Goal: Task Accomplishment & Management: Manage account settings

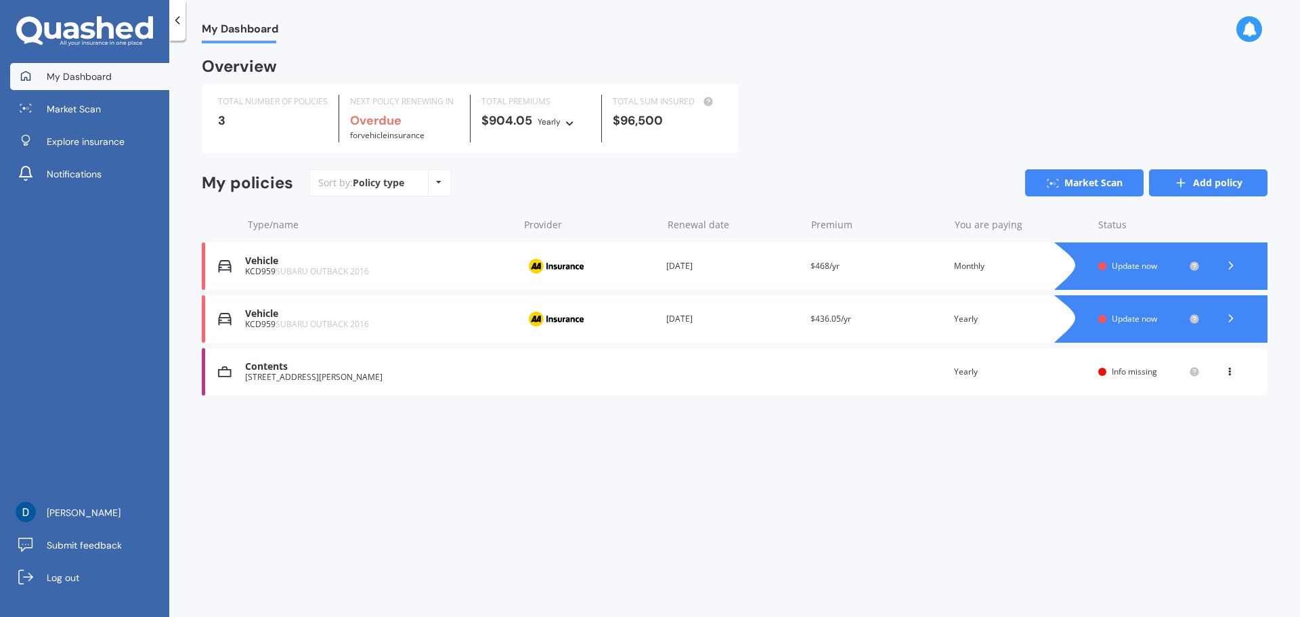
click at [1211, 180] on link "Add policy" at bounding box center [1208, 182] width 119 height 27
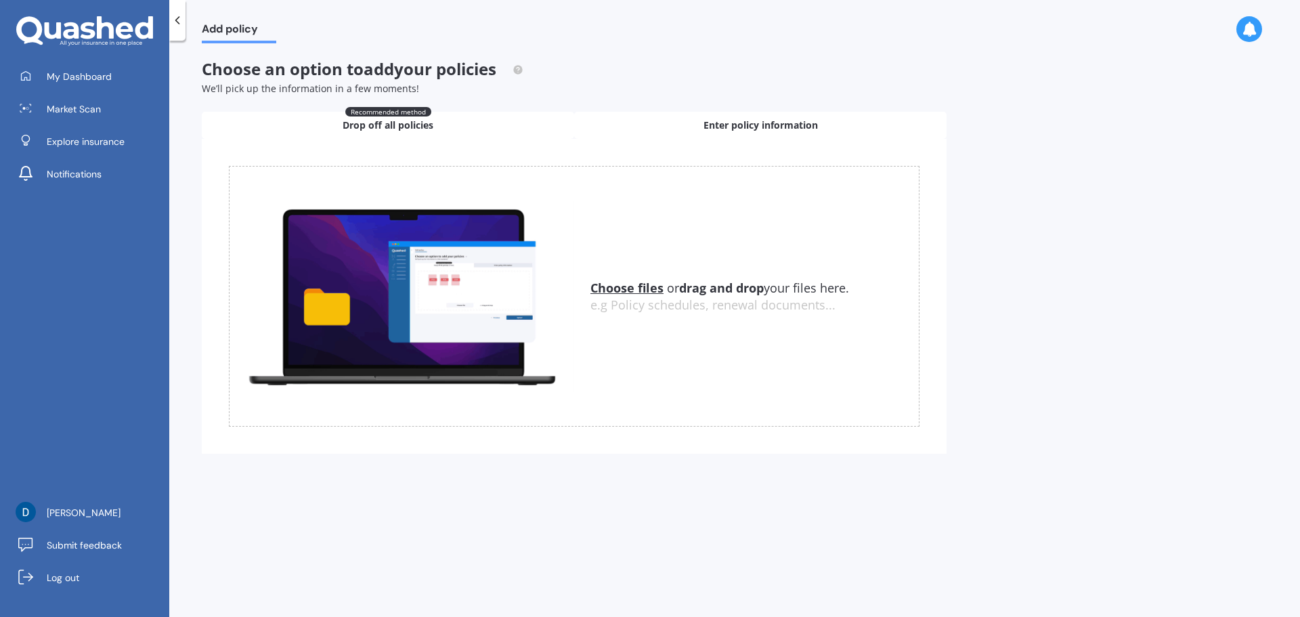
click at [760, 122] on span "Enter policy information" at bounding box center [761, 126] width 114 height 14
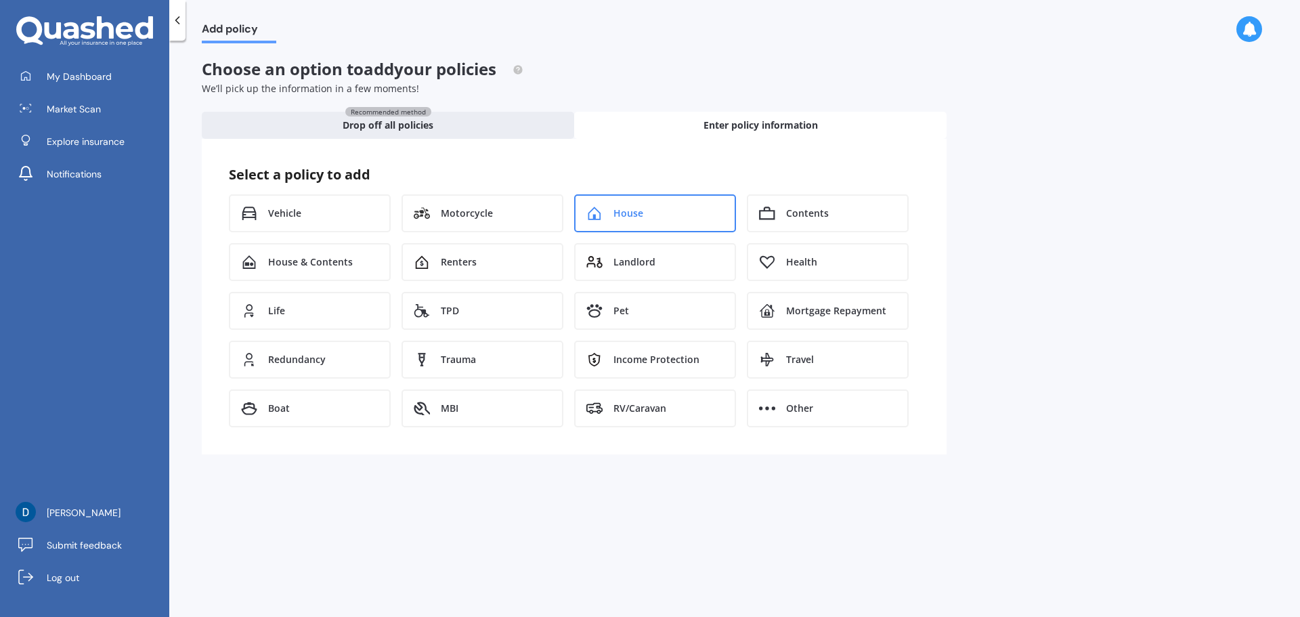
click at [626, 215] on span "House" at bounding box center [629, 214] width 30 height 14
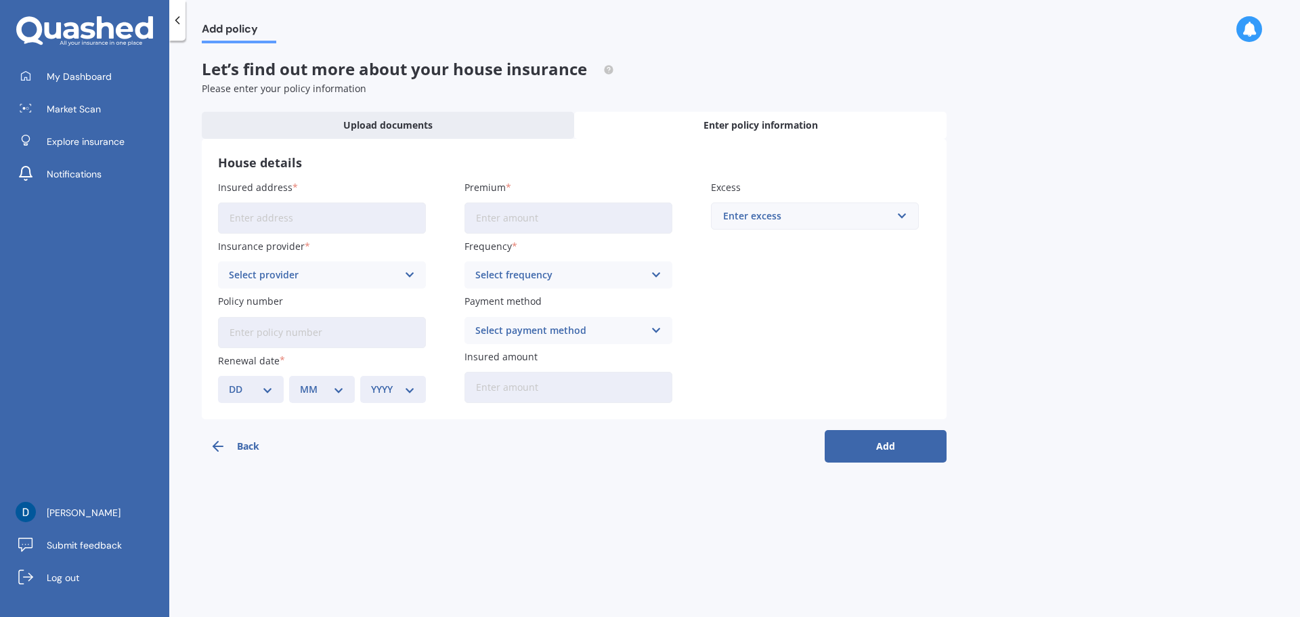
click at [343, 221] on input "Insured address" at bounding box center [322, 217] width 208 height 31
click at [388, 223] on input "21 Santa Cruz Drive Papamoa BeachPapamoa Beach 3118" at bounding box center [322, 217] width 208 height 31
type input "21 Santa Cruz Drive, Papamoa Beach, Tauranga 3118"
click at [308, 274] on div "Select provider" at bounding box center [313, 274] width 169 height 15
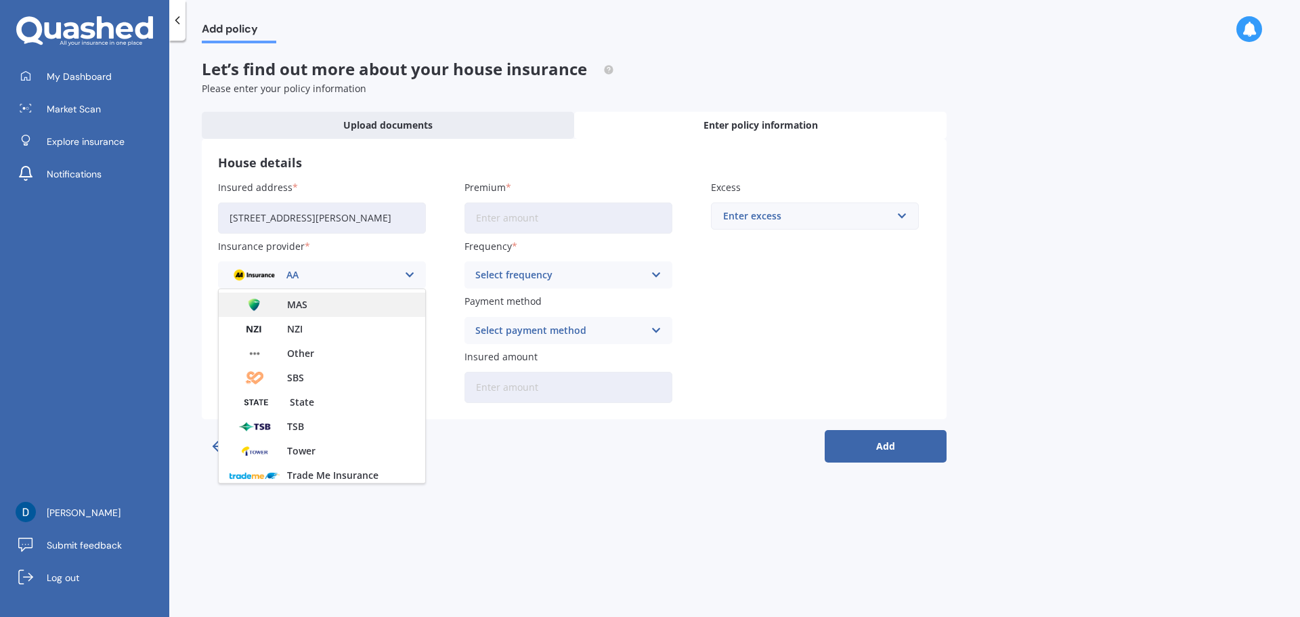
scroll to position [367, 0]
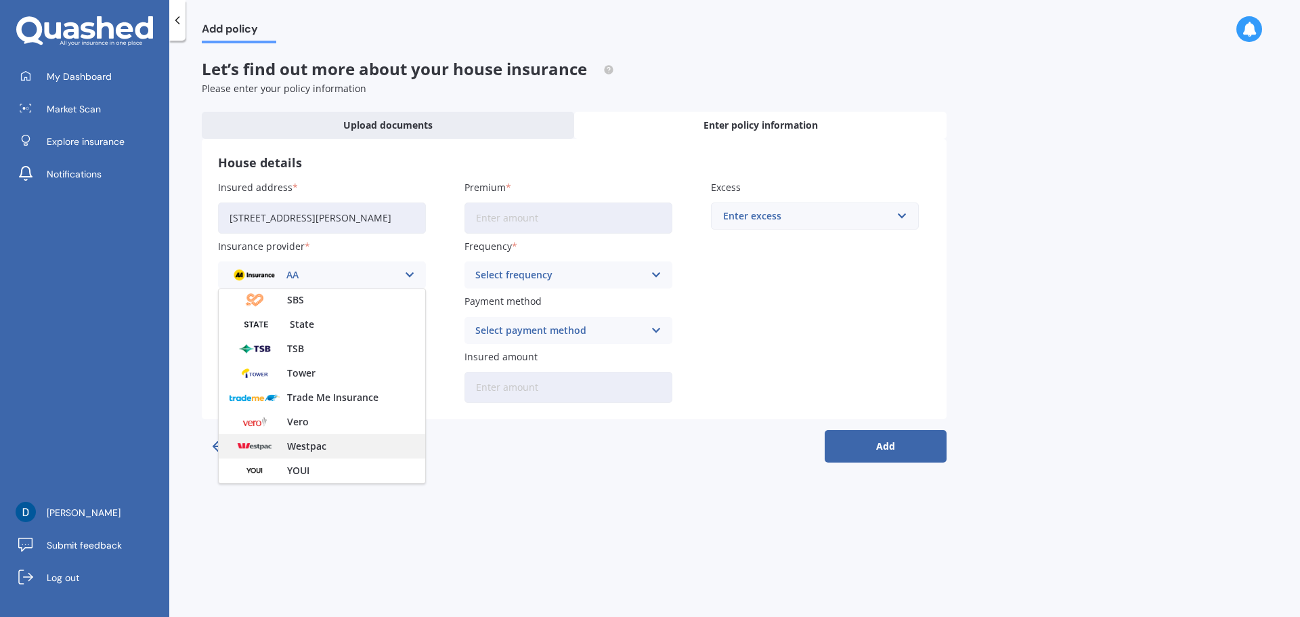
click at [314, 450] on span "Westpac" at bounding box center [306, 446] width 39 height 9
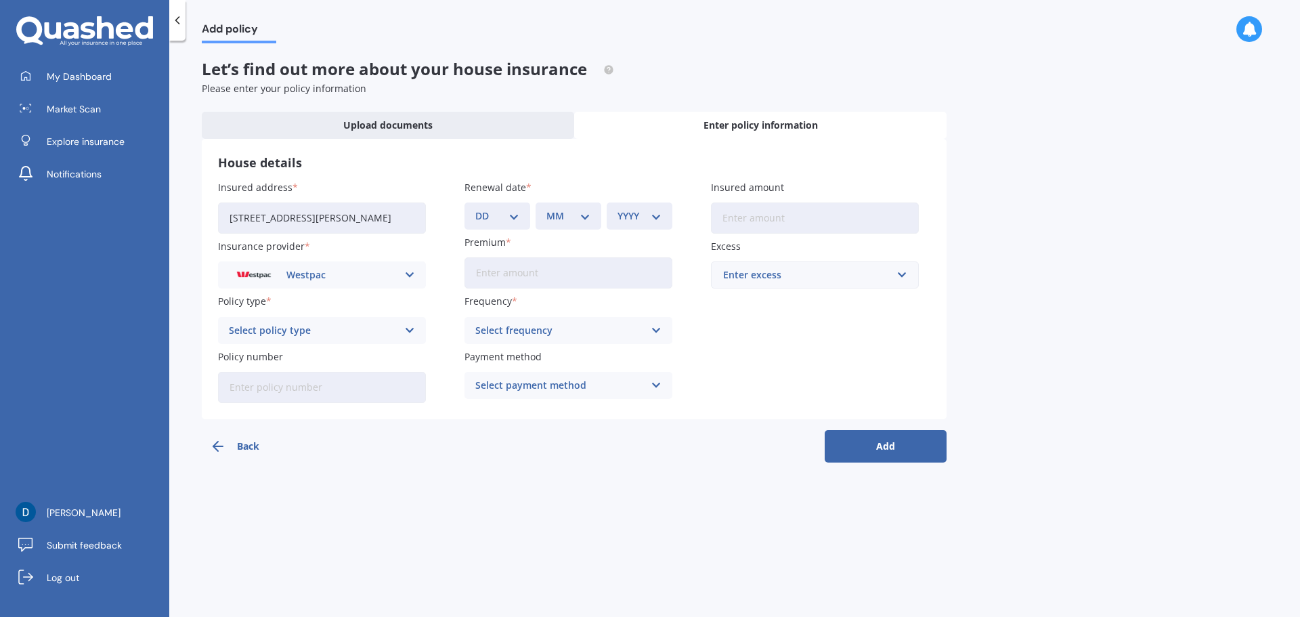
click at [393, 331] on div "Select policy type" at bounding box center [313, 330] width 169 height 15
click at [347, 355] on span "Comprehensive Home Cover" at bounding box center [295, 356] width 131 height 9
click at [335, 379] on input "Policy number" at bounding box center [322, 387] width 208 height 31
click at [403, 123] on span "Upload documents" at bounding box center [387, 126] width 89 height 14
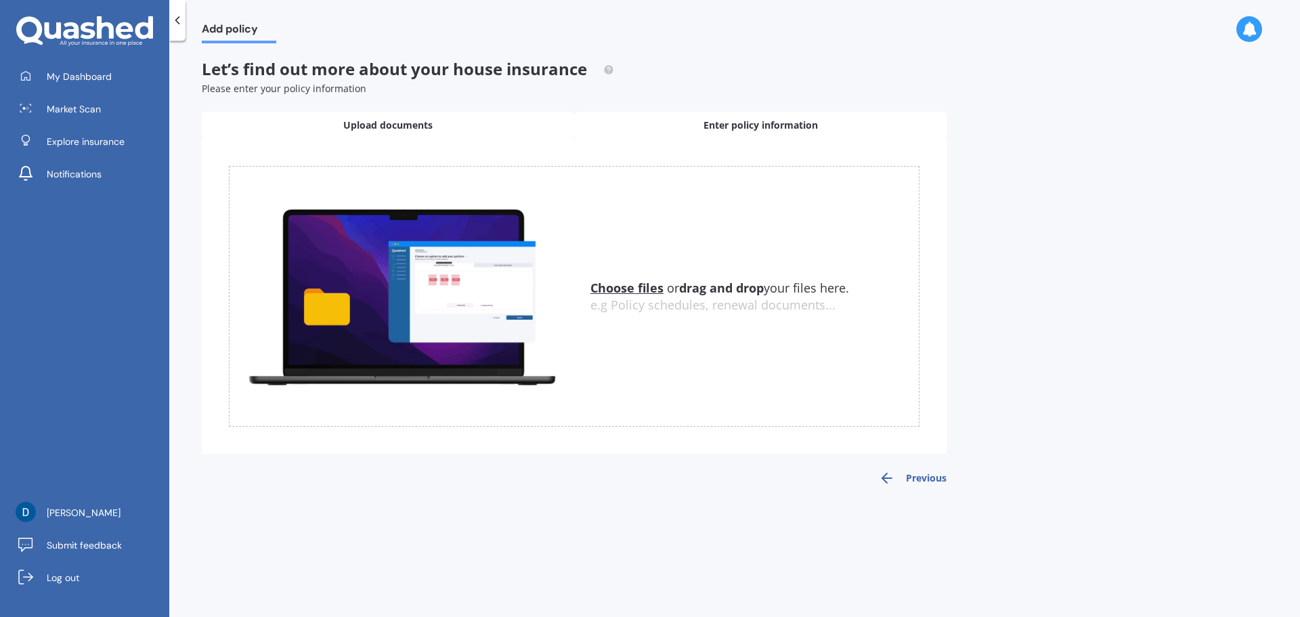
click at [748, 125] on span "Enter policy information" at bounding box center [761, 126] width 114 height 14
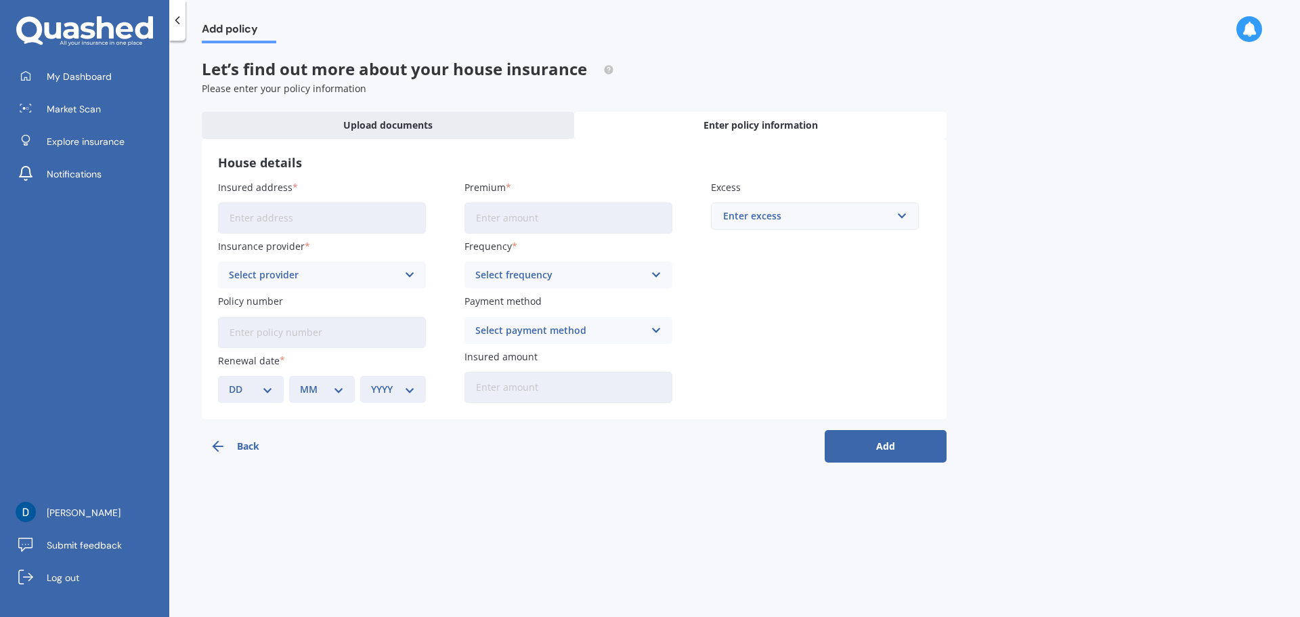
drag, startPoint x: 305, startPoint y: 339, endPoint x: 279, endPoint y: 344, distance: 26.8
click at [305, 339] on input "Policy number" at bounding box center [322, 332] width 208 height 31
paste input "0030412708"
type input "0030412708"
click at [602, 215] on input "Premium" at bounding box center [569, 217] width 208 height 31
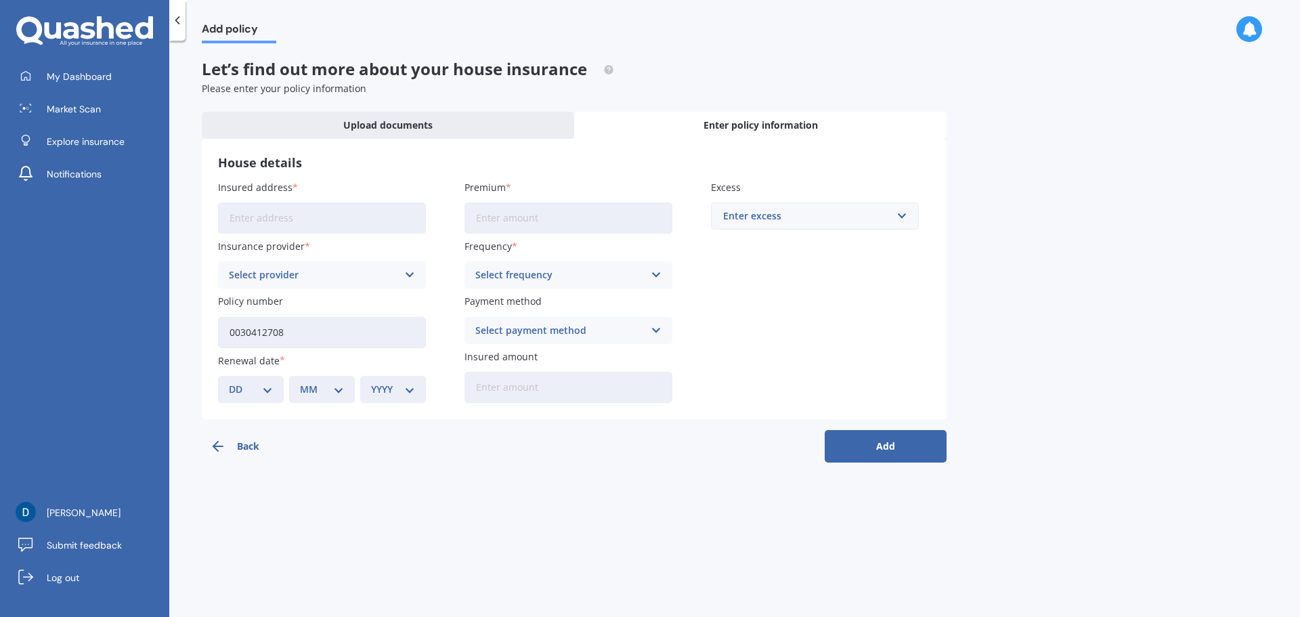
click at [544, 391] on input "Insured amount" at bounding box center [569, 387] width 208 height 31
type input "$825,000"
click at [752, 223] on div "Enter excess" at bounding box center [806, 216] width 167 height 15
type input "800"
click at [484, 217] on input "Premium" at bounding box center [569, 217] width 208 height 31
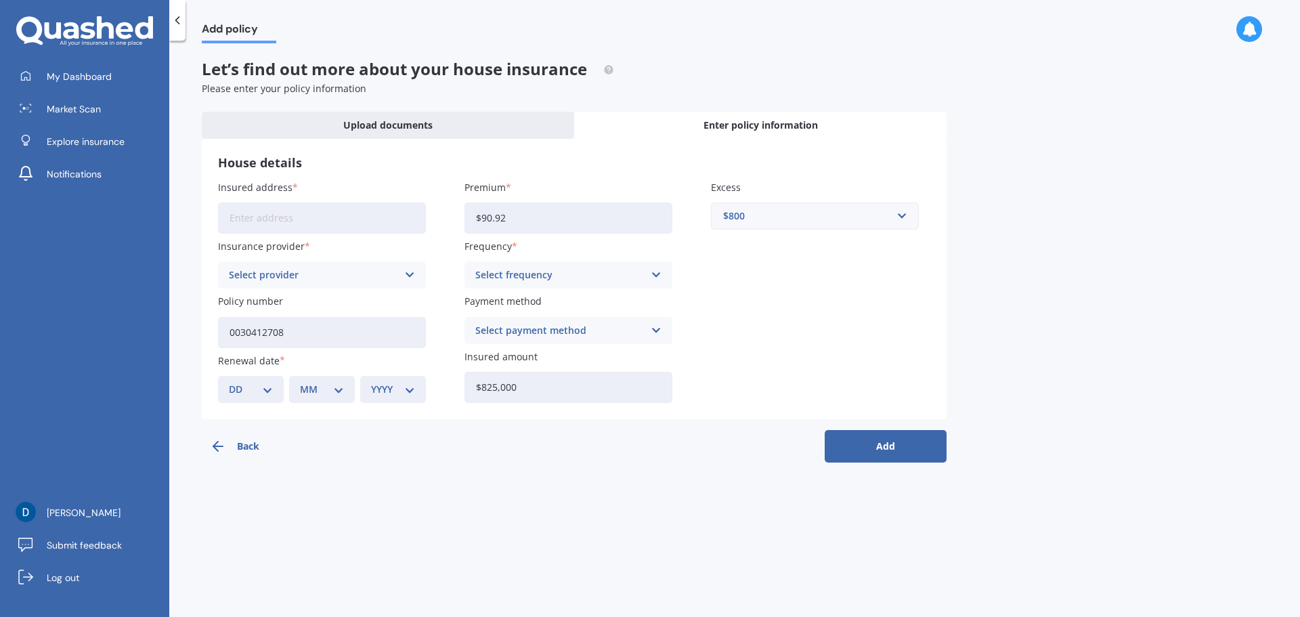
type input "$90.92"
click at [542, 273] on div "Select frequency" at bounding box center [559, 274] width 169 height 15
click at [509, 395] on span "Fortnightly" at bounding box center [501, 398] width 51 height 9
click at [535, 330] on div "Select payment method" at bounding box center [559, 330] width 169 height 15
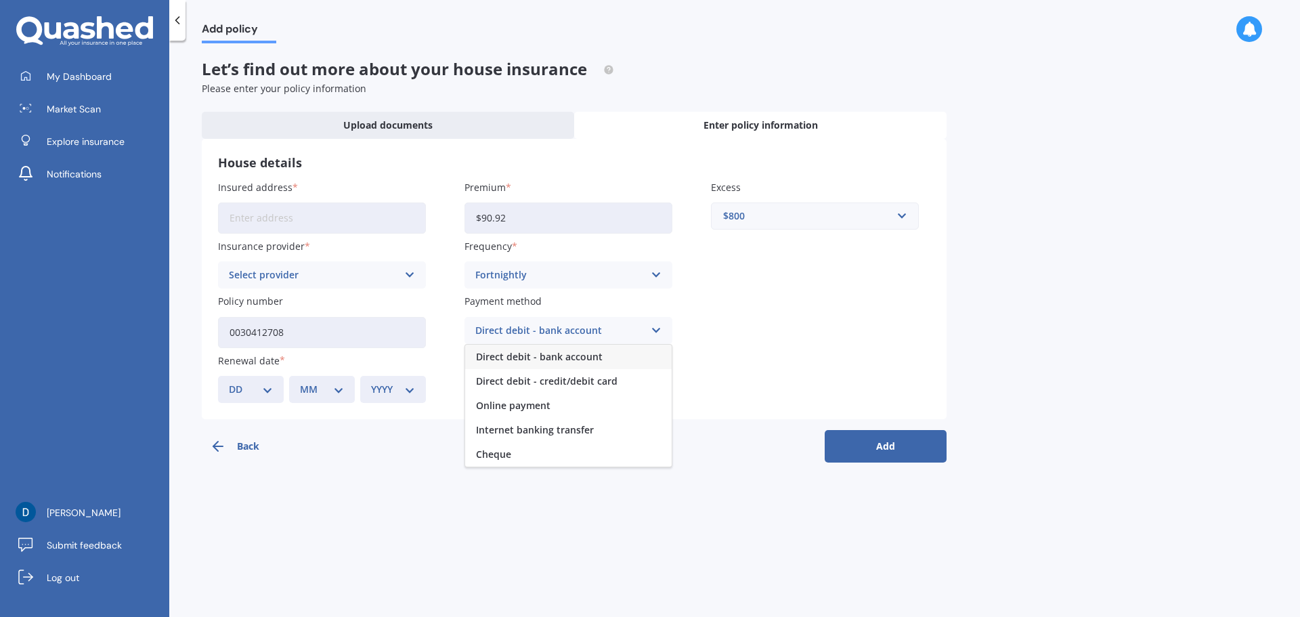
click at [530, 353] on span "Direct debit - bank account" at bounding box center [539, 356] width 127 height 9
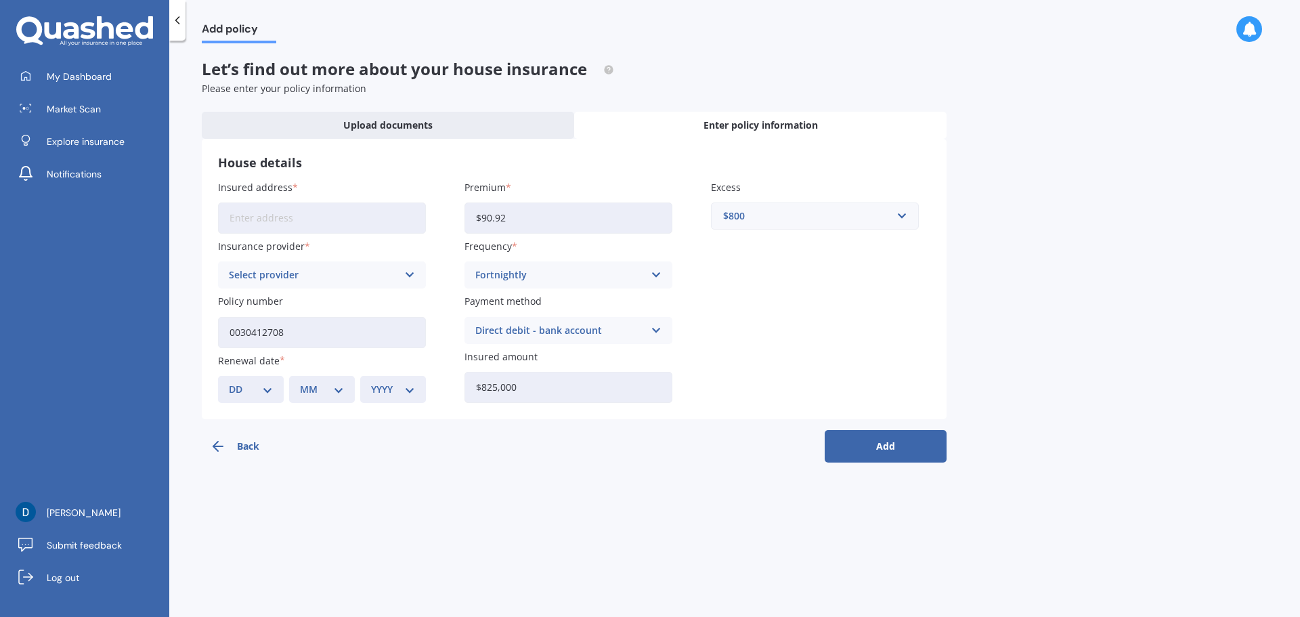
click at [274, 387] on div "DD 01 02 03 04 05 06 07 08 09 10 11 12 13 14 15 16 17 18 19 20 21 22 23 24 25 2…" at bounding box center [251, 389] width 66 height 27
click at [263, 388] on select "DD 01 02 03 04 05 06 07 08 09 10 11 12 13 14 15 16 17 18 19 20 21 22 23 24 25 2…" at bounding box center [251, 389] width 44 height 15
select select "18"
click at [229, 382] on select "DD 01 02 03 04 05 06 07 08 09 10 11 12 13 14 15 16 17 18 19 20 21 22 23 24 25 2…" at bounding box center [251, 389] width 44 height 15
click at [320, 388] on select "MM 01 02 03 04 05 06 07 08 09 10 11 12" at bounding box center [322, 389] width 44 height 15
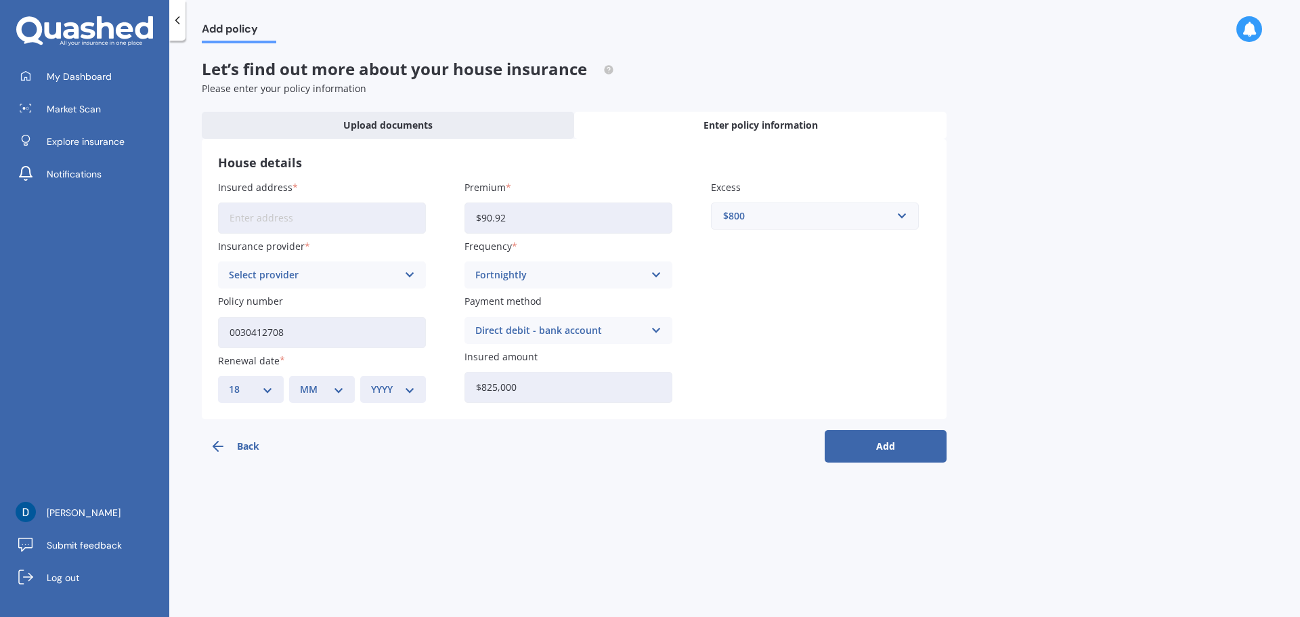
select select "06"
click at [300, 382] on select "MM 01 02 03 04 05 06 07 08 09 10 11 12" at bounding box center [322, 389] width 44 height 15
click at [402, 388] on select "YYYY 2027 2026 2025 2024 2023 2022 2021 2020 2019 2018 2017 2016 2015 2014 2013…" at bounding box center [393, 389] width 44 height 15
select select "2026"
click at [371, 382] on select "YYYY 2027 2026 2025 2024 2023 2022 2021 2020 2019 2018 2017 2016 2015 2014 2013…" at bounding box center [393, 389] width 44 height 15
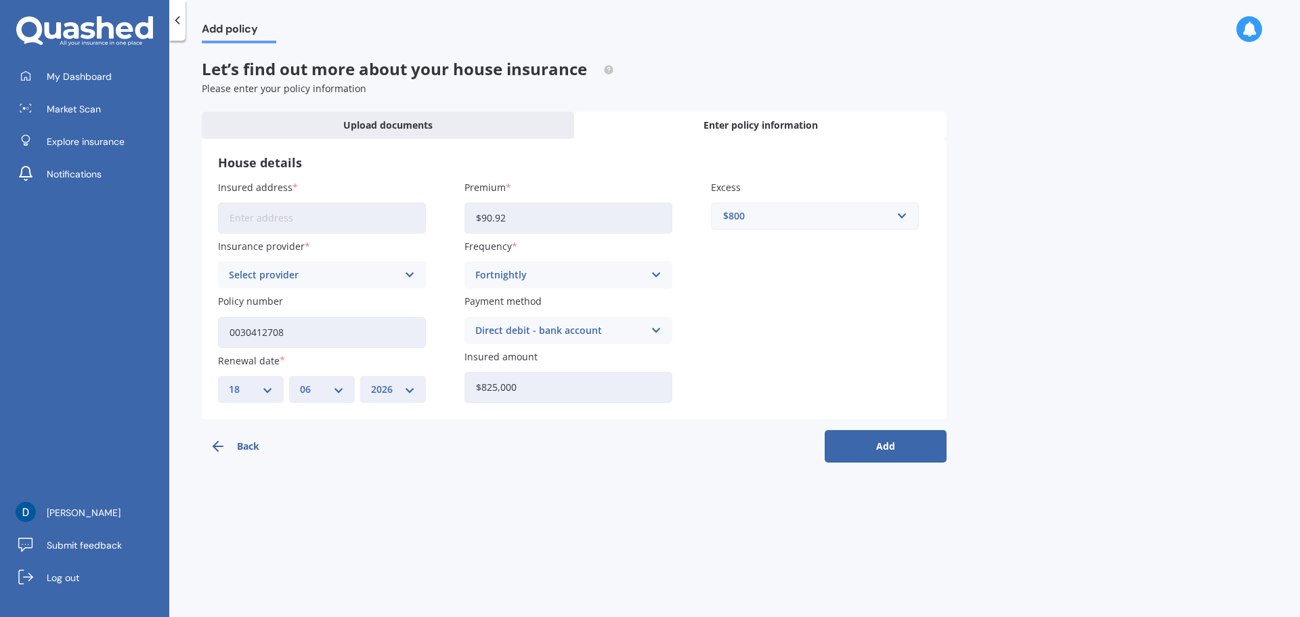
click at [894, 445] on button "Add" at bounding box center [886, 446] width 122 height 33
click at [265, 217] on input "Insured address" at bounding box center [322, 217] width 208 height 31
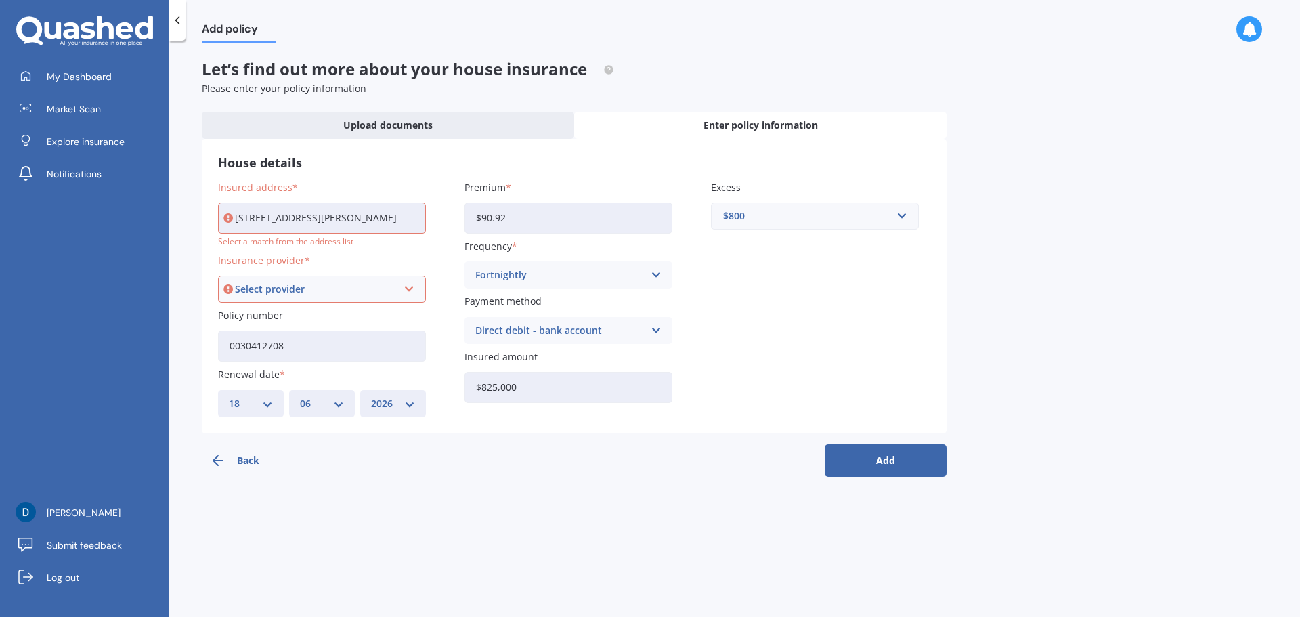
type input "21 Santa Cruz Drive, Papamoa Beach, Tauranga 3118"
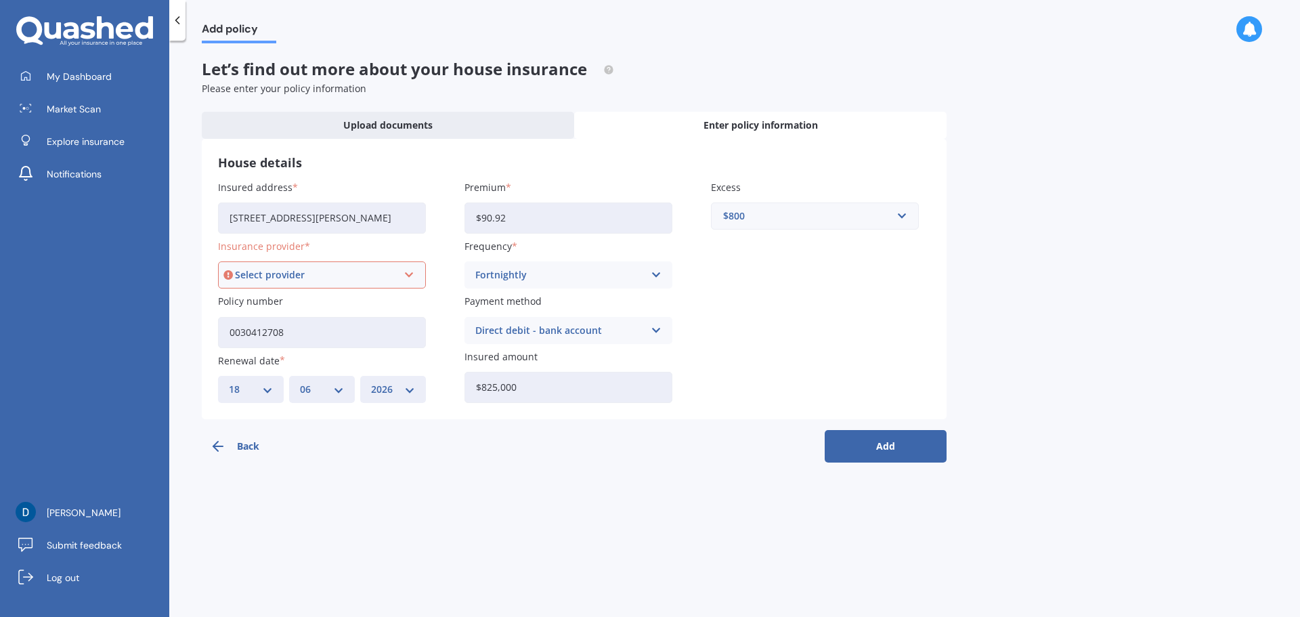
click at [289, 269] on div "Select provider" at bounding box center [316, 274] width 162 height 15
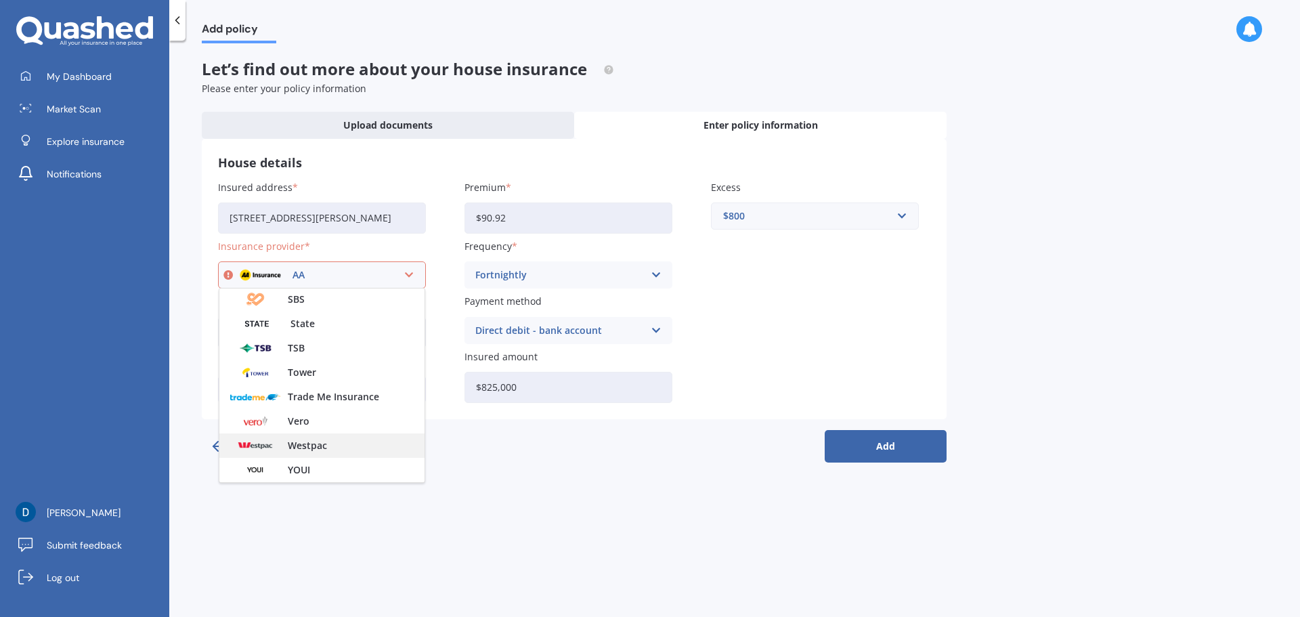
click at [302, 441] on span "Westpac" at bounding box center [307, 445] width 39 height 9
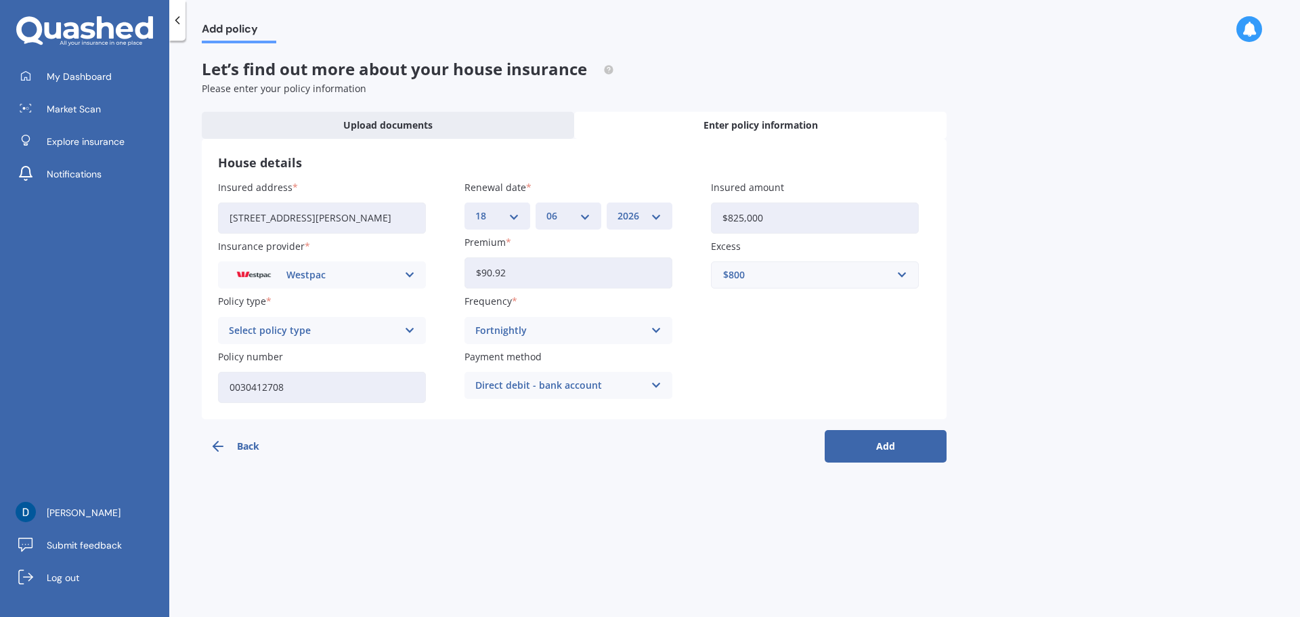
click at [692, 472] on div "Add policy Let’s find out more about your house insurance Please enter your pol…" at bounding box center [734, 331] width 1131 height 576
click at [886, 439] on button "Add" at bounding box center [886, 446] width 122 height 33
click at [404, 332] on icon at bounding box center [410, 330] width 12 height 15
click at [315, 333] on div "Comprehensive Home Cover" at bounding box center [316, 330] width 162 height 15
click at [315, 333] on div "Select policy type" at bounding box center [316, 330] width 162 height 15
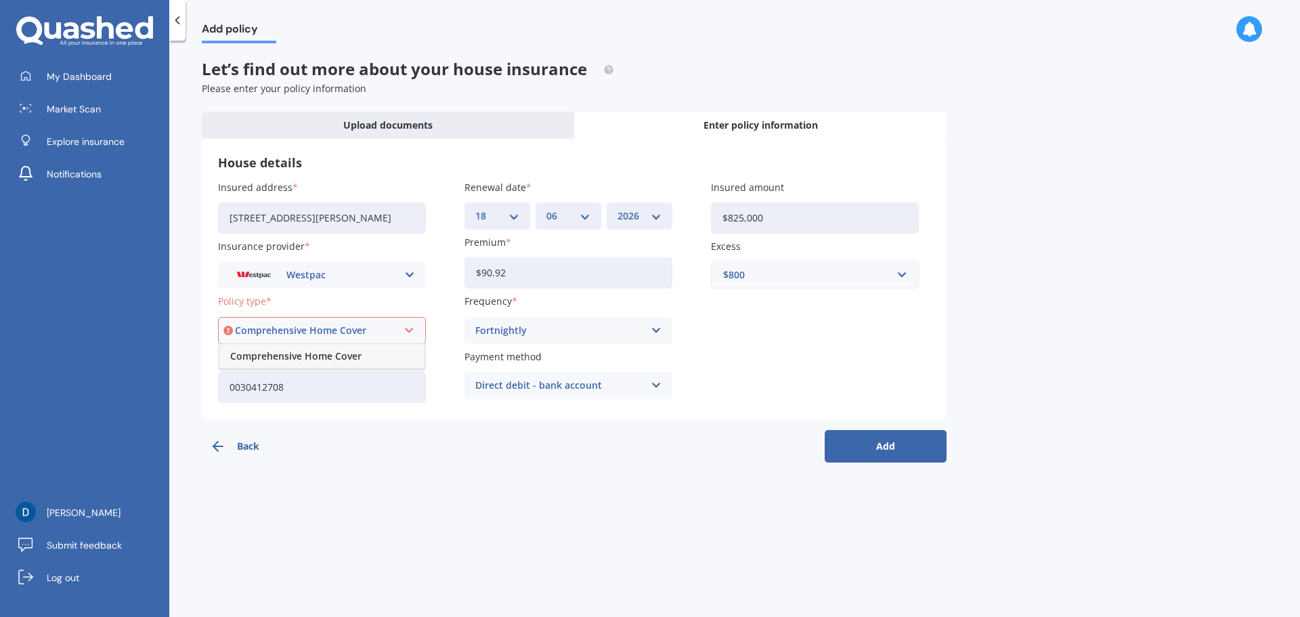
click at [310, 361] on span "Comprehensive Home Cover" at bounding box center [295, 355] width 131 height 9
click at [888, 451] on button "Add" at bounding box center [886, 446] width 122 height 33
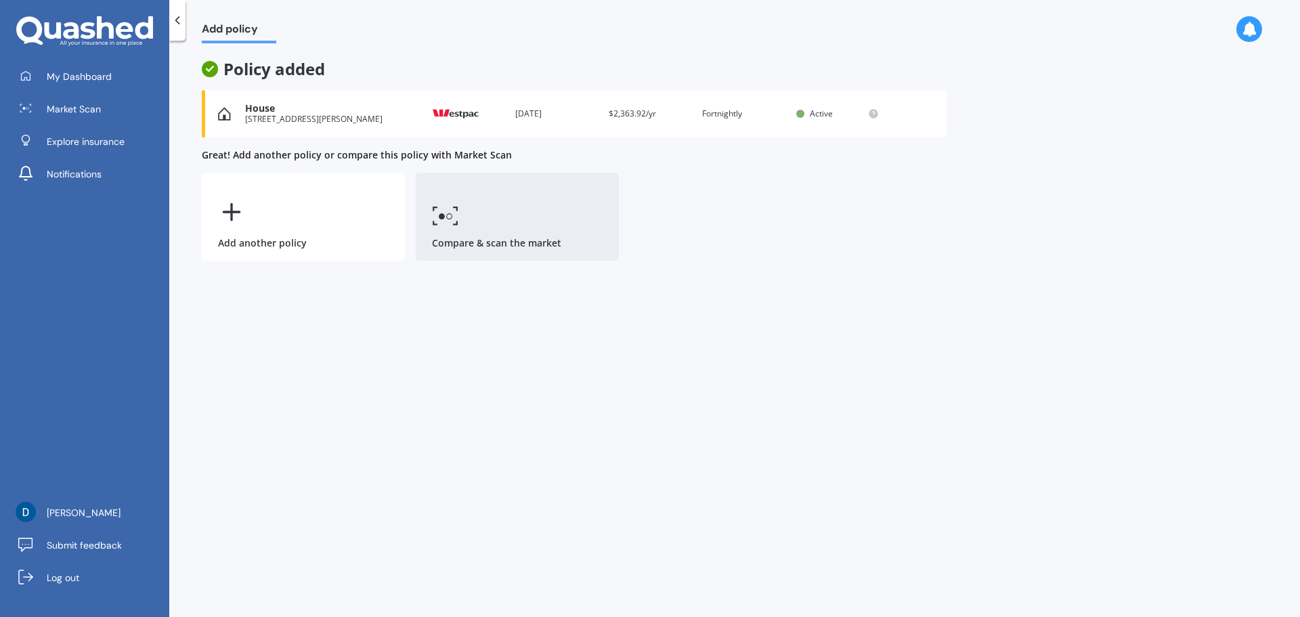
click at [455, 227] on link "Compare & scan the market" at bounding box center [517, 217] width 203 height 88
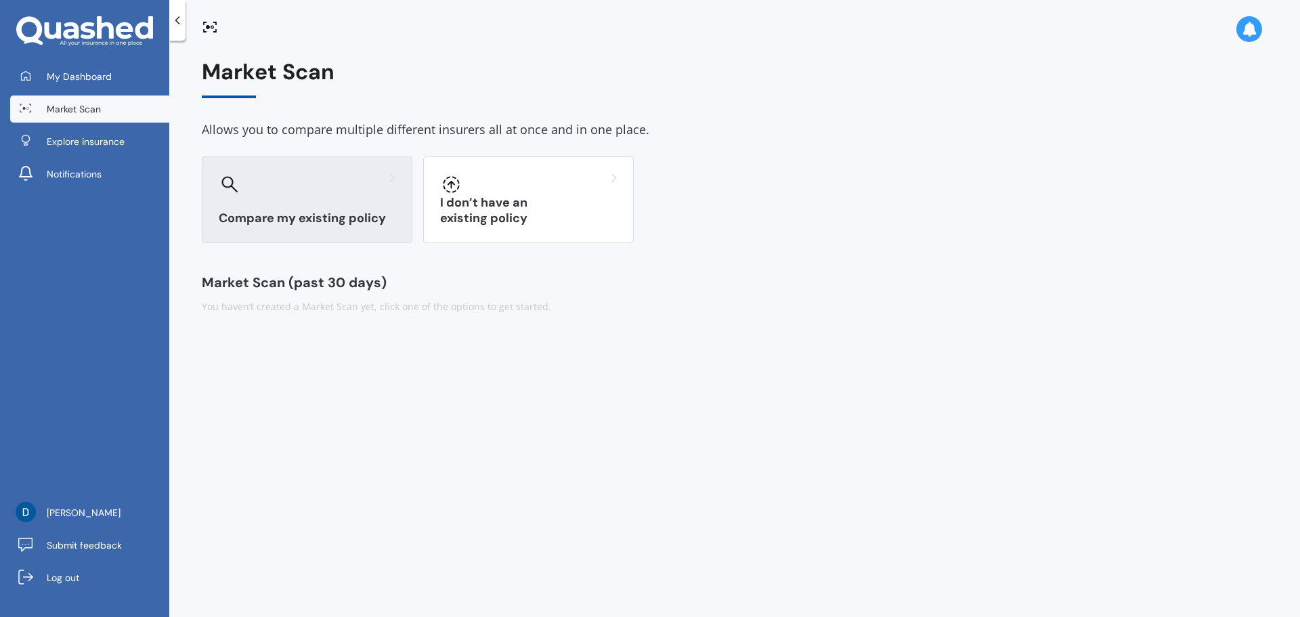
click at [333, 232] on div "Compare my existing policy" at bounding box center [307, 199] width 211 height 87
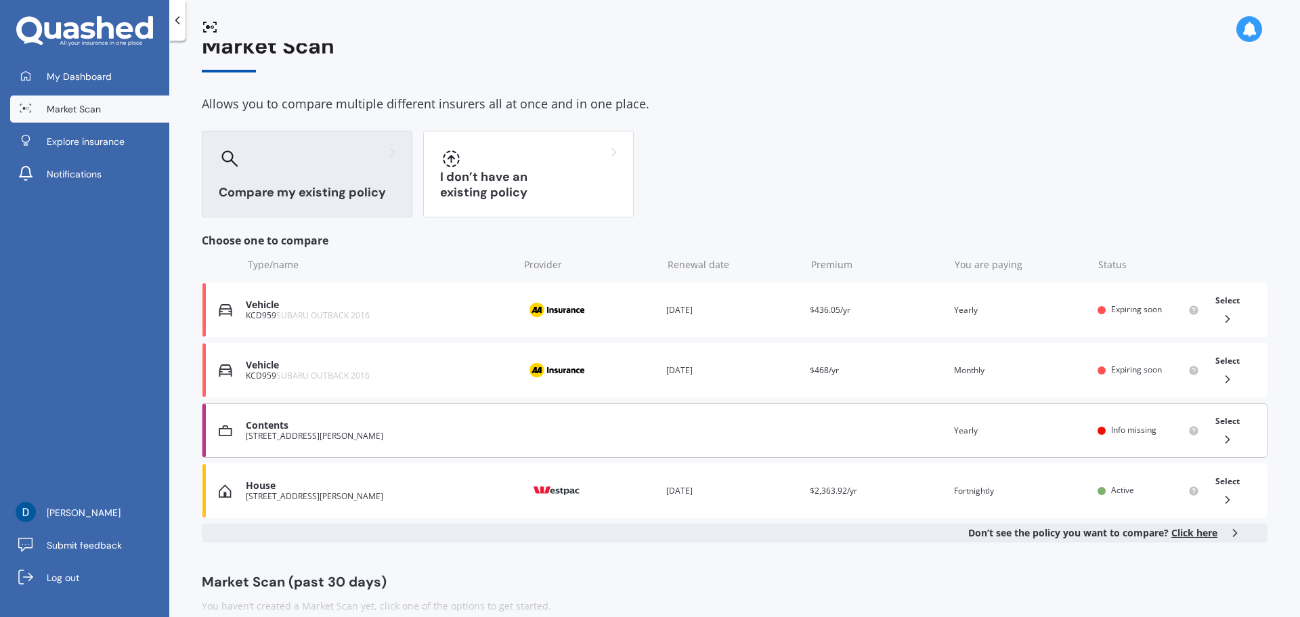
scroll to position [46, 0]
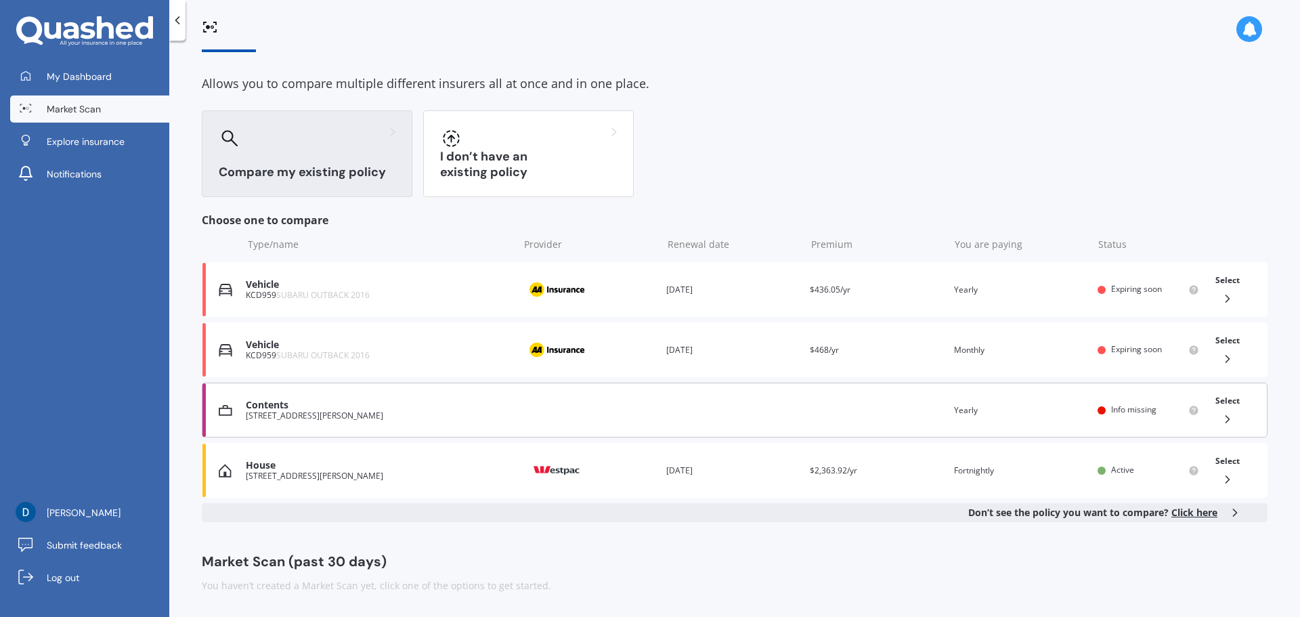
click at [353, 416] on div "21 Santa Cruz Drive, Papamoa Beach, Tauranga 3118" at bounding box center [379, 415] width 266 height 9
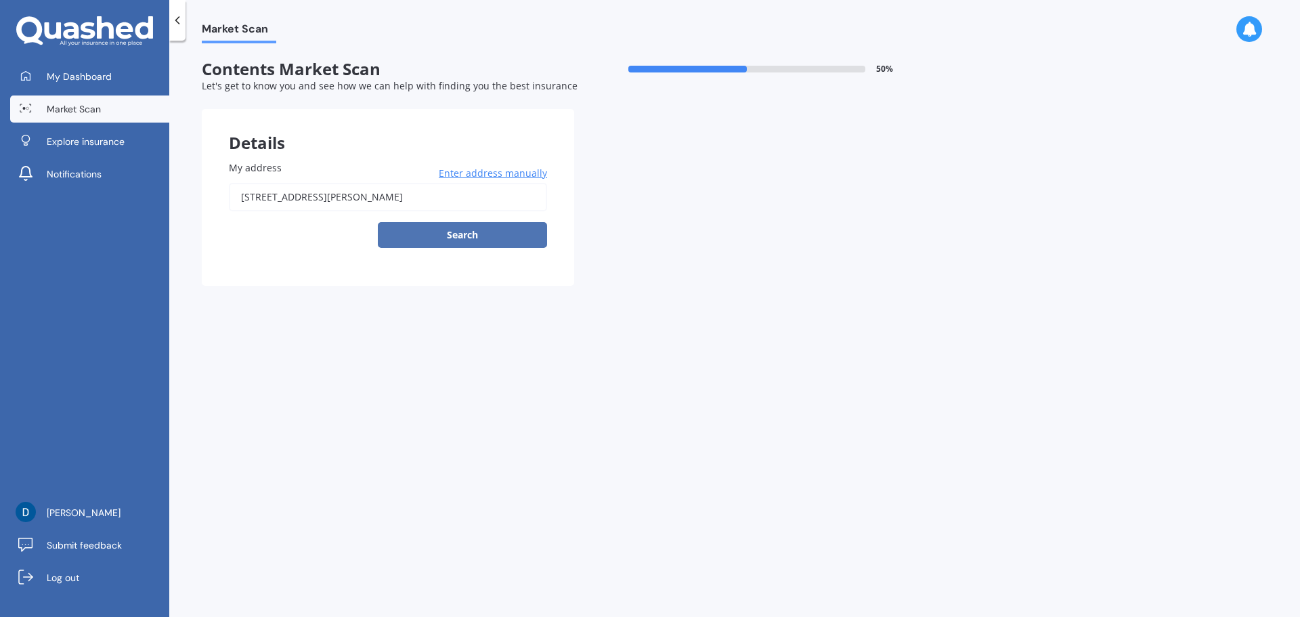
click at [489, 232] on button "Search" at bounding box center [462, 235] width 169 height 26
type input "21 Santa Cruz Drive, Papamoa Beach, Tauranga 3118"
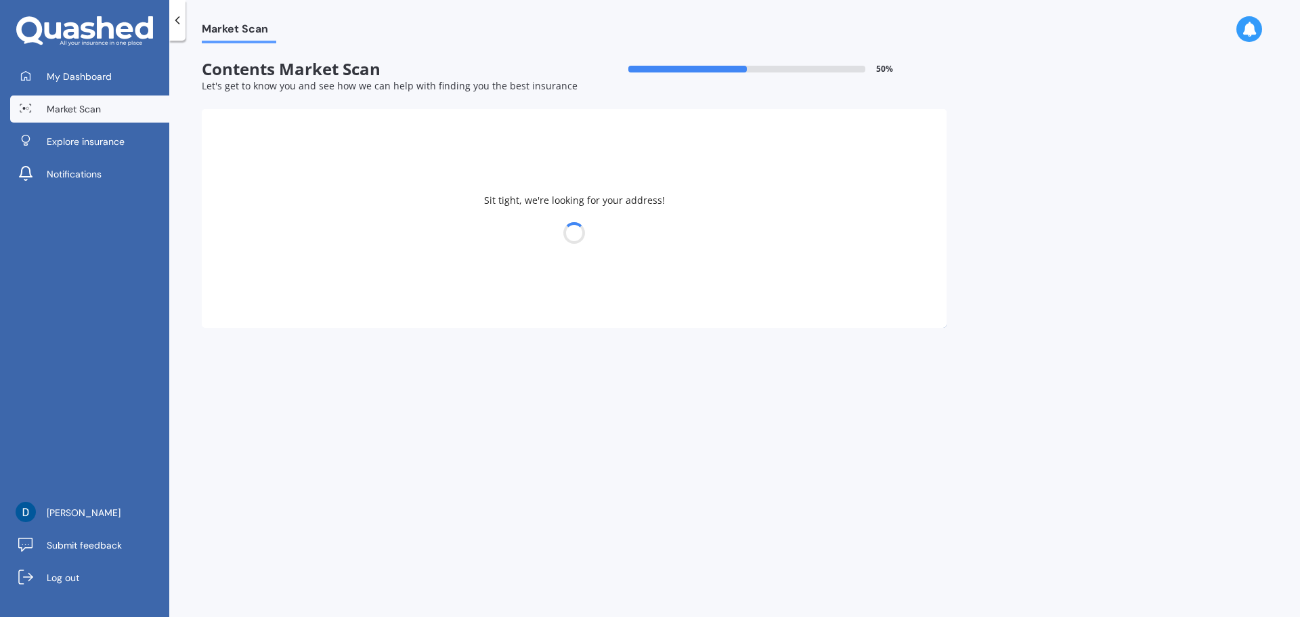
select select "14"
select select "03"
select select "1979"
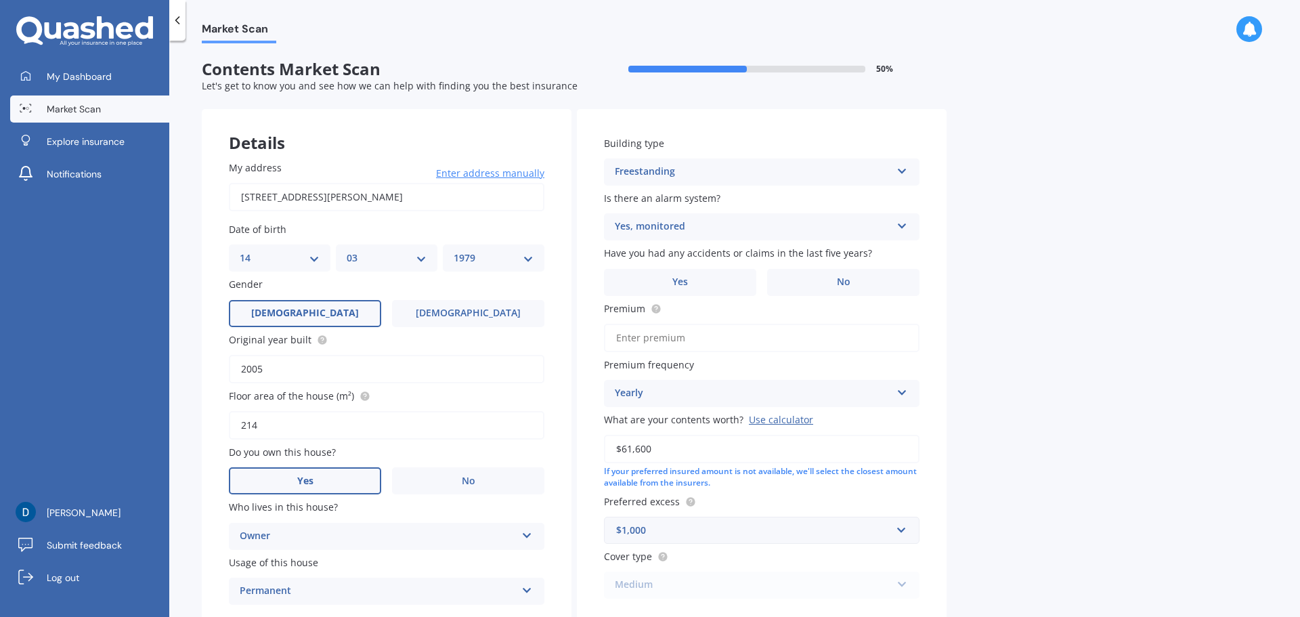
scroll to position [86, 0]
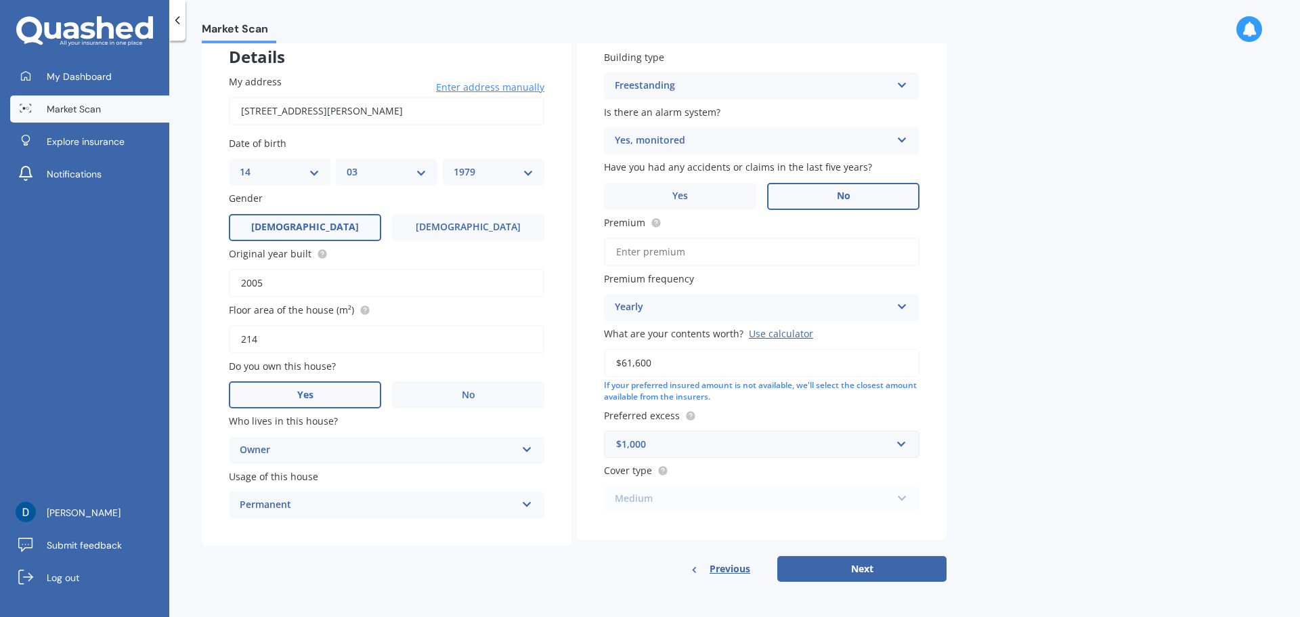
click at [837, 198] on span "No" at bounding box center [844, 196] width 14 height 12
click at [0, 0] on input "No" at bounding box center [0, 0] width 0 height 0
click at [682, 251] on input "Premium" at bounding box center [762, 252] width 316 height 28
type input "$90.92"
click at [679, 306] on div "Yearly" at bounding box center [753, 307] width 276 height 16
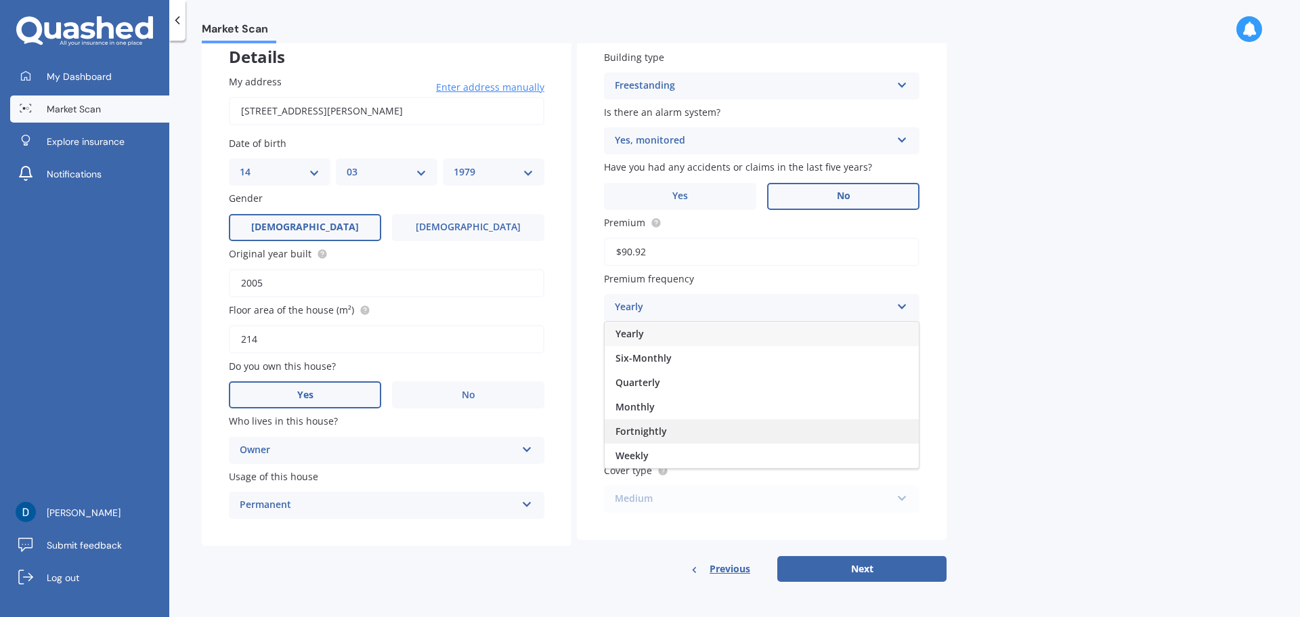
click at [652, 432] on span "Fortnightly" at bounding box center [641, 431] width 51 height 13
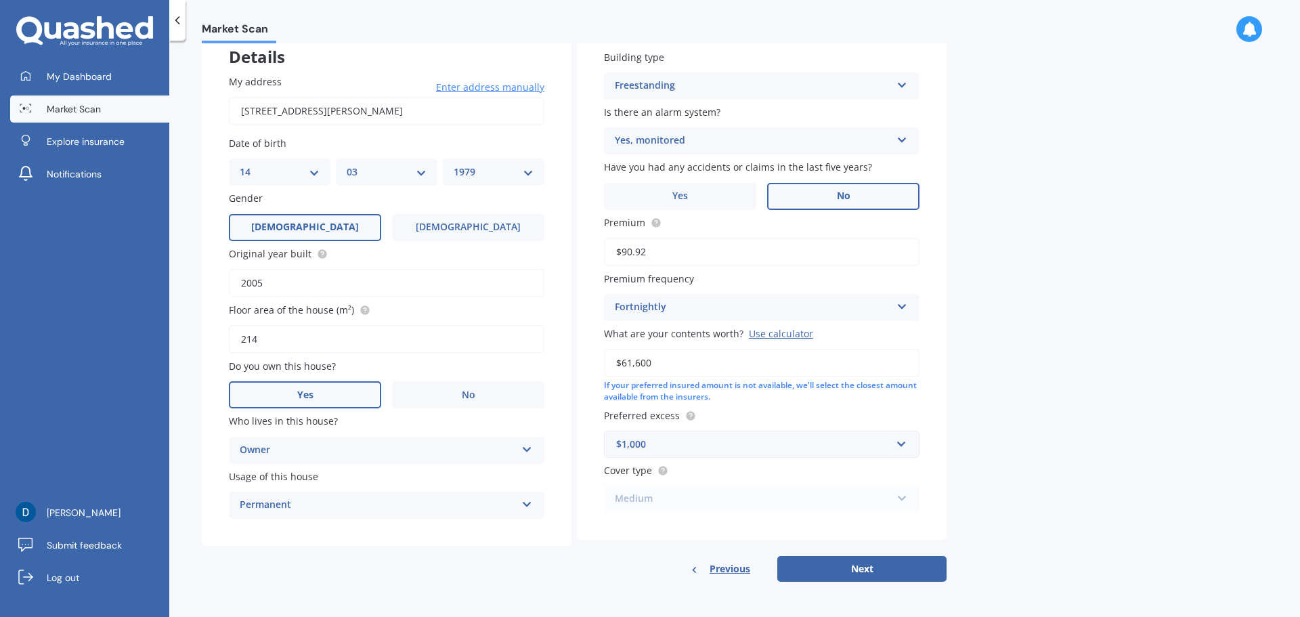
scroll to position [0, 0]
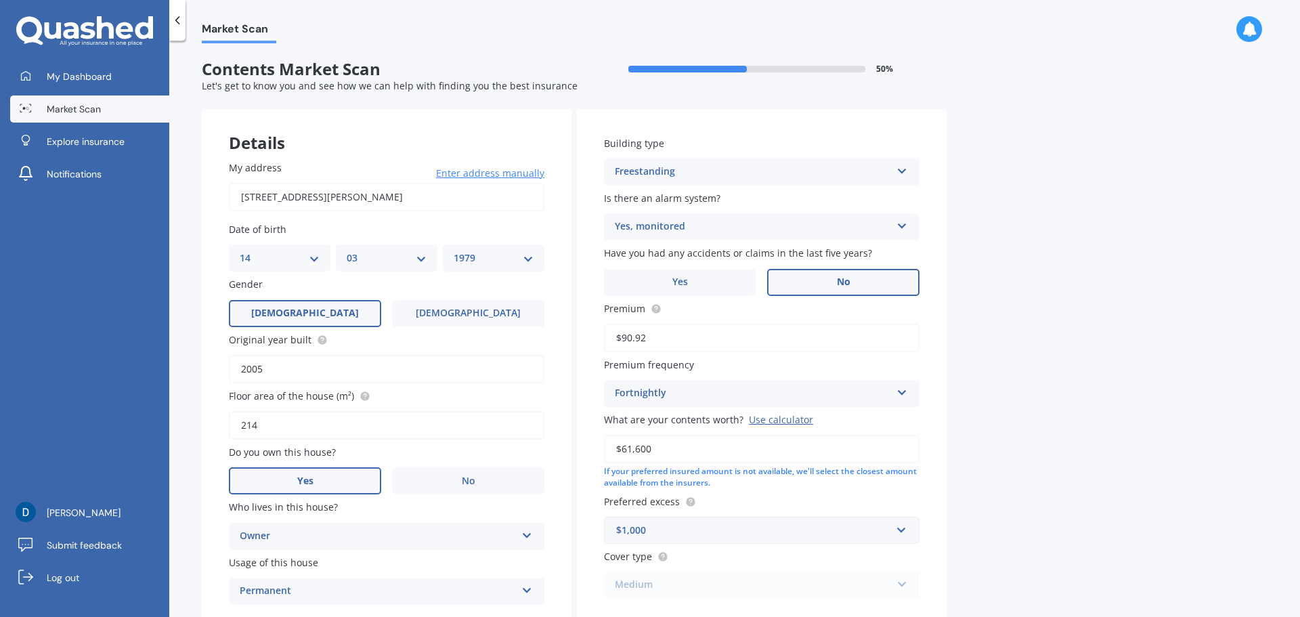
click at [178, 20] on icon at bounding box center [178, 21] width 14 height 14
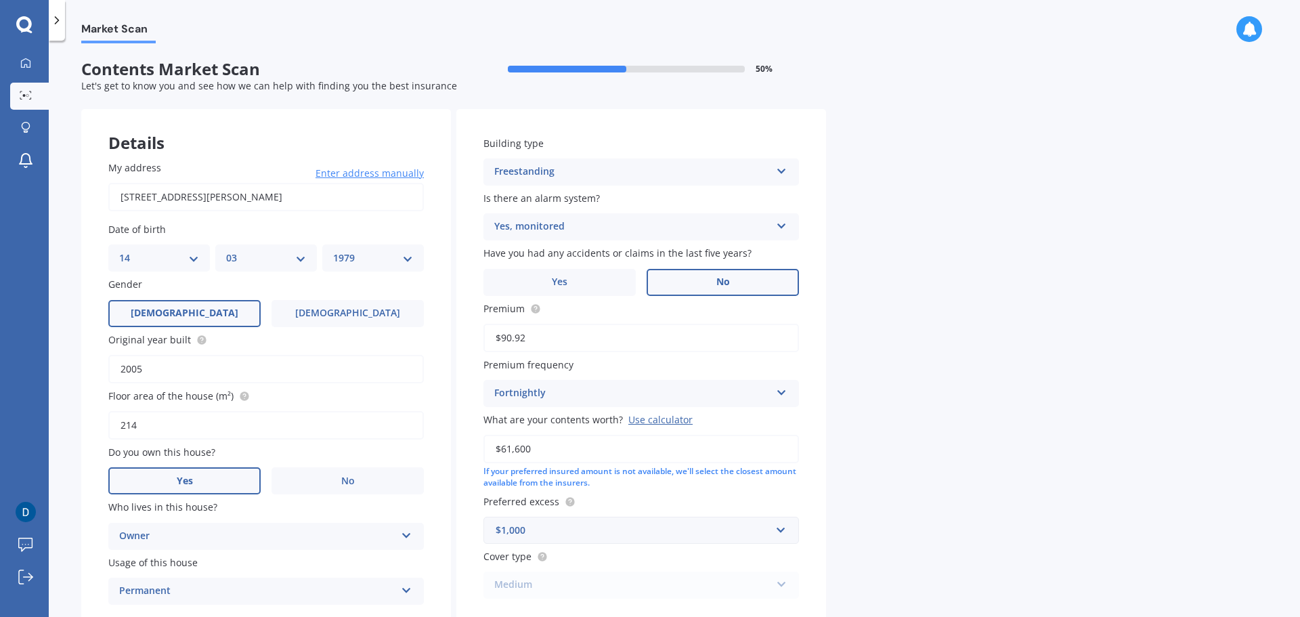
click at [60, 20] on icon at bounding box center [57, 21] width 14 height 14
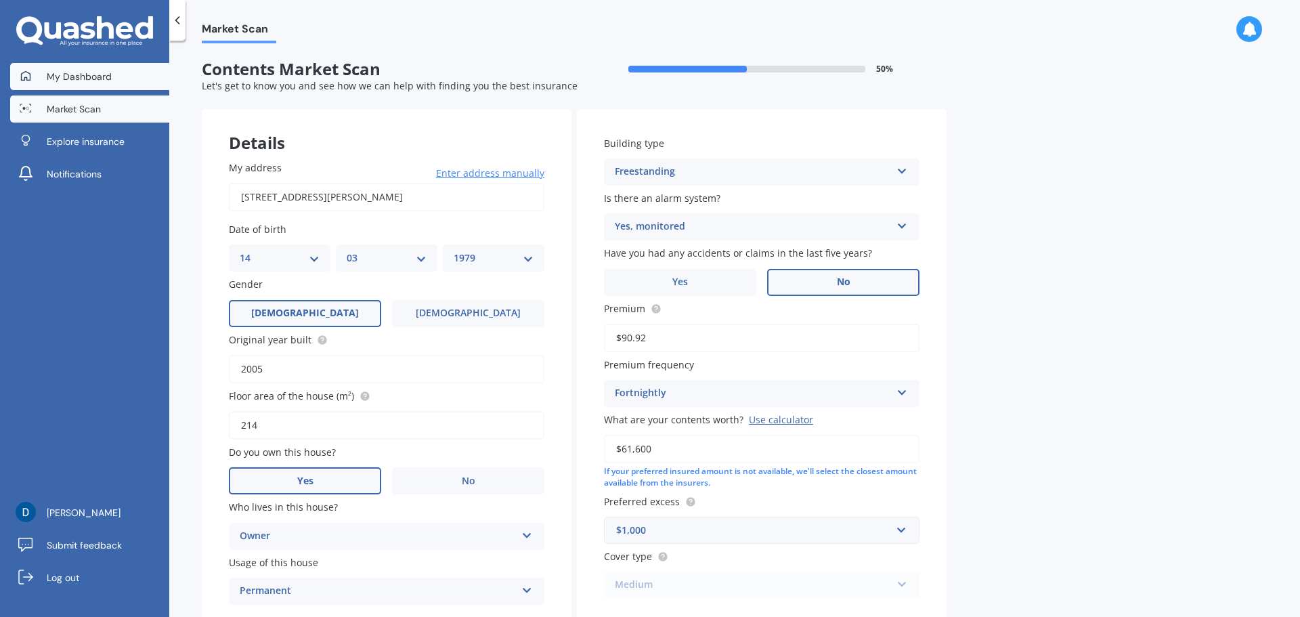
click at [74, 70] on span "My Dashboard" at bounding box center [79, 77] width 65 height 14
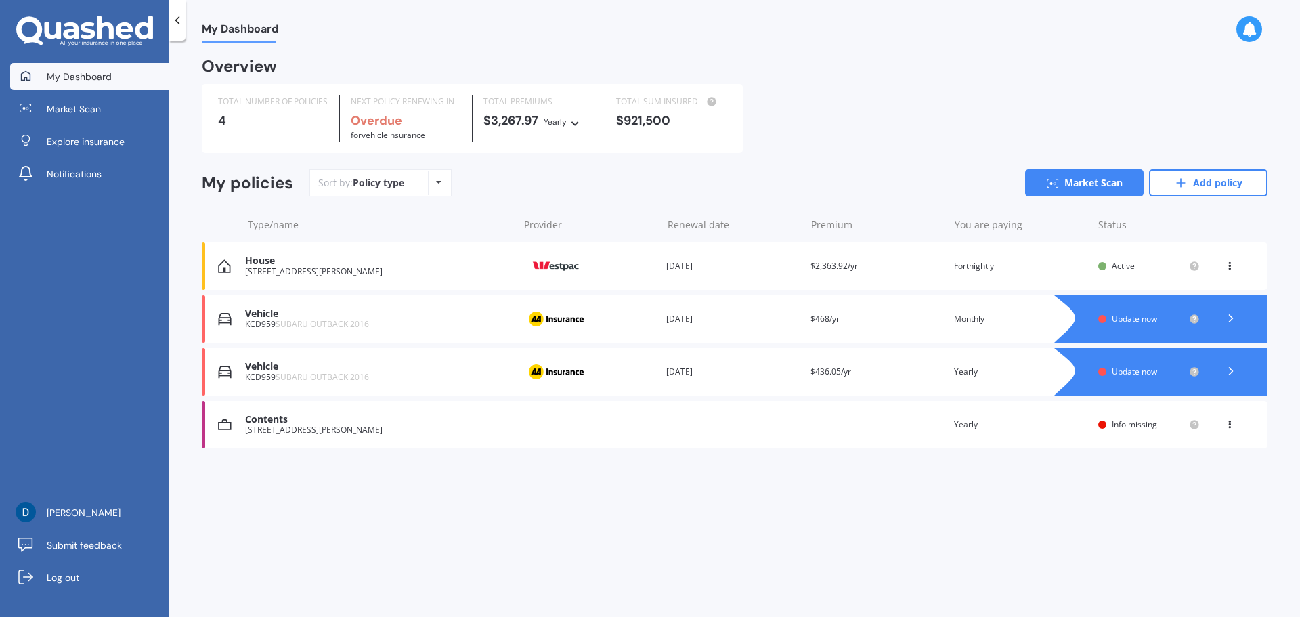
click at [360, 267] on div "House" at bounding box center [378, 261] width 266 height 12
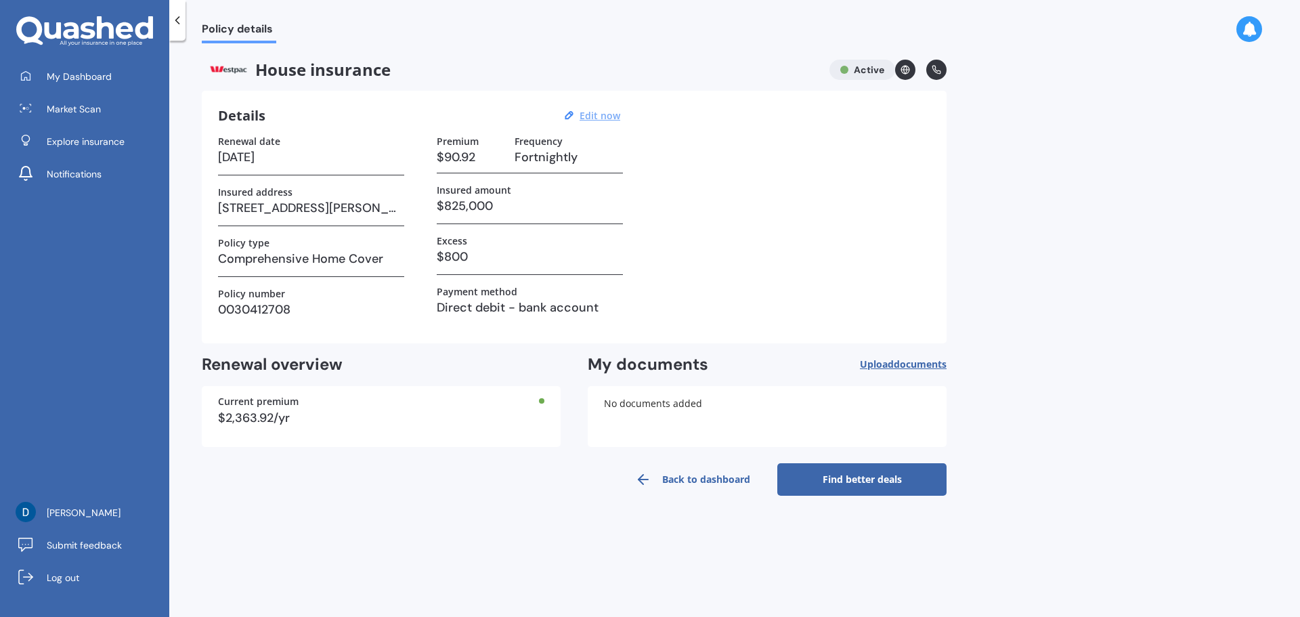
click at [605, 116] on u "Edit now" at bounding box center [600, 115] width 41 height 13
select select "18"
select select "06"
select select "2026"
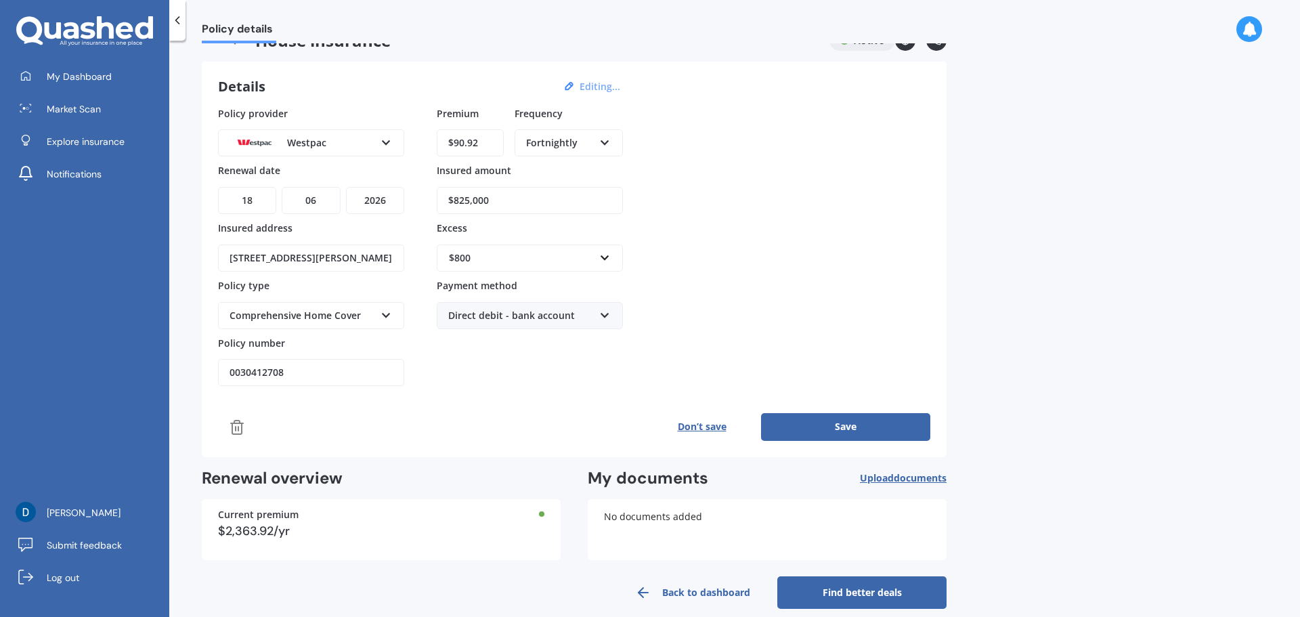
scroll to position [45, 0]
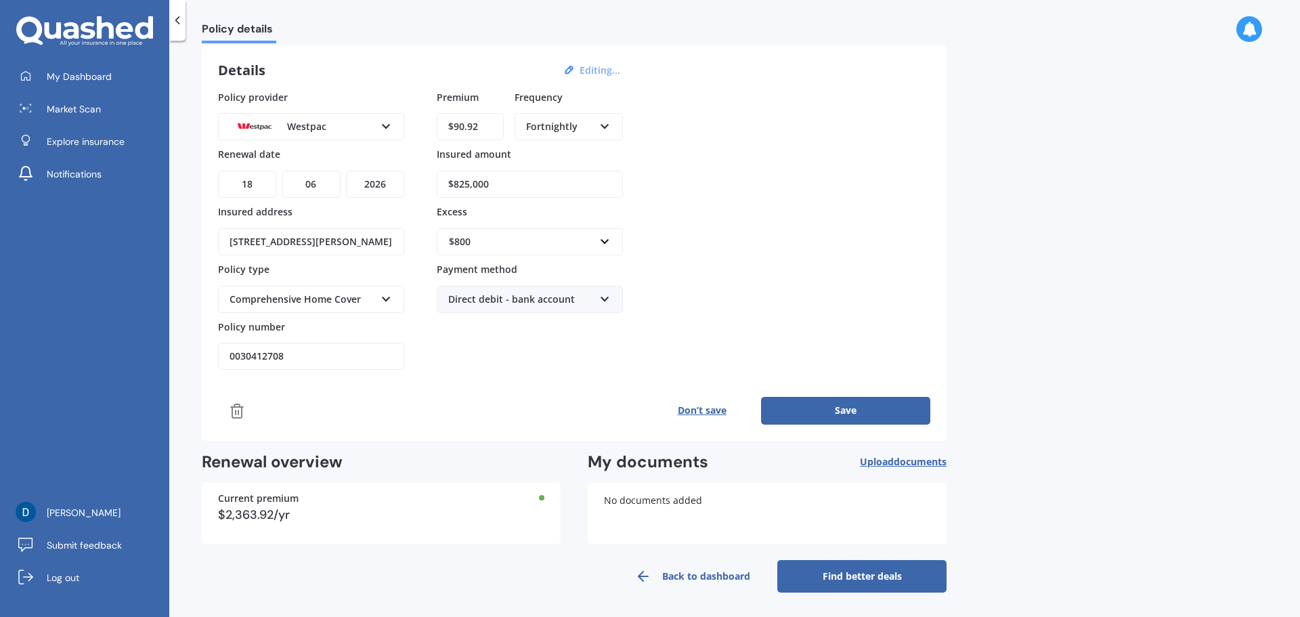
click at [903, 462] on span "documents" at bounding box center [920, 461] width 53 height 13
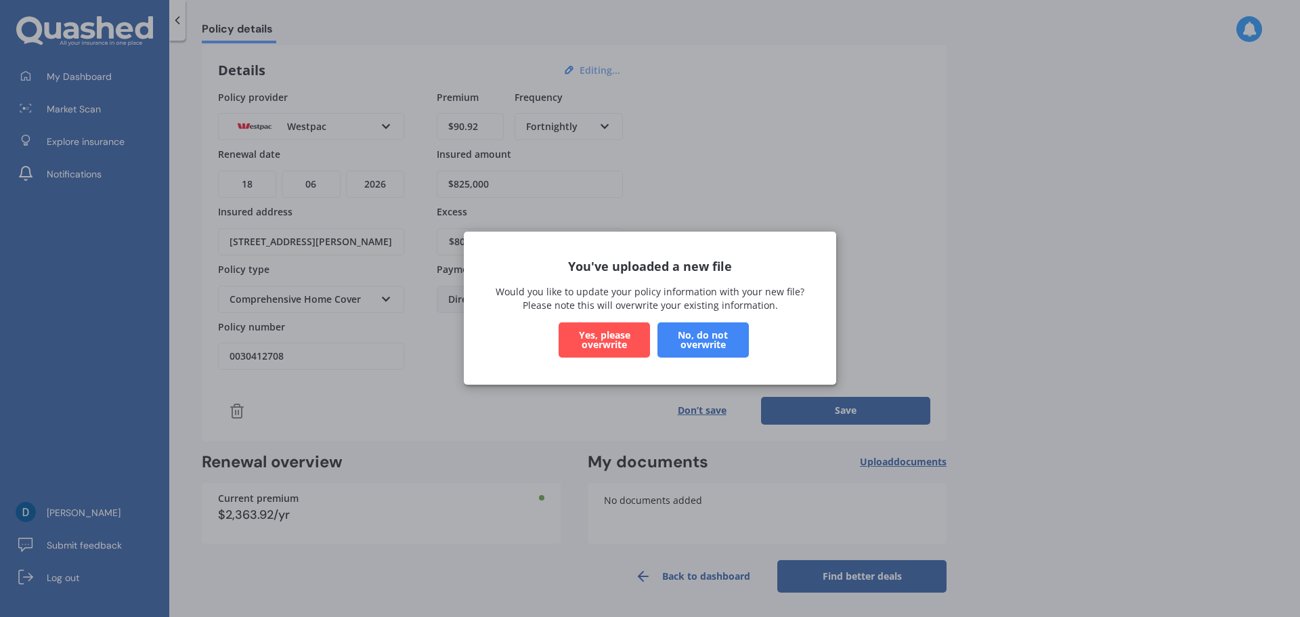
click at [607, 339] on button "Yes, please overwrite" at bounding box center [604, 340] width 91 height 35
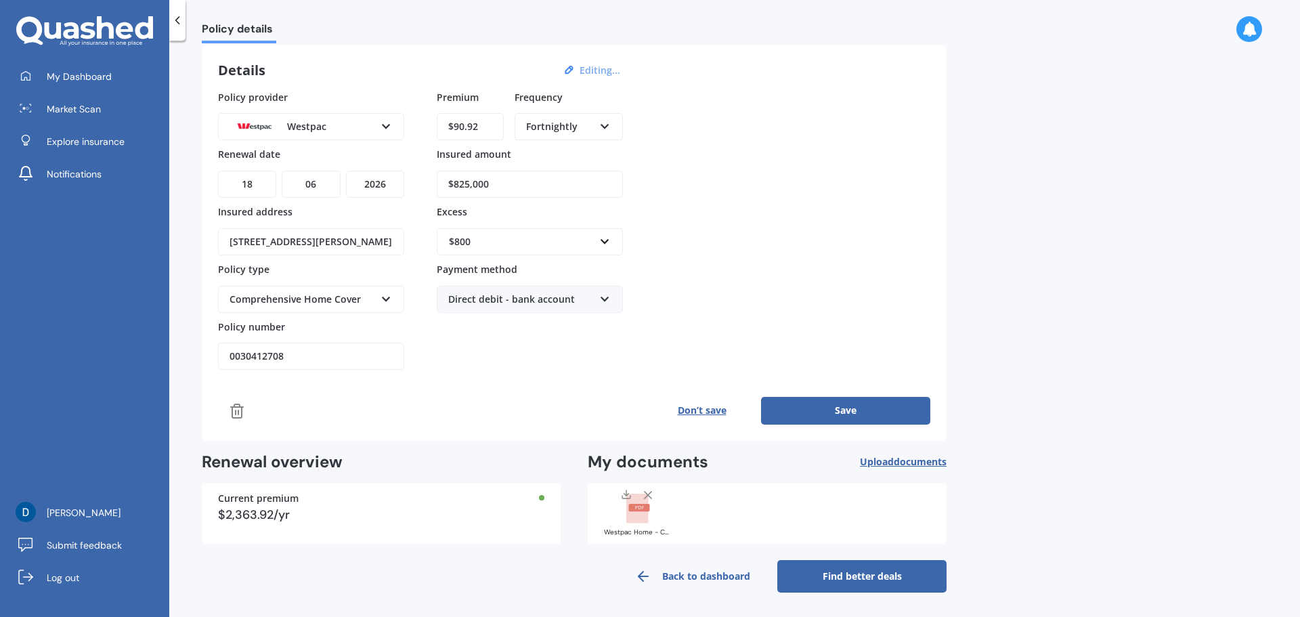
click at [837, 412] on button "Save" at bounding box center [845, 410] width 169 height 27
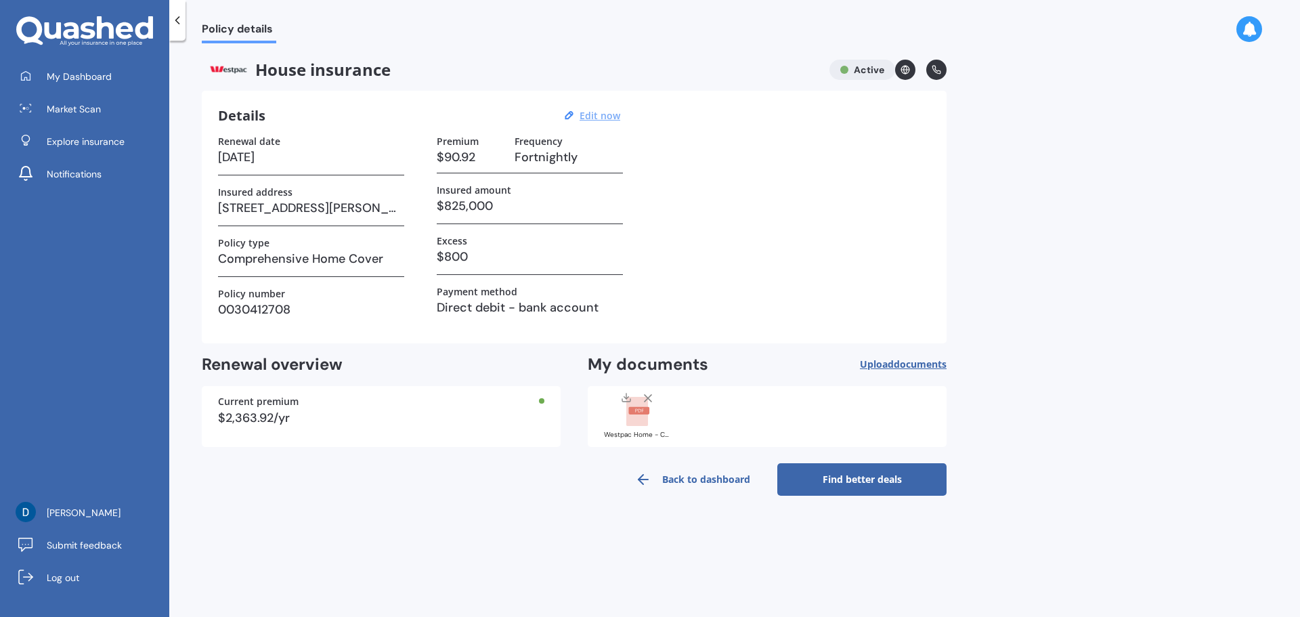
scroll to position [0, 0]
click at [83, 66] on link "My Dashboard" at bounding box center [89, 76] width 159 height 27
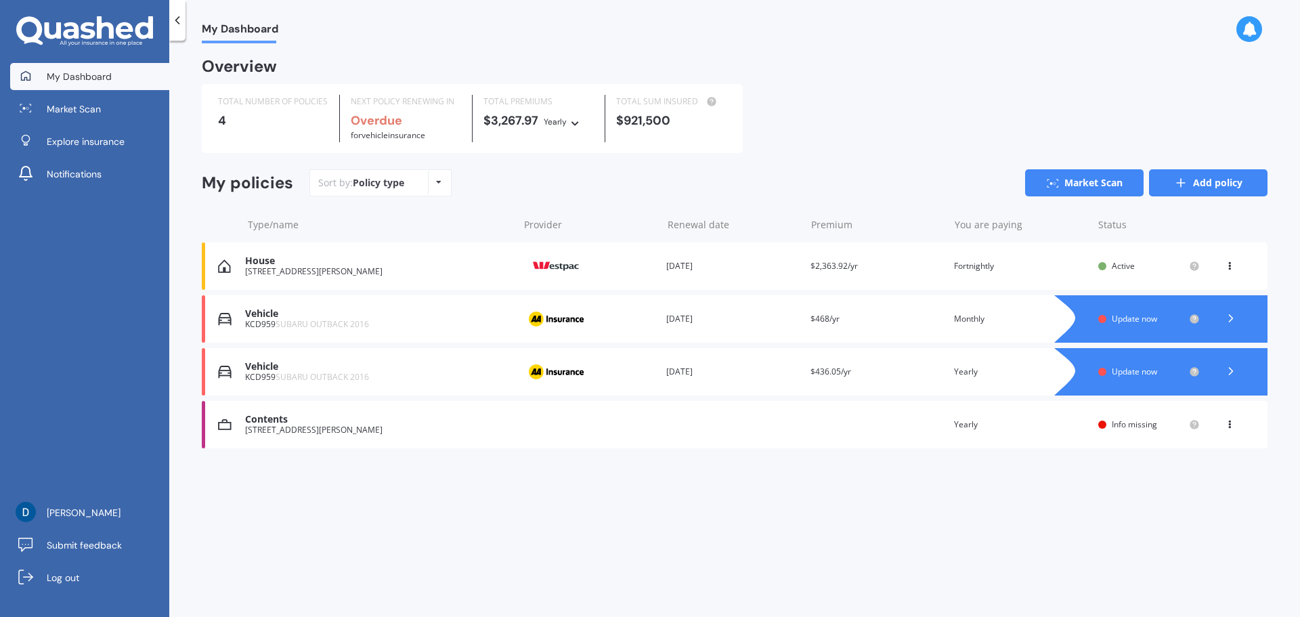
click at [1209, 185] on link "Add policy" at bounding box center [1208, 182] width 119 height 27
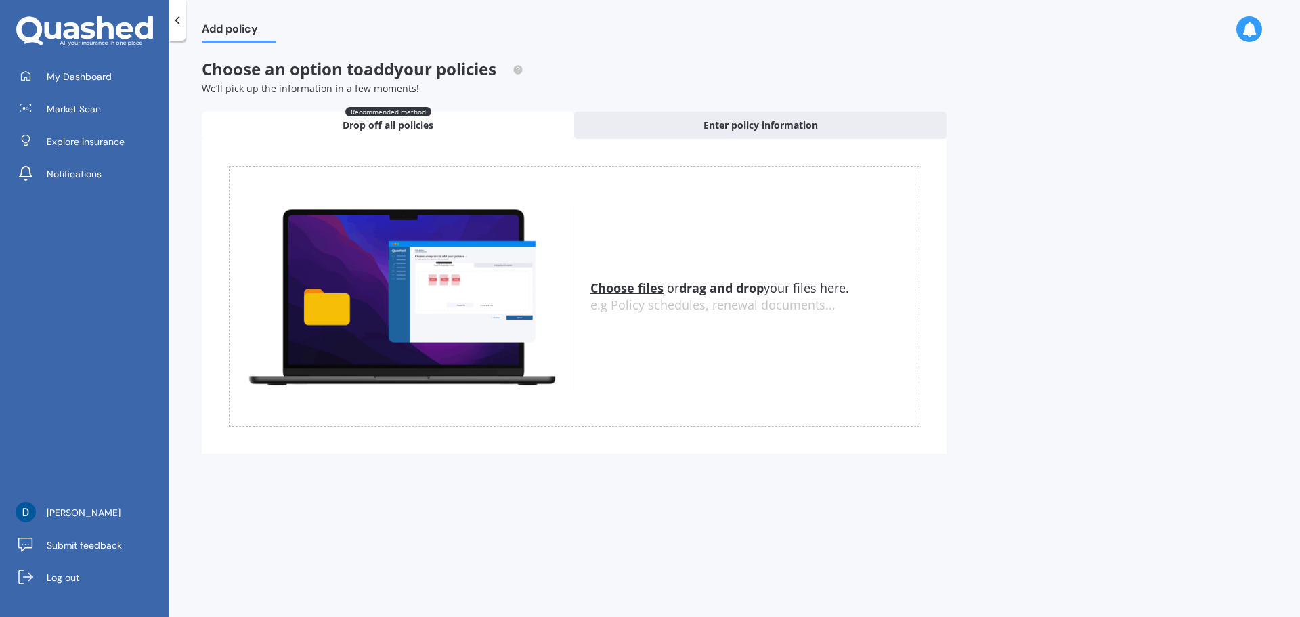
click at [630, 291] on u "Choose files" at bounding box center [626, 288] width 73 height 16
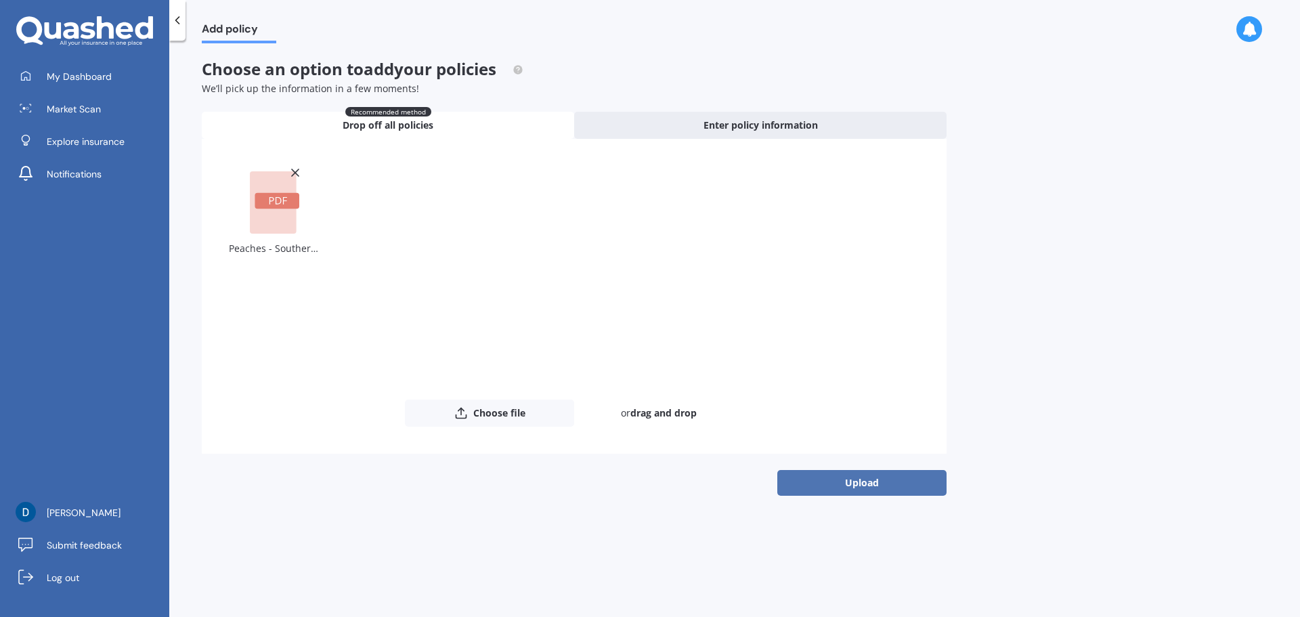
click at [854, 483] on button "Upload" at bounding box center [861, 483] width 169 height 26
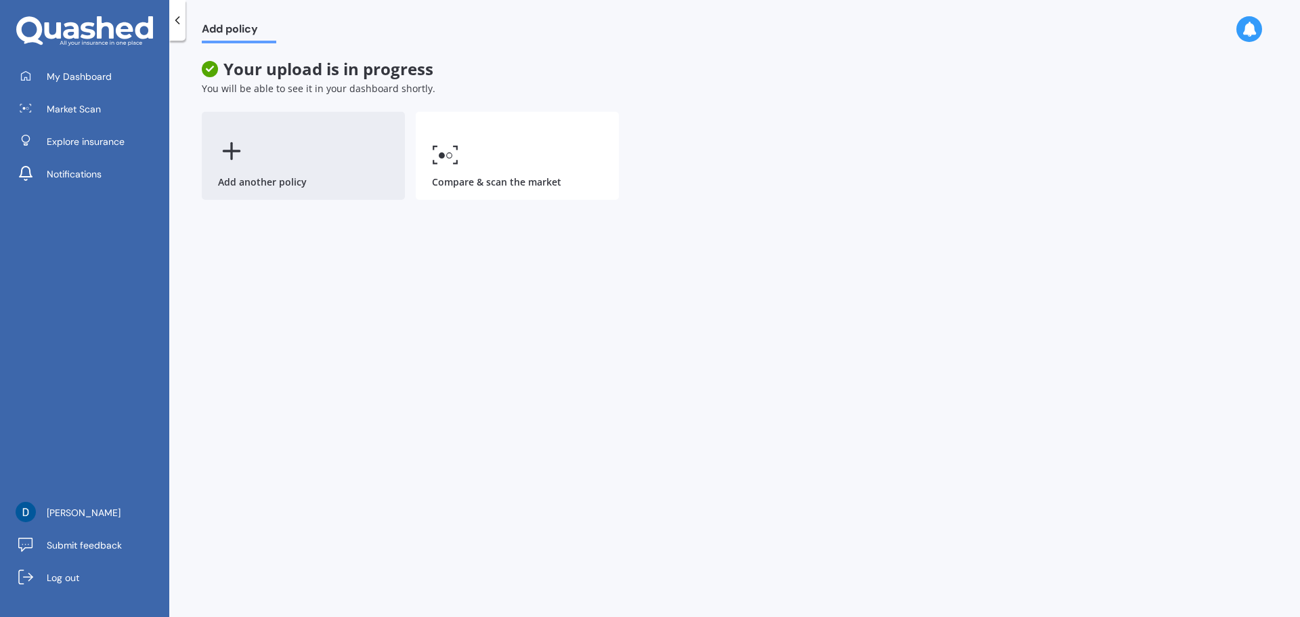
click at [239, 151] on line at bounding box center [231, 151] width 16 height 0
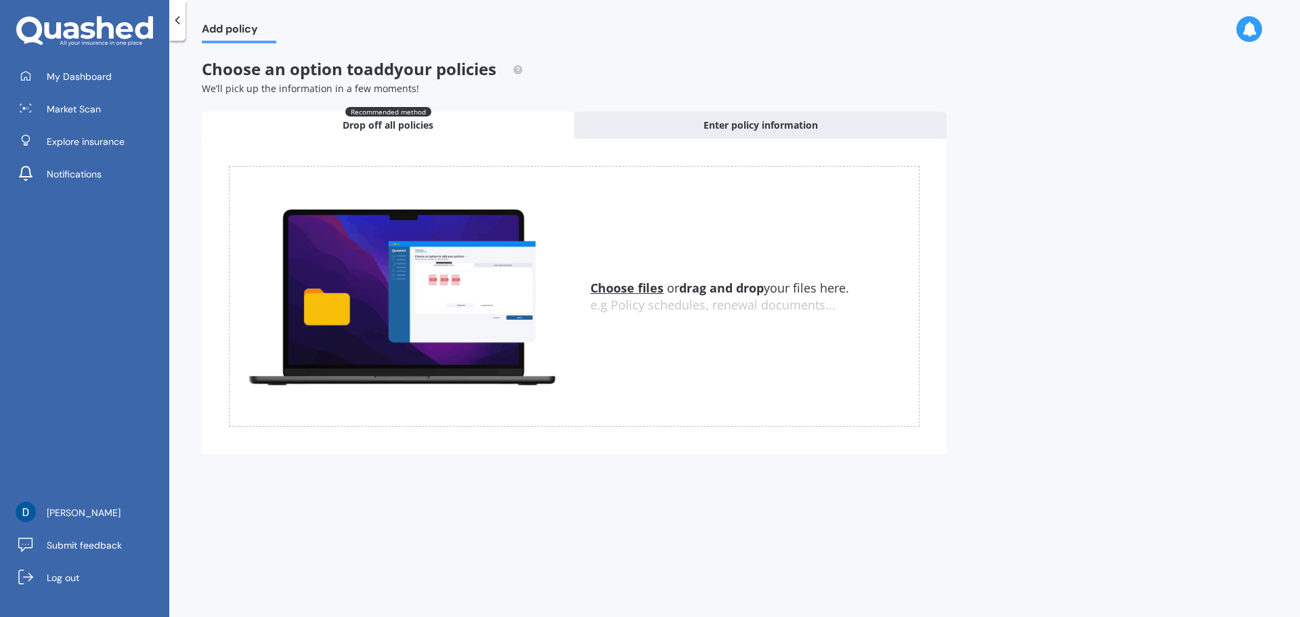
click at [628, 286] on u "Choose files" at bounding box center [626, 288] width 73 height 16
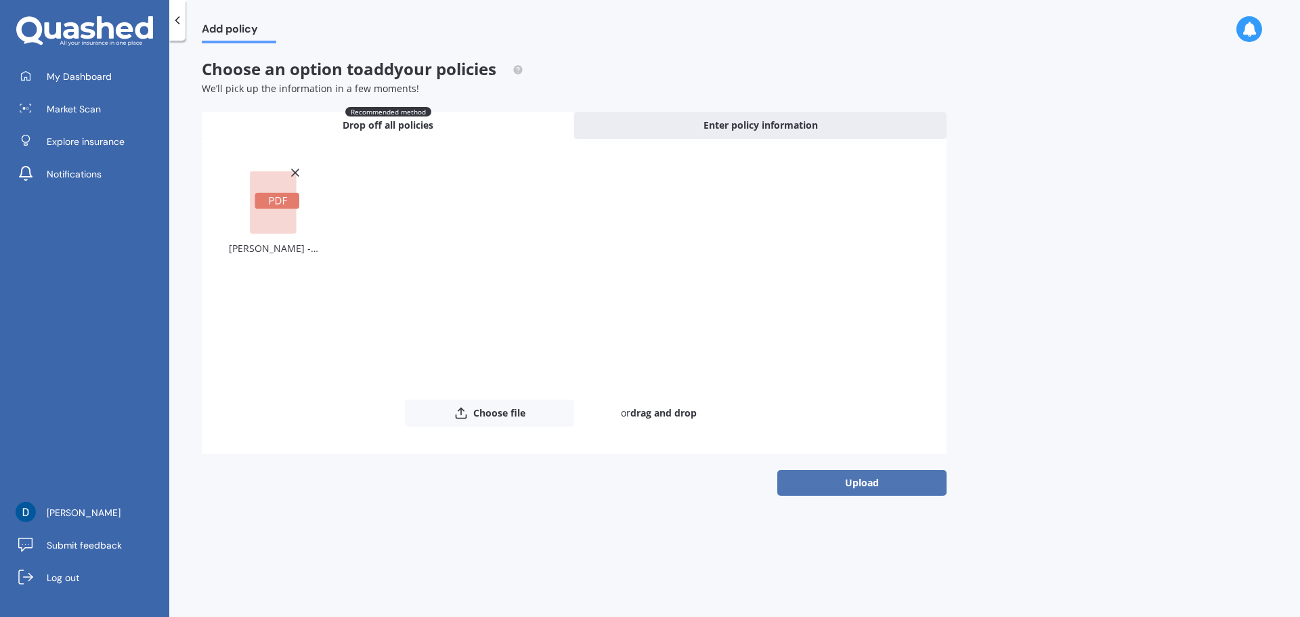
click at [867, 488] on button "Upload" at bounding box center [861, 483] width 169 height 26
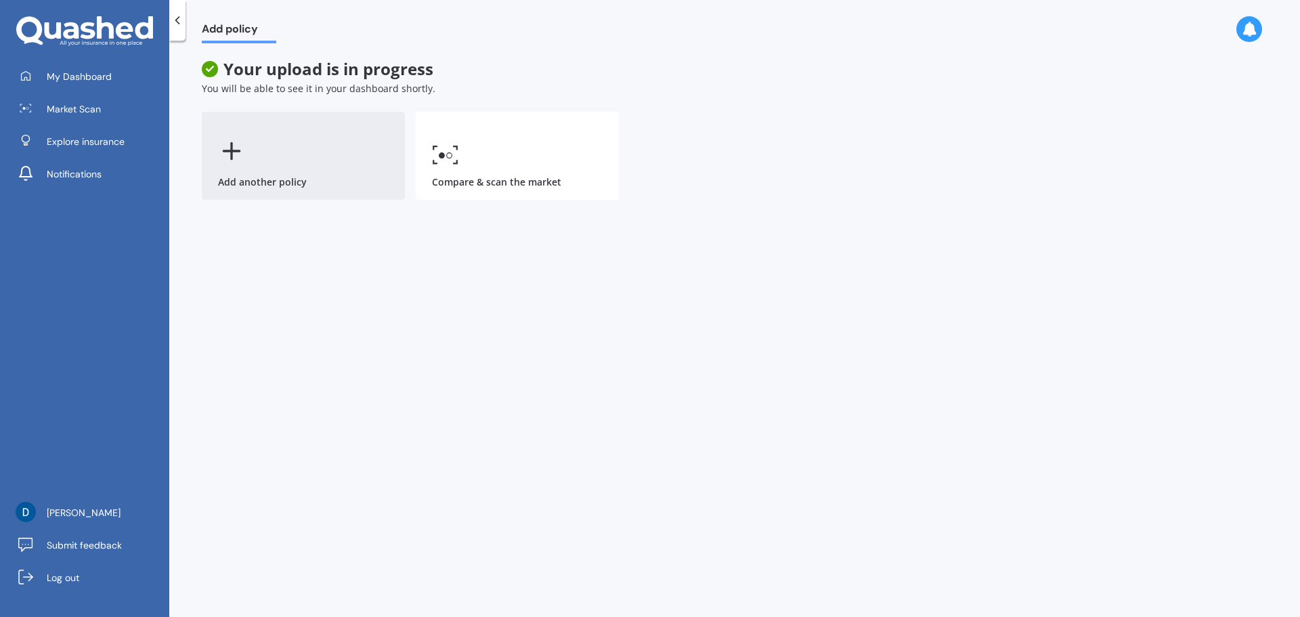
click at [231, 173] on div "Add another policy" at bounding box center [303, 156] width 203 height 88
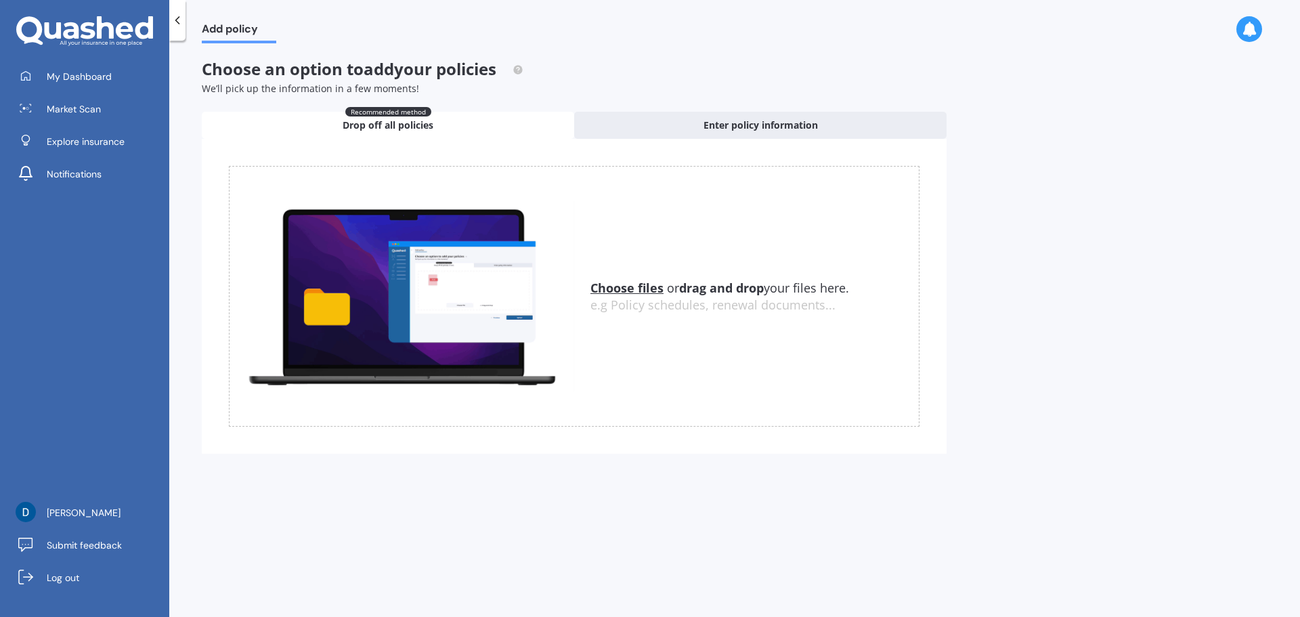
click at [603, 289] on u "Choose files" at bounding box center [626, 288] width 73 height 16
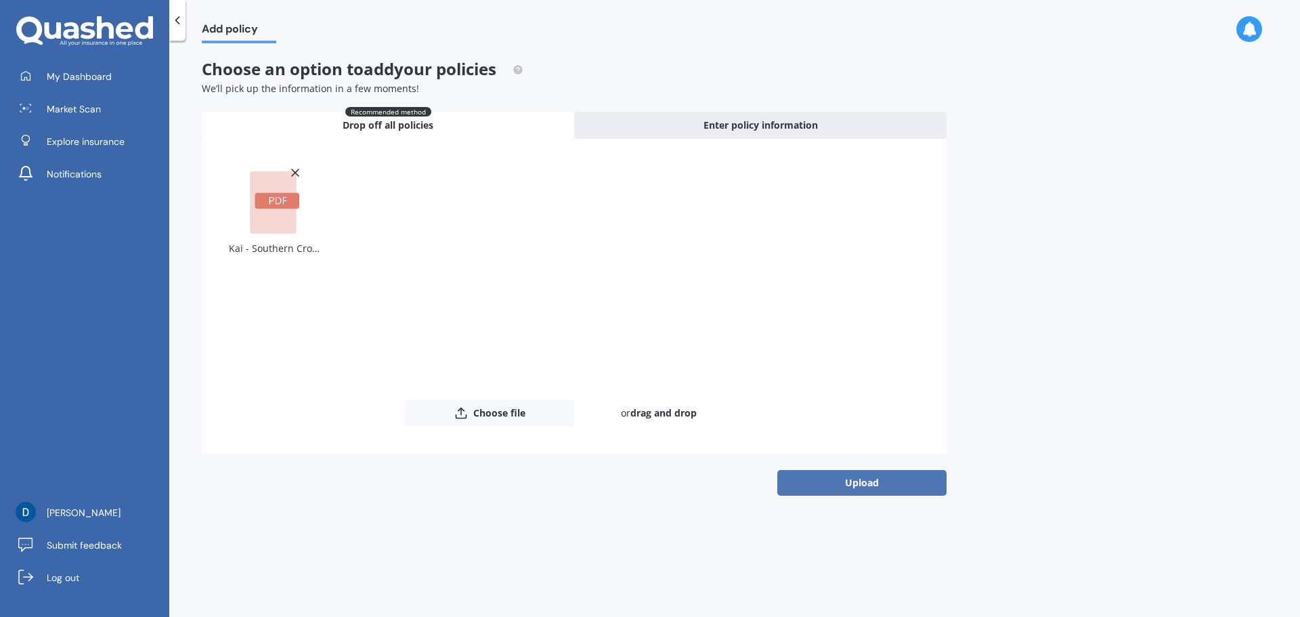
click at [854, 479] on button "Upload" at bounding box center [861, 483] width 169 height 26
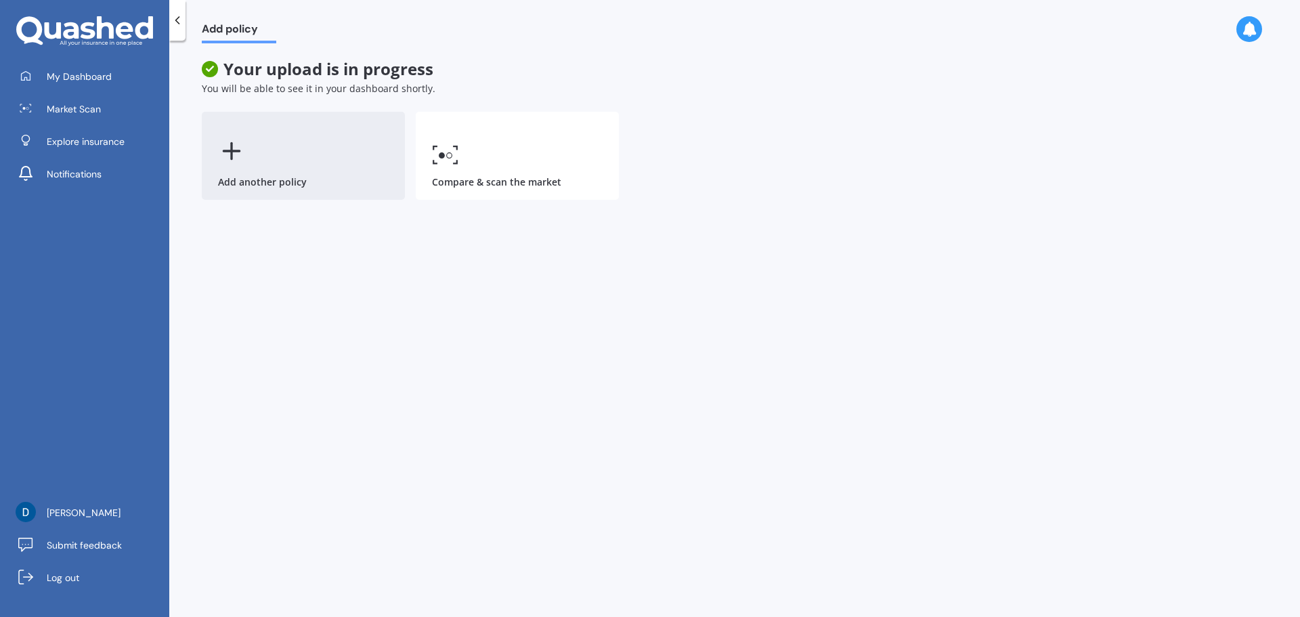
click at [238, 171] on div "Add another policy" at bounding box center [303, 156] width 203 height 88
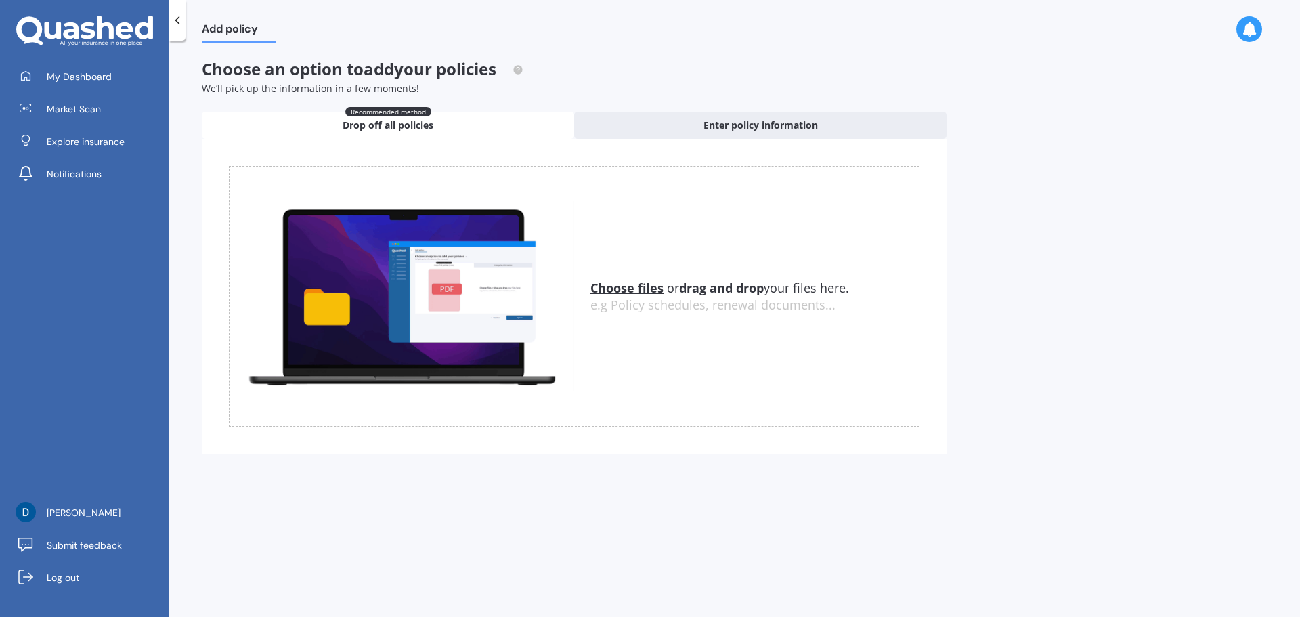
click at [609, 290] on u "Choose files" at bounding box center [626, 288] width 73 height 16
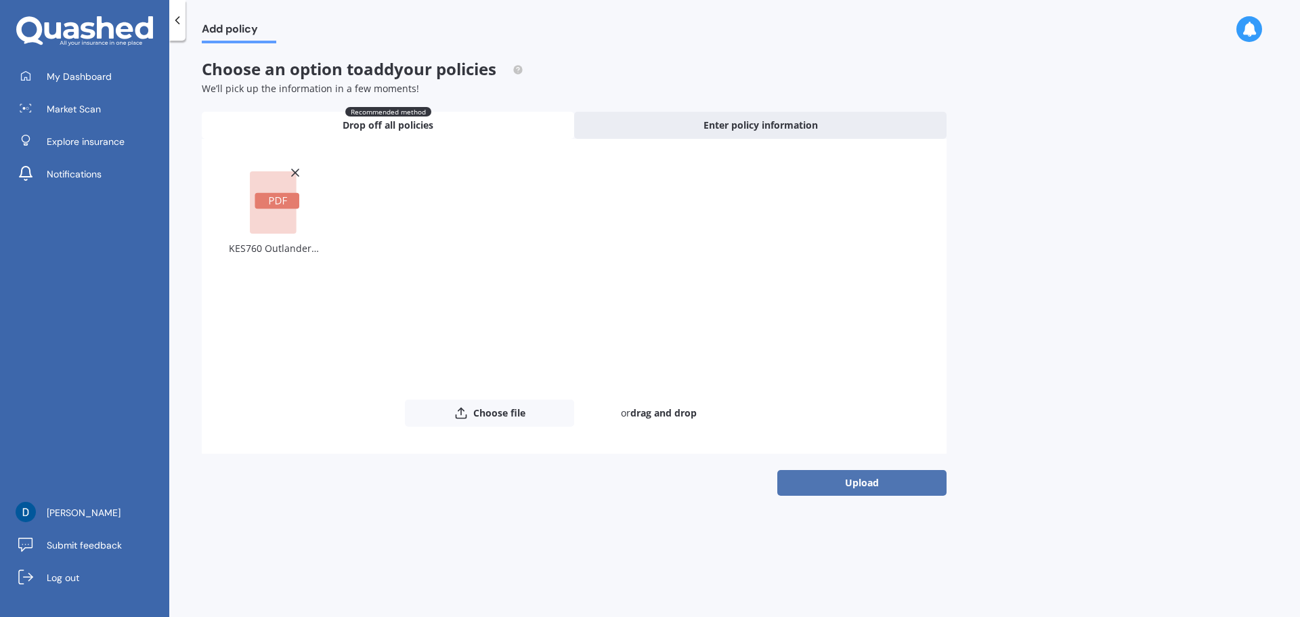
click at [858, 485] on button "Upload" at bounding box center [861, 483] width 169 height 26
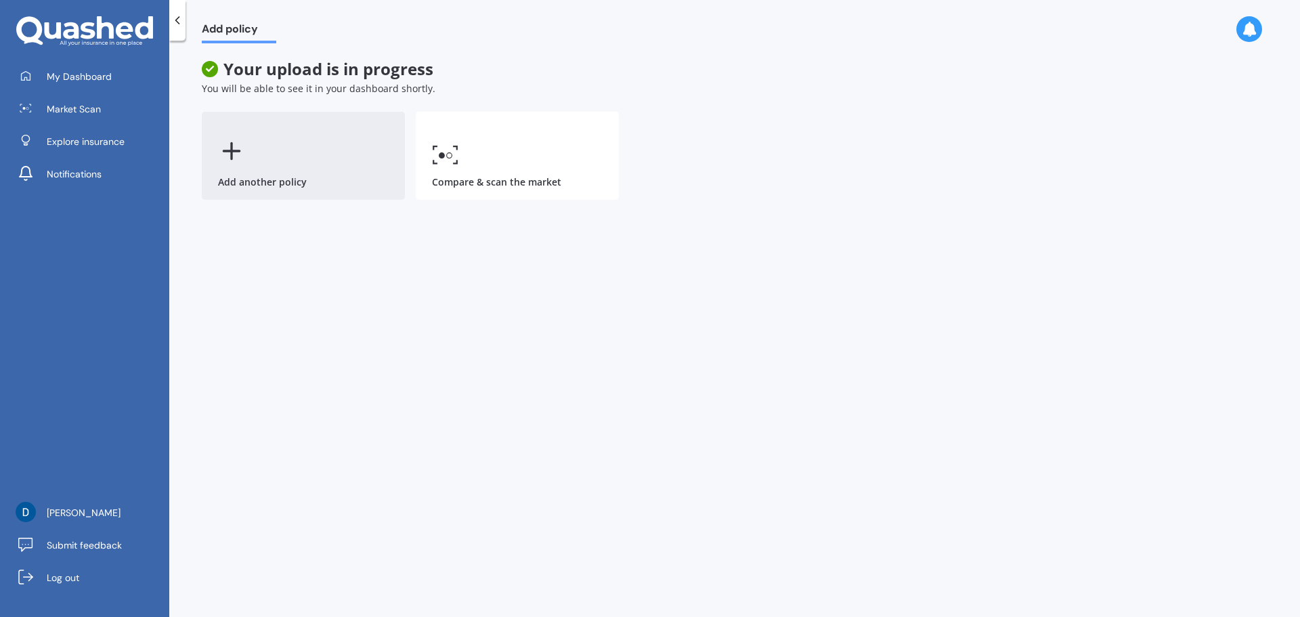
click at [247, 168] on div "Add another policy" at bounding box center [303, 156] width 203 height 88
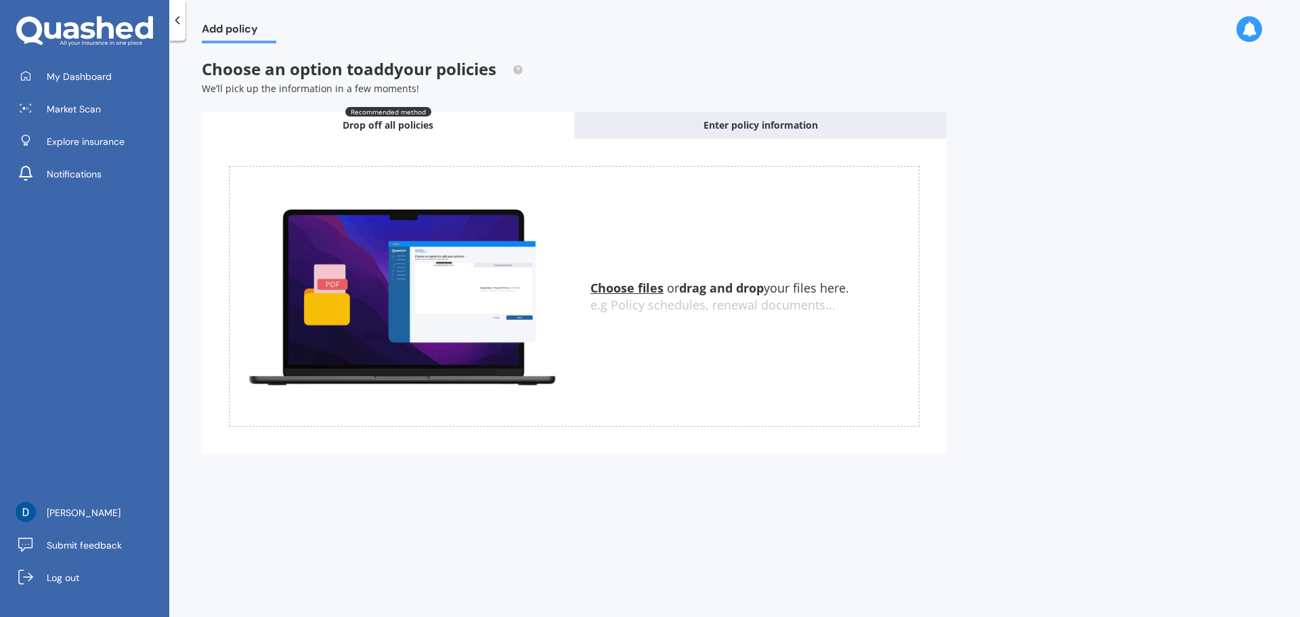
click at [618, 288] on u "Choose files" at bounding box center [626, 288] width 73 height 16
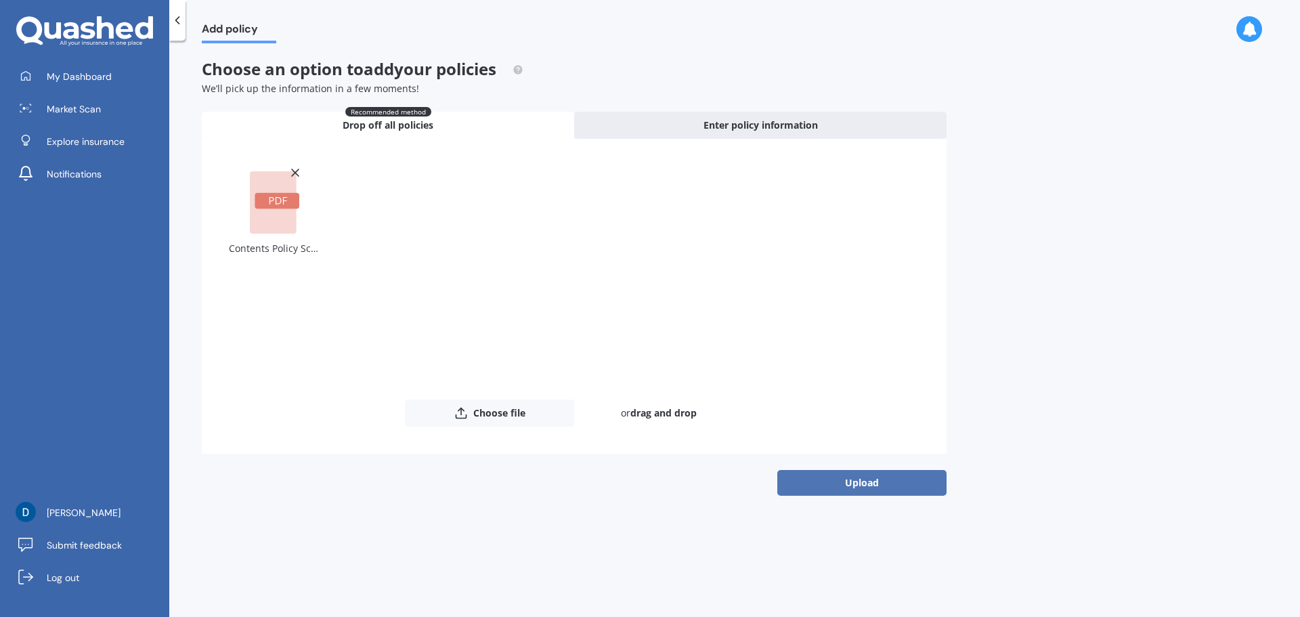
click at [870, 479] on button "Upload" at bounding box center [861, 483] width 169 height 26
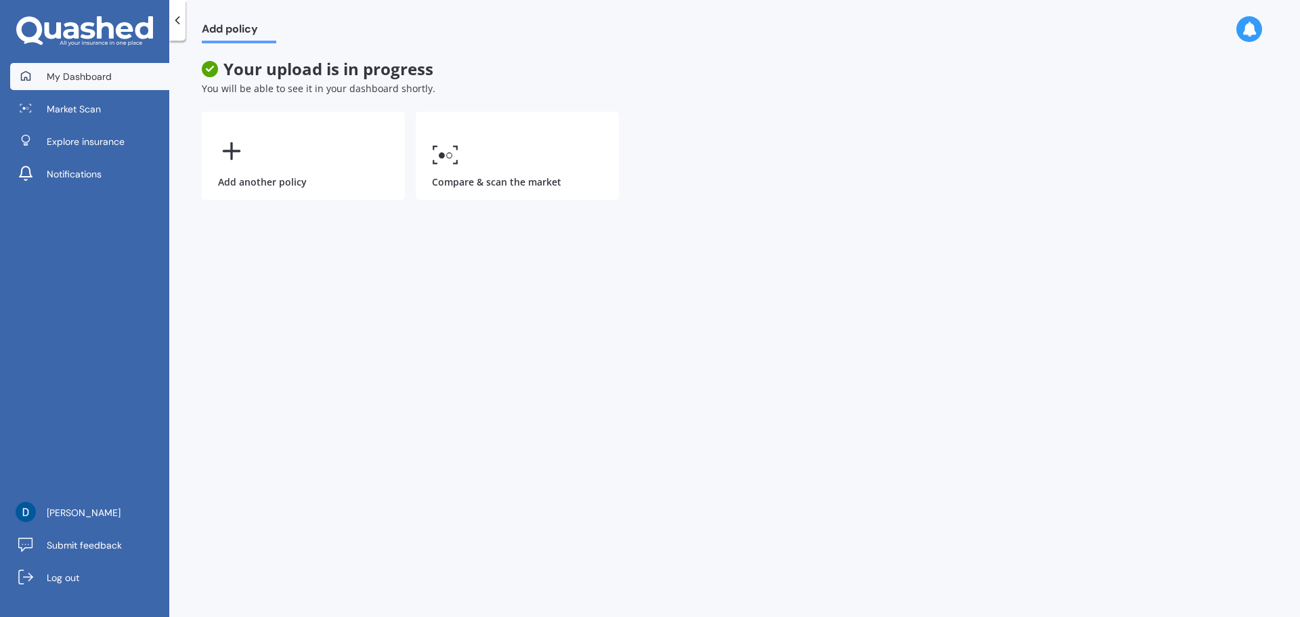
click at [84, 78] on span "My Dashboard" at bounding box center [79, 77] width 65 height 14
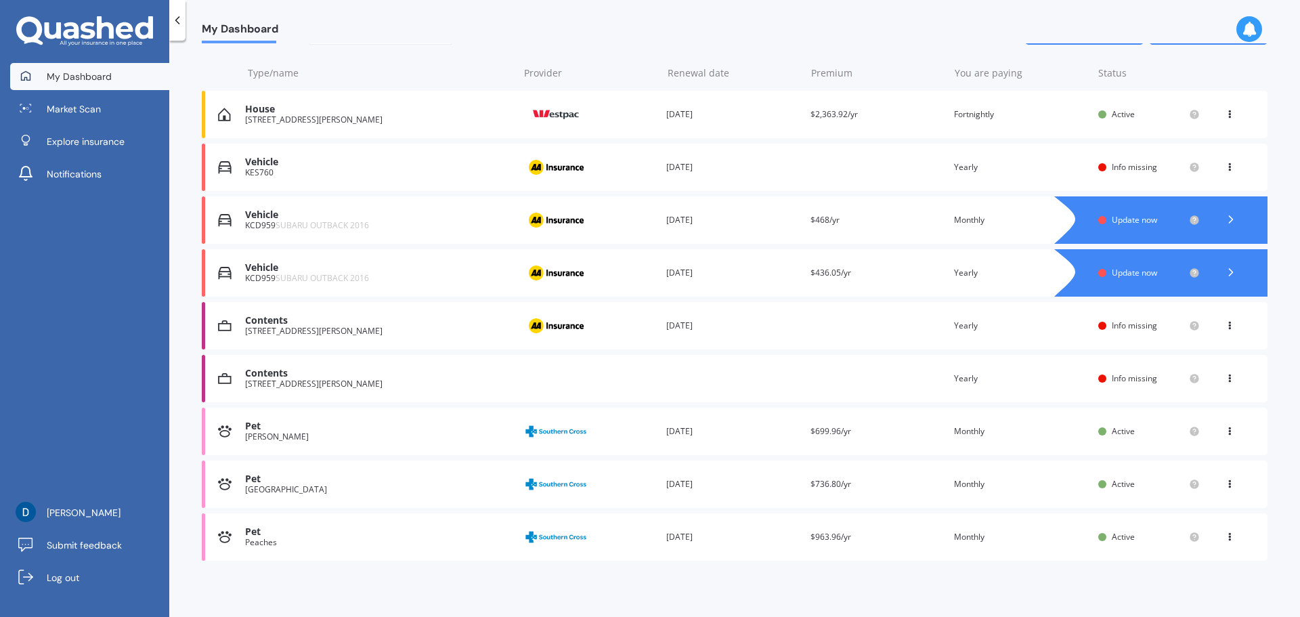
scroll to position [154, 0]
click at [356, 213] on div "Vehicle" at bounding box center [378, 215] width 266 height 12
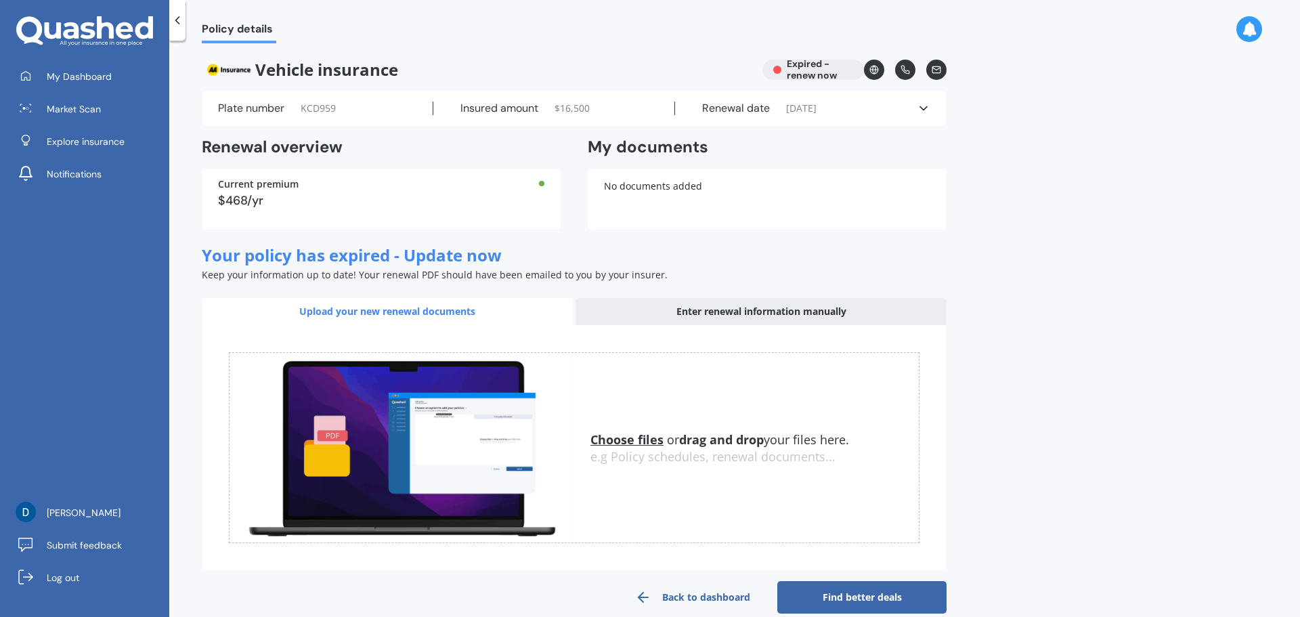
click at [180, 18] on icon at bounding box center [178, 21] width 14 height 14
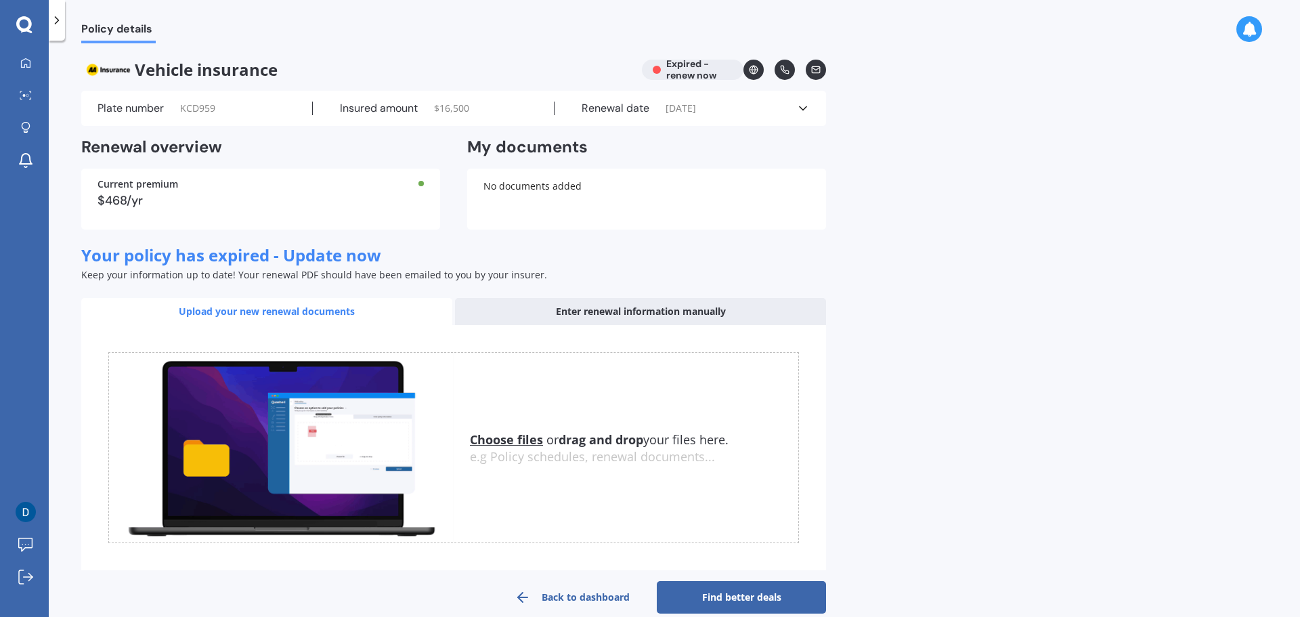
click at [55, 20] on icon at bounding box center [57, 21] width 14 height 14
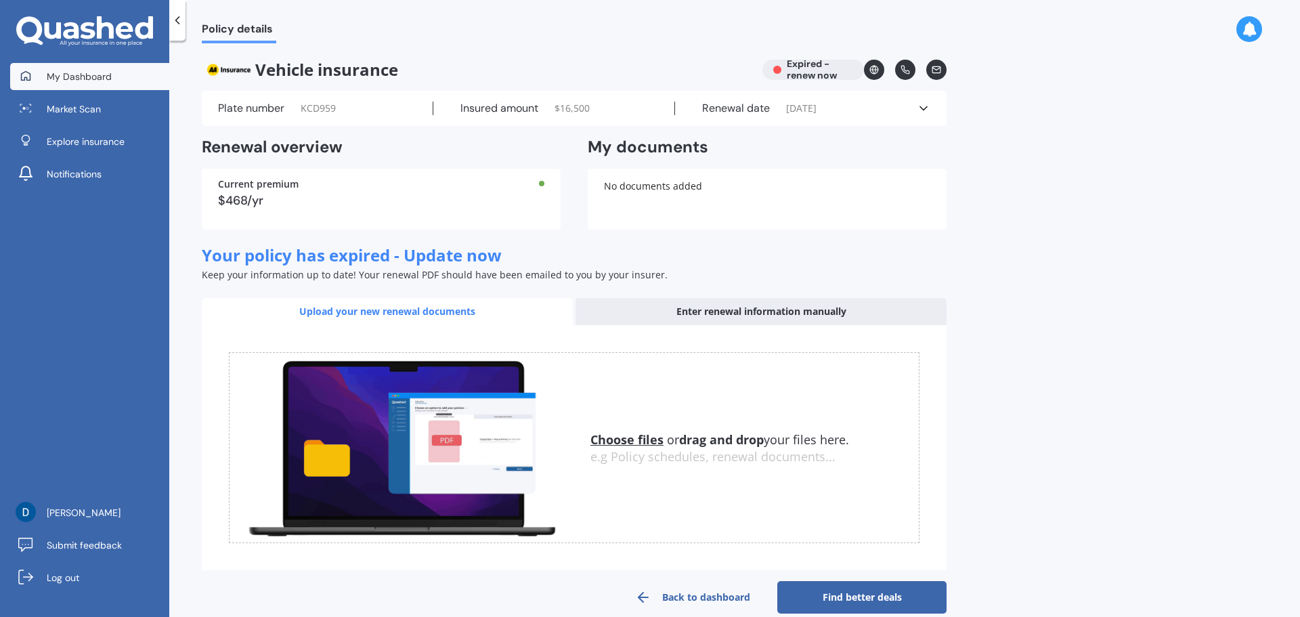
click at [86, 81] on span "My Dashboard" at bounding box center [79, 77] width 65 height 14
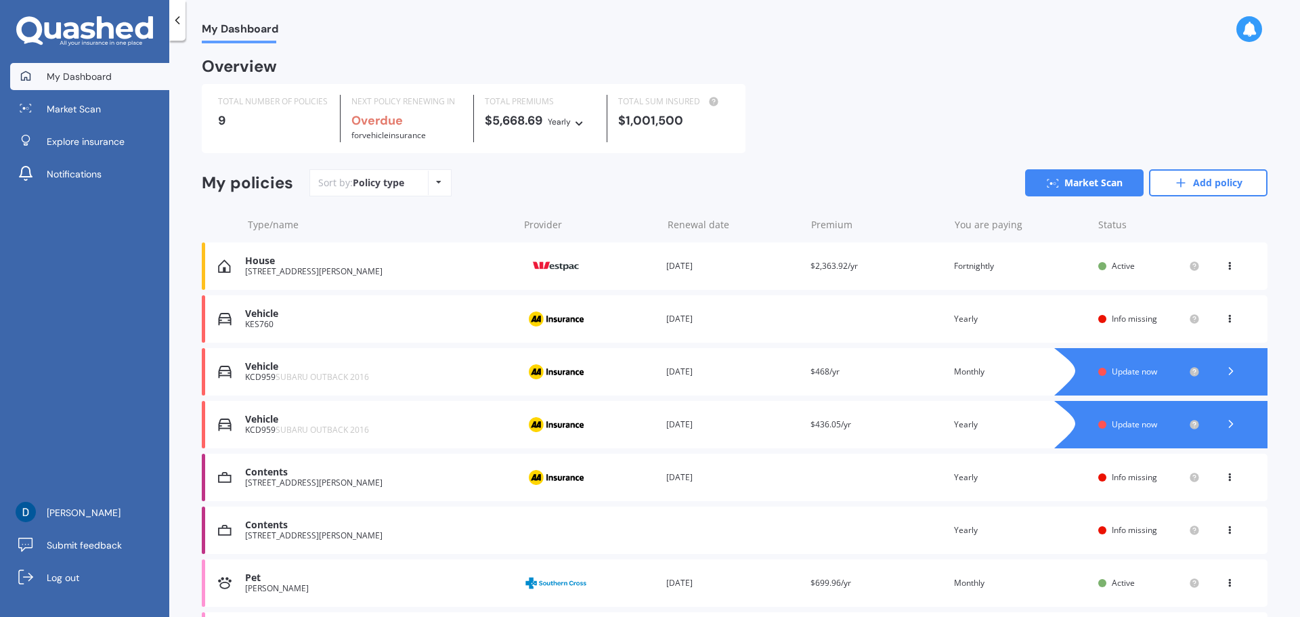
click at [916, 121] on div "TOTAL NUMBER OF POLICIES 9 NEXT POLICY RENEWING IN Overdue for Vehicle insuranc…" at bounding box center [735, 118] width 1066 height 69
click at [1224, 376] on icon at bounding box center [1231, 371] width 14 height 14
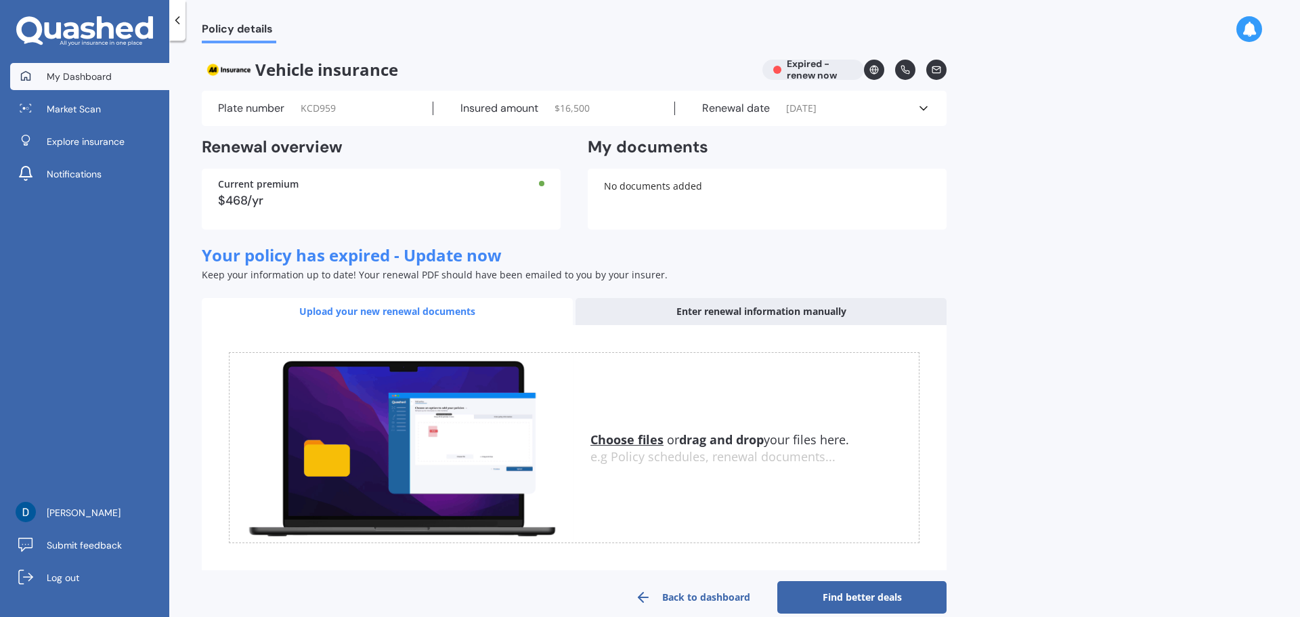
click at [89, 78] on span "My Dashboard" at bounding box center [79, 77] width 65 height 14
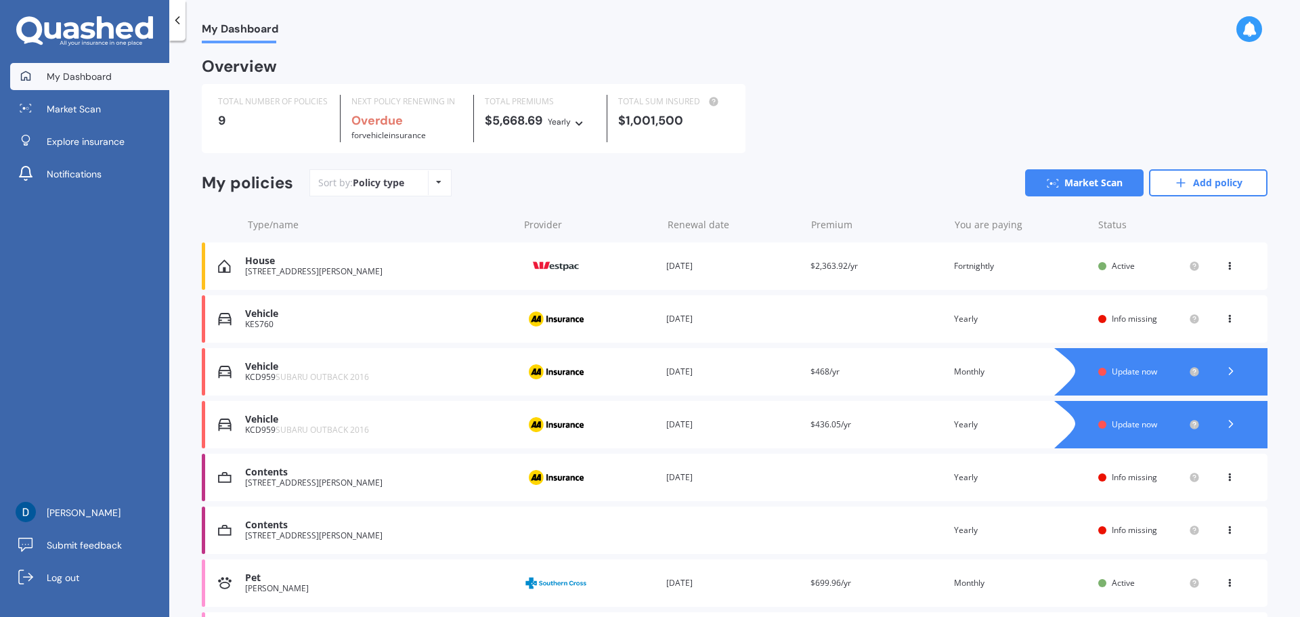
click at [408, 477] on div "Contents" at bounding box center [378, 473] width 266 height 12
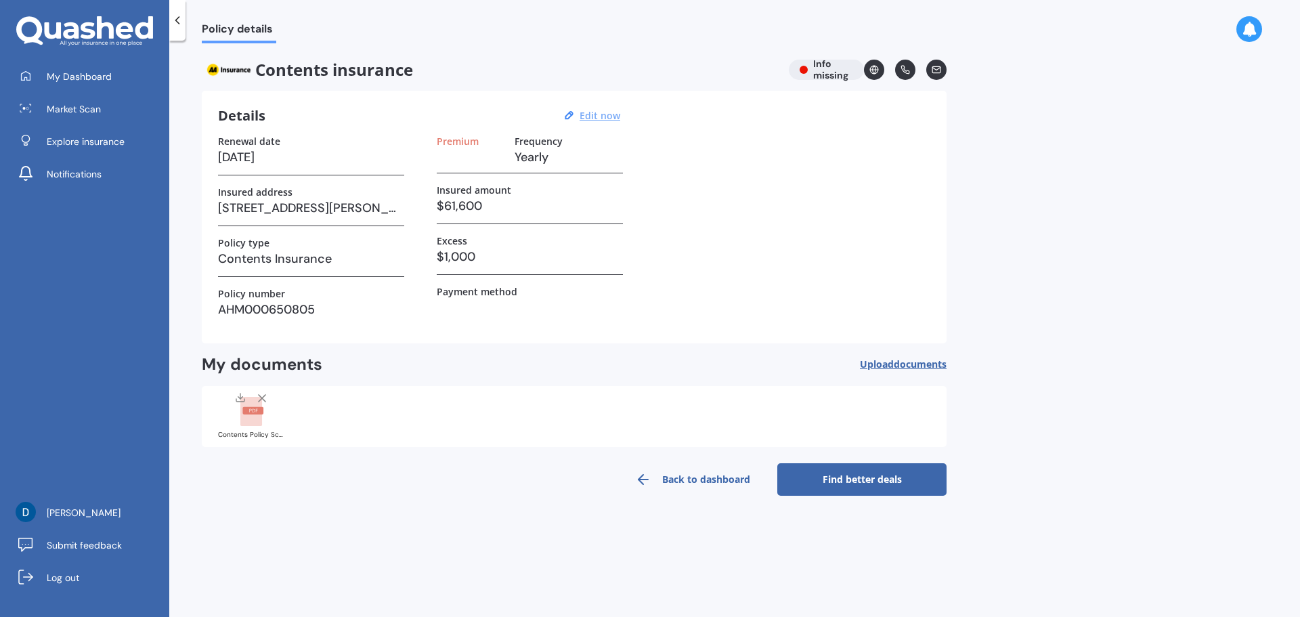
click at [600, 116] on u "Edit now" at bounding box center [600, 115] width 41 height 13
select select "17"
select select "04"
select select "2026"
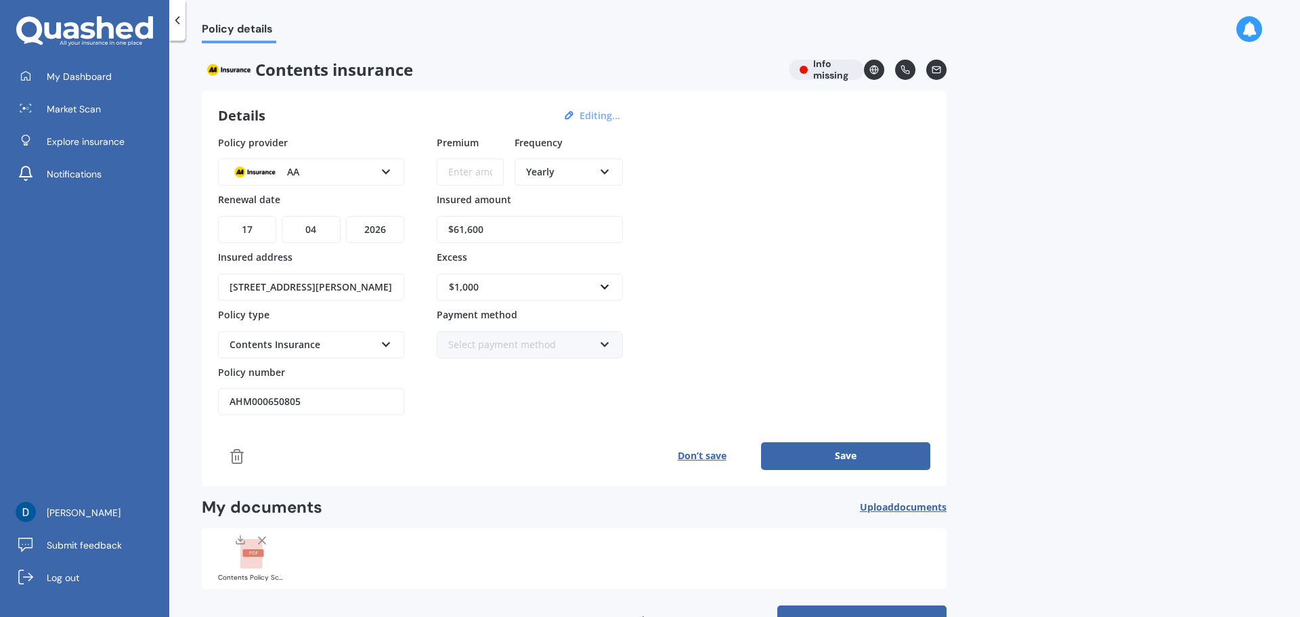
click at [479, 169] on input "Premium" at bounding box center [470, 171] width 67 height 27
type input "$41.09"
click at [792, 290] on div "Policy provider AA AA AMI AMP ANZ ASB Ando BNZ Co-Operative Bank FMG Initio Kiw…" at bounding box center [574, 275] width 712 height 280
click at [842, 458] on button "Save" at bounding box center [845, 455] width 169 height 27
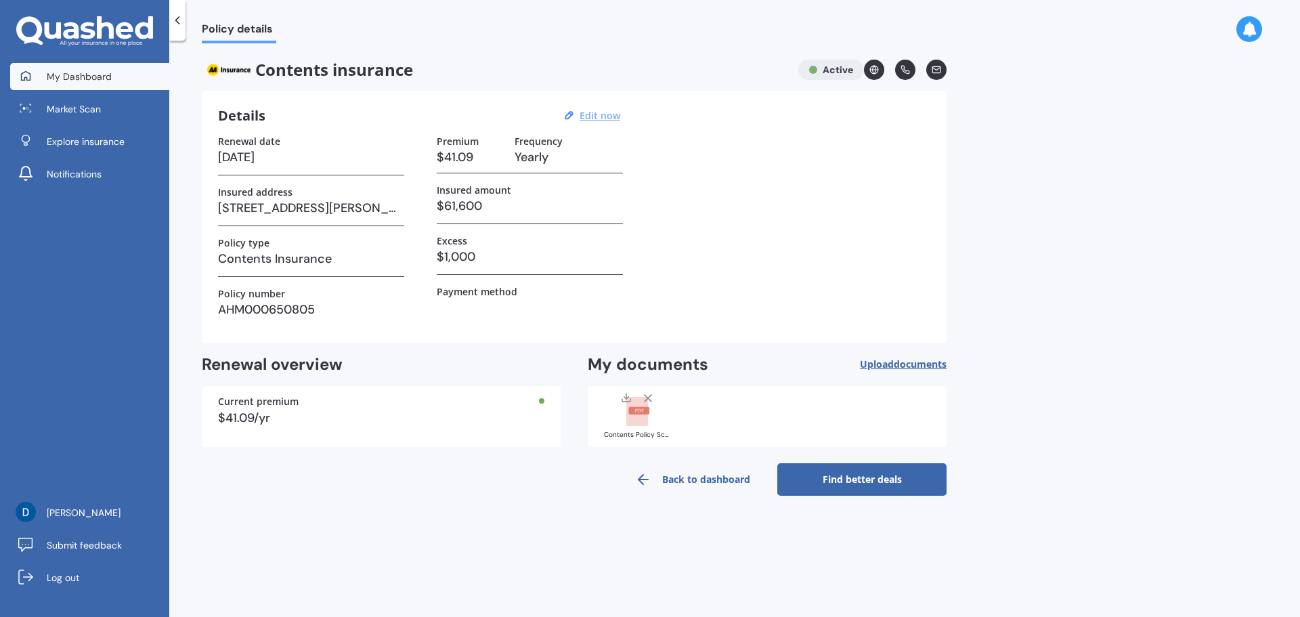
click at [101, 77] on span "My Dashboard" at bounding box center [79, 77] width 65 height 14
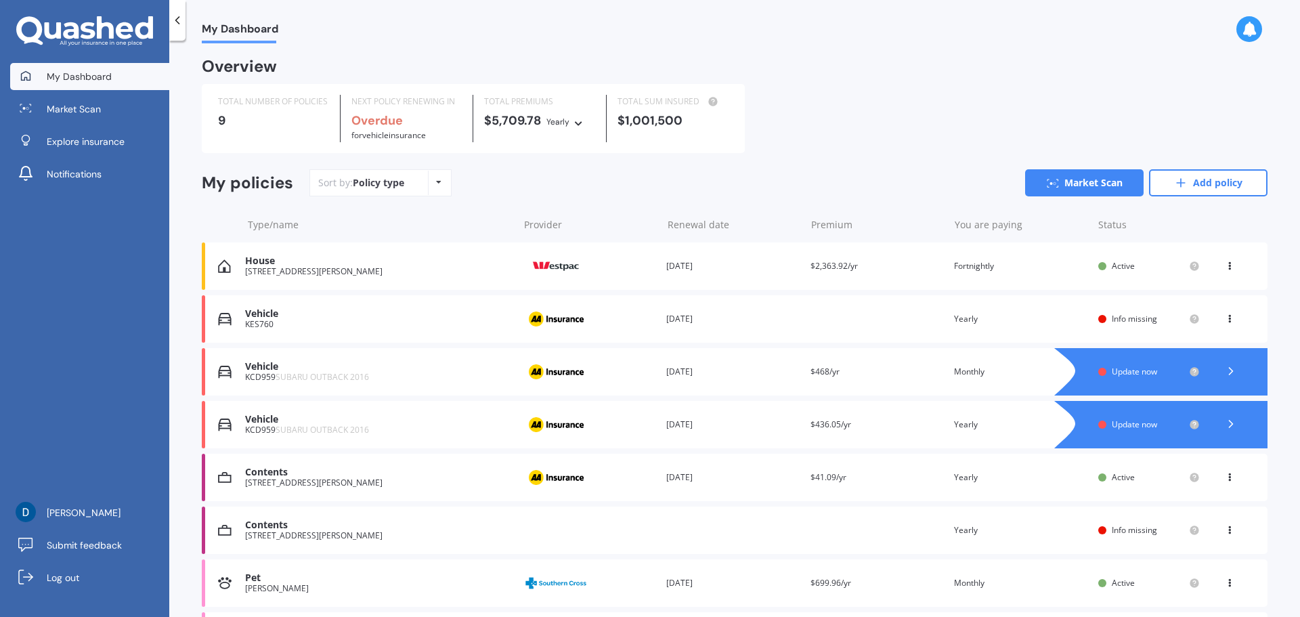
click at [1225, 532] on icon at bounding box center [1229, 527] width 9 height 8
click at [1188, 589] on div "Delete" at bounding box center [1200, 582] width 134 height 27
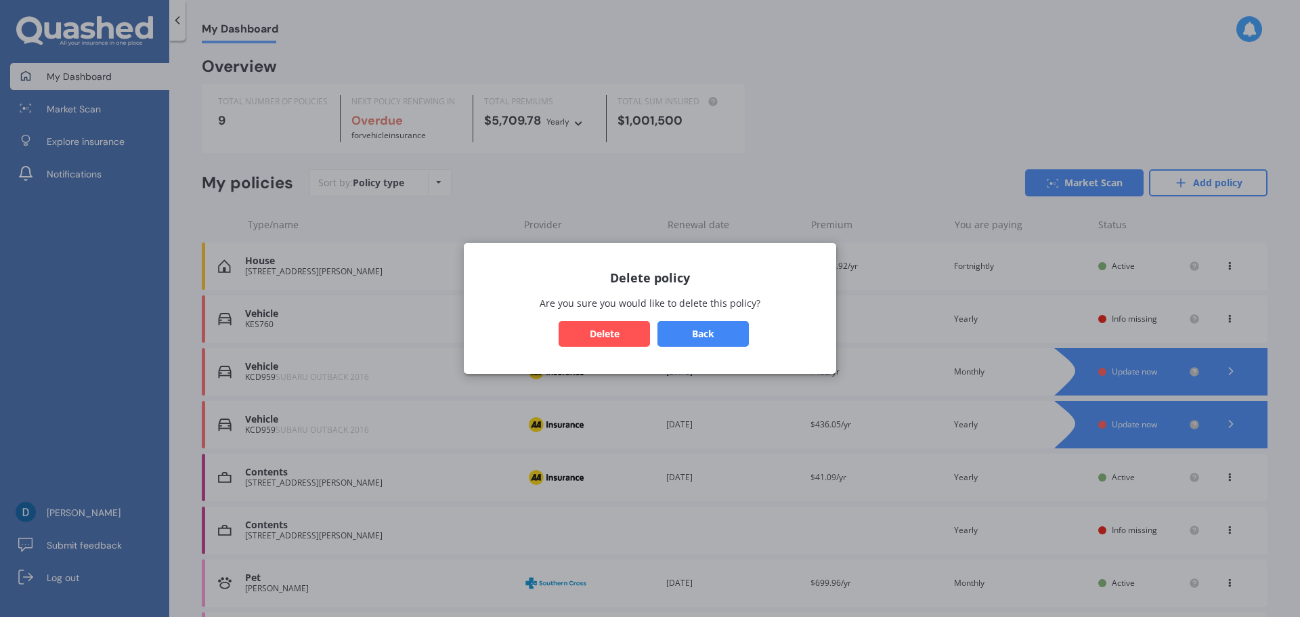
click at [616, 330] on button "Delete" at bounding box center [604, 334] width 91 height 26
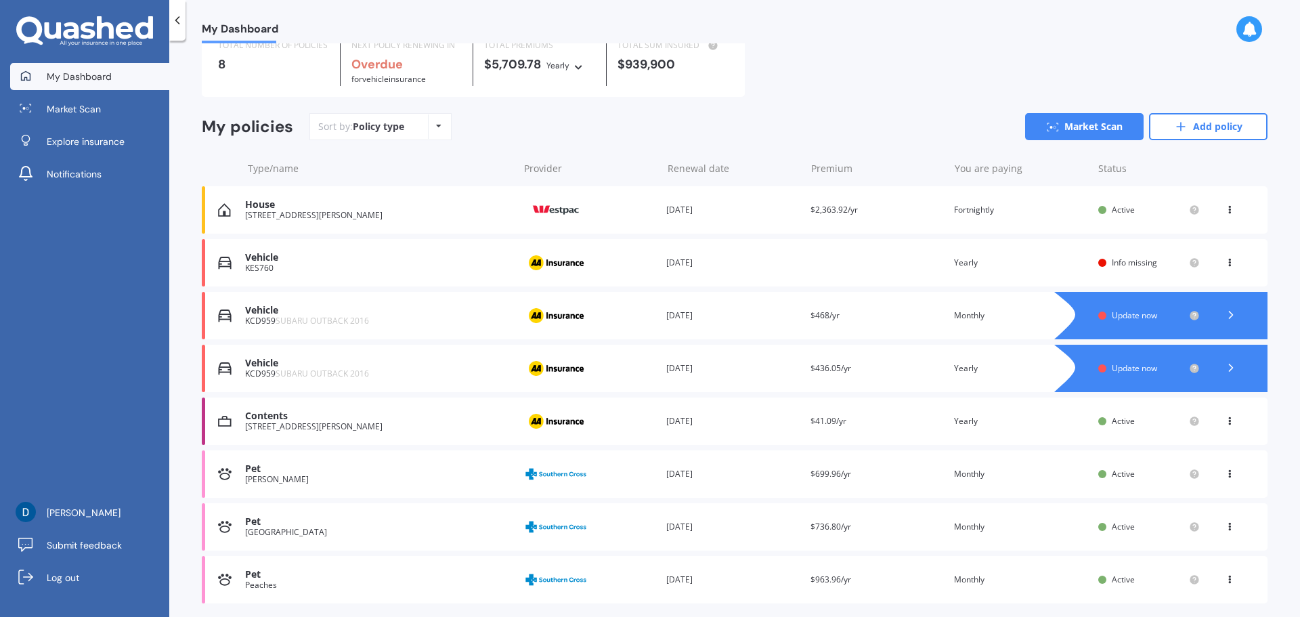
scroll to position [101, 0]
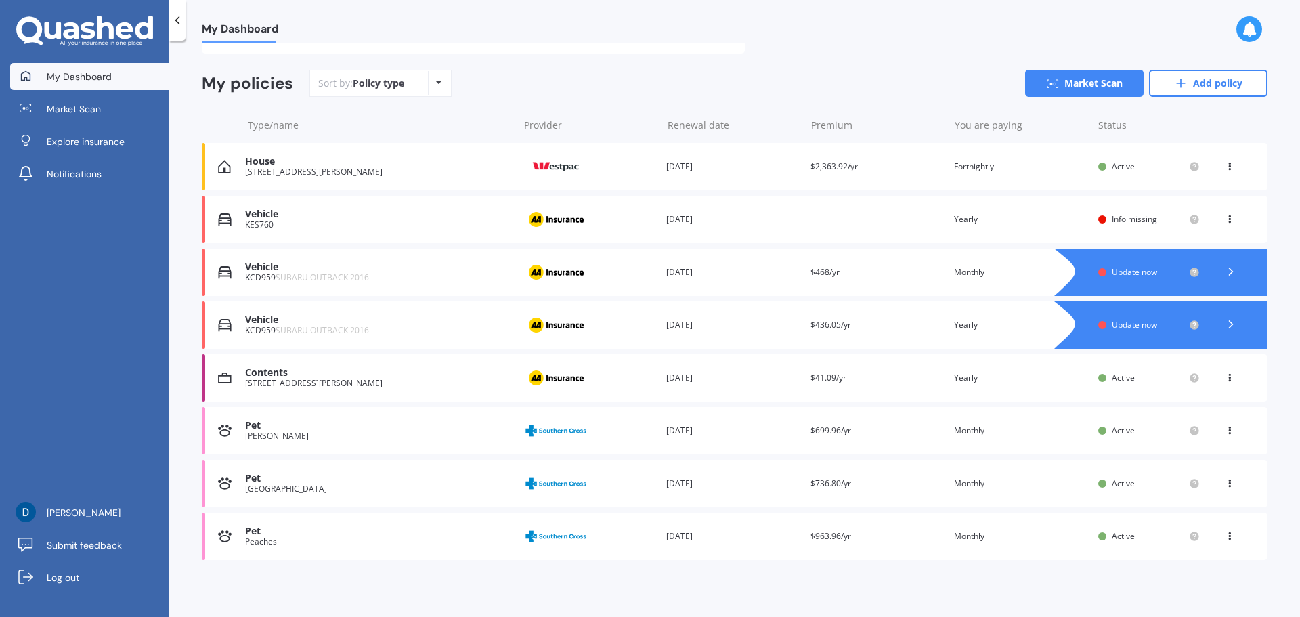
click at [327, 280] on span "SUBARU OUTBACK 2016" at bounding box center [322, 278] width 93 height 12
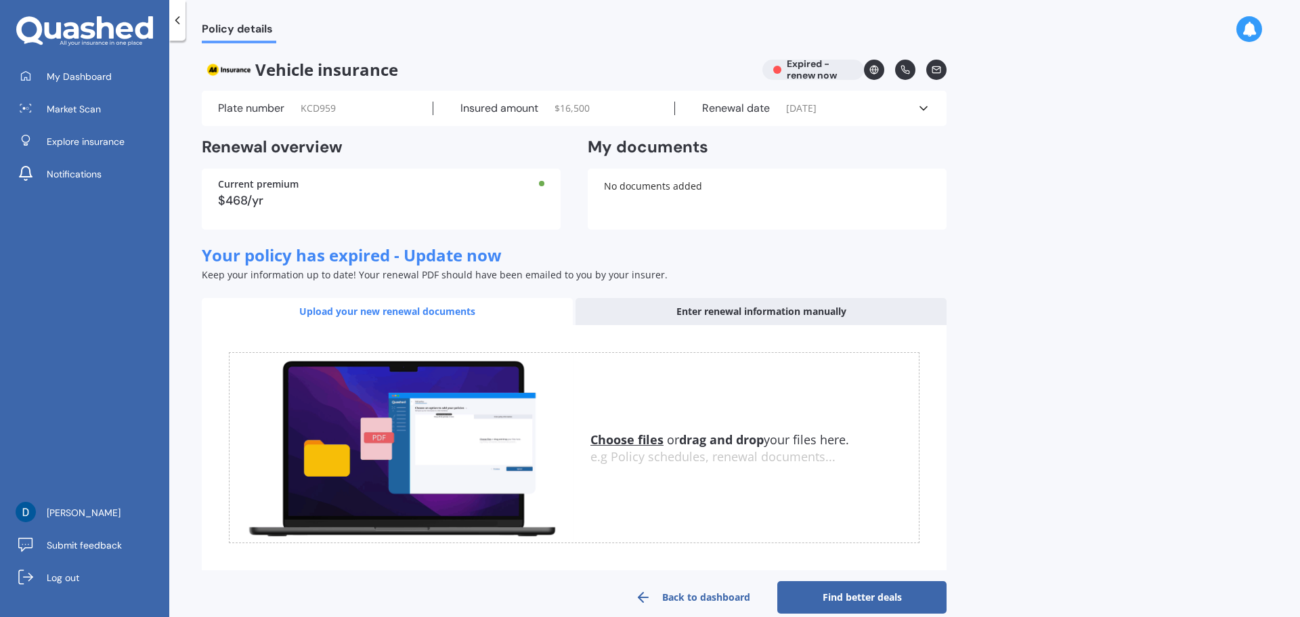
scroll to position [21, 0]
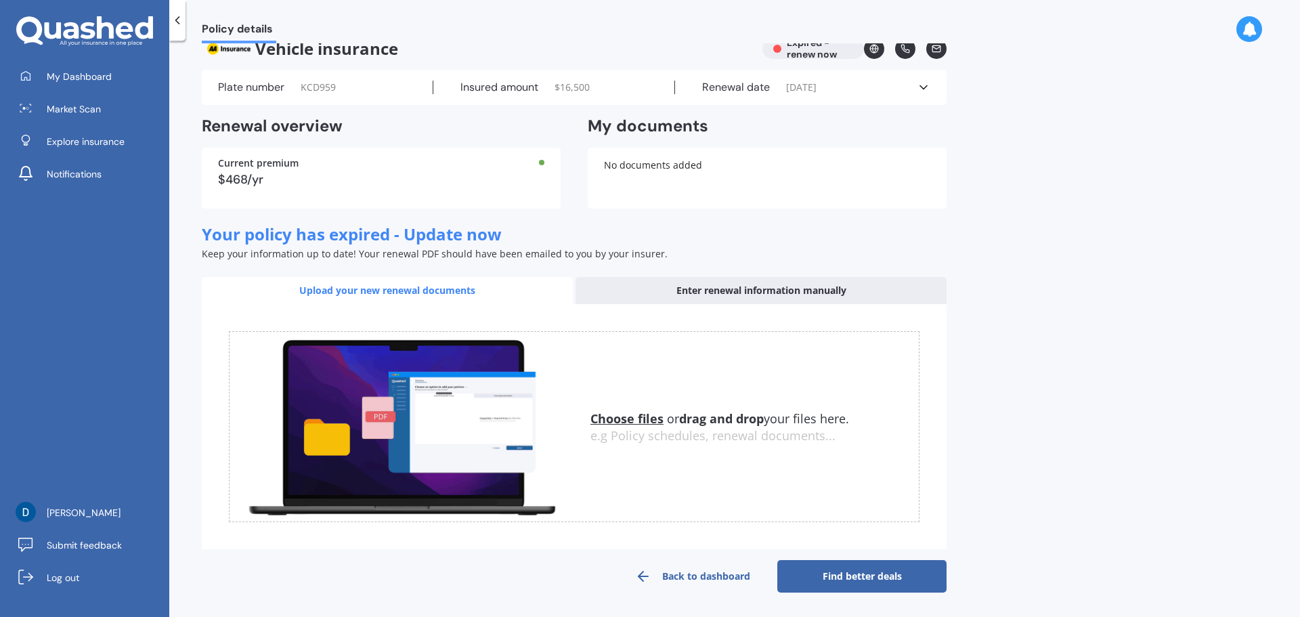
click at [681, 574] on link "Back to dashboard" at bounding box center [692, 576] width 169 height 33
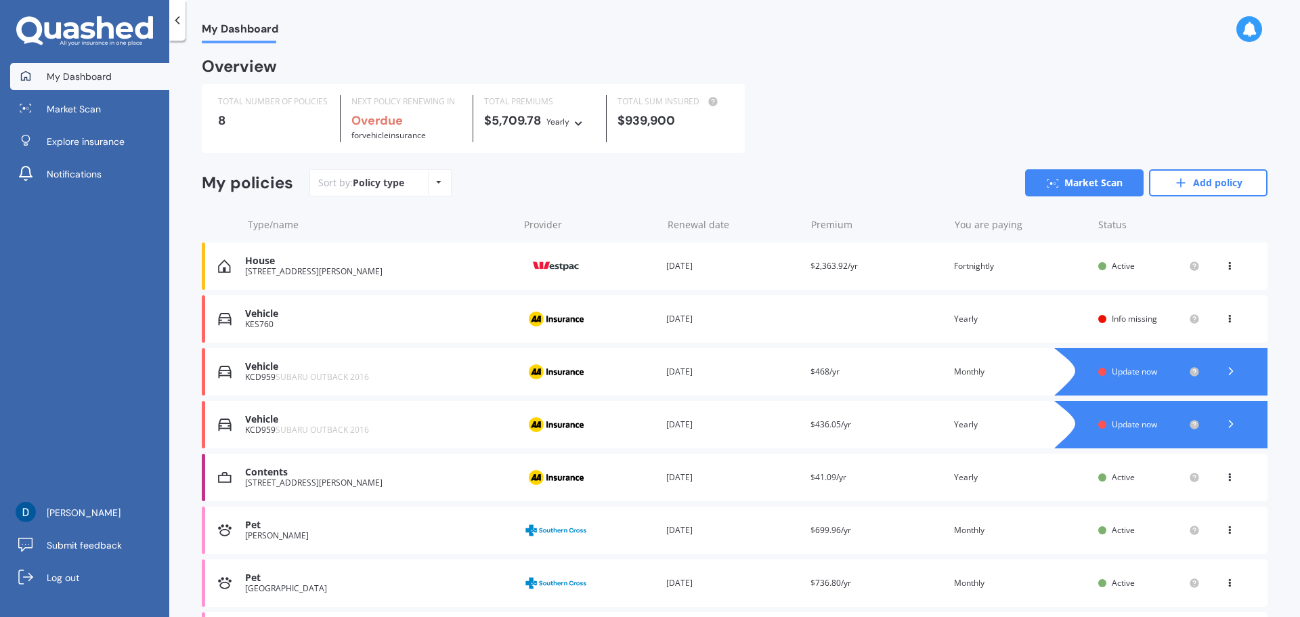
click at [702, 370] on div "Renewal date 21 Jul 2025" at bounding box center [732, 372] width 133 height 14
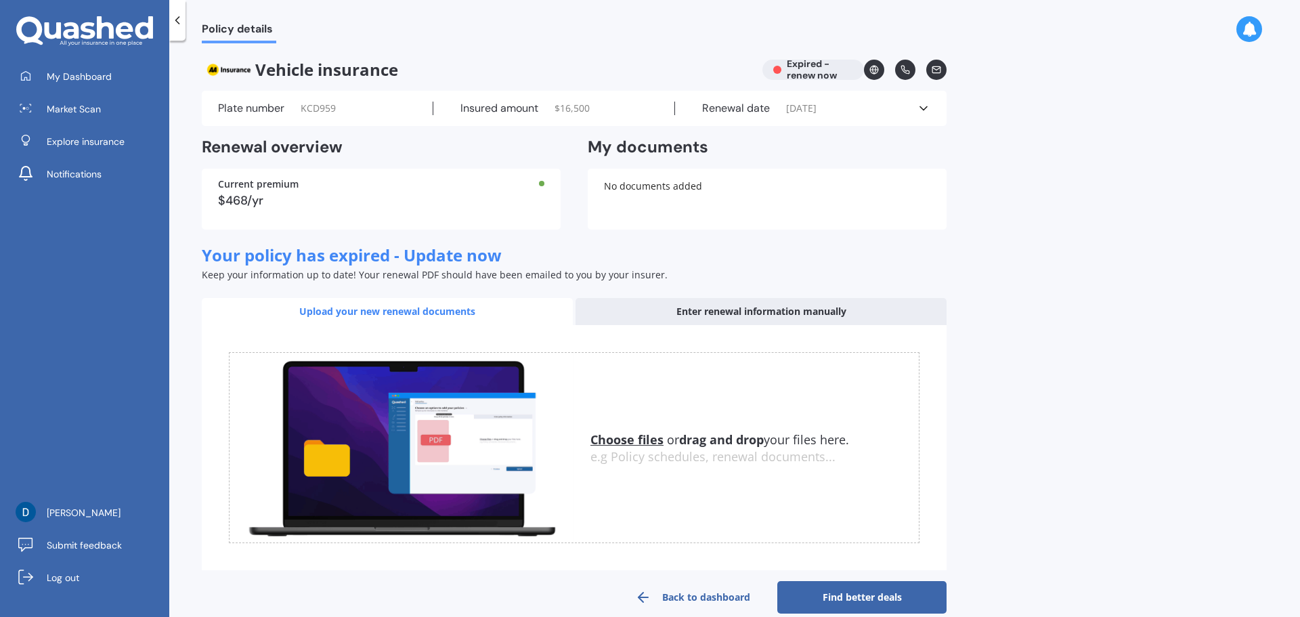
click at [817, 110] on span "21/07/2025" at bounding box center [801, 109] width 30 height 14
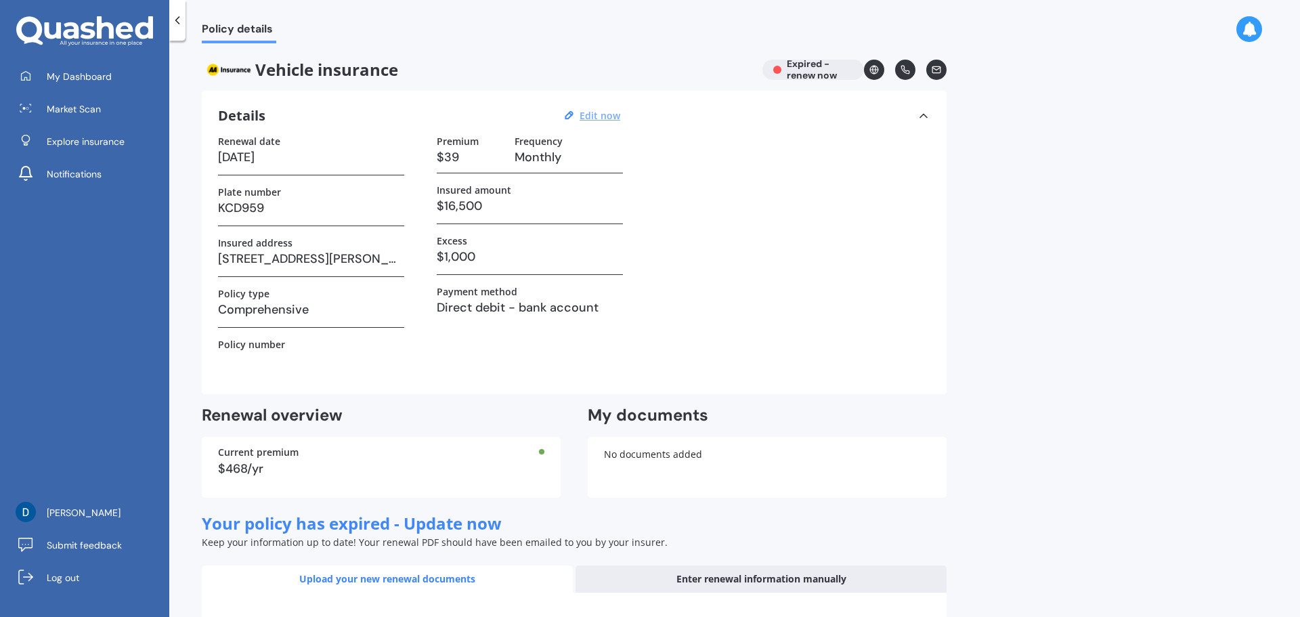
click at [601, 115] on u "Edit now" at bounding box center [600, 115] width 41 height 13
select select "21"
select select "07"
select select "2025"
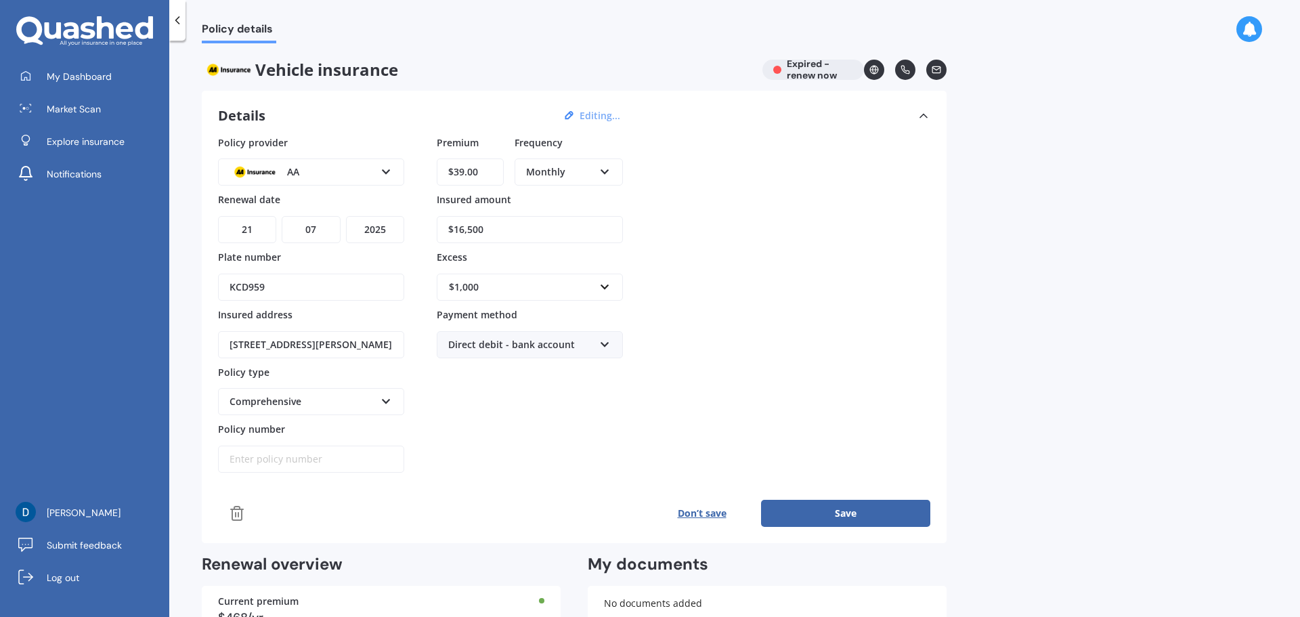
click at [234, 515] on icon at bounding box center [237, 513] width 16 height 16
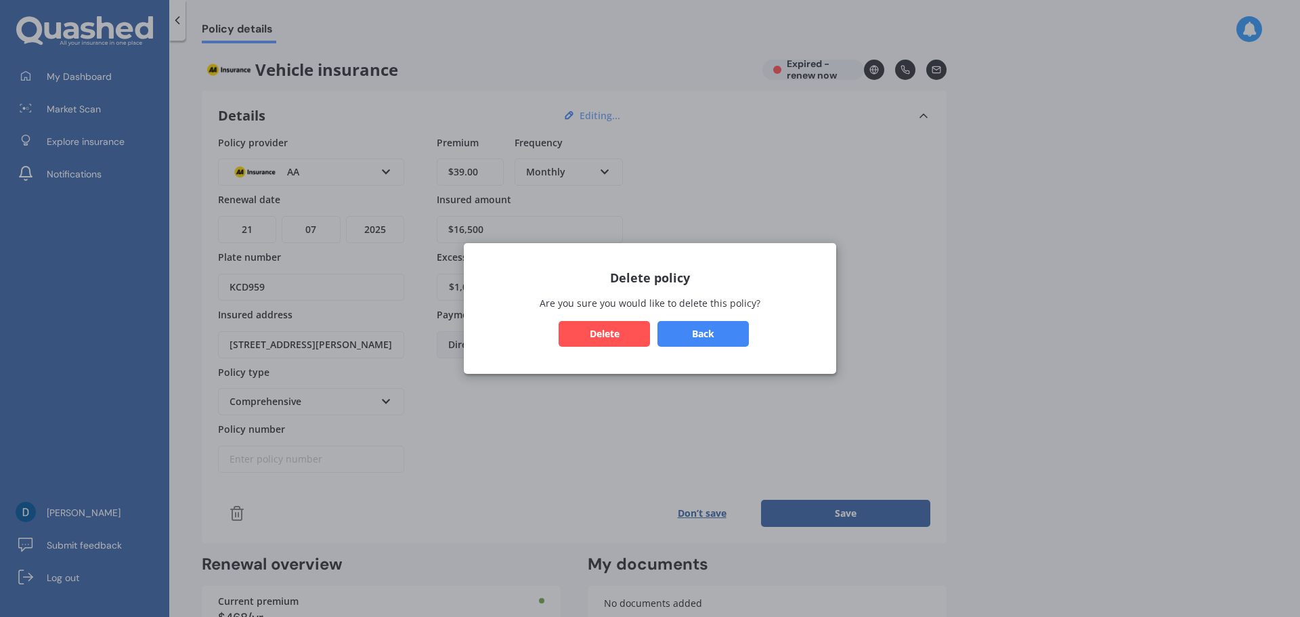
click at [607, 327] on button "Delete" at bounding box center [604, 334] width 91 height 26
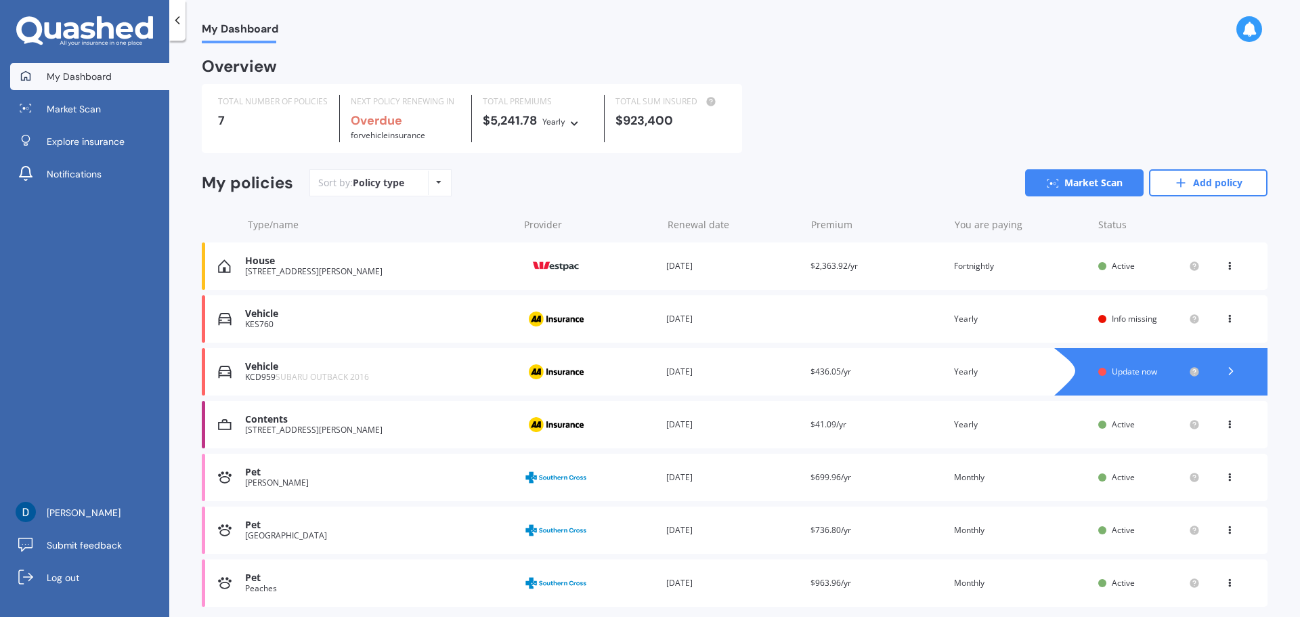
click at [430, 374] on div "KCD959 SUBARU OUTBACK 2016" at bounding box center [378, 376] width 266 height 9
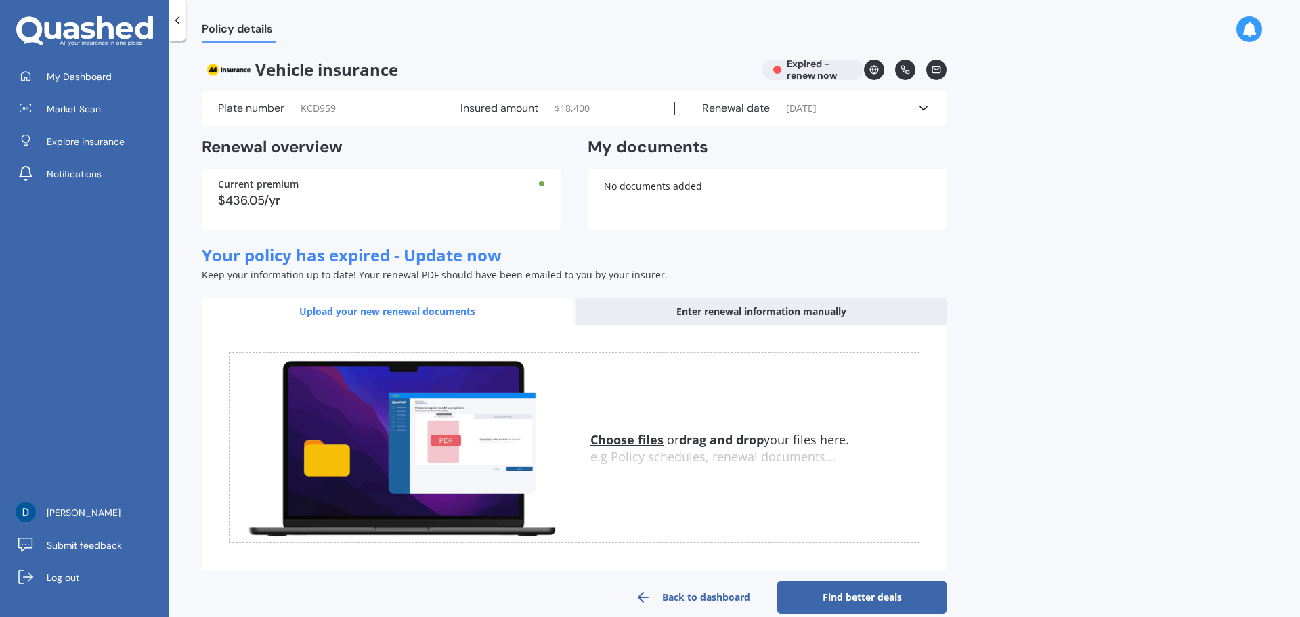
click at [806, 100] on div "Plate number KCD959 Insured amount $ 18,400 Renewal date 18/07/2025 See more" at bounding box center [574, 108] width 745 height 35
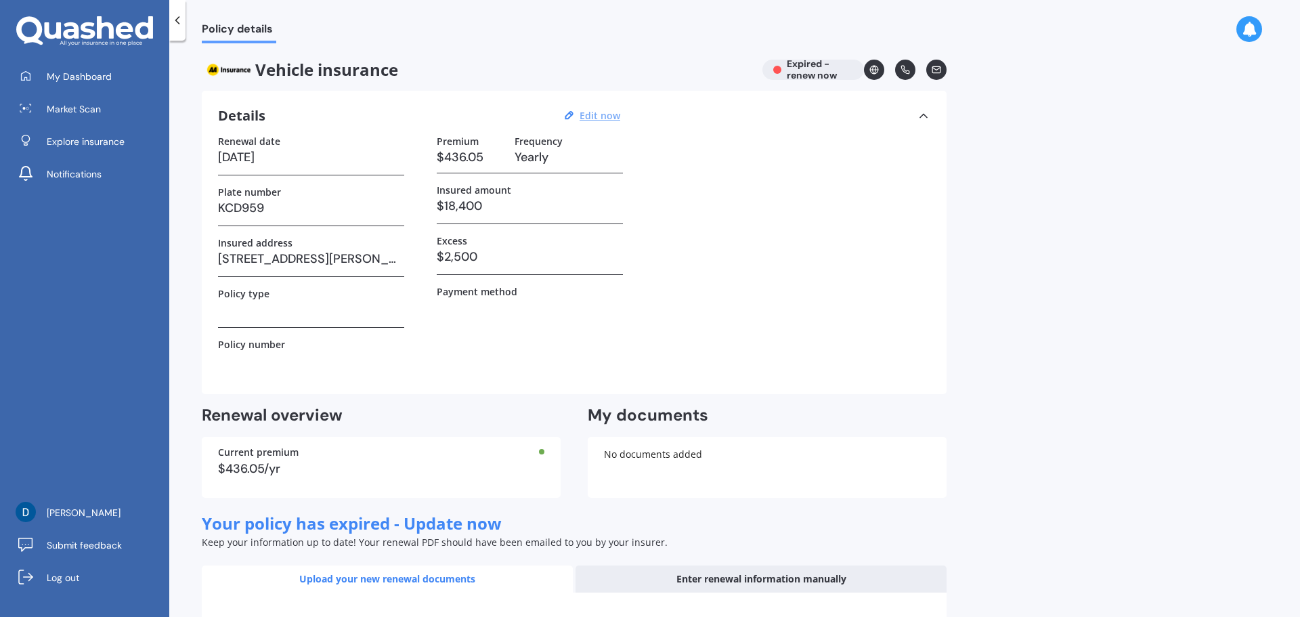
click at [596, 109] on u "Edit now" at bounding box center [600, 115] width 41 height 13
select select "18"
select select "07"
select select "2025"
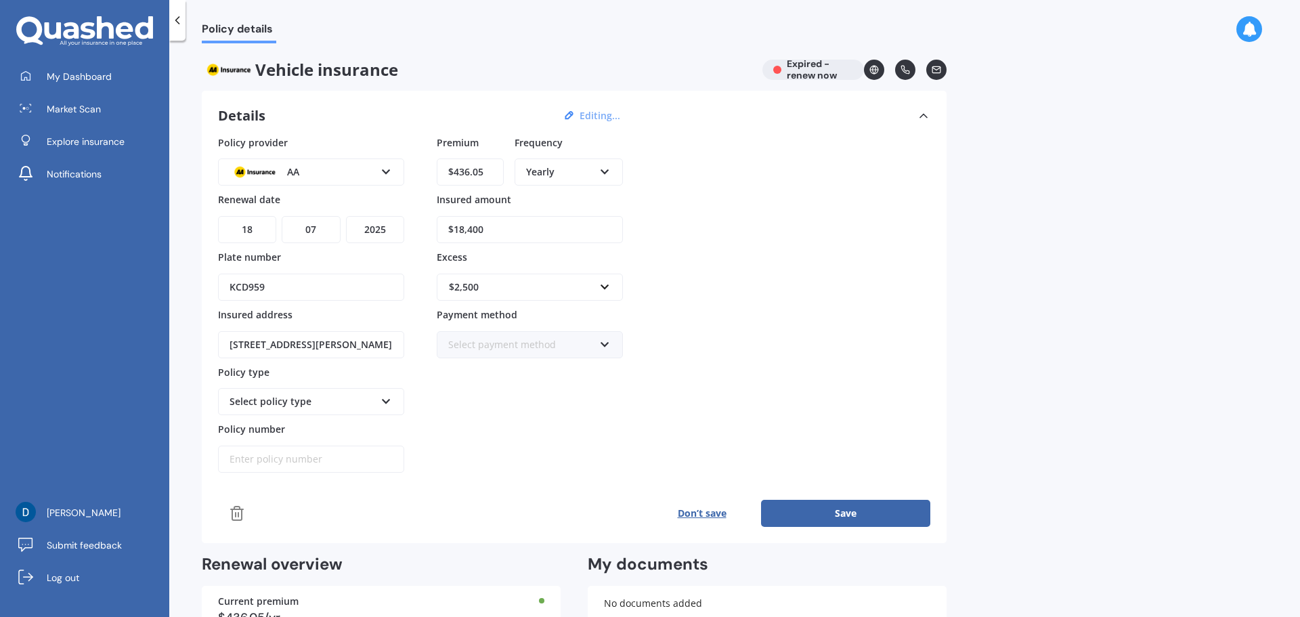
click at [240, 512] on icon at bounding box center [237, 513] width 16 height 16
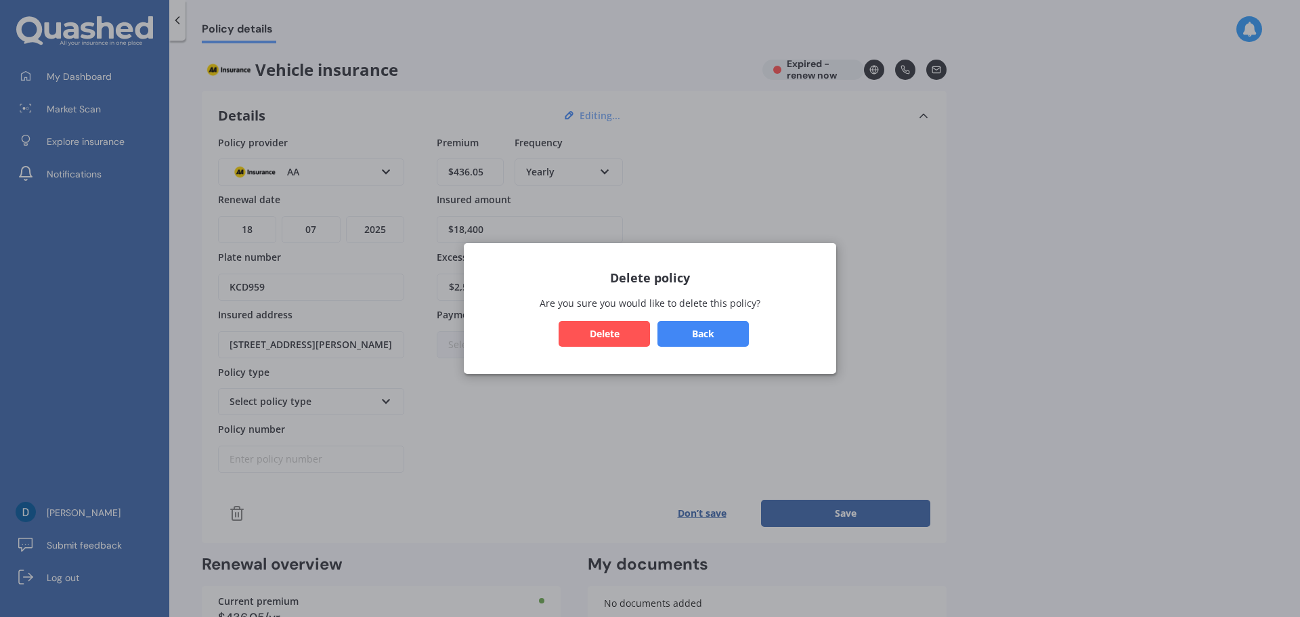
click at [597, 335] on button "Delete" at bounding box center [604, 334] width 91 height 26
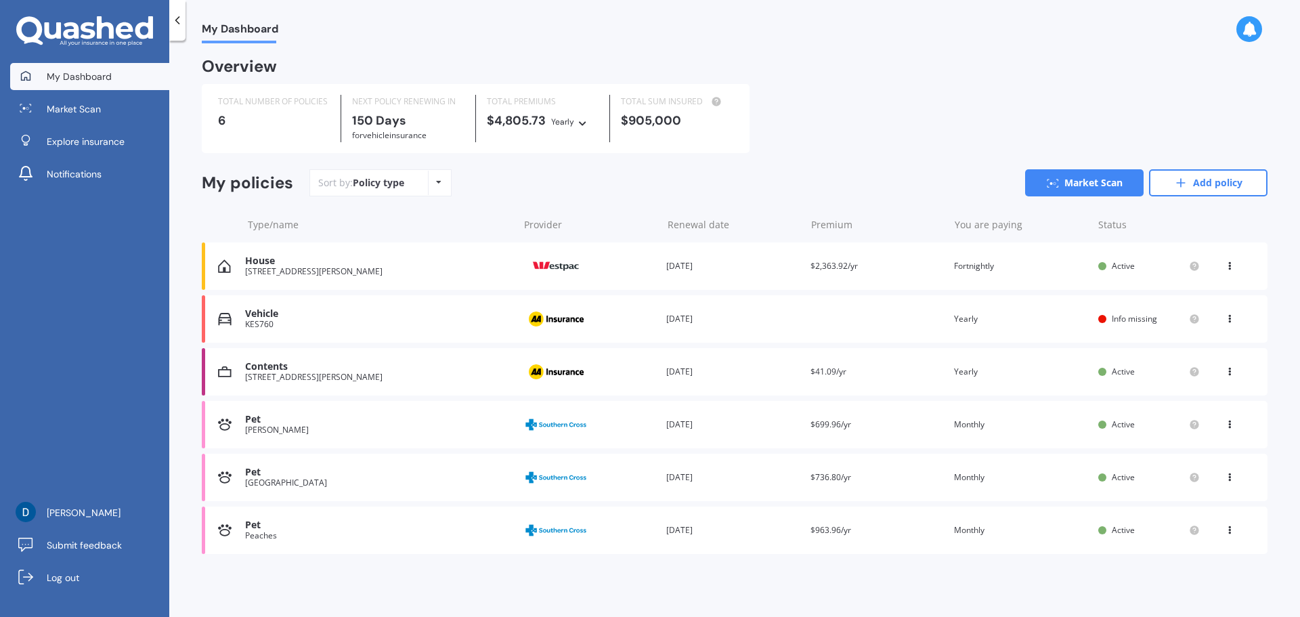
click at [826, 325] on div "Vehicle KES760 Provider Renewal date 22 Feb 2026 Premium You are paying Yearly …" at bounding box center [735, 318] width 1066 height 47
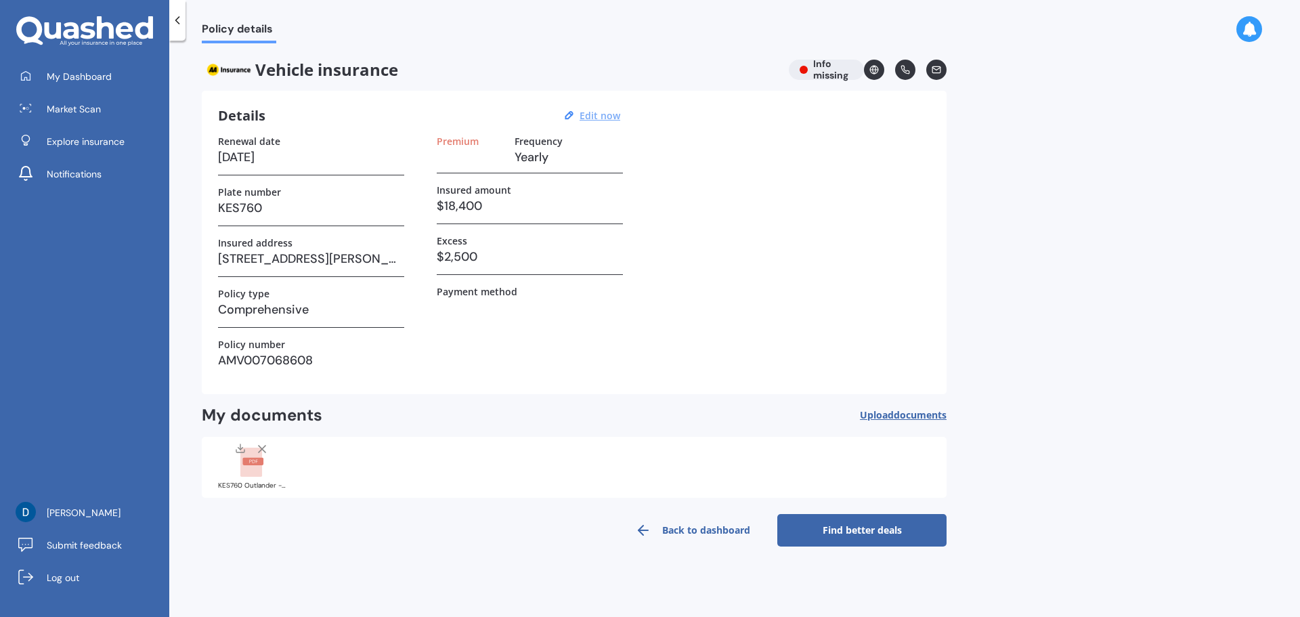
click at [594, 114] on u "Edit now" at bounding box center [600, 115] width 41 height 13
select select "22"
select select "02"
select select "2026"
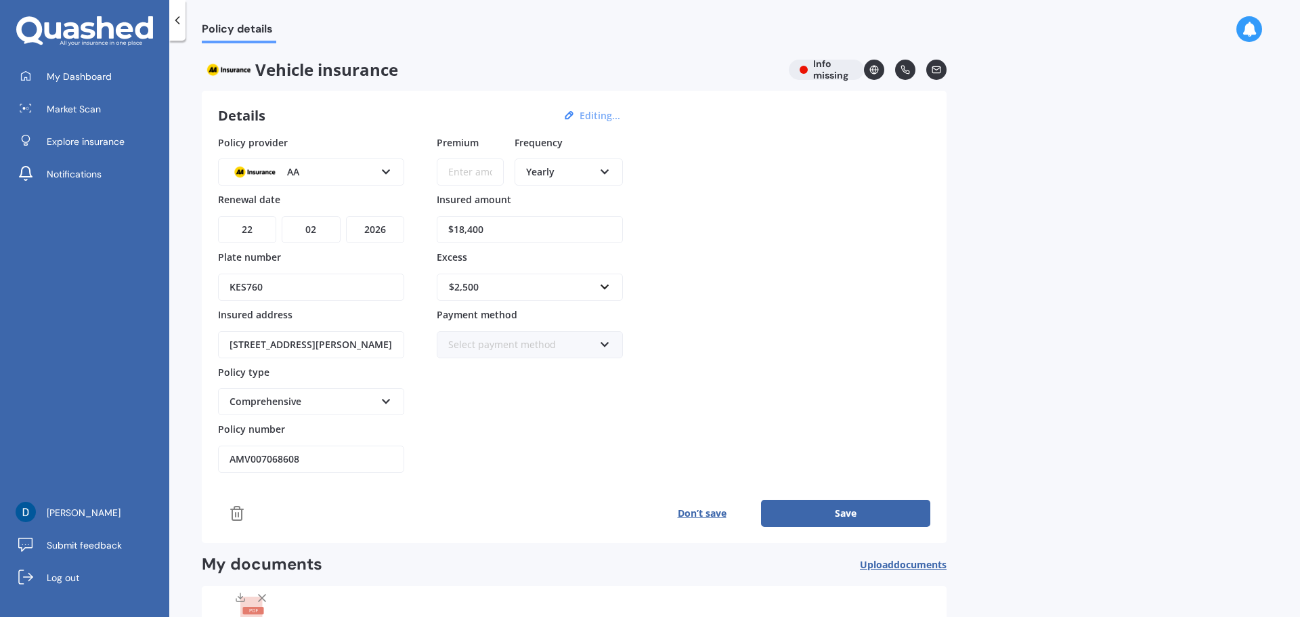
click at [470, 165] on input "Premium" at bounding box center [470, 171] width 67 height 27
type input "$35.23"
click at [845, 511] on button "Save" at bounding box center [845, 513] width 169 height 27
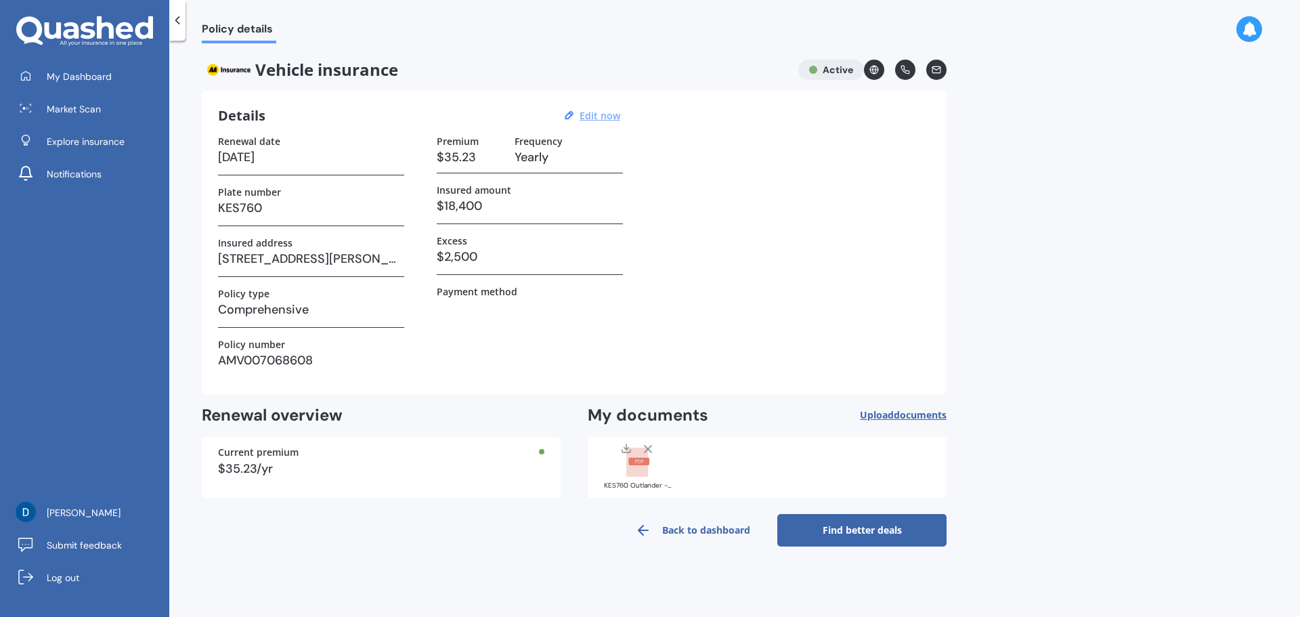
click at [695, 529] on link "Back to dashboard" at bounding box center [692, 530] width 169 height 33
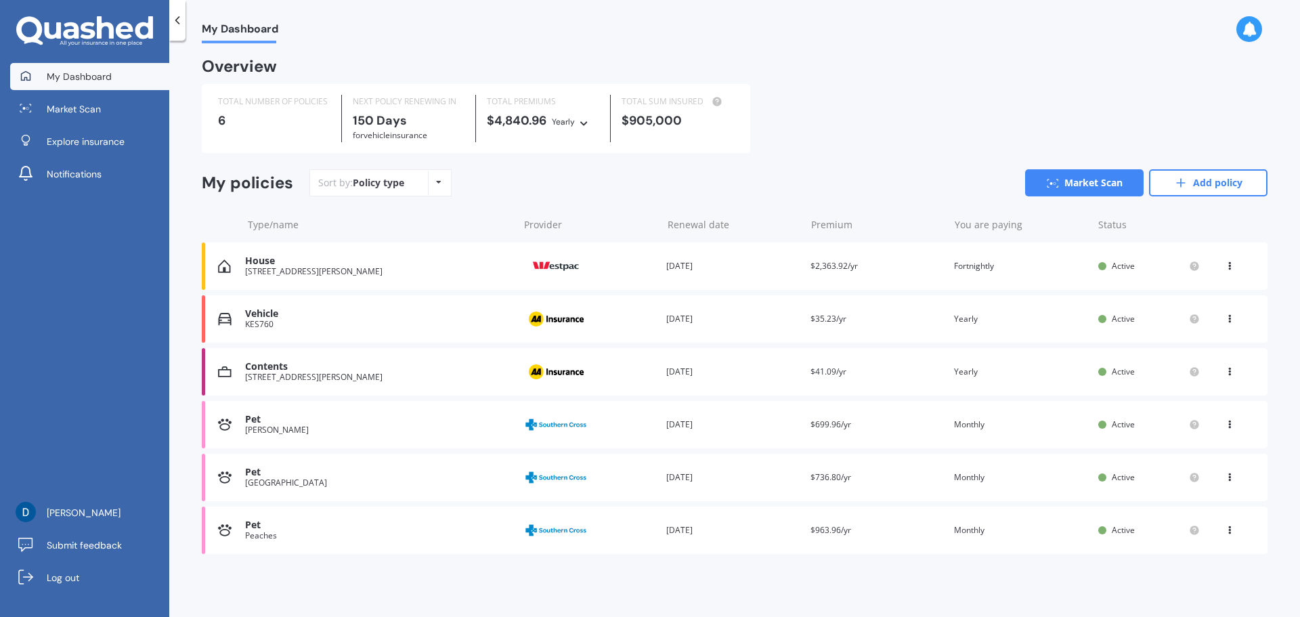
click at [833, 321] on span "$35.23/yr" at bounding box center [829, 319] width 36 height 12
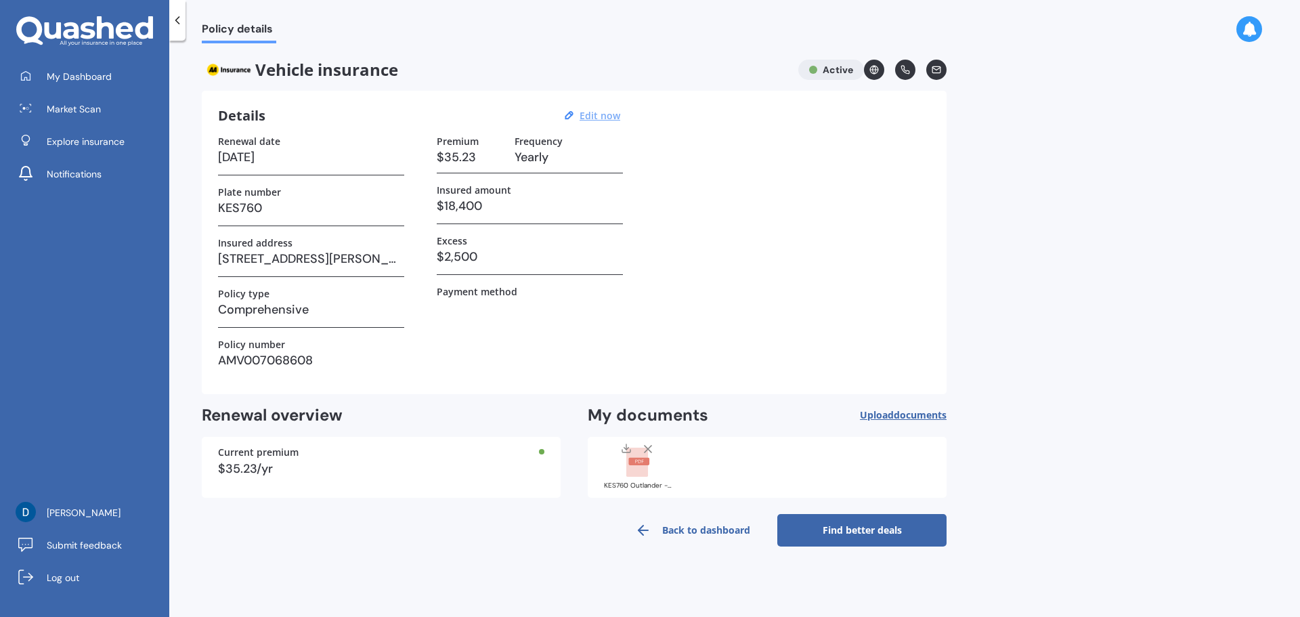
click at [597, 113] on u "Edit now" at bounding box center [600, 115] width 41 height 13
select select "22"
select select "02"
select select "2026"
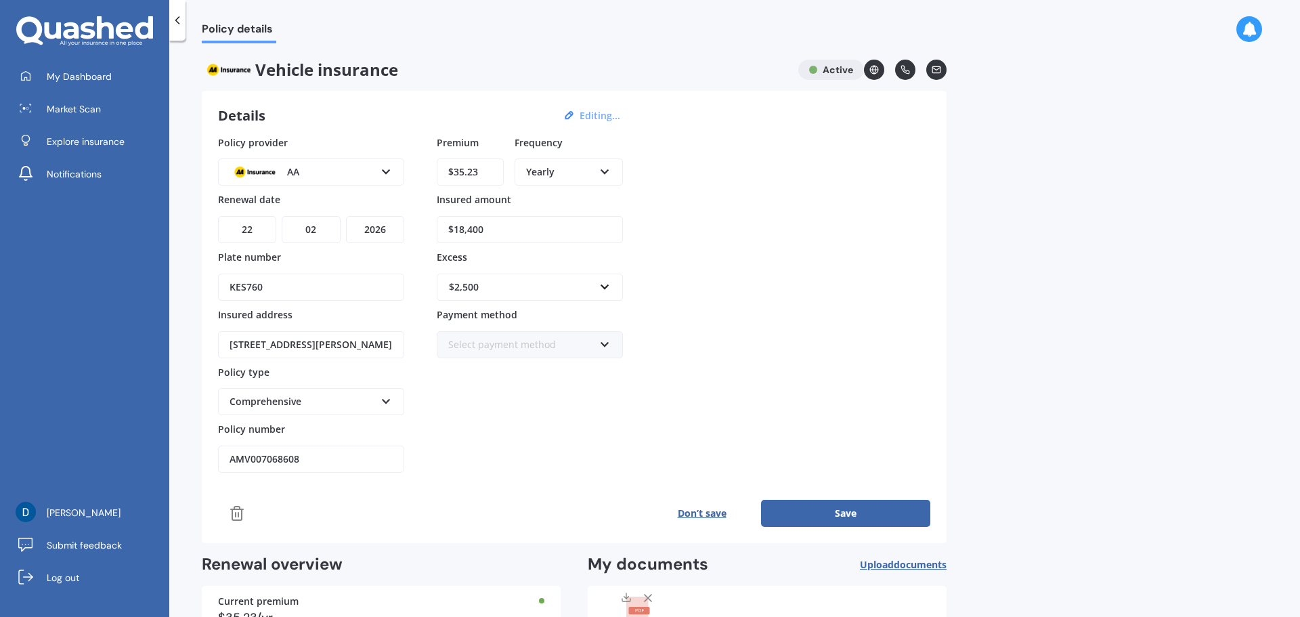
click at [567, 174] on div "Yearly" at bounding box center [560, 172] width 68 height 15
click at [556, 275] on span "Monthly" at bounding box center [545, 270] width 37 height 13
click at [838, 508] on button "Save" at bounding box center [845, 513] width 169 height 27
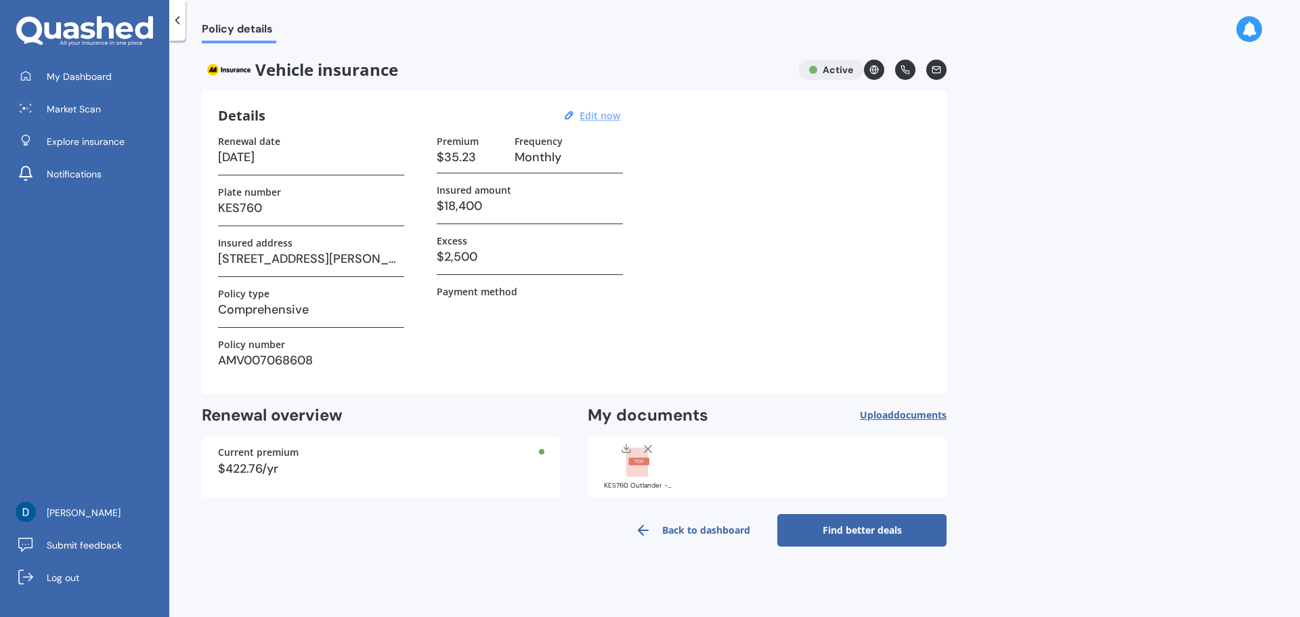
click at [676, 528] on link "Back to dashboard" at bounding box center [692, 530] width 169 height 33
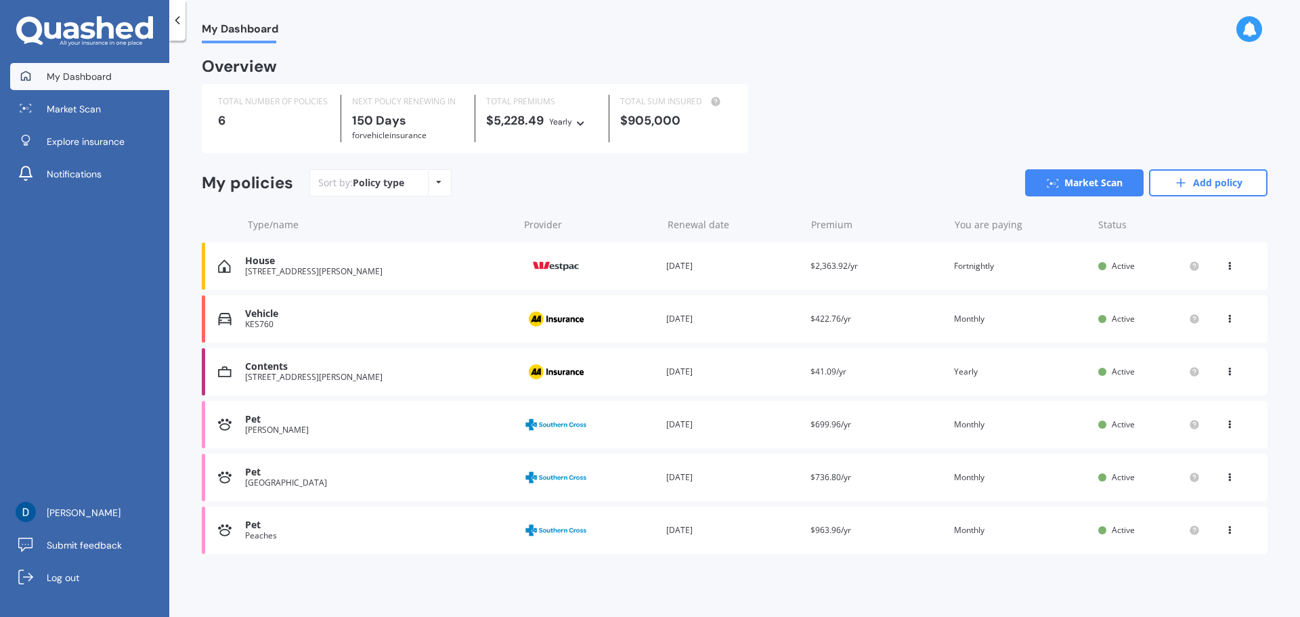
click at [963, 374] on div "You are paying Yearly" at bounding box center [1020, 372] width 133 height 14
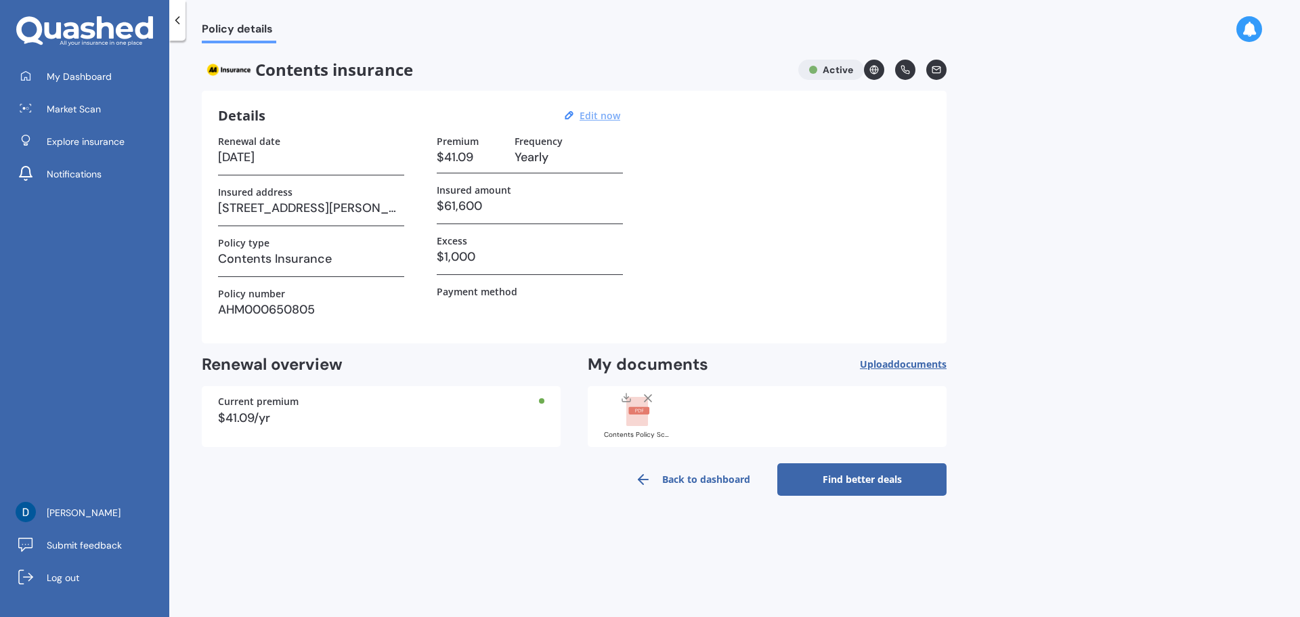
click at [592, 114] on u "Edit now" at bounding box center [600, 115] width 41 height 13
select select "17"
select select "04"
select select "2026"
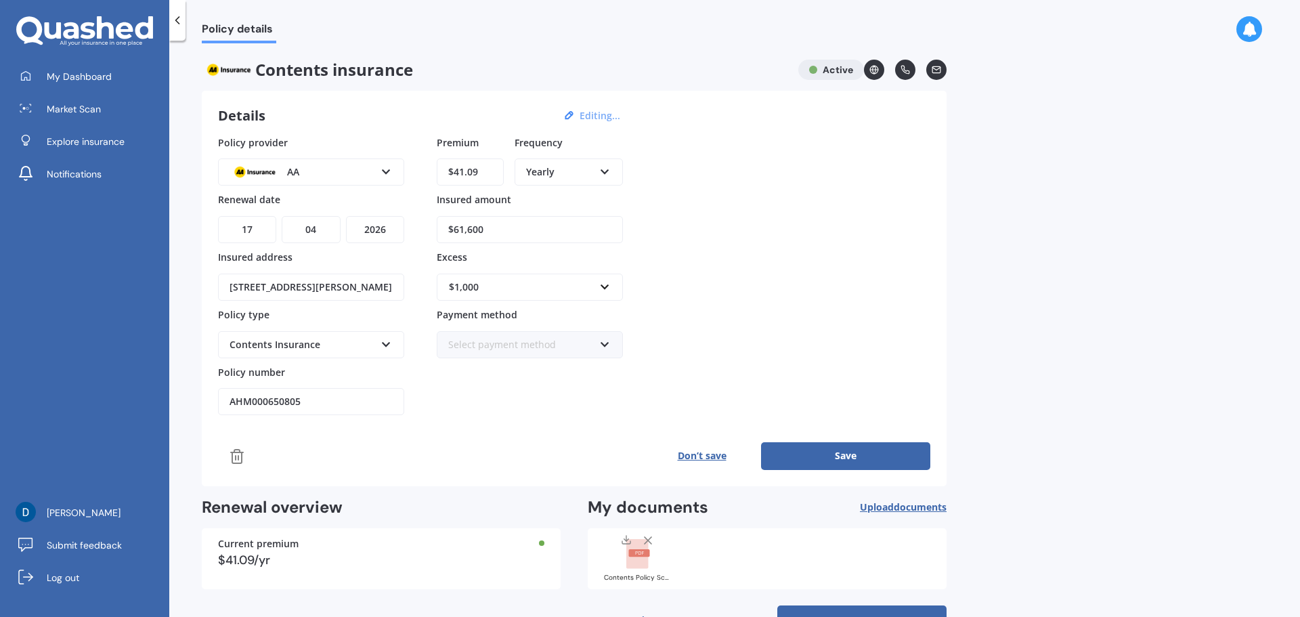
click at [602, 174] on icon at bounding box center [605, 169] width 12 height 9
click at [561, 267] on span "Monthly" at bounding box center [545, 270] width 37 height 13
click at [860, 453] on button "Save" at bounding box center [845, 455] width 169 height 27
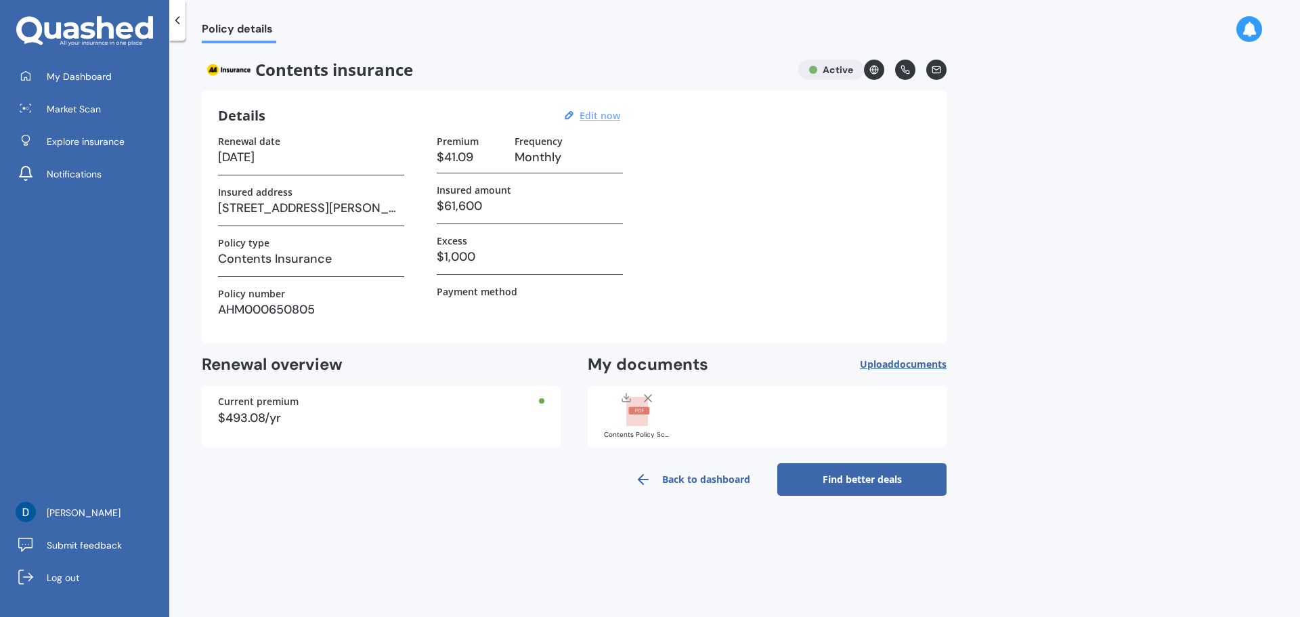
click at [705, 484] on link "Back to dashboard" at bounding box center [692, 479] width 169 height 33
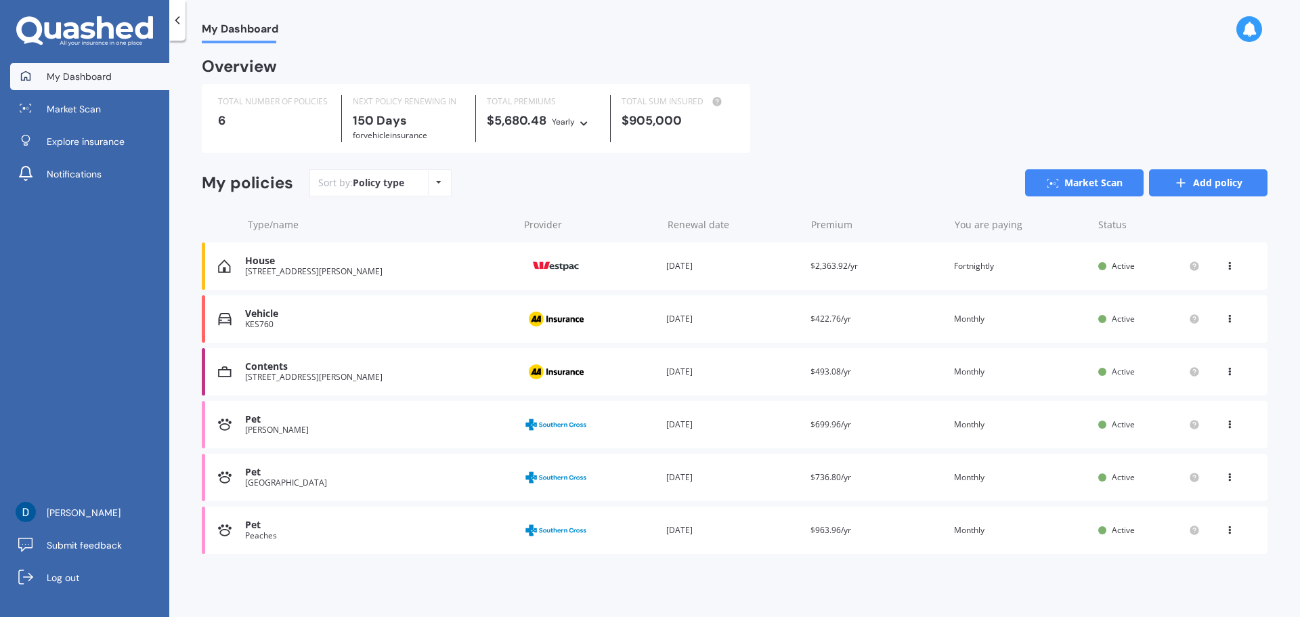
click at [1197, 184] on link "Add policy" at bounding box center [1208, 182] width 119 height 27
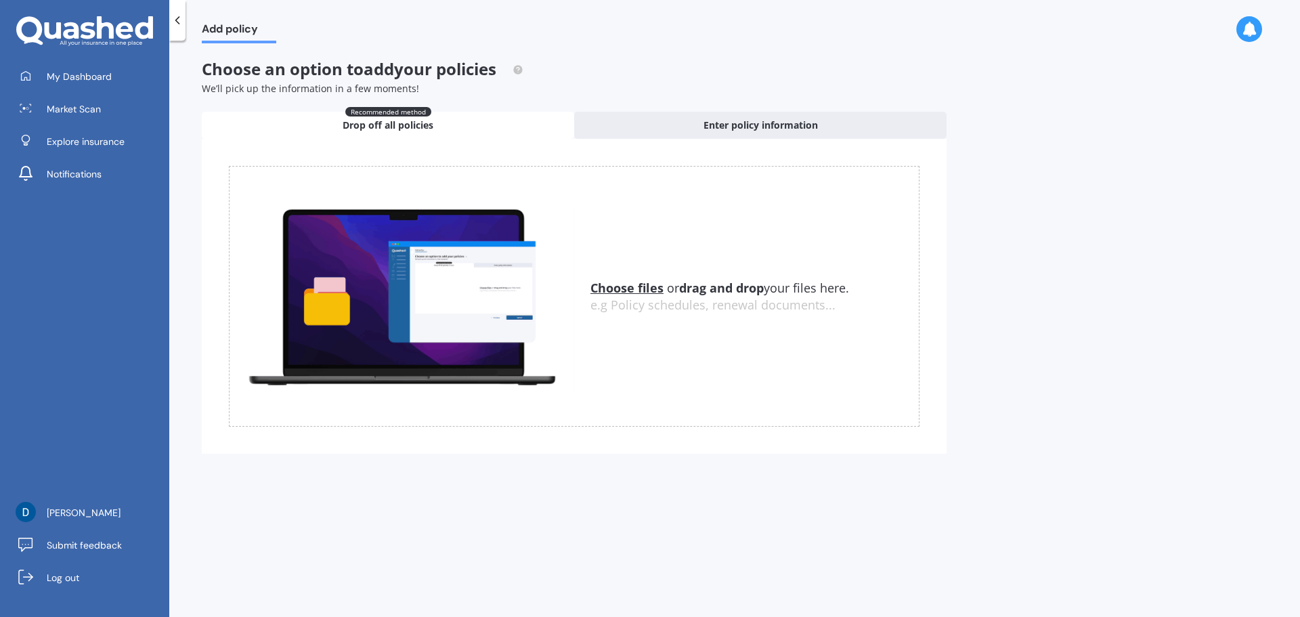
click at [618, 286] on u "Choose files" at bounding box center [626, 288] width 73 height 16
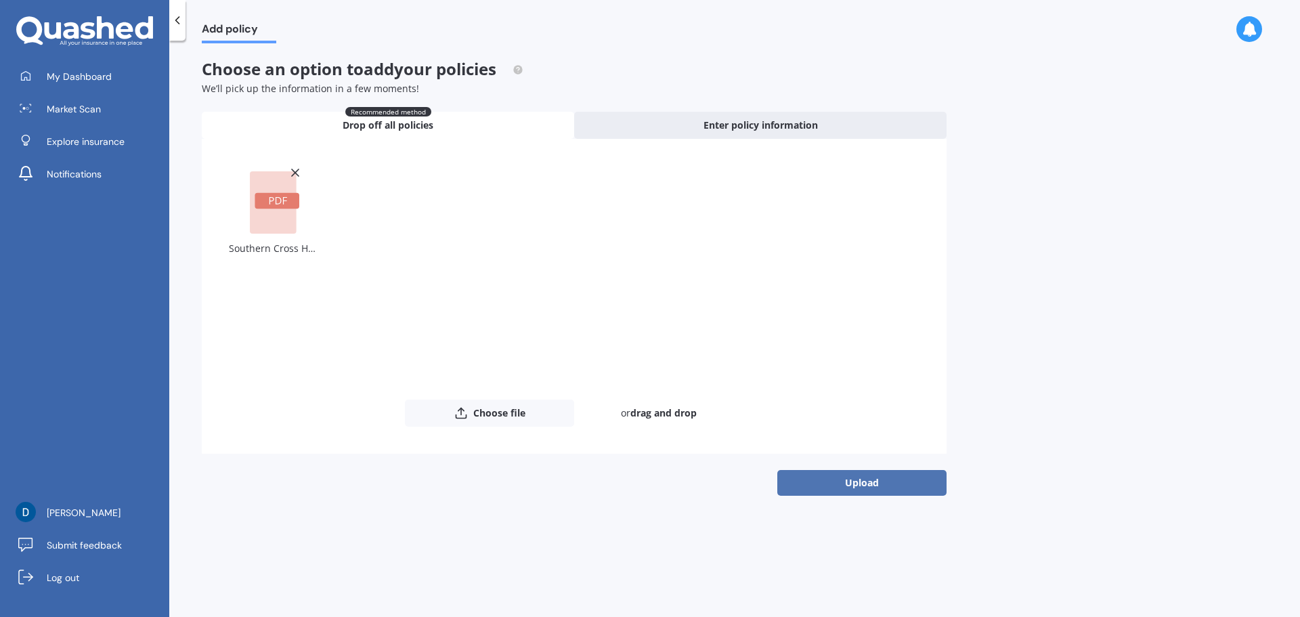
click at [865, 483] on button "Upload" at bounding box center [861, 483] width 169 height 26
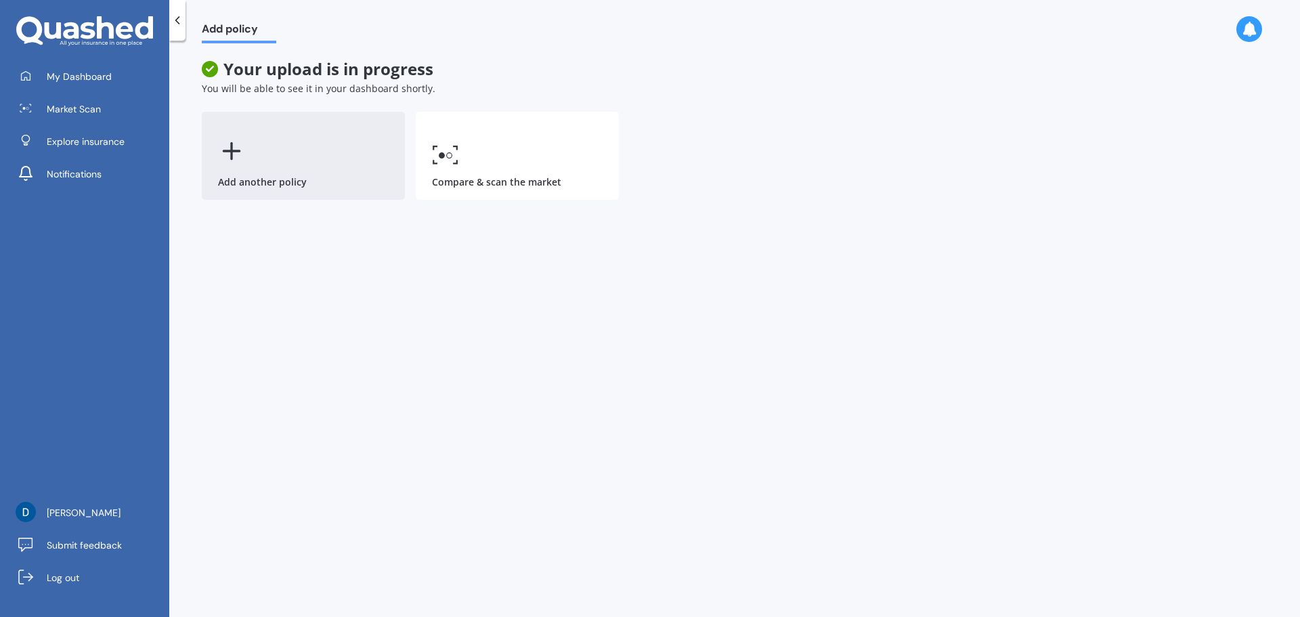
click at [245, 160] on div "Add another policy" at bounding box center [303, 156] width 203 height 88
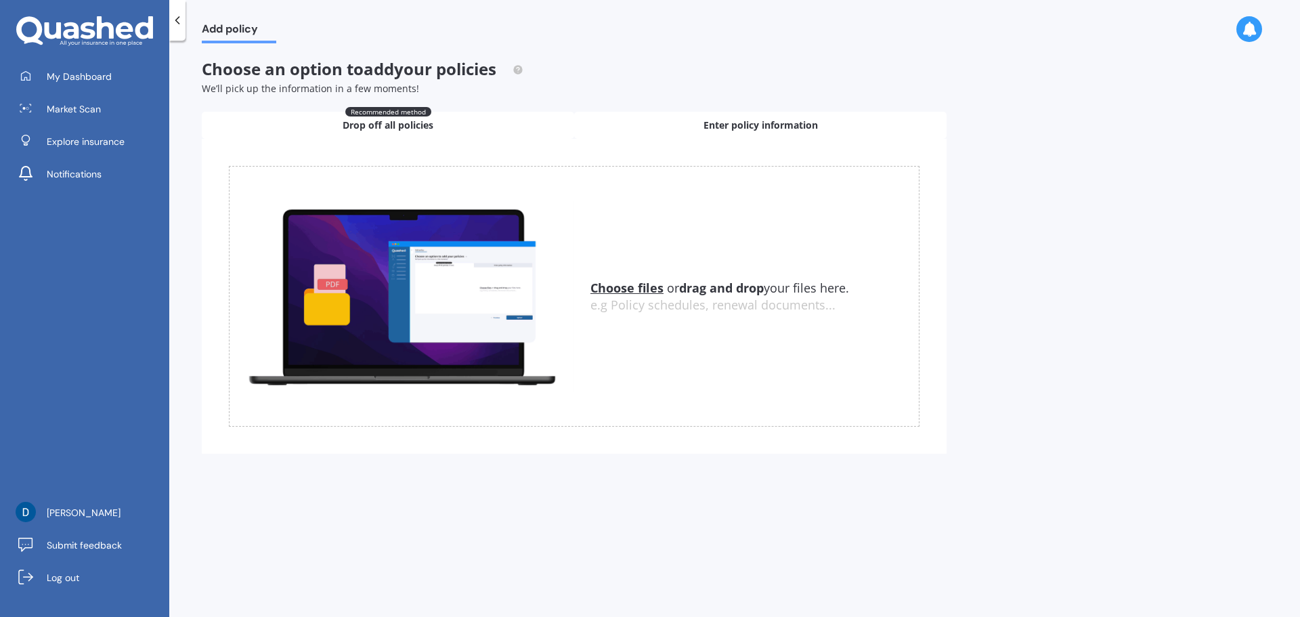
click at [727, 121] on span "Enter policy information" at bounding box center [761, 126] width 114 height 14
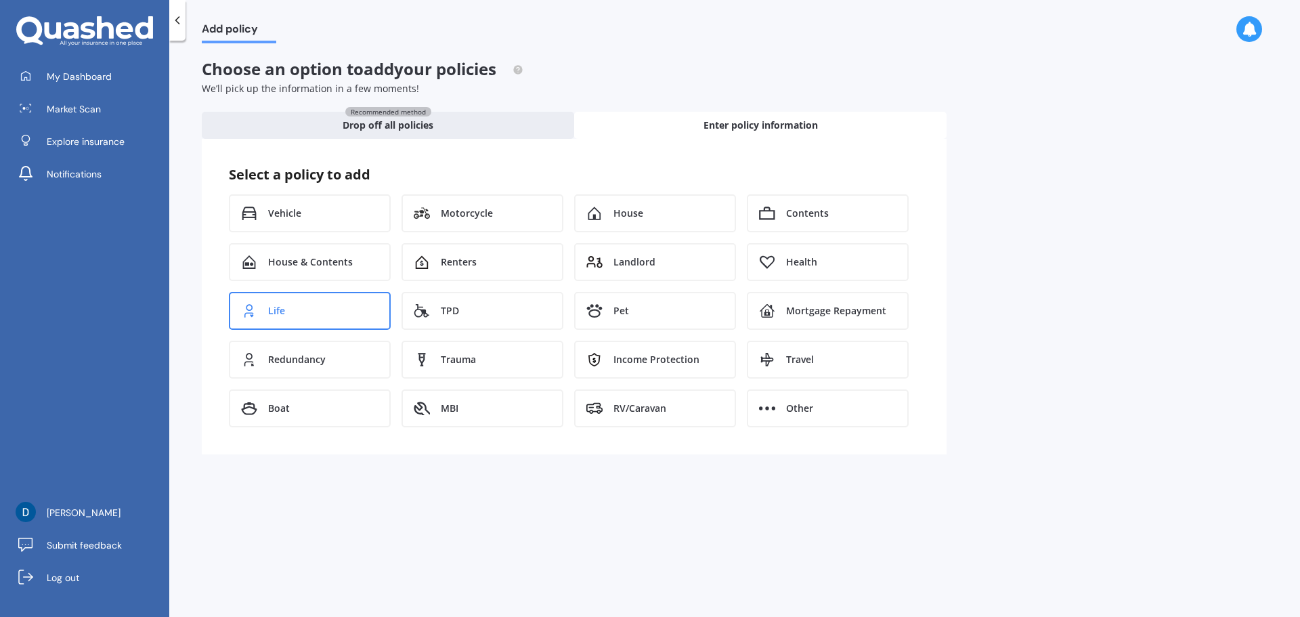
click at [284, 301] on div "Life" at bounding box center [310, 311] width 162 height 38
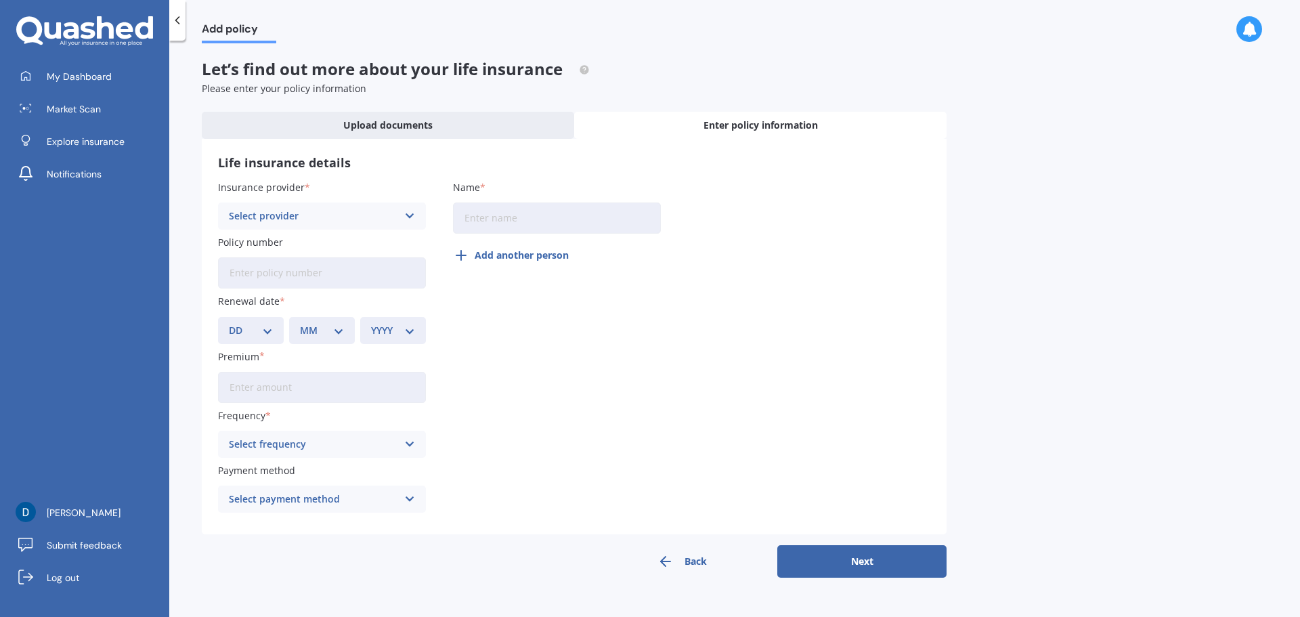
click at [403, 220] on div "Select provider AA AIA AMP ANZ ASB Asteron Life BNZ Chubb Cigna Co-Operative Ba…" at bounding box center [322, 215] width 208 height 27
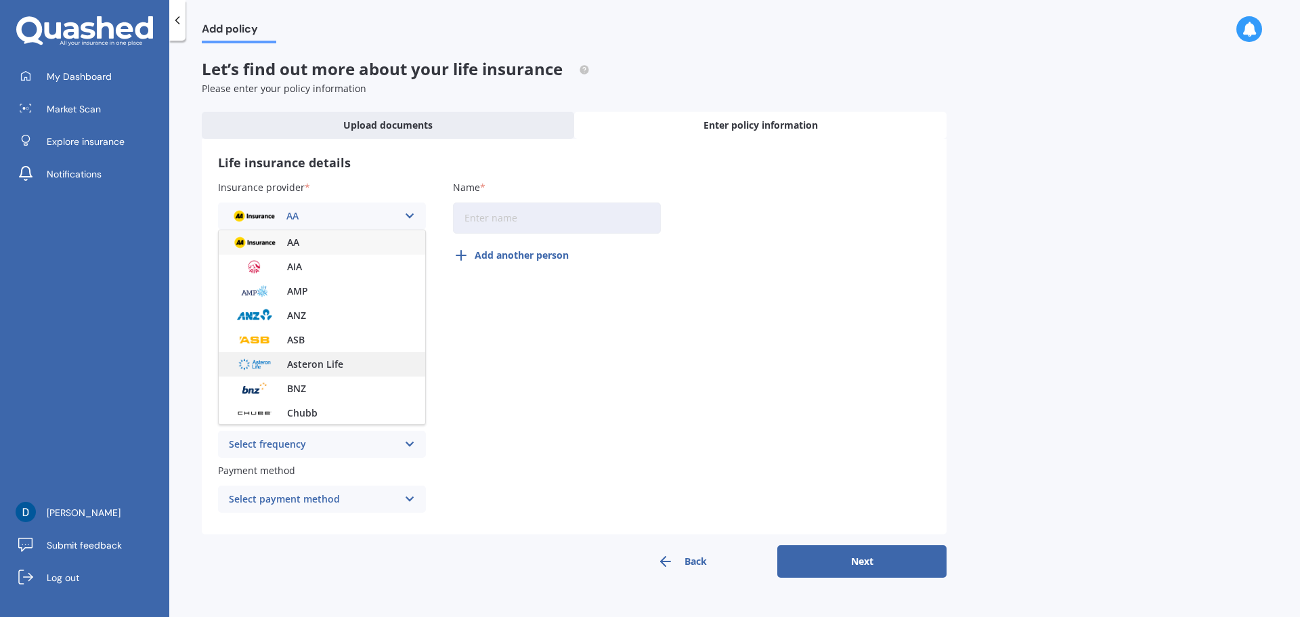
click at [320, 366] on span "Asteron Life" at bounding box center [315, 364] width 56 height 9
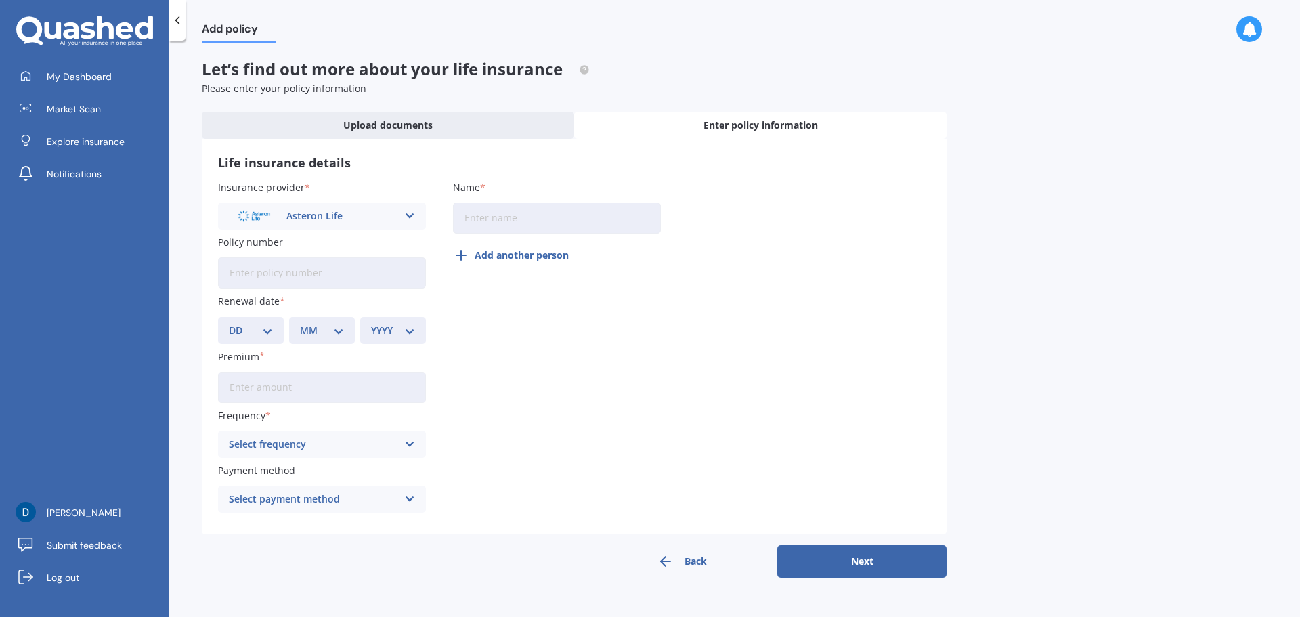
click at [330, 280] on input "Policy number" at bounding box center [322, 272] width 208 height 31
click at [487, 219] on input "Name" at bounding box center [557, 217] width 208 height 31
type input "Duncan Reynolds"
click at [270, 334] on select "DD 01 02 03 04 05 06 07 08 09 10 11 12 13 14 15 16 17 18 19 20 21 22 23 24 25 2…" at bounding box center [251, 330] width 44 height 15
select select "01"
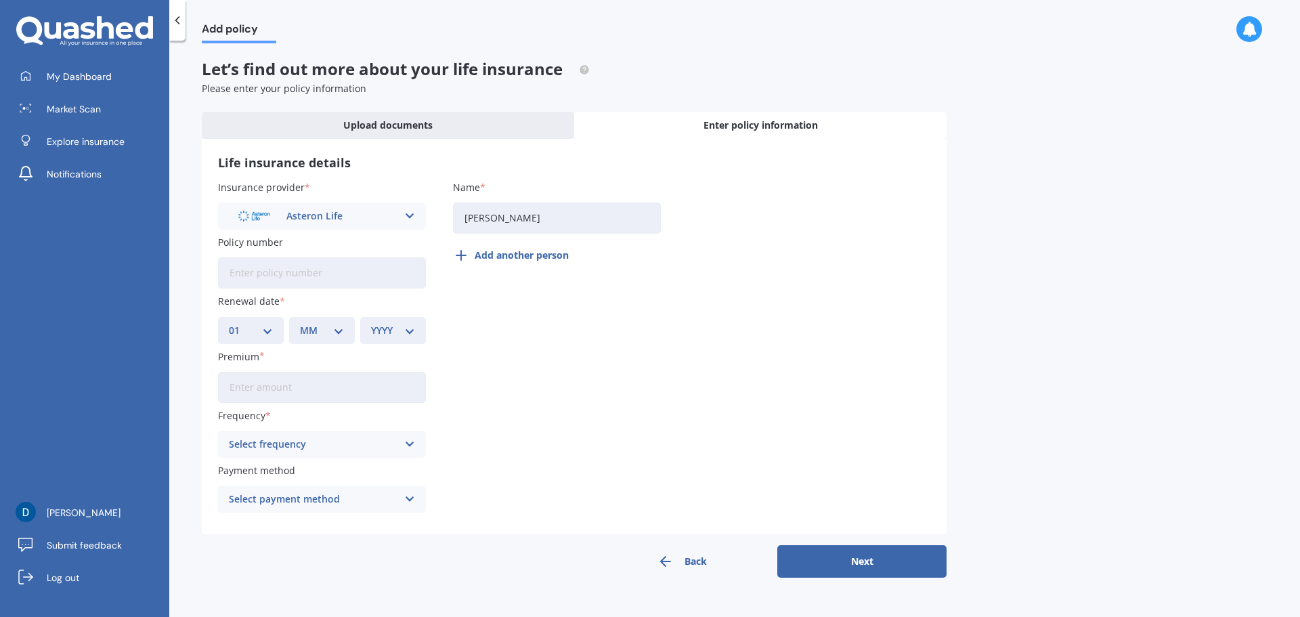
click at [229, 323] on select "DD 01 02 03 04 05 06 07 08 09 10 11 12 13 14 15 16 17 18 19 20 21 22 23 24 25 2…" at bounding box center [251, 330] width 44 height 15
click at [329, 322] on div "MM 01 02 03 04 05 06 07 08 09 10 11 12" at bounding box center [322, 330] width 66 height 27
click at [336, 332] on select "MM 01 02 03 04 05 06 07 08 09 10 11 12" at bounding box center [322, 330] width 44 height 15
select select "05"
click at [300, 323] on select "MM 01 02 03 04 05 06 07 08 09 10 11 12" at bounding box center [322, 330] width 44 height 15
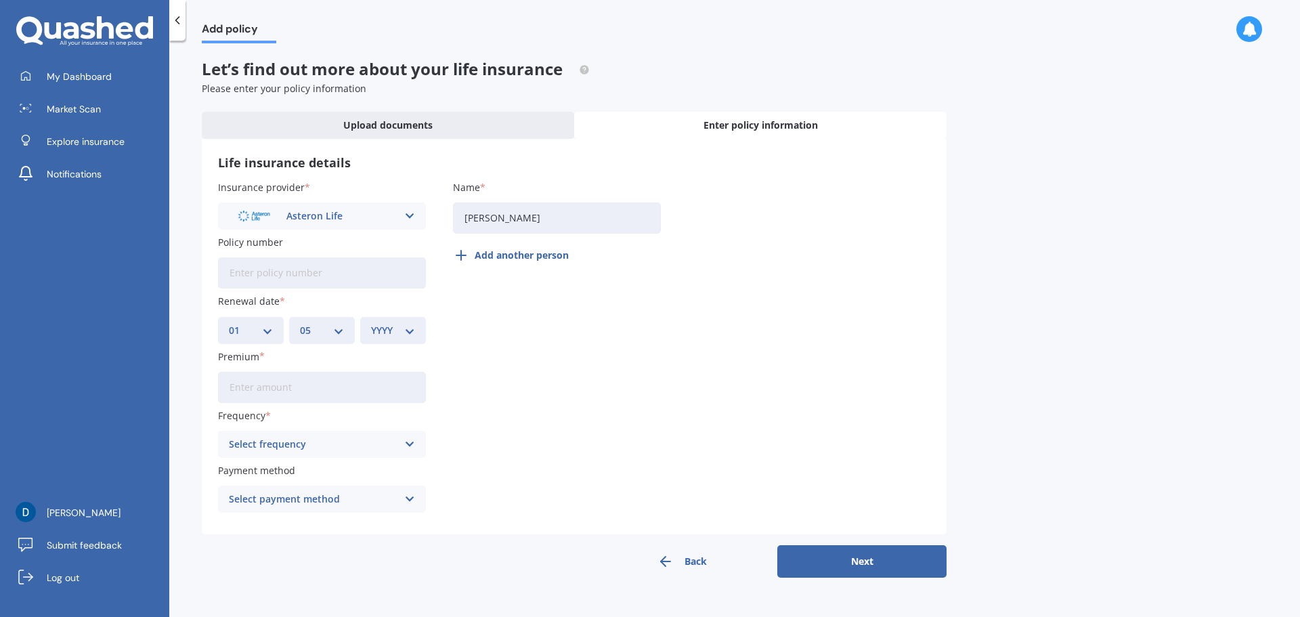
click at [408, 328] on select "YYYY 2027 2026 2025 2024 2023 2022 2021 2020 2019 2018 2017 2016 2015 2014 2013…" at bounding box center [393, 330] width 44 height 15
select select "2026"
click at [371, 323] on select "YYYY 2027 2026 2025 2024 2023 2022 2021 2020 2019 2018 2017 2016 2015 2014 2013…" at bounding box center [393, 330] width 44 height 15
click at [344, 330] on select "MM 01 02 03 04 05 06 07 08 09 10 11 12" at bounding box center [322, 330] width 44 height 15
select select "06"
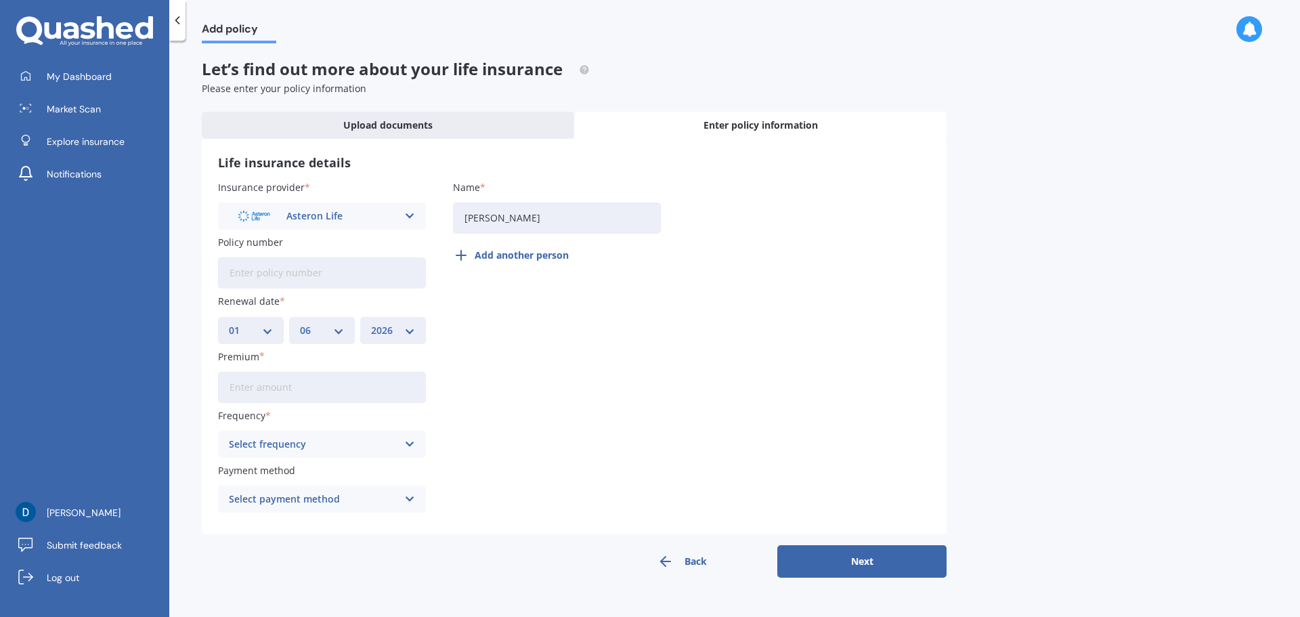
click at [300, 323] on select "MM 01 02 03 04 05 06 07 08 09 10 11 12" at bounding box center [322, 330] width 44 height 15
click at [313, 386] on input "Premium" at bounding box center [322, 387] width 208 height 31
type input "$99.10"
click at [334, 444] on div "Select frequency" at bounding box center [313, 444] width 169 height 15
click at [267, 535] on div "Monthly" at bounding box center [322, 544] width 207 height 24
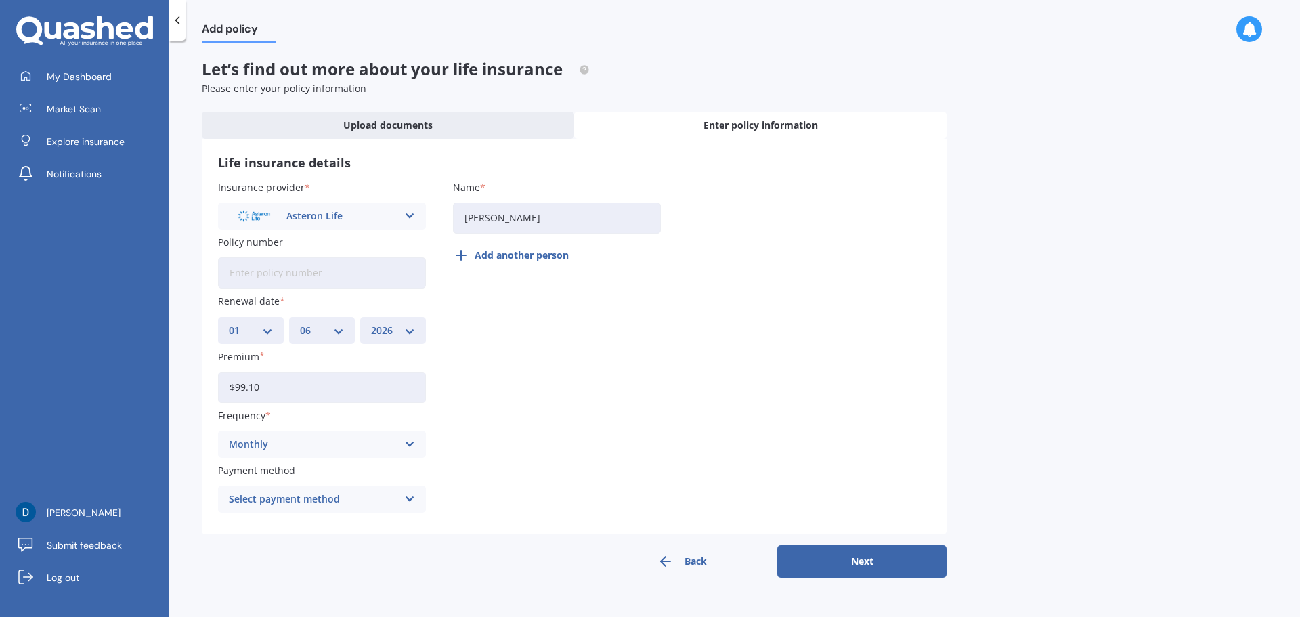
click at [298, 500] on div "Select payment method" at bounding box center [313, 499] width 169 height 15
click at [305, 374] on span "Direct debit - bank account" at bounding box center [293, 374] width 127 height 9
click at [305, 272] on input "Policy number" at bounding box center [322, 272] width 208 height 31
paste input "D0198044"
type input "D0198044"
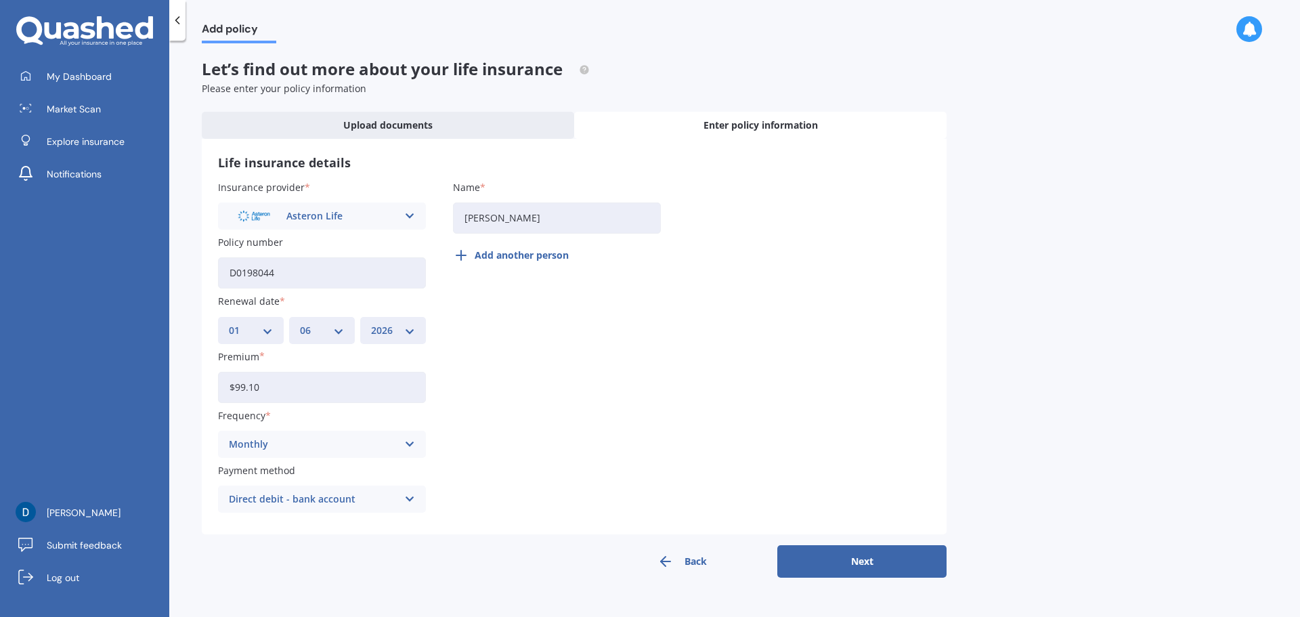
click at [519, 386] on div "Insurance provider Asteron Life AA AIA AMP ANZ ASB Asteron Life BNZ Chubb Cigna…" at bounding box center [574, 349] width 712 height 339
click at [859, 561] on button "Next" at bounding box center [861, 561] width 169 height 33
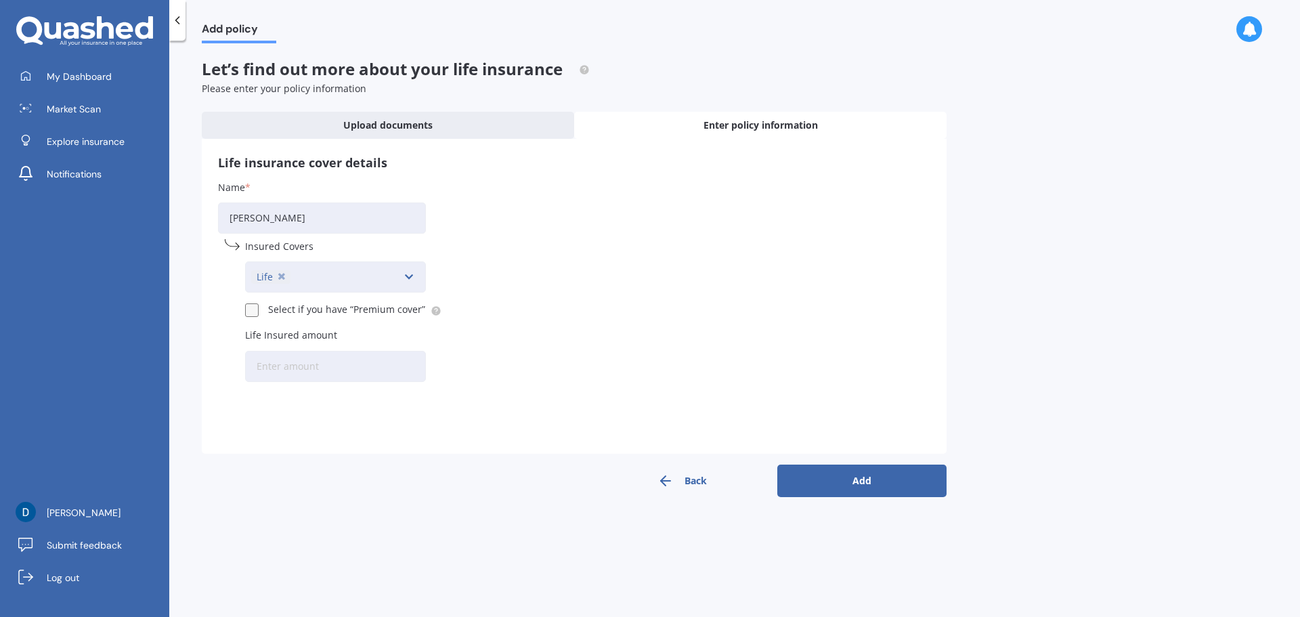
click at [328, 274] on div "Life Accidental Injury Cancer Health Income Protection Mortgage Repayment Redun…" at bounding box center [335, 276] width 181 height 31
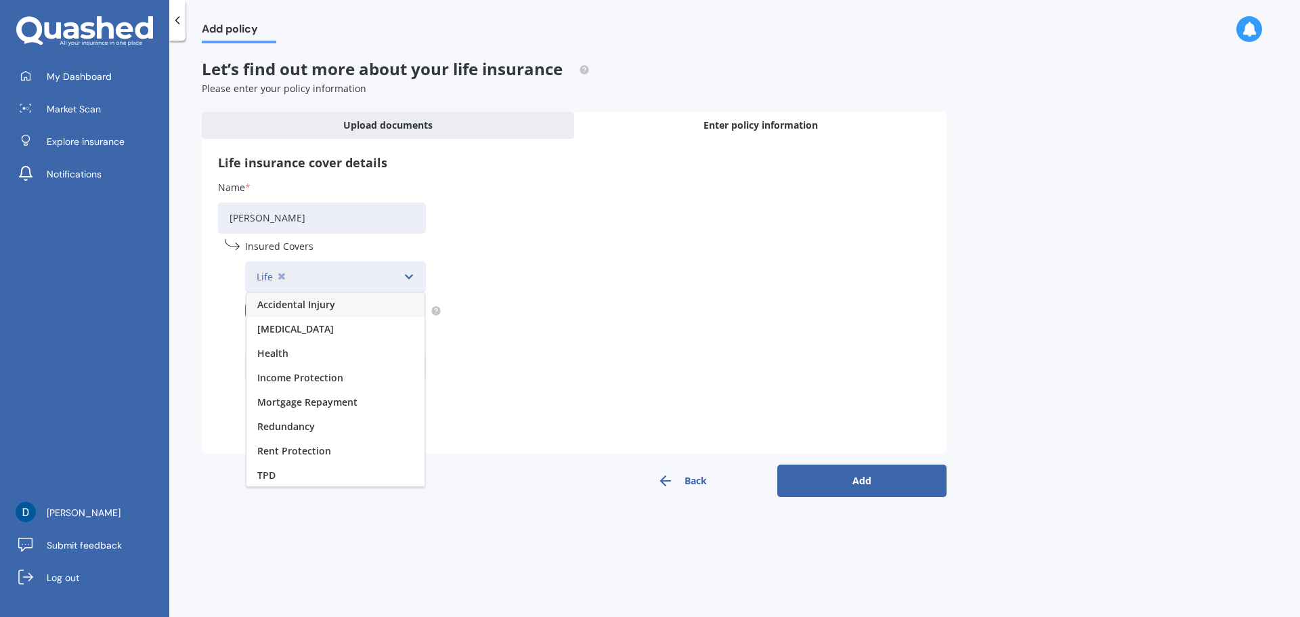
click at [366, 269] on div "Life Accidental Injury Cancer Health Income Protection Mortgage Repayment Redun…" at bounding box center [335, 276] width 181 height 31
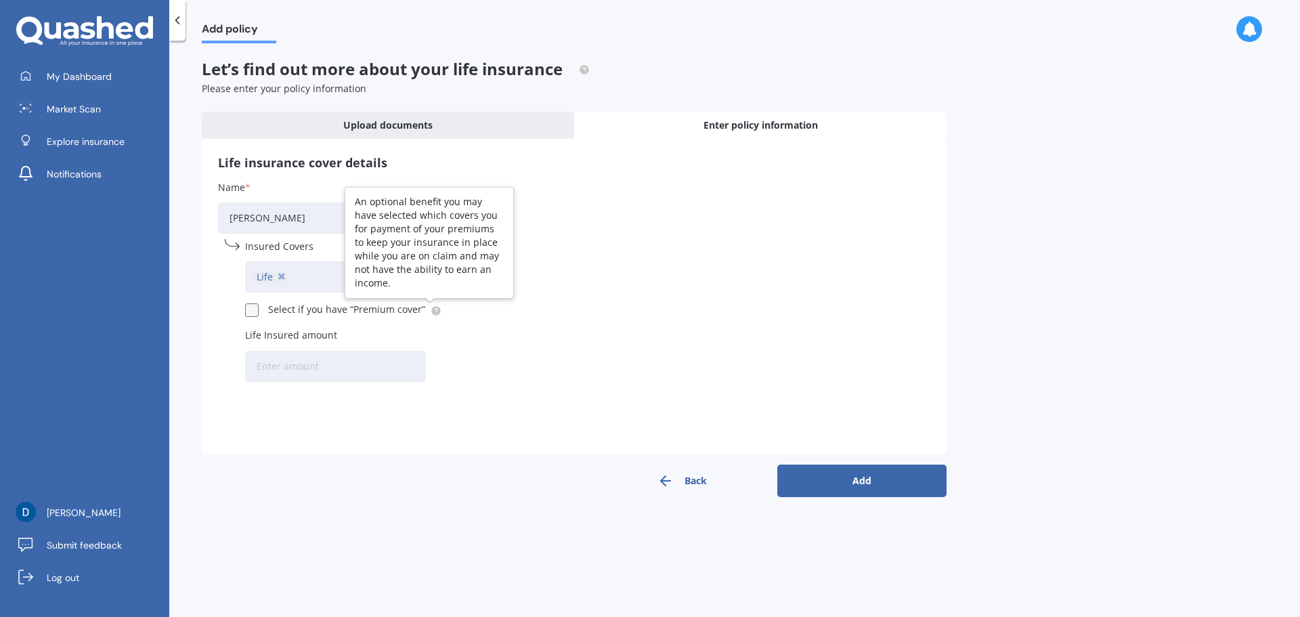
click at [431, 311] on circle at bounding box center [435, 310] width 9 height 9
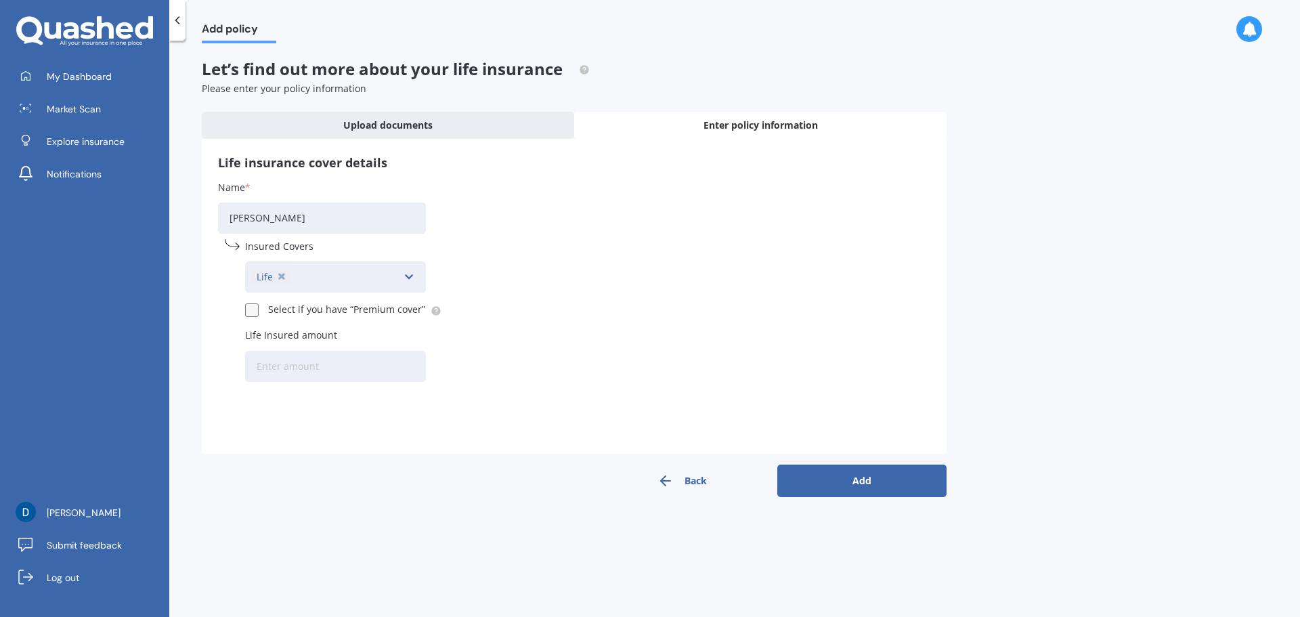
click at [353, 366] on input "Life Insured amount" at bounding box center [335, 366] width 181 height 31
type input "$500,000"
click at [866, 481] on button "Add" at bounding box center [861, 481] width 169 height 33
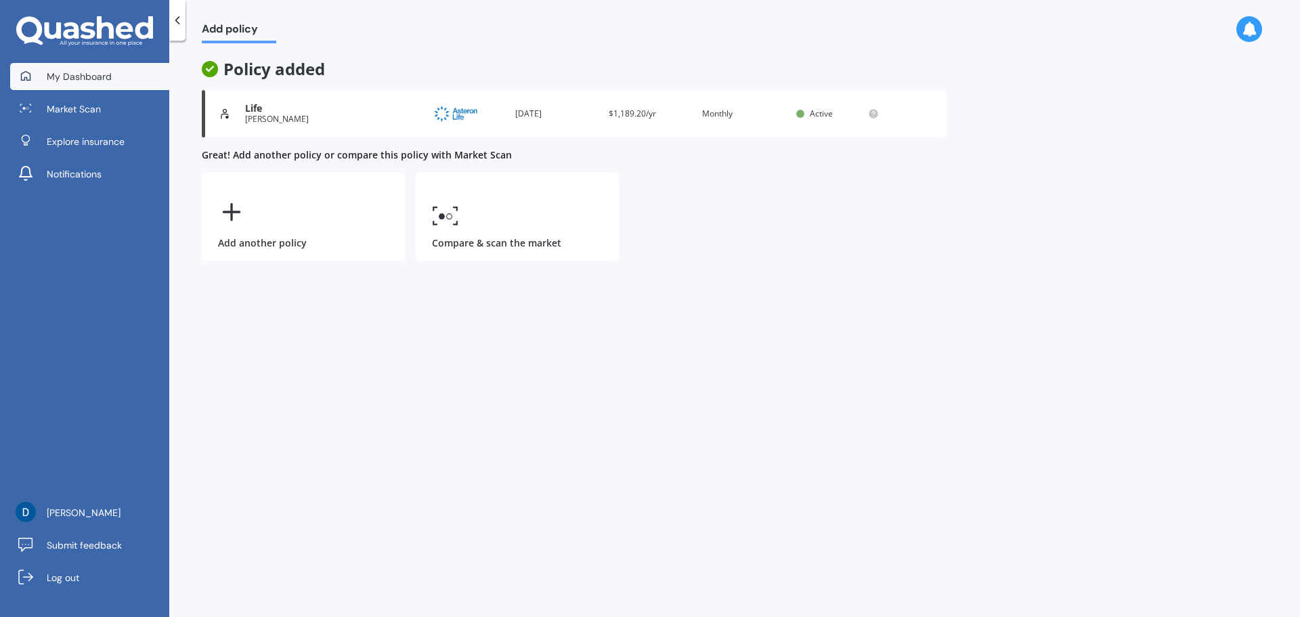
click at [114, 77] on link "My Dashboard" at bounding box center [89, 76] width 159 height 27
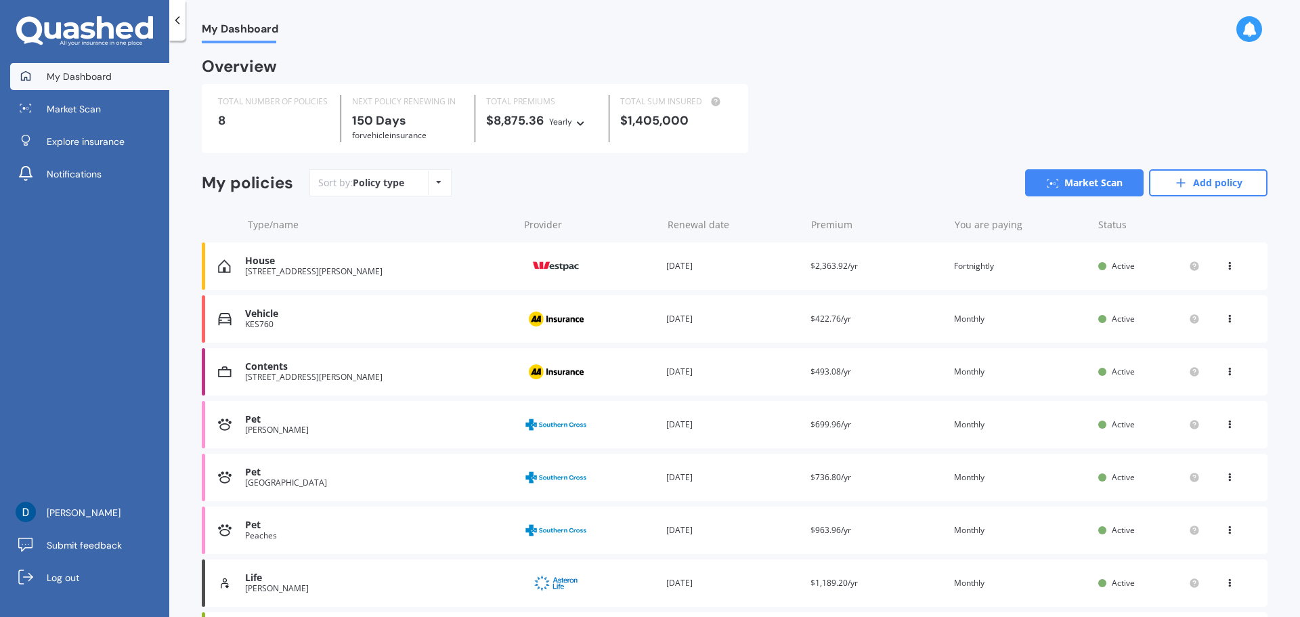
scroll to position [101, 0]
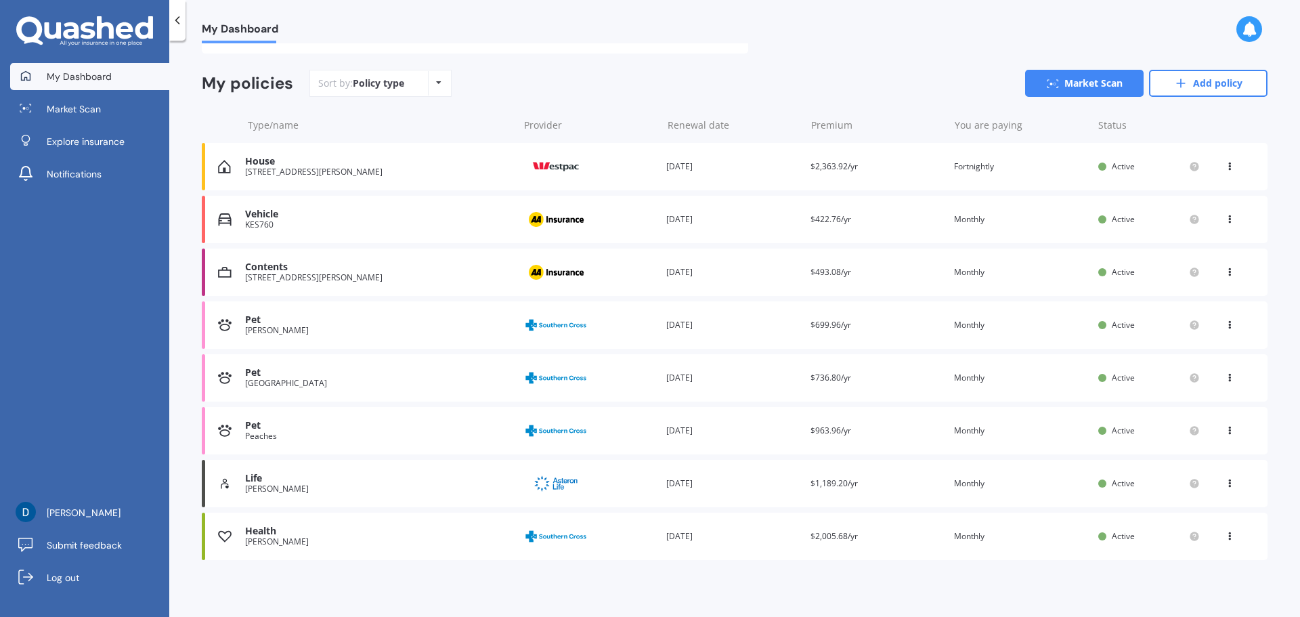
click at [741, 319] on div "Renewal date 01 Aug 2026" at bounding box center [732, 325] width 133 height 14
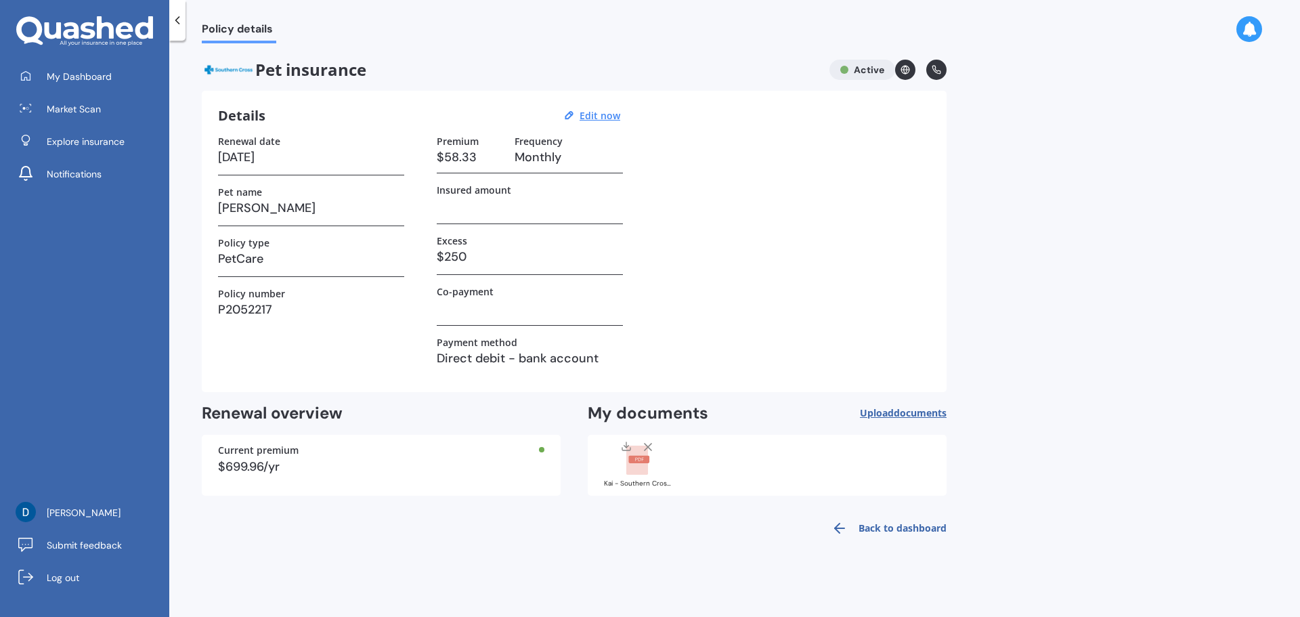
click at [179, 14] on icon at bounding box center [178, 21] width 14 height 14
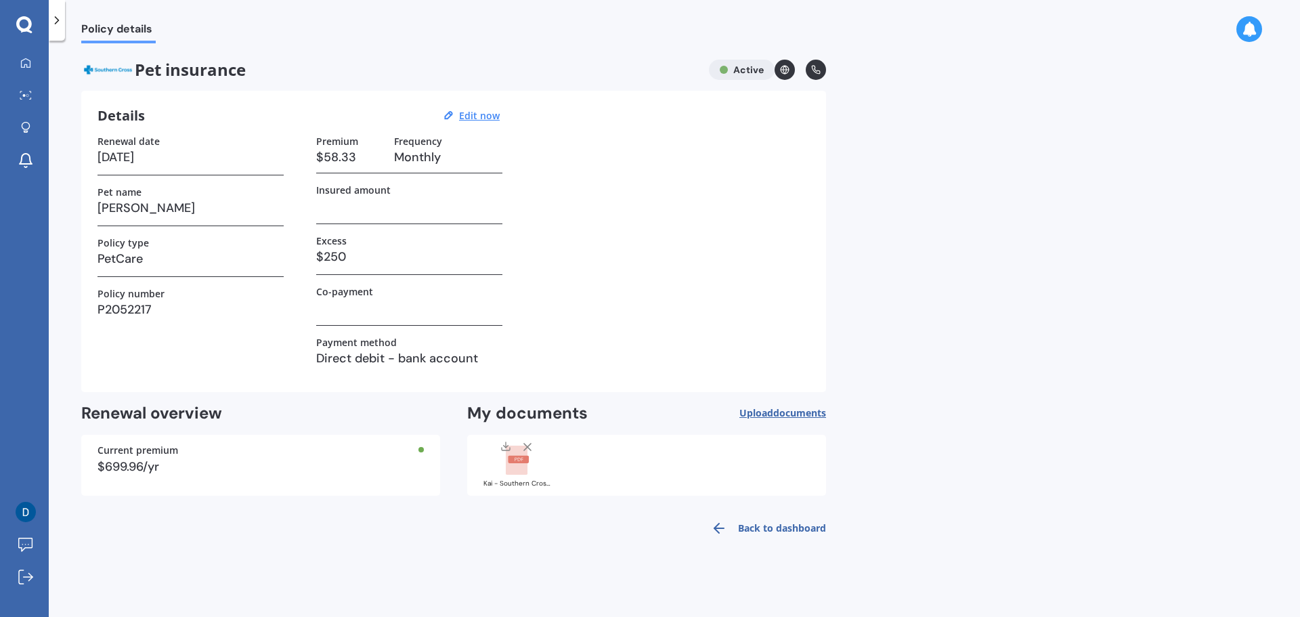
click at [60, 19] on icon at bounding box center [57, 21] width 14 height 14
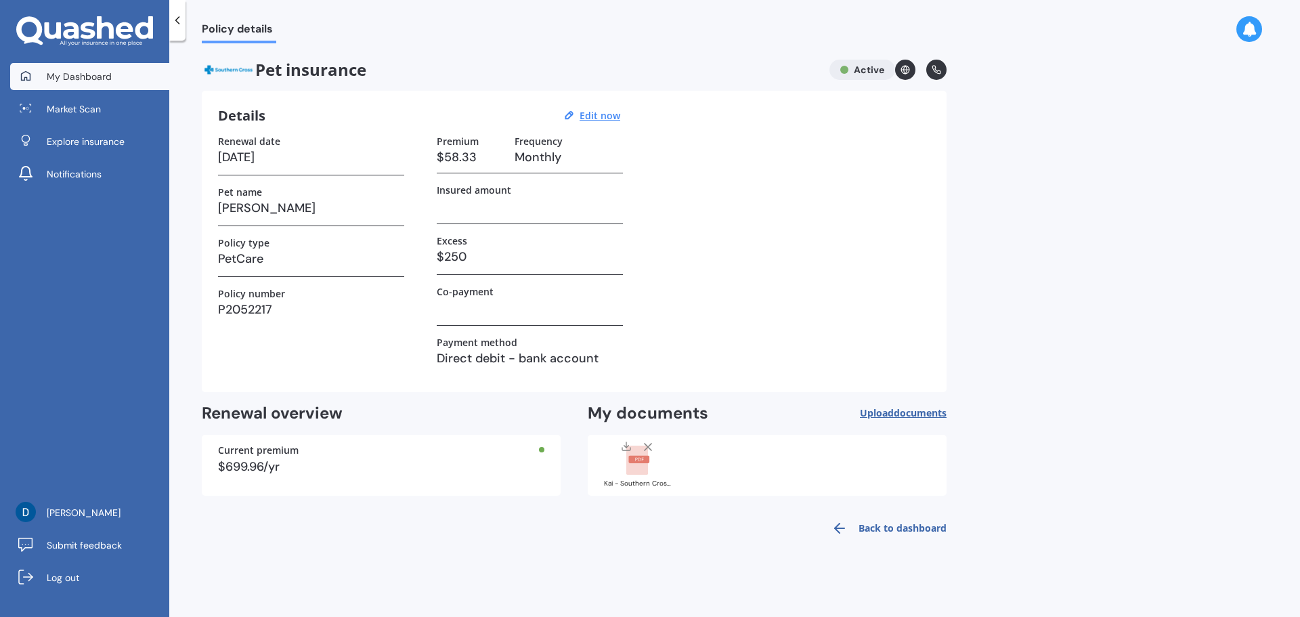
click at [68, 70] on span "My Dashboard" at bounding box center [79, 77] width 65 height 14
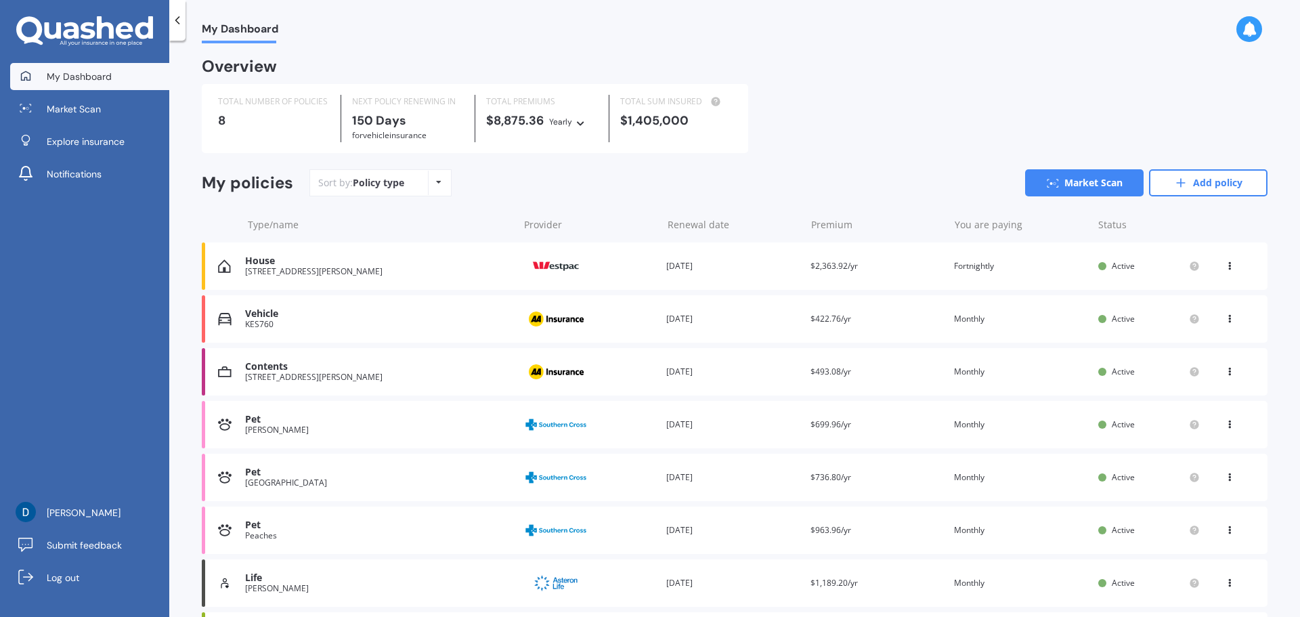
scroll to position [101, 0]
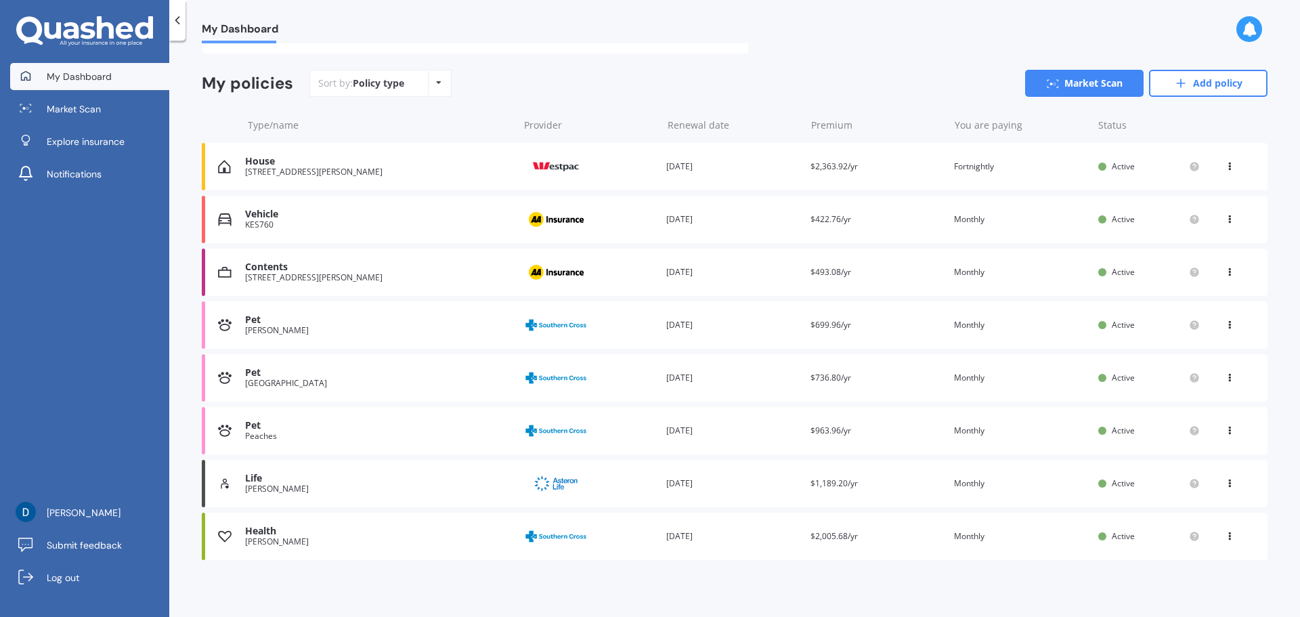
click at [279, 380] on div "Papamoa Beach" at bounding box center [378, 383] width 266 height 9
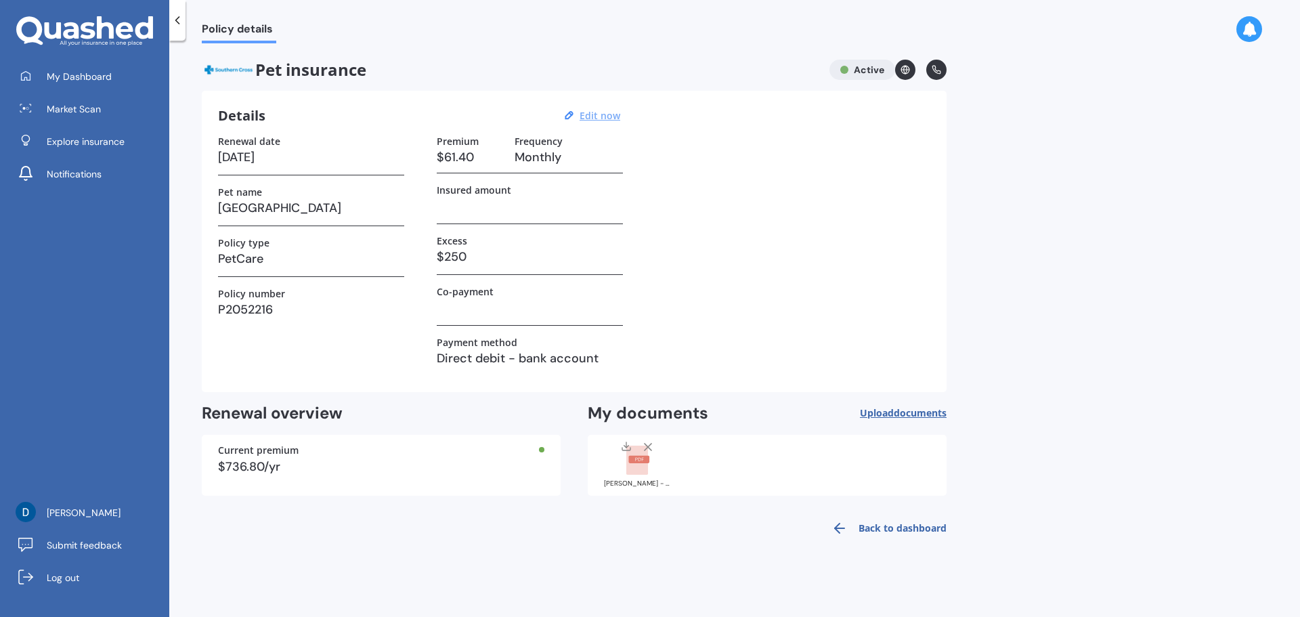
click at [605, 116] on u "Edit now" at bounding box center [600, 115] width 41 height 13
select select "01"
select select "08"
select select "2026"
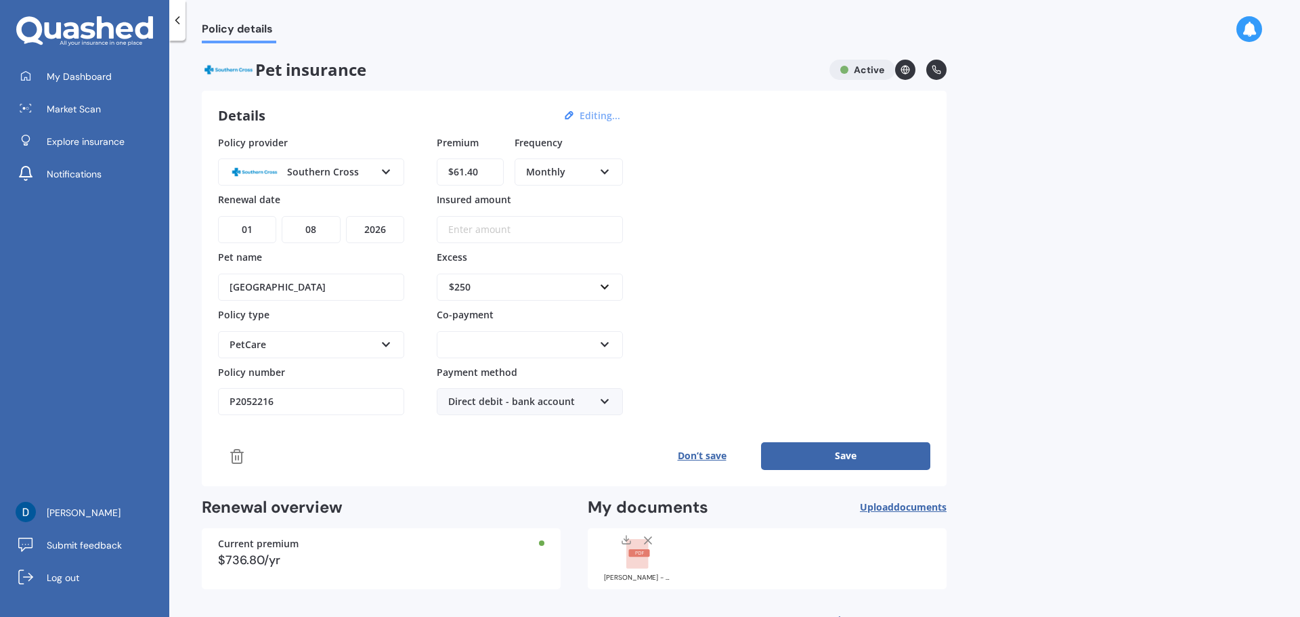
drag, startPoint x: 320, startPoint y: 285, endPoint x: 192, endPoint y: 284, distance: 128.7
click at [192, 284] on div "Policy details Pet insurance Active Details Editing... Policy provider Southern…" at bounding box center [734, 331] width 1131 height 576
type input "Jay"
click at [738, 267] on div "Policy provider Southern Cross AA Cove Other PD Insurance Pet-n-Sur Petcover Pe…" at bounding box center [574, 275] width 712 height 280
click at [493, 228] on input "Insured amount" at bounding box center [530, 229] width 186 height 27
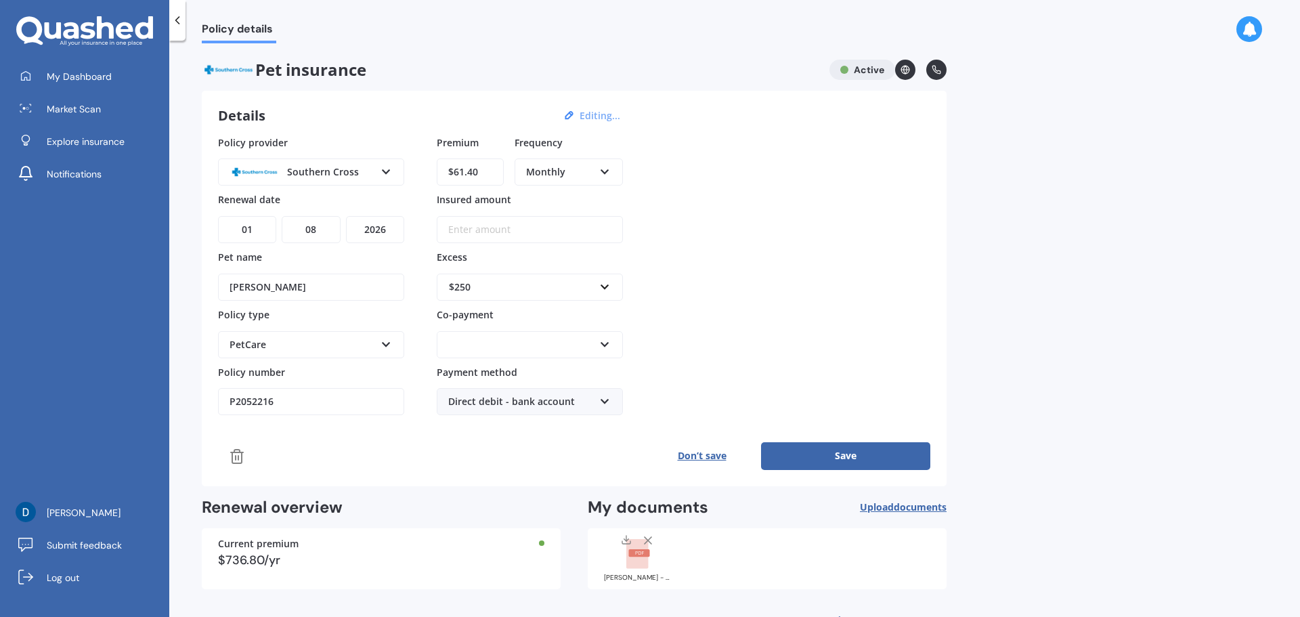
click at [911, 238] on div "Policy provider Southern Cross AA Cove Other PD Insurance Pet-n-Sur Petcover Pe…" at bounding box center [574, 275] width 712 height 280
click at [504, 225] on input "Insured amount" at bounding box center [530, 229] width 186 height 27
type input "$5,000"
click at [907, 214] on div "Policy provider Southern Cross AA Cove Other PD Insurance Pet-n-Sur Petcover Pe…" at bounding box center [574, 275] width 712 height 280
click at [569, 345] on div at bounding box center [521, 344] width 146 height 15
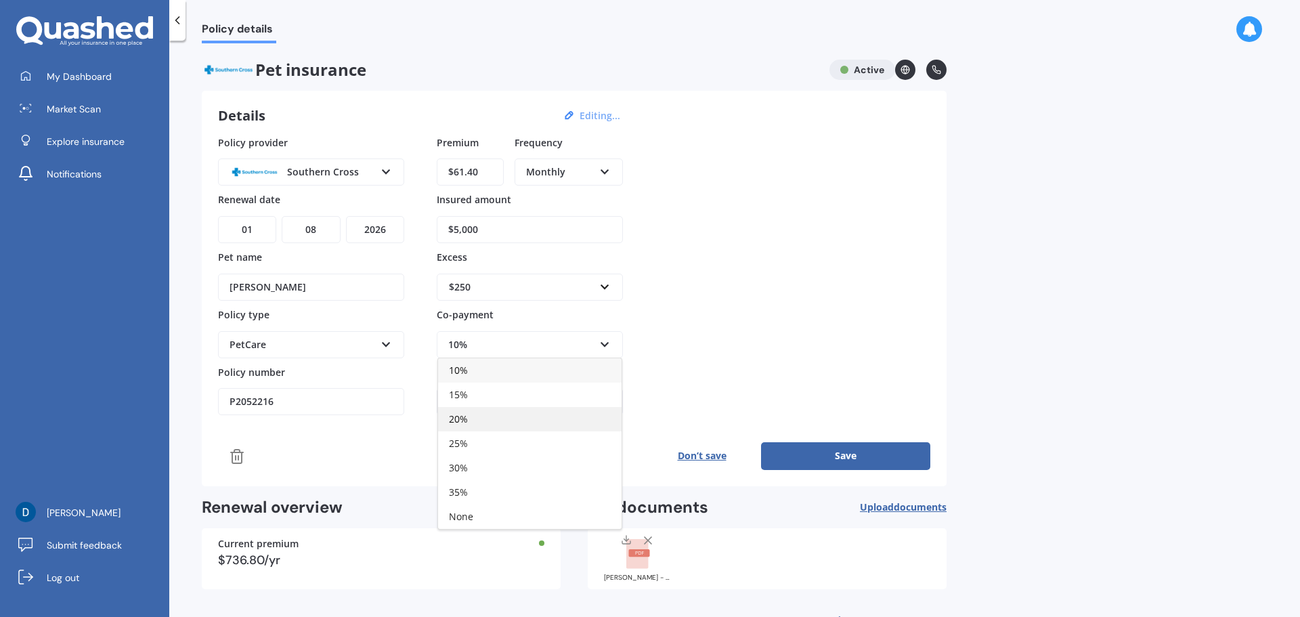
click at [488, 423] on div "20%" at bounding box center [530, 419] width 184 height 24
click at [825, 302] on div "Policy provider Southern Cross AA Cove Other PD Insurance Pet-n-Sur Petcover Pe…" at bounding box center [574, 275] width 712 height 280
click at [846, 452] on button "Save" at bounding box center [845, 455] width 169 height 27
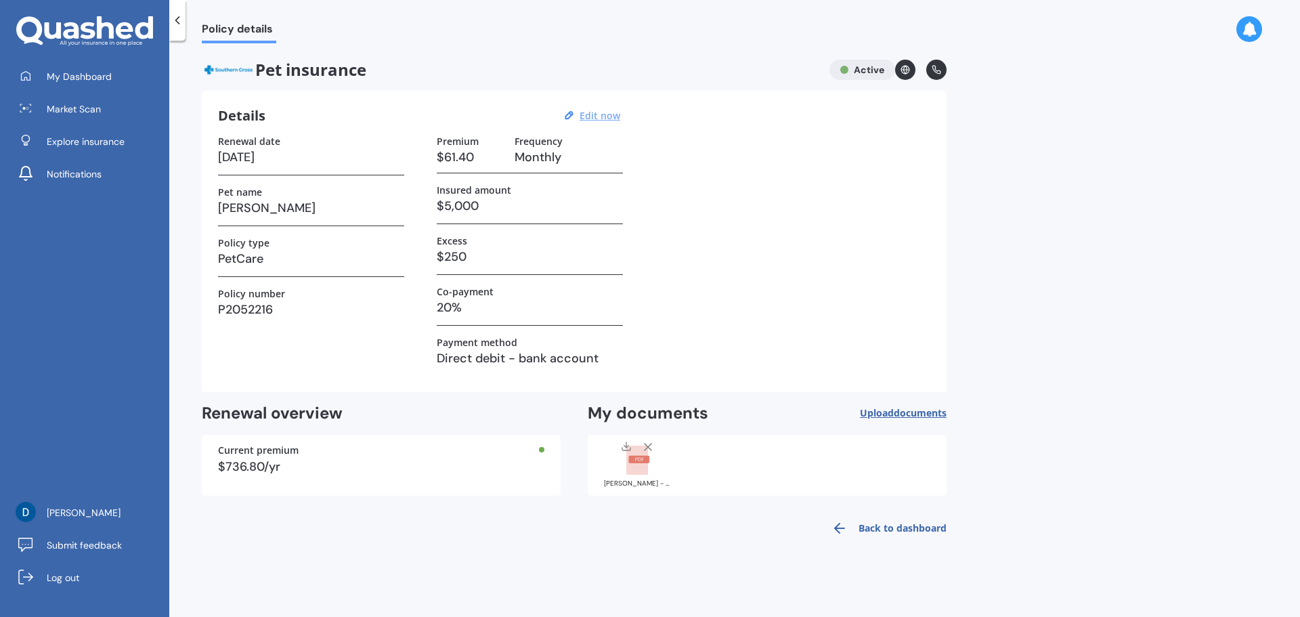
click at [895, 523] on link "Back to dashboard" at bounding box center [884, 528] width 123 height 33
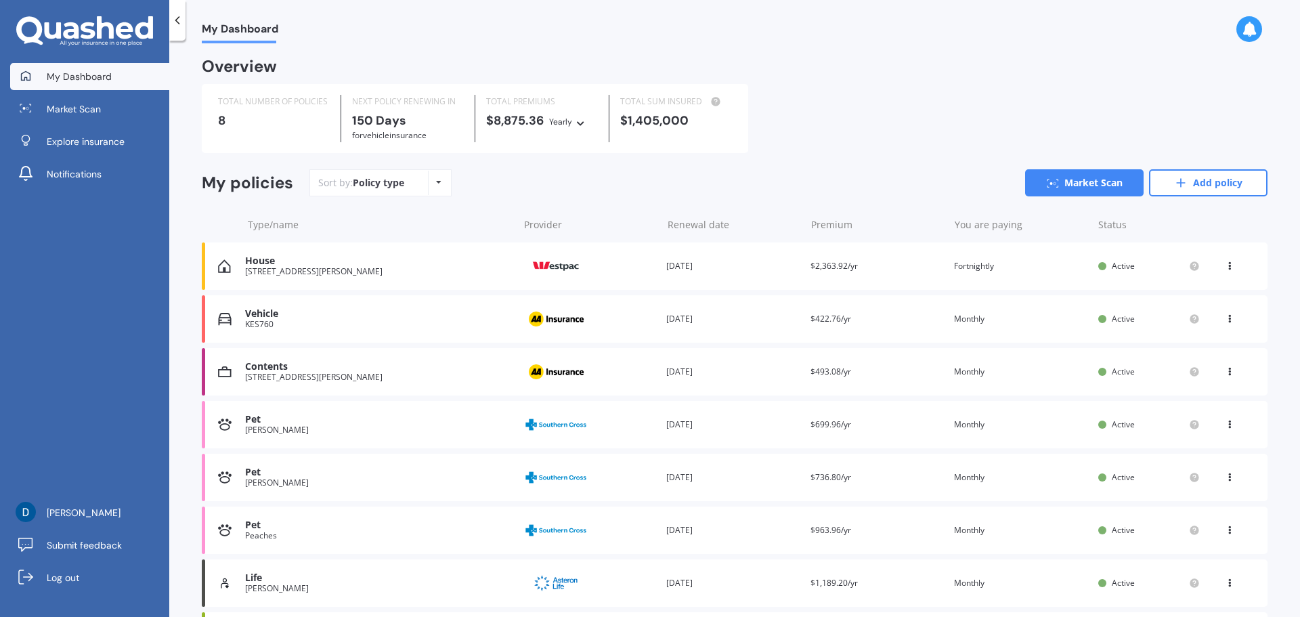
scroll to position [101, 0]
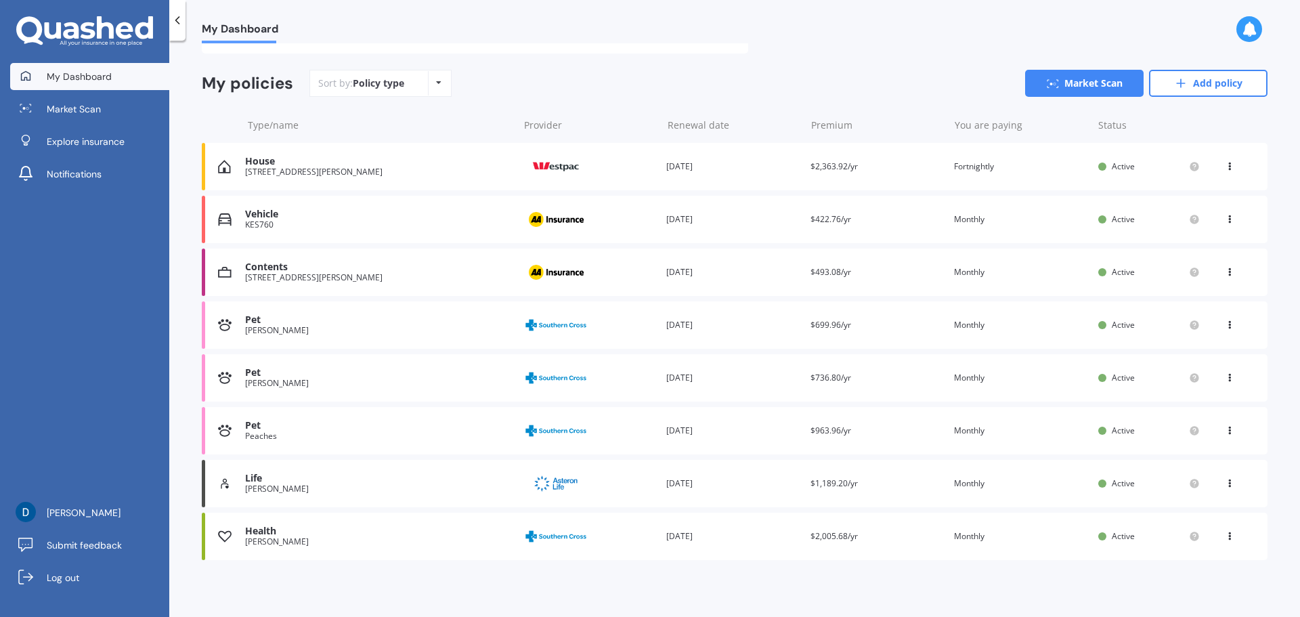
click at [880, 369] on div "Pet Jay Provider Renewal date 01 Aug 2026 Premium $736.80/yr You are paying Mon…" at bounding box center [735, 377] width 1066 height 47
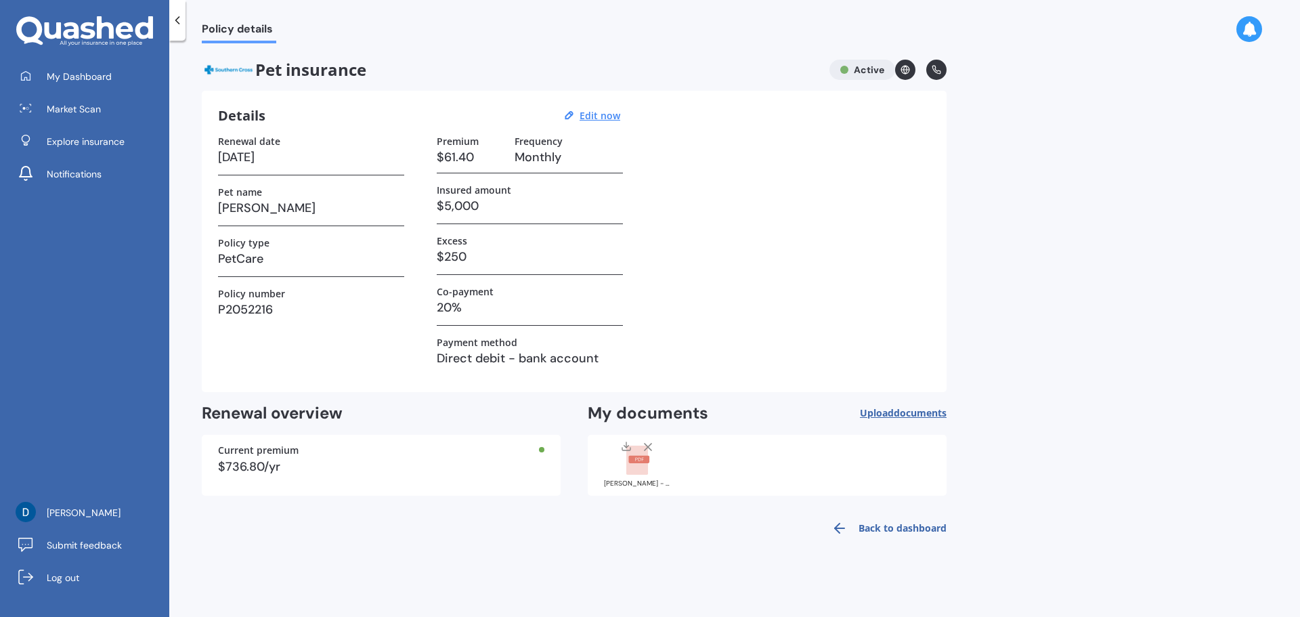
click at [870, 524] on link "Back to dashboard" at bounding box center [884, 528] width 123 height 33
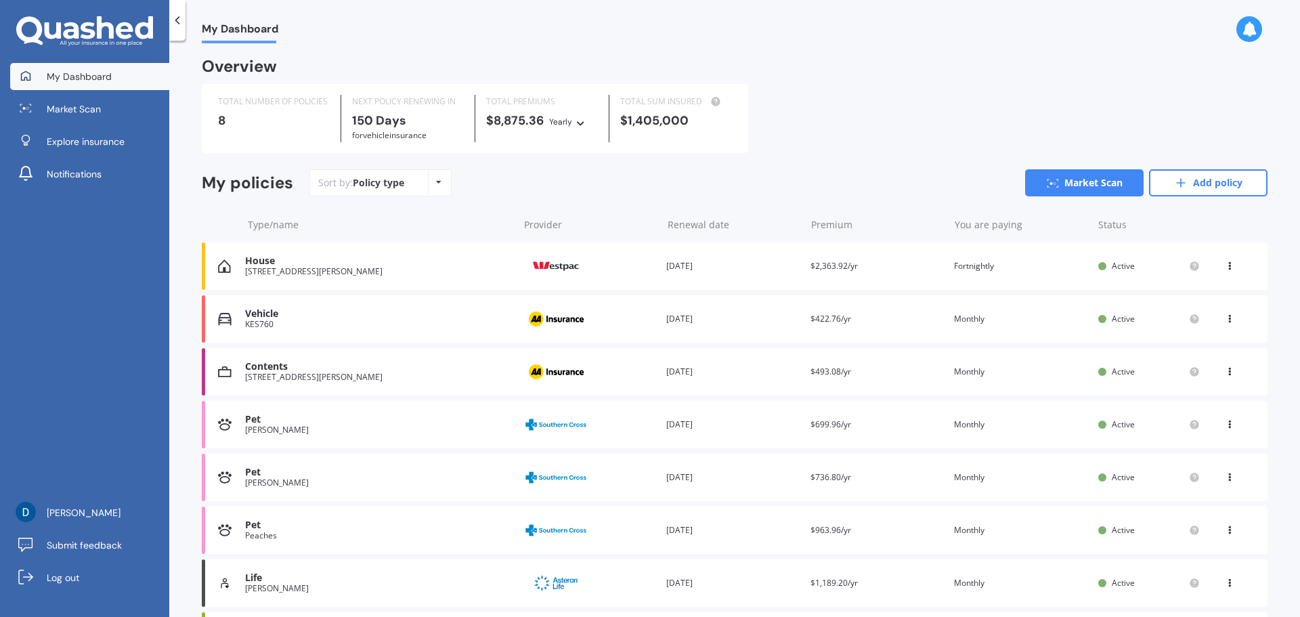
click at [790, 430] on div "Renewal date 01 Aug 2026" at bounding box center [732, 425] width 133 height 14
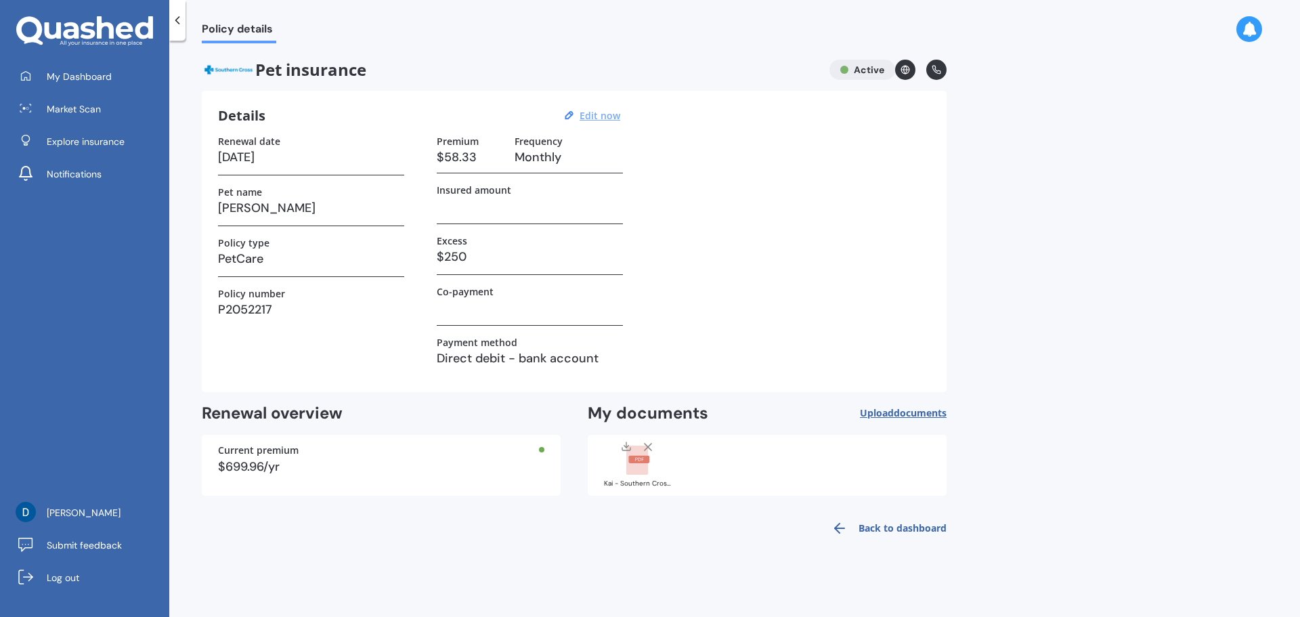
click at [607, 119] on u "Edit now" at bounding box center [600, 115] width 41 height 13
select select "01"
select select "08"
select select "2026"
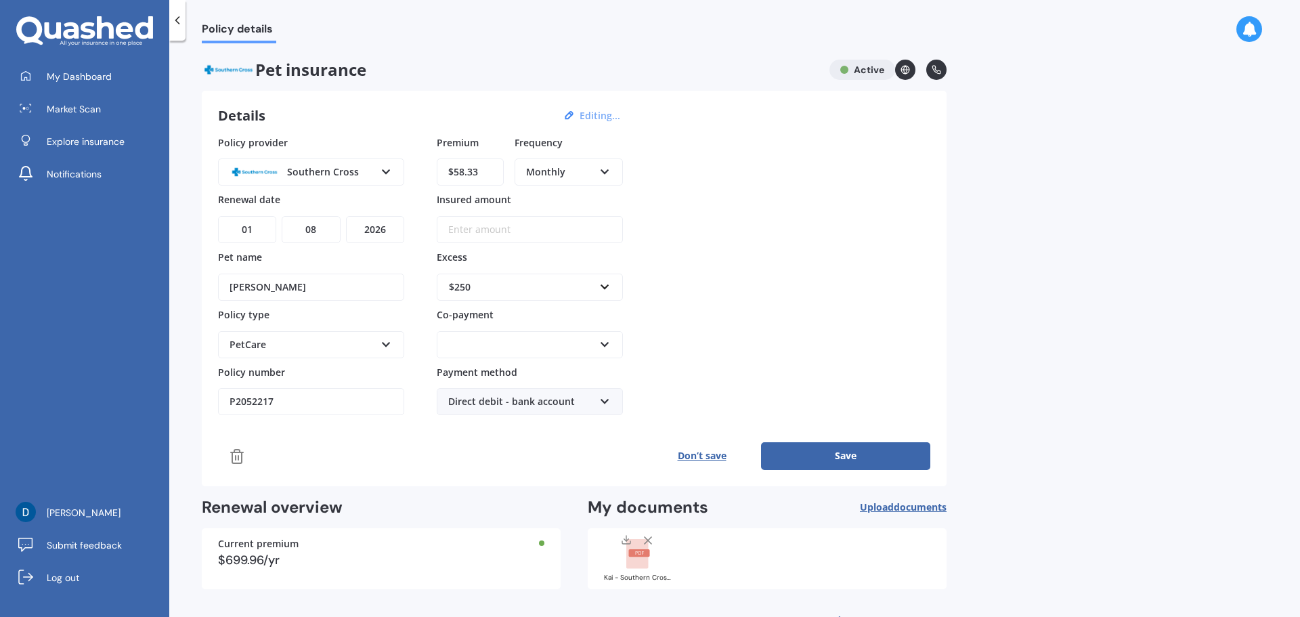
click at [514, 231] on input "Insured amount" at bounding box center [530, 229] width 186 height 27
type input "$5,000"
click at [604, 340] on icon at bounding box center [605, 341] width 12 height 9
click at [492, 415] on div "20%" at bounding box center [530, 419] width 184 height 24
click at [855, 452] on button "Save" at bounding box center [845, 455] width 169 height 27
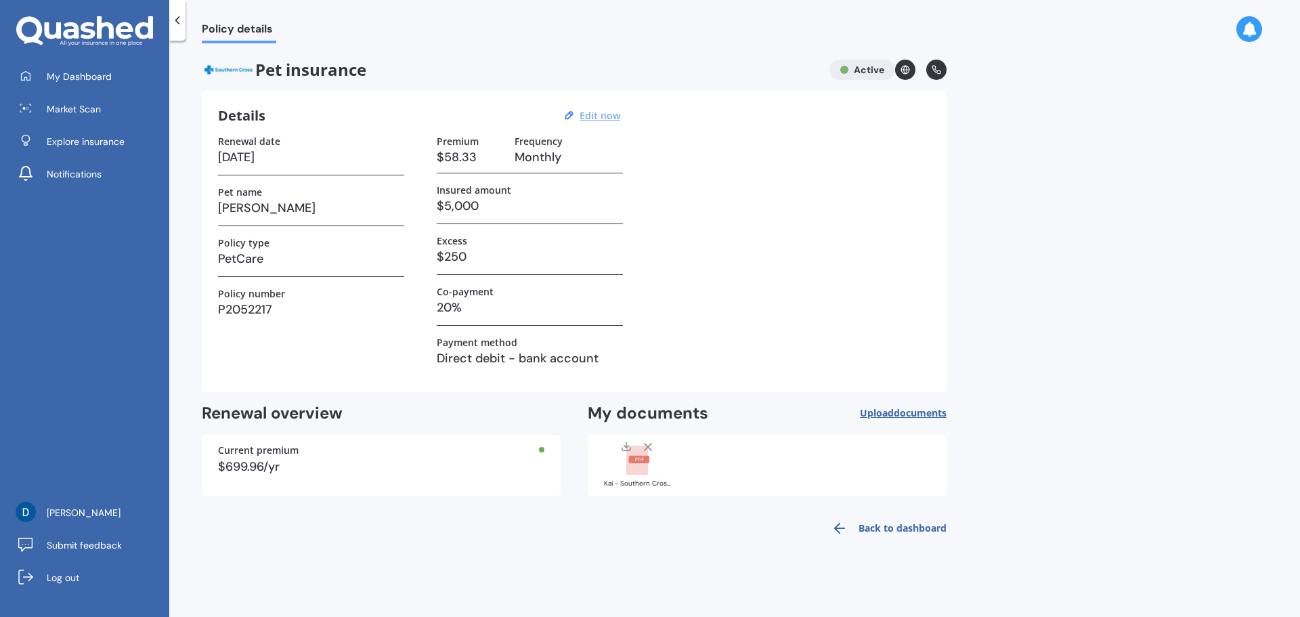
click at [880, 530] on link "Back to dashboard" at bounding box center [884, 528] width 123 height 33
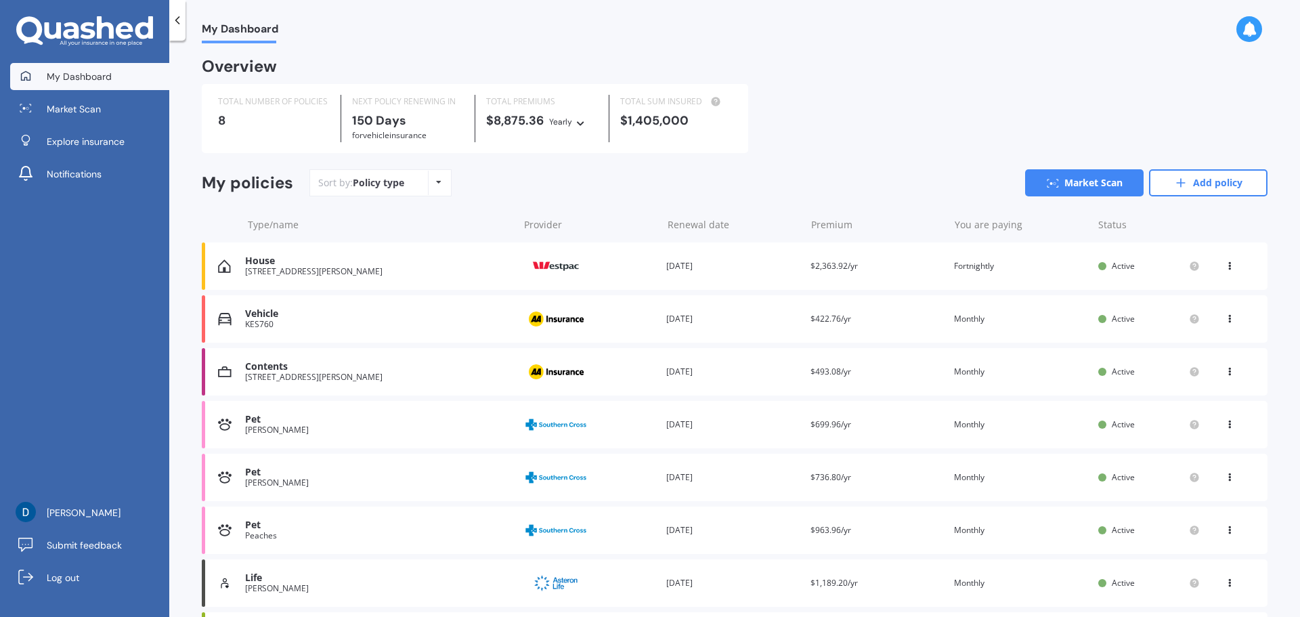
click at [538, 529] on img at bounding box center [556, 530] width 68 height 26
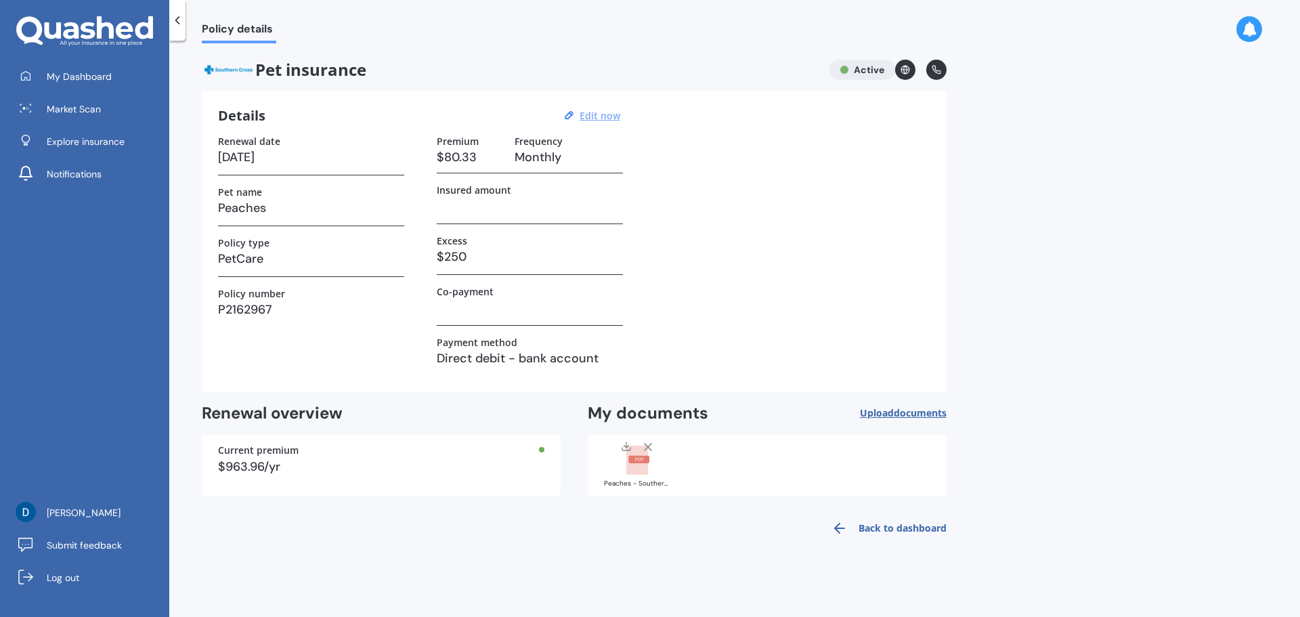
click at [598, 116] on u "Edit now" at bounding box center [600, 115] width 41 height 13
select select "20"
select select "09"
select select "2026"
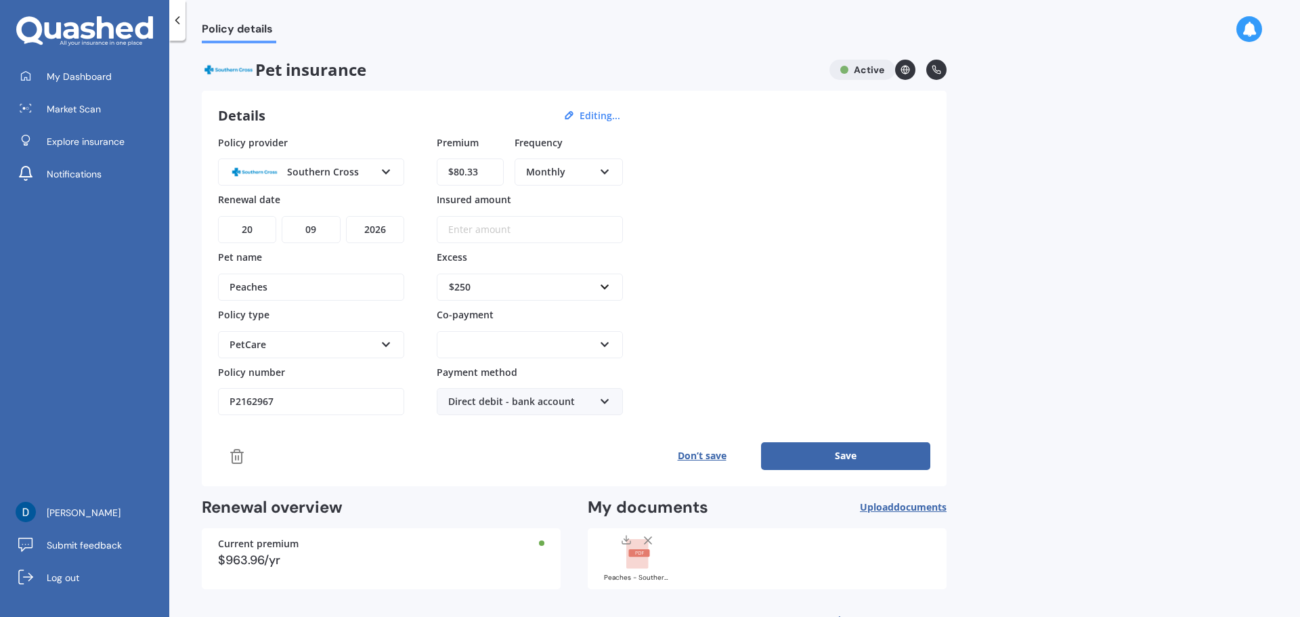
click at [582, 235] on input "Insured amount" at bounding box center [530, 229] width 186 height 27
type input "$5,000"
click at [790, 297] on div "Policy provider Southern Cross AA Cove Other PD Insurance Pet-n-Sur Petcover Pe…" at bounding box center [574, 275] width 712 height 280
click at [596, 342] on div "10% 15% 20% 25% 30% 35% None" at bounding box center [530, 344] width 186 height 27
click at [519, 413] on div "20%" at bounding box center [530, 419] width 184 height 24
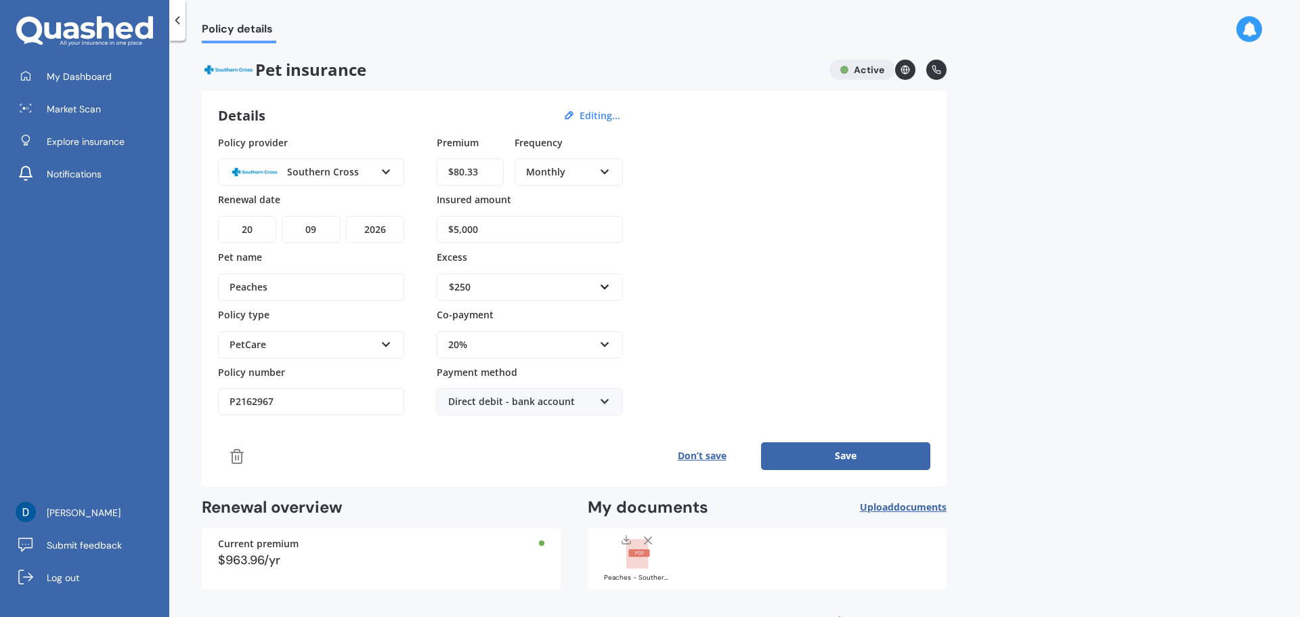
click at [852, 299] on div "Policy provider Southern Cross AA Cove Other PD Insurance Pet-n-Sur Petcover Pe…" at bounding box center [574, 275] width 712 height 280
click at [301, 347] on div "PetCare" at bounding box center [303, 344] width 146 height 15
click at [874, 328] on div "Policy provider Southern Cross AA Cove Other PD Insurance Pet-n-Sur Petcover Pe…" at bounding box center [574, 275] width 712 height 280
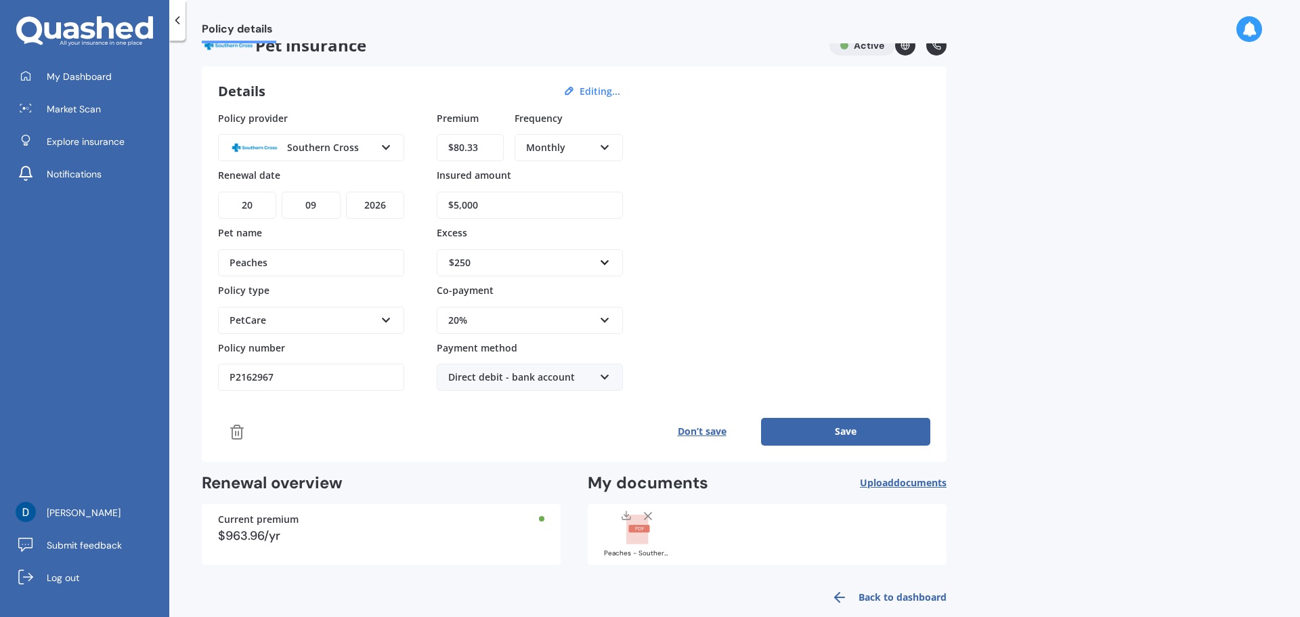
scroll to position [45, 0]
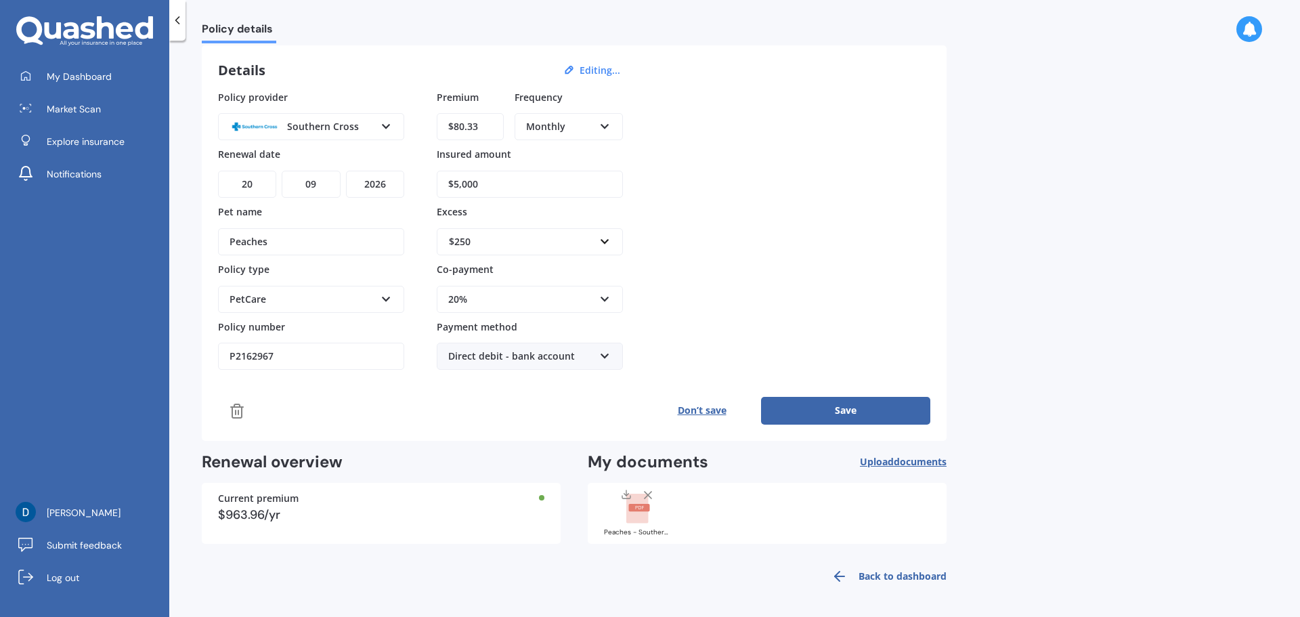
click at [840, 417] on button "Save" at bounding box center [845, 410] width 169 height 27
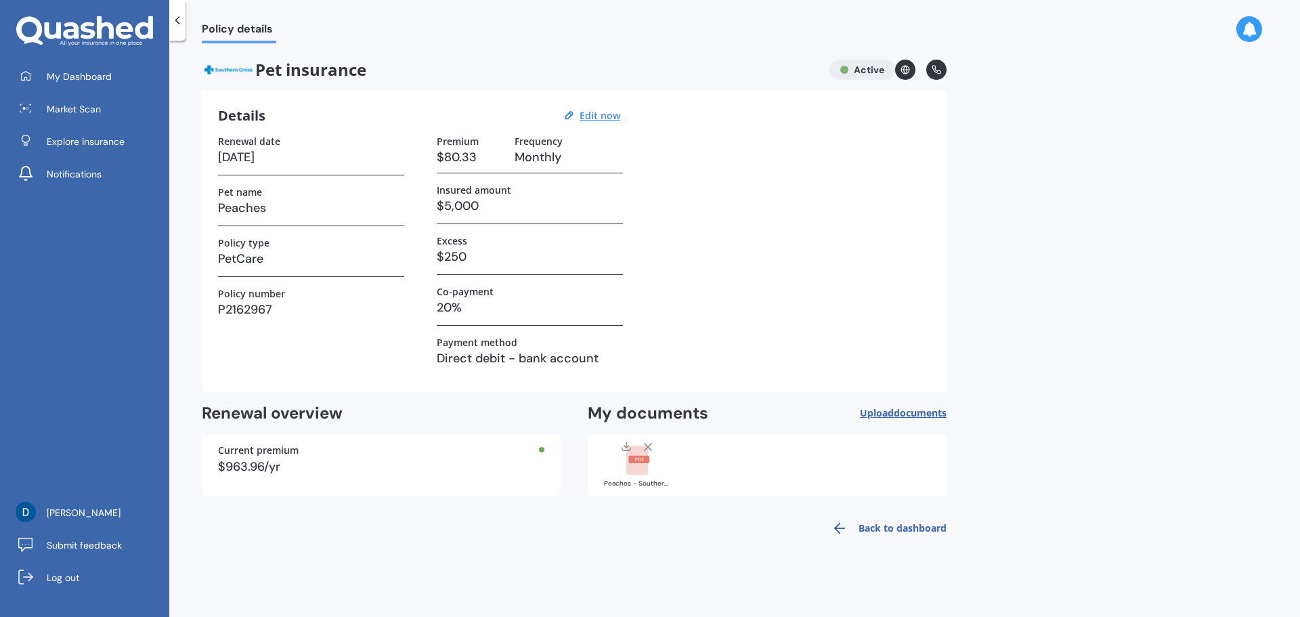
click at [901, 525] on link "Back to dashboard" at bounding box center [884, 528] width 123 height 33
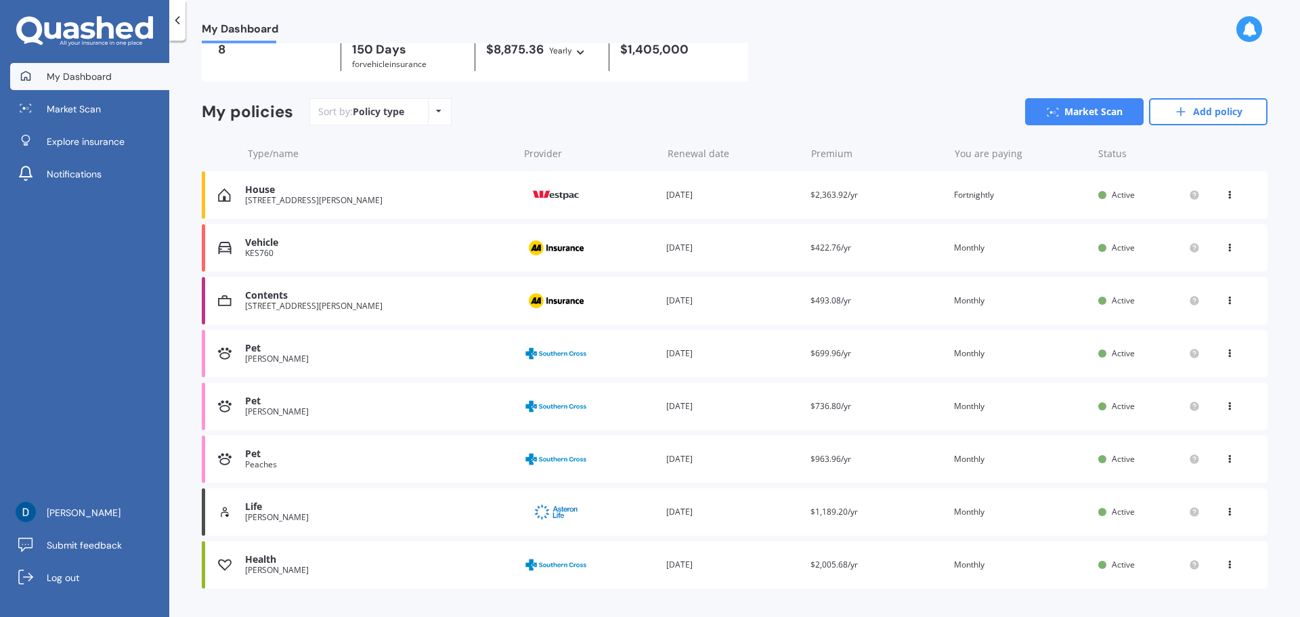
scroll to position [101, 0]
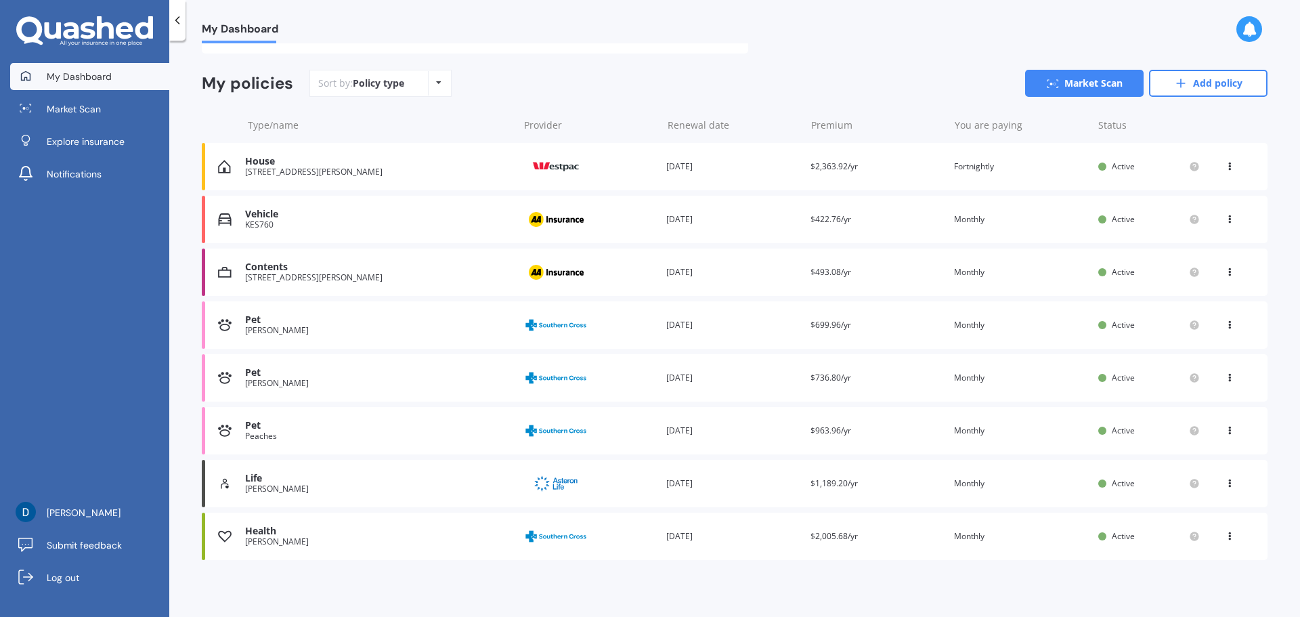
click at [578, 534] on img at bounding box center [556, 536] width 68 height 26
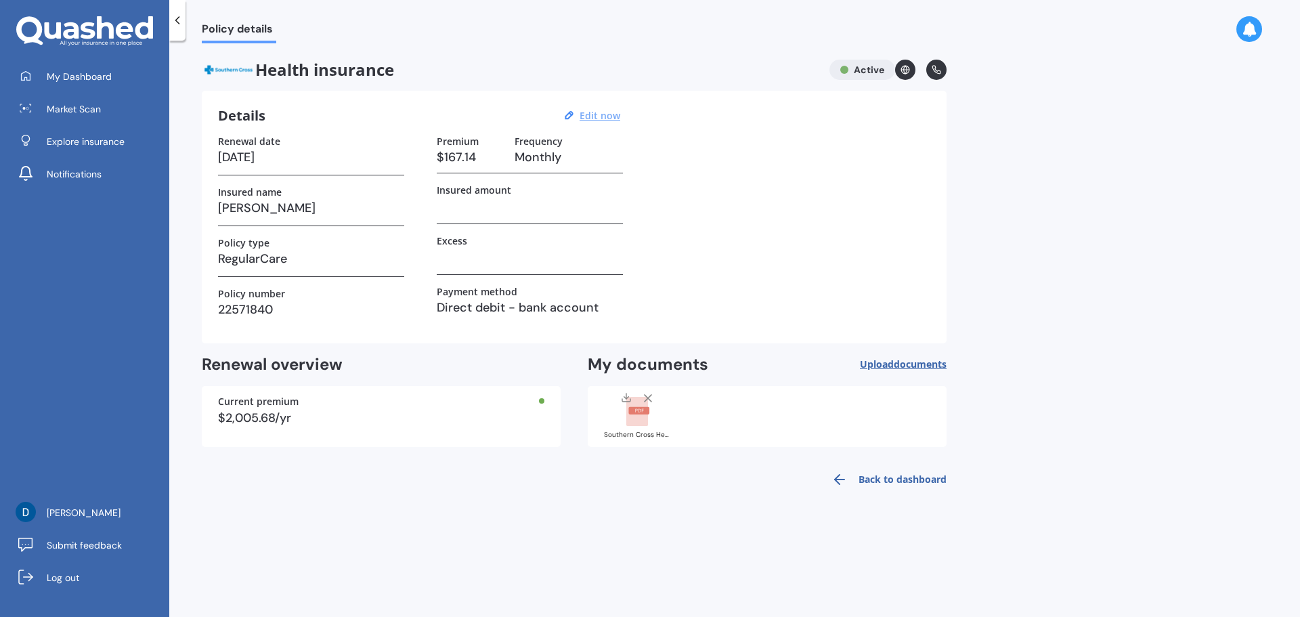
click at [603, 116] on u "Edit now" at bounding box center [600, 115] width 41 height 13
select select "01"
select select "11"
select select "2026"
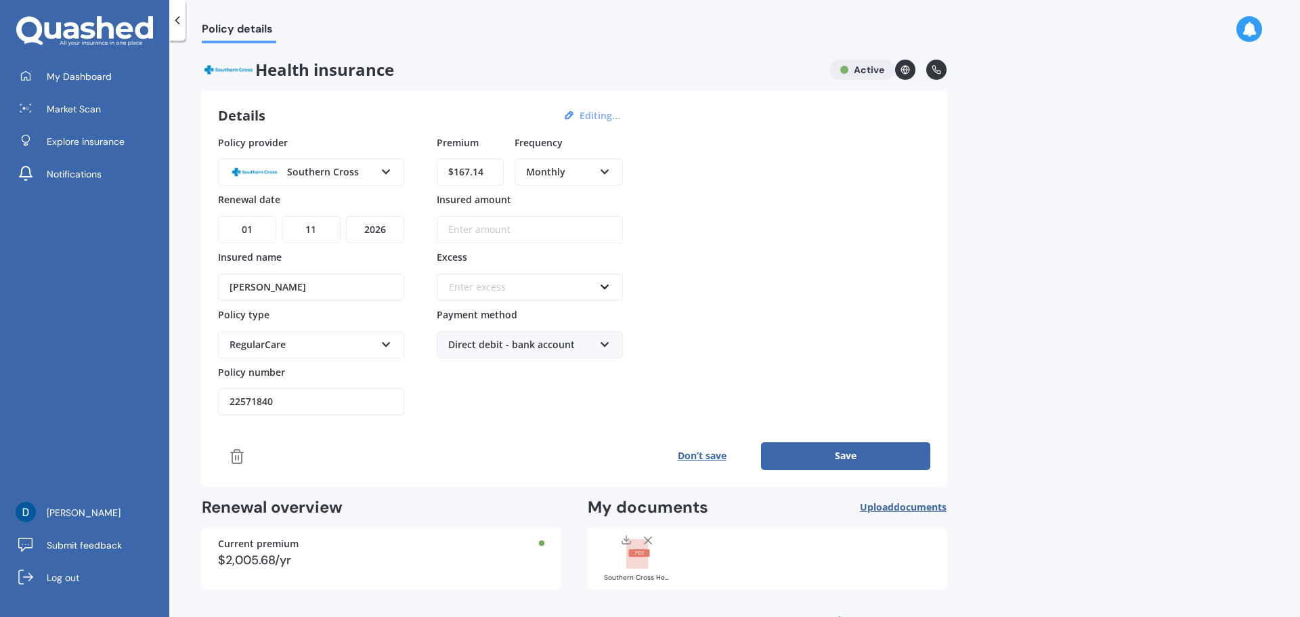
click at [372, 171] on div "Southern Cross" at bounding box center [303, 172] width 146 height 15
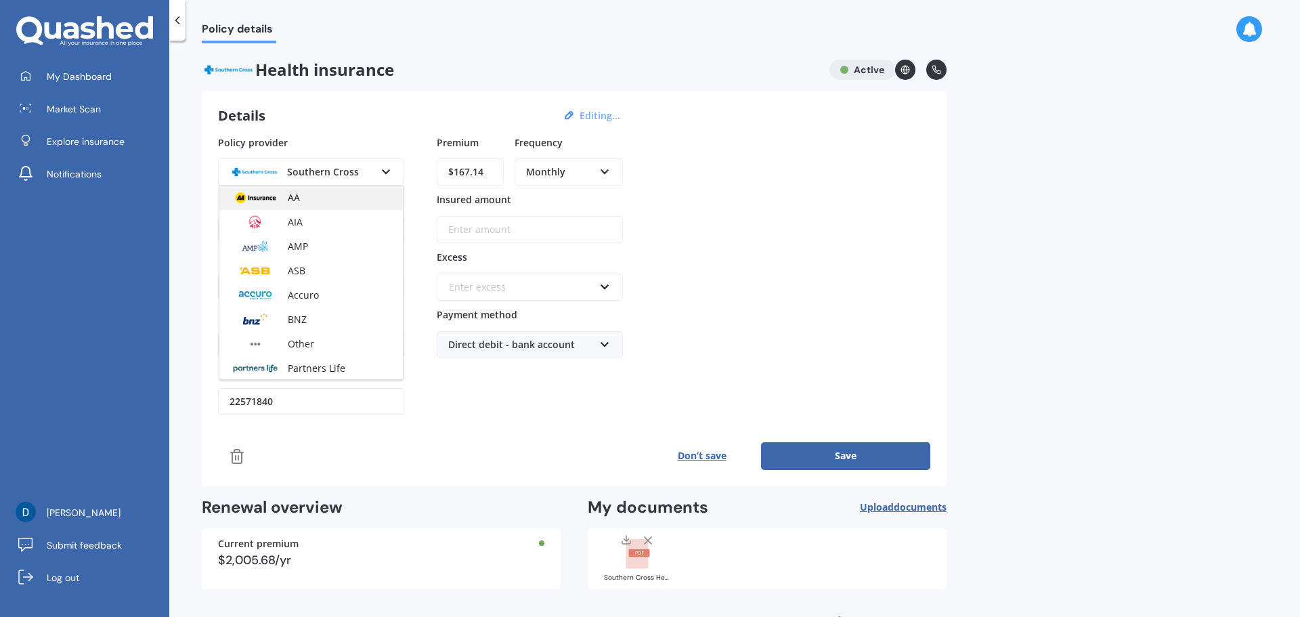
click at [297, 202] on span "AA" at bounding box center [294, 197] width 12 height 13
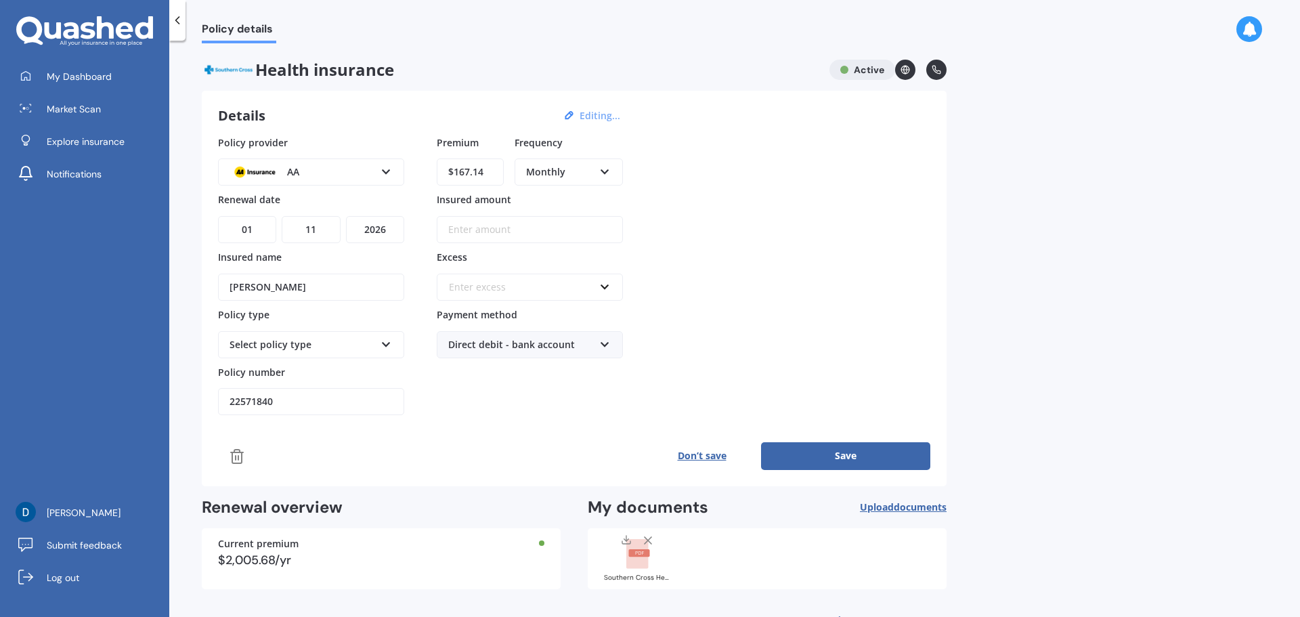
click at [381, 171] on icon at bounding box center [387, 169] width 12 height 9
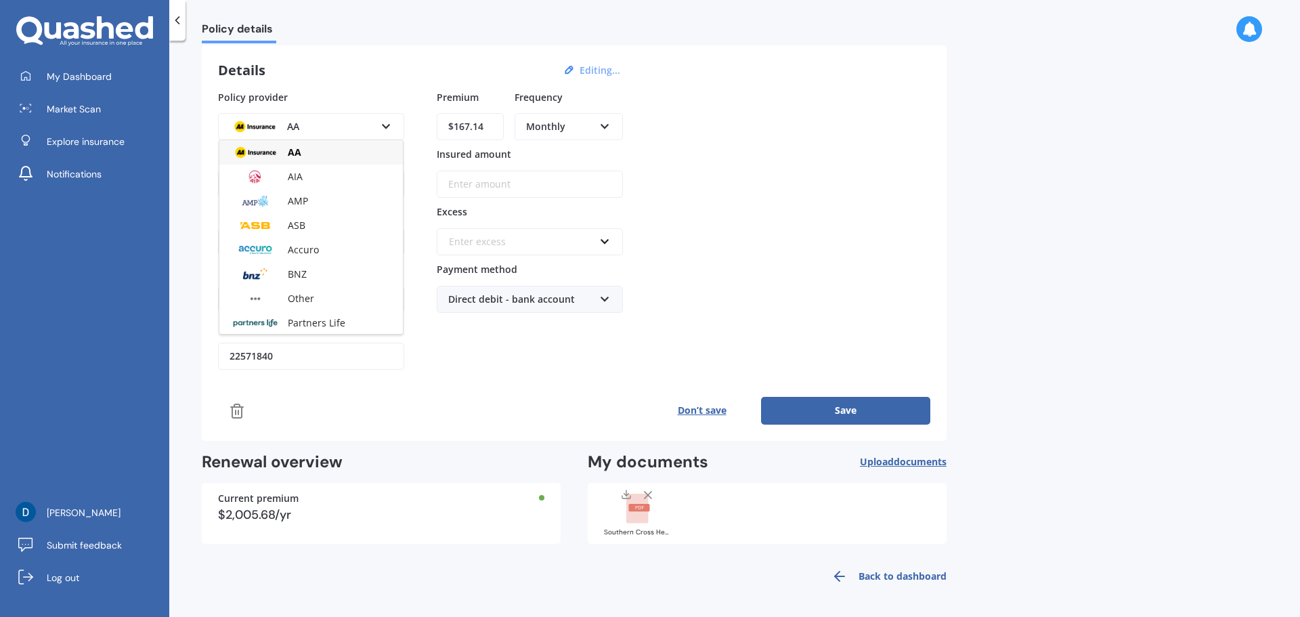
click at [309, 154] on div "AA" at bounding box center [311, 152] width 184 height 24
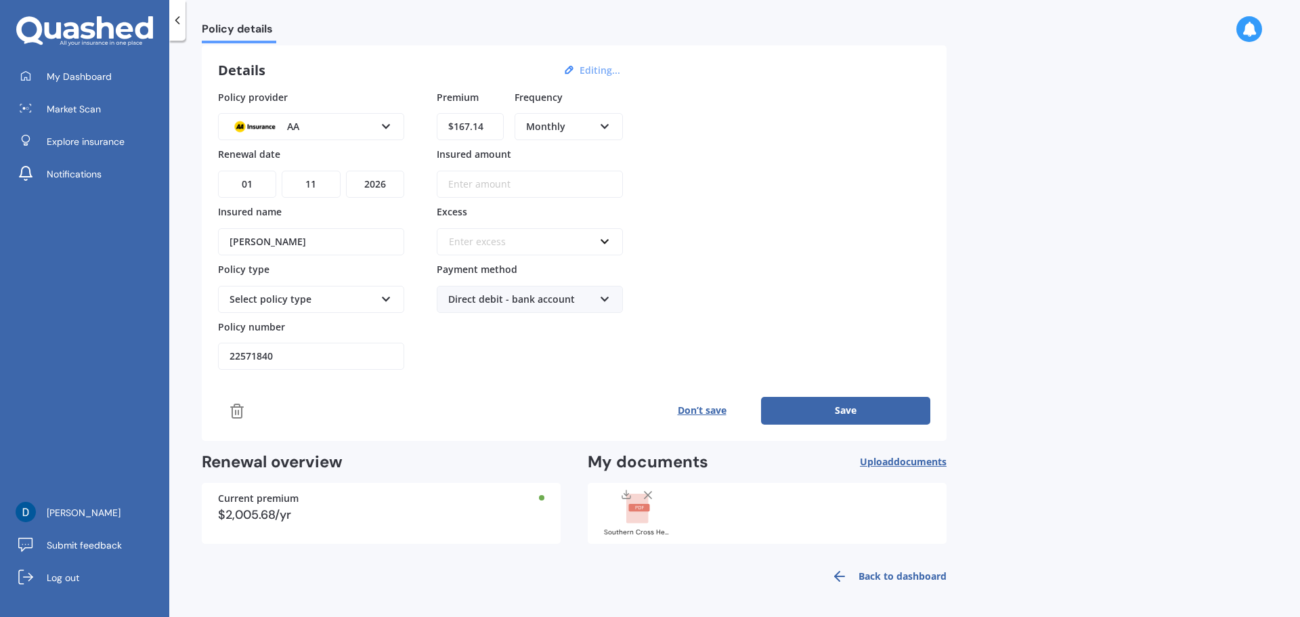
click at [492, 129] on input "$167.14" at bounding box center [470, 126] width 67 height 27
drag, startPoint x: 496, startPoint y: 126, endPoint x: 429, endPoint y: 126, distance: 66.4
click at [429, 126] on div "Policy provider AA AA AIA AMP ASB Accuro BNZ Other Partners Life Southern Cross…" at bounding box center [574, 230] width 712 height 280
type input "$99.10"
click at [547, 186] on input "Insured amount" at bounding box center [530, 184] width 186 height 27
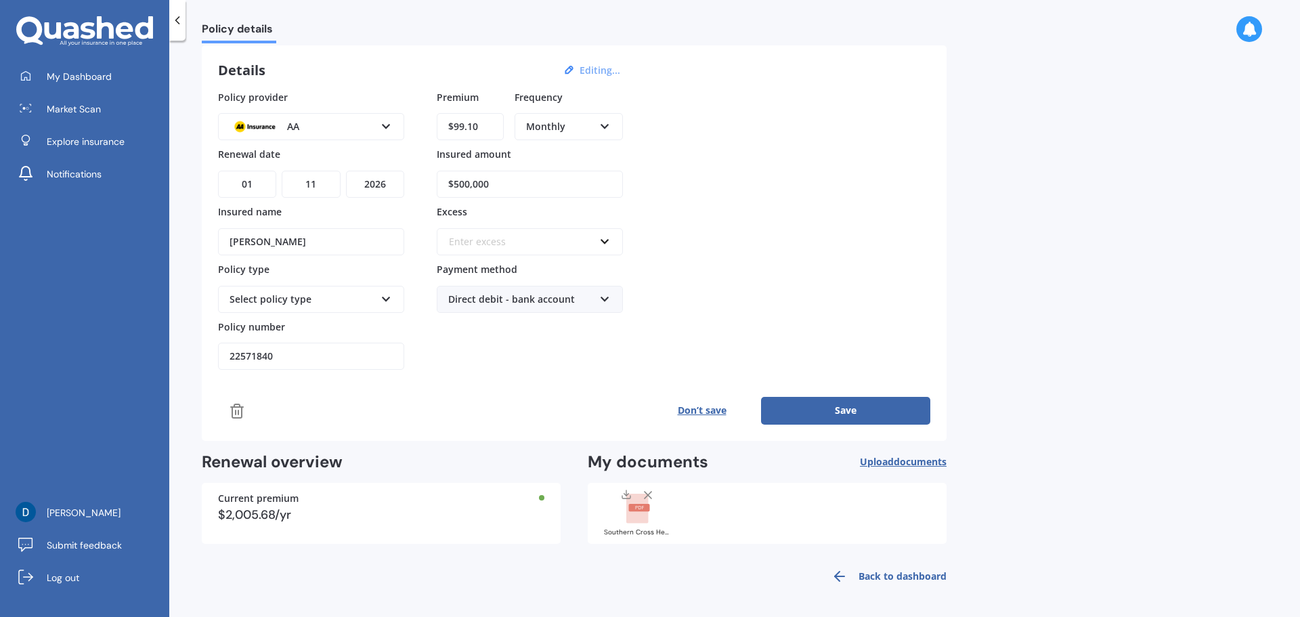
type input "$500,000"
click at [371, 296] on div "Select policy type" at bounding box center [303, 299] width 146 height 15
click at [793, 169] on div "Policy provider AA AA AIA AMP ASB Accuro BNZ Other Partners Life Southern Cross…" at bounding box center [574, 230] width 712 height 280
click at [710, 414] on button "Don’t save" at bounding box center [702, 410] width 119 height 27
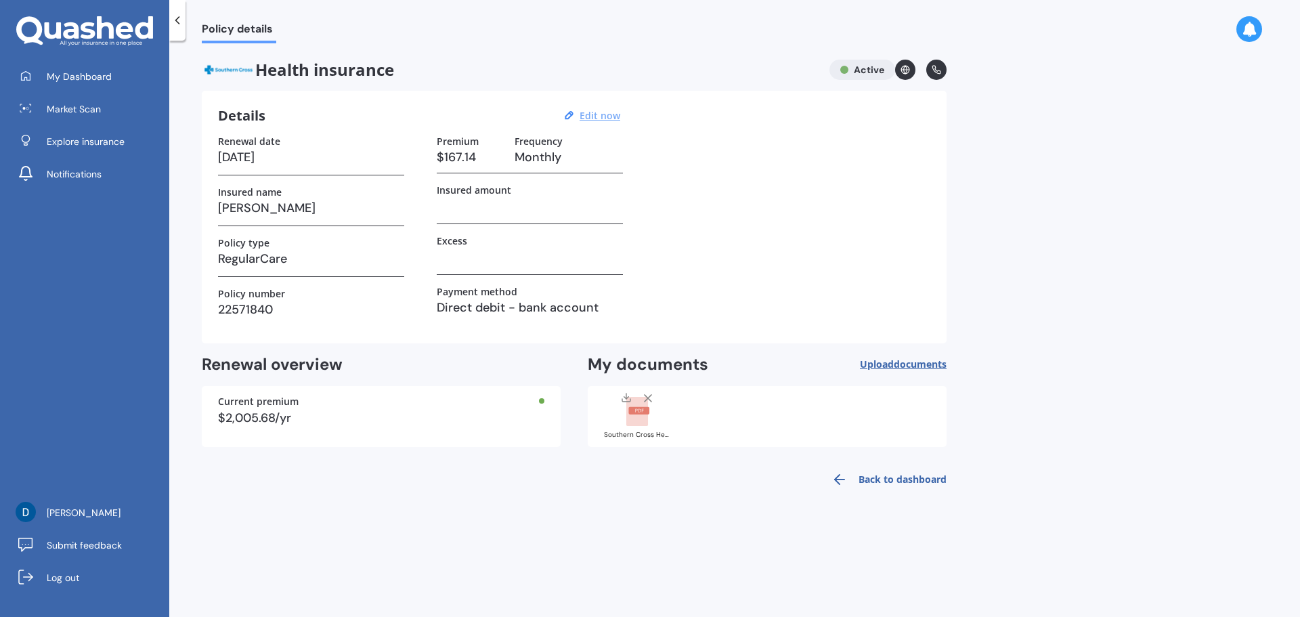
click at [872, 475] on link "Back to dashboard" at bounding box center [884, 479] width 123 height 33
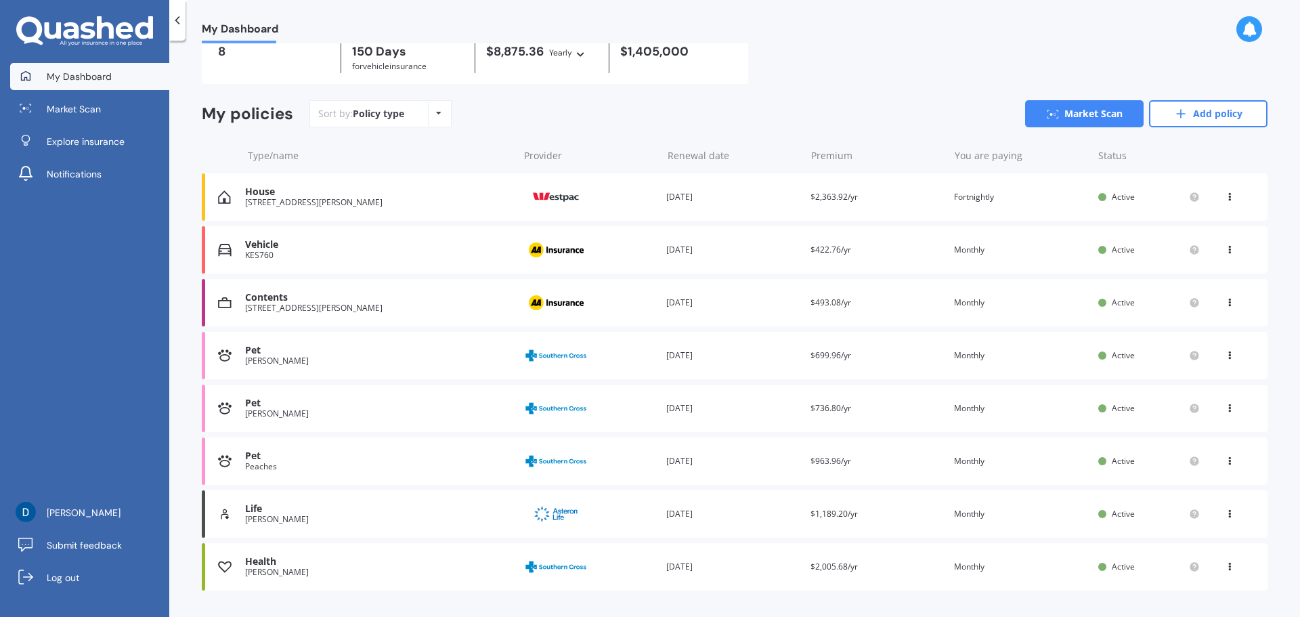
scroll to position [101, 0]
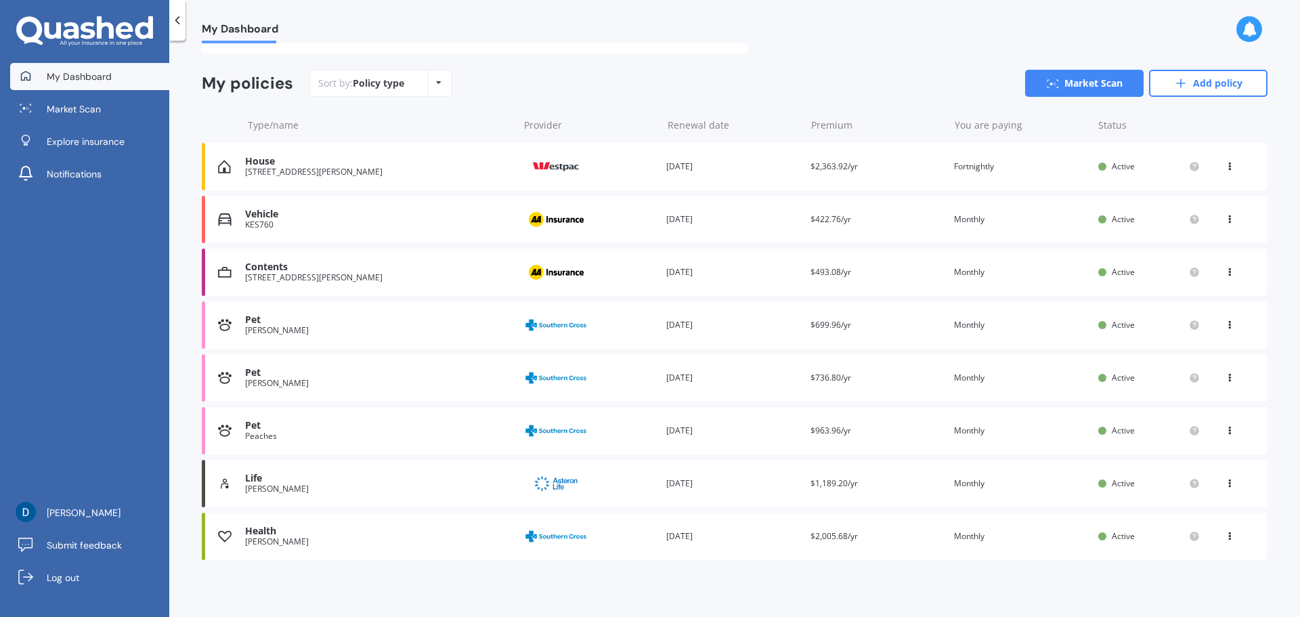
click at [544, 531] on img at bounding box center [556, 536] width 68 height 26
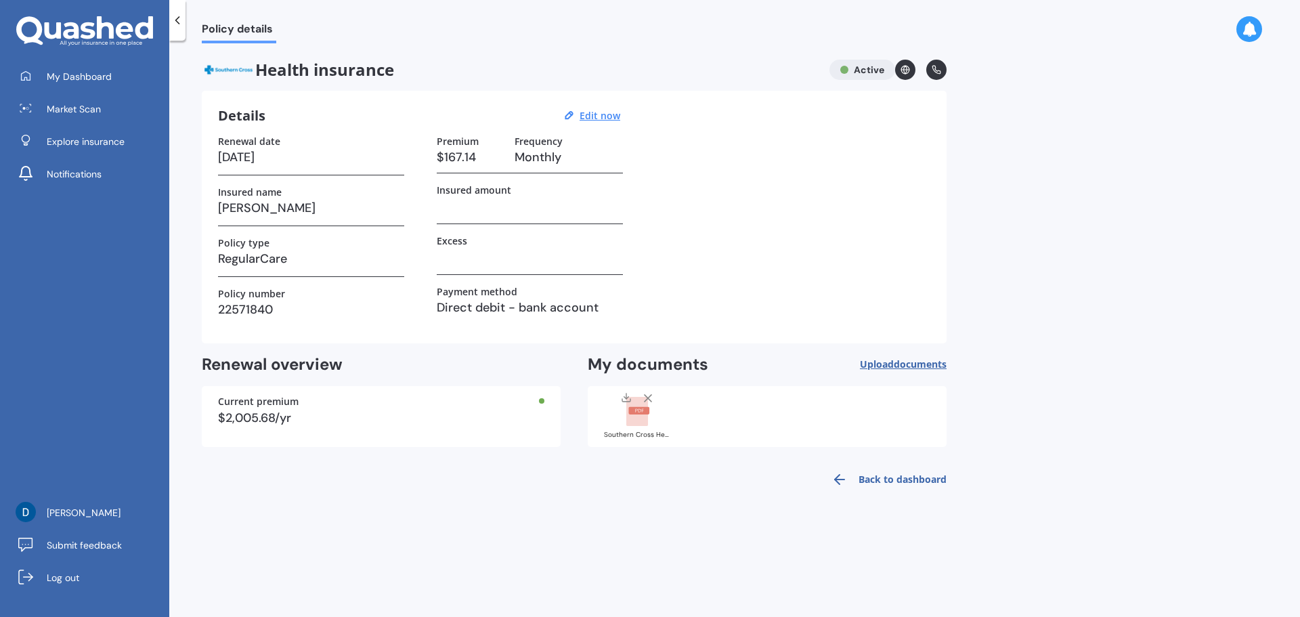
click at [883, 475] on link "Back to dashboard" at bounding box center [884, 479] width 123 height 33
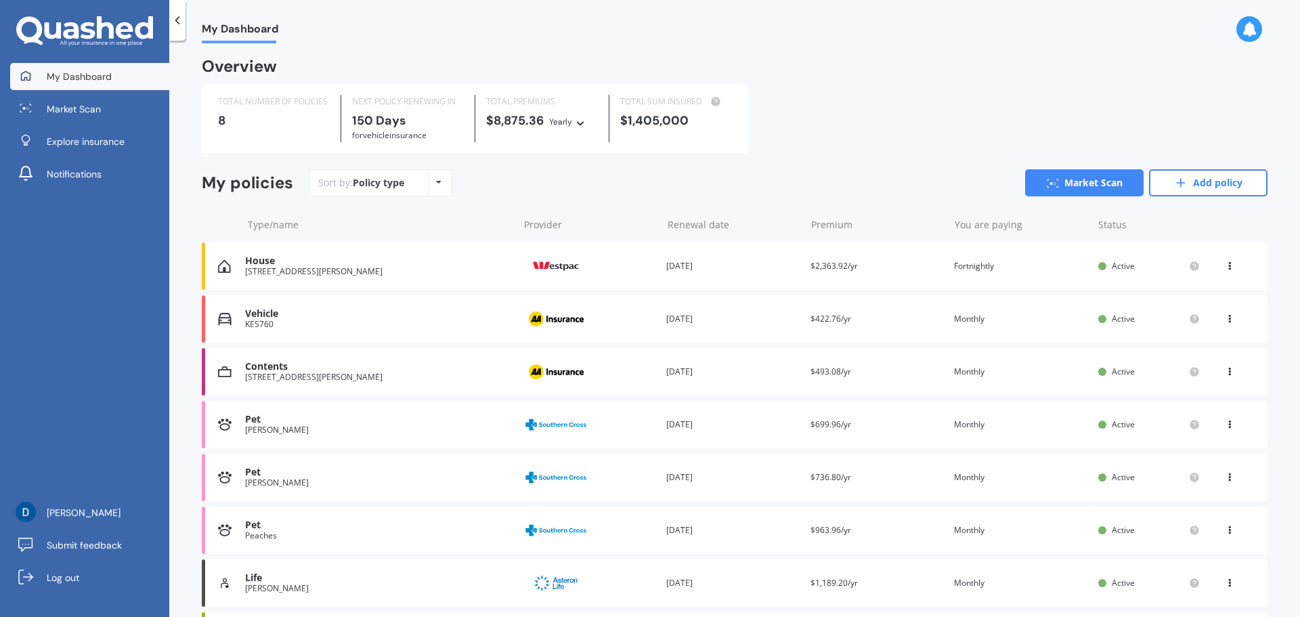
click at [777, 147] on div "TOTAL NUMBER OF POLICIES 8 NEXT POLICY RENEWING IN 150 Days for Vehicle insuran…" at bounding box center [735, 118] width 1066 height 69
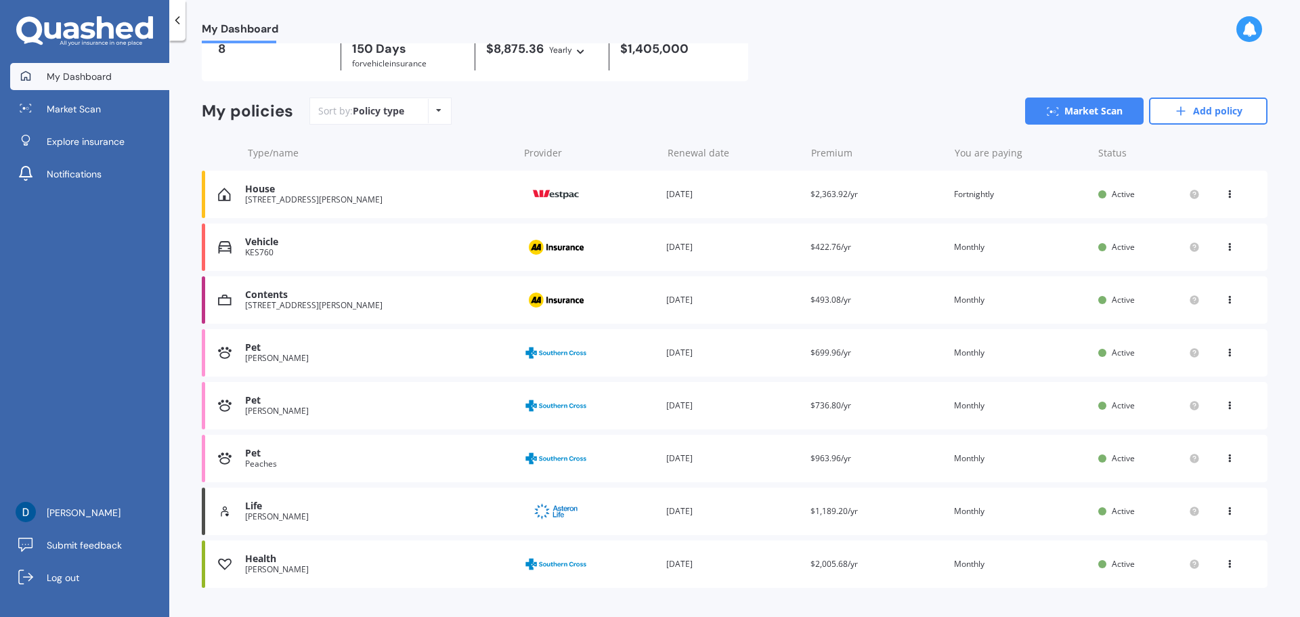
scroll to position [101, 0]
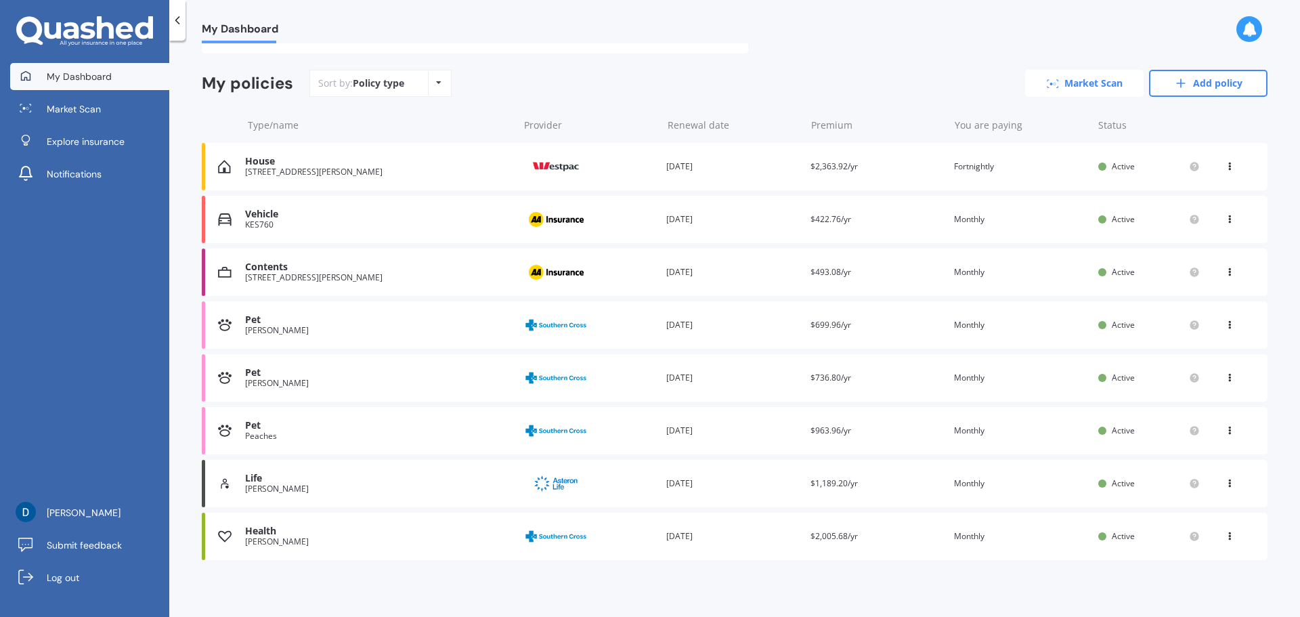
click at [1068, 79] on link "Market Scan" at bounding box center [1084, 83] width 119 height 27
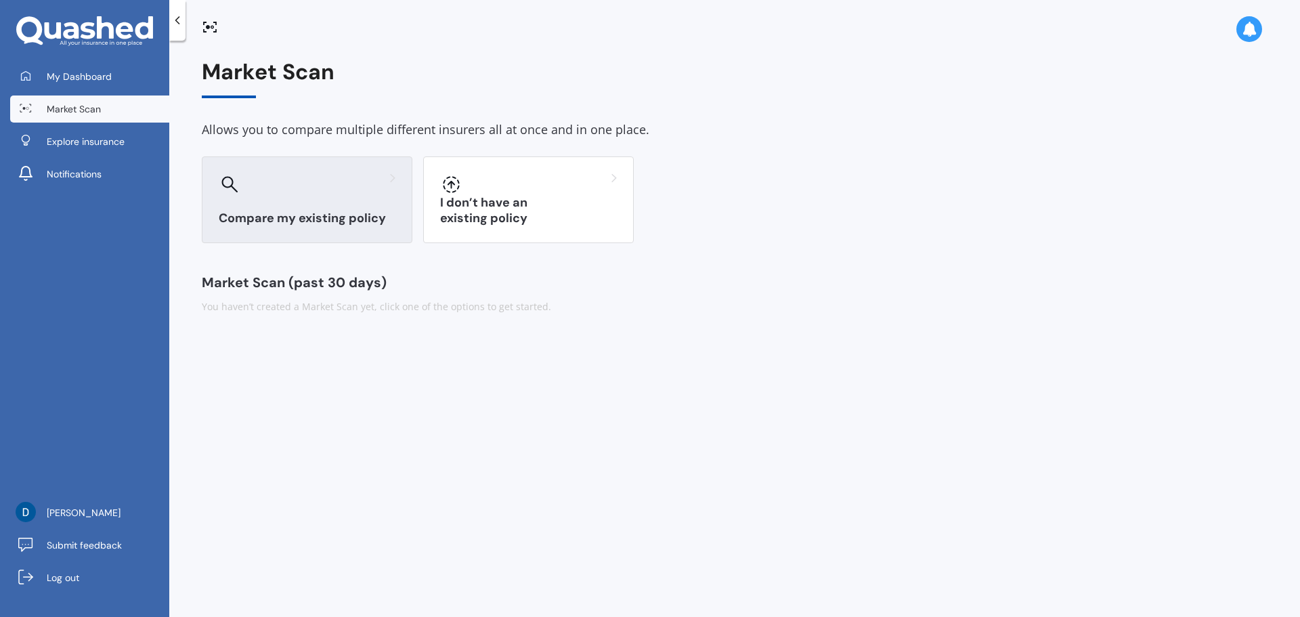
click at [305, 218] on h3 "Compare my existing policy" at bounding box center [307, 219] width 177 height 16
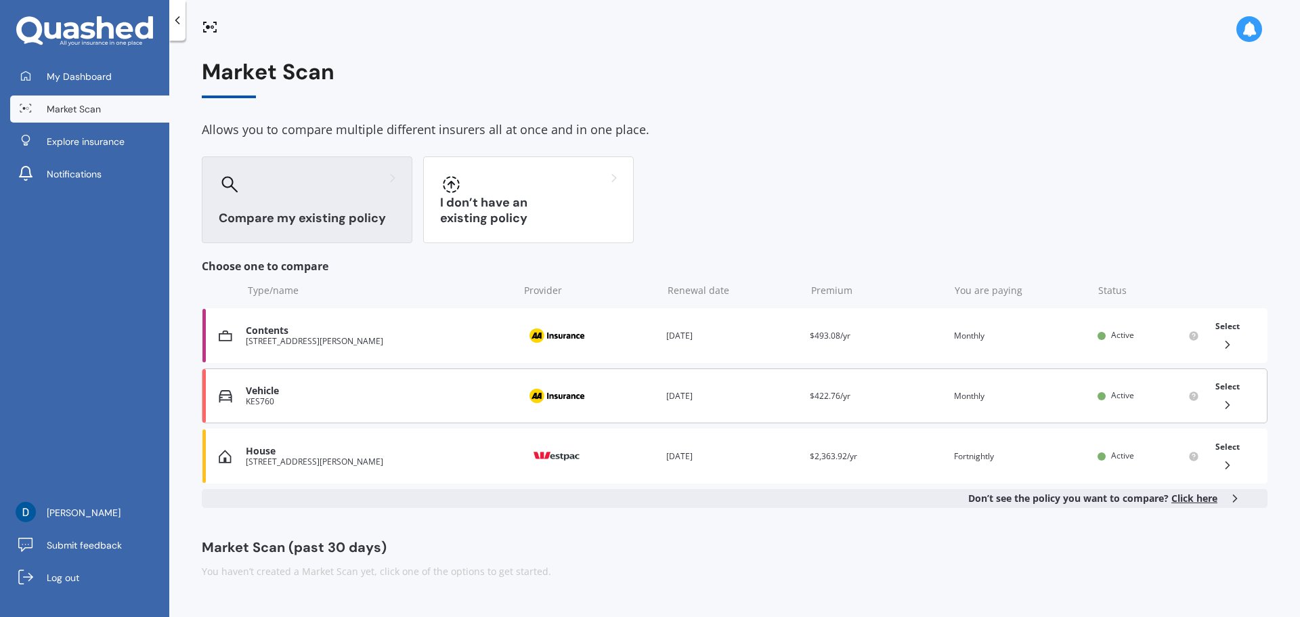
click at [1227, 395] on div "Select" at bounding box center [1227, 395] width 35 height 43
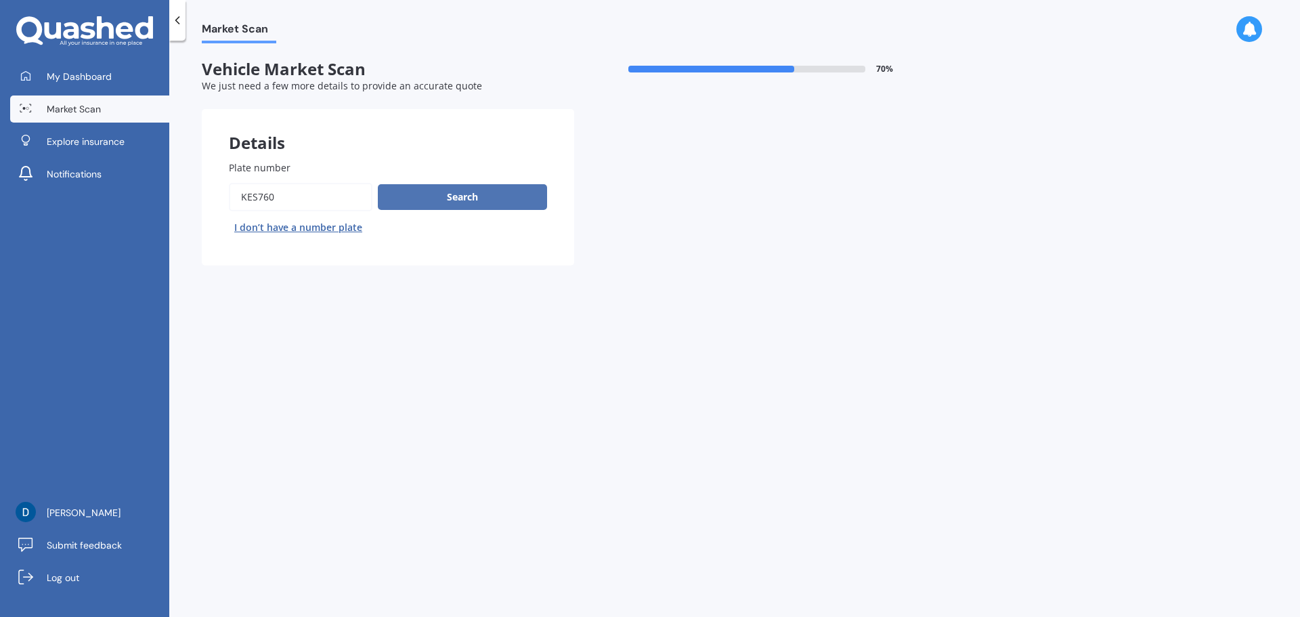
click at [459, 192] on button "Search" at bounding box center [462, 197] width 169 height 26
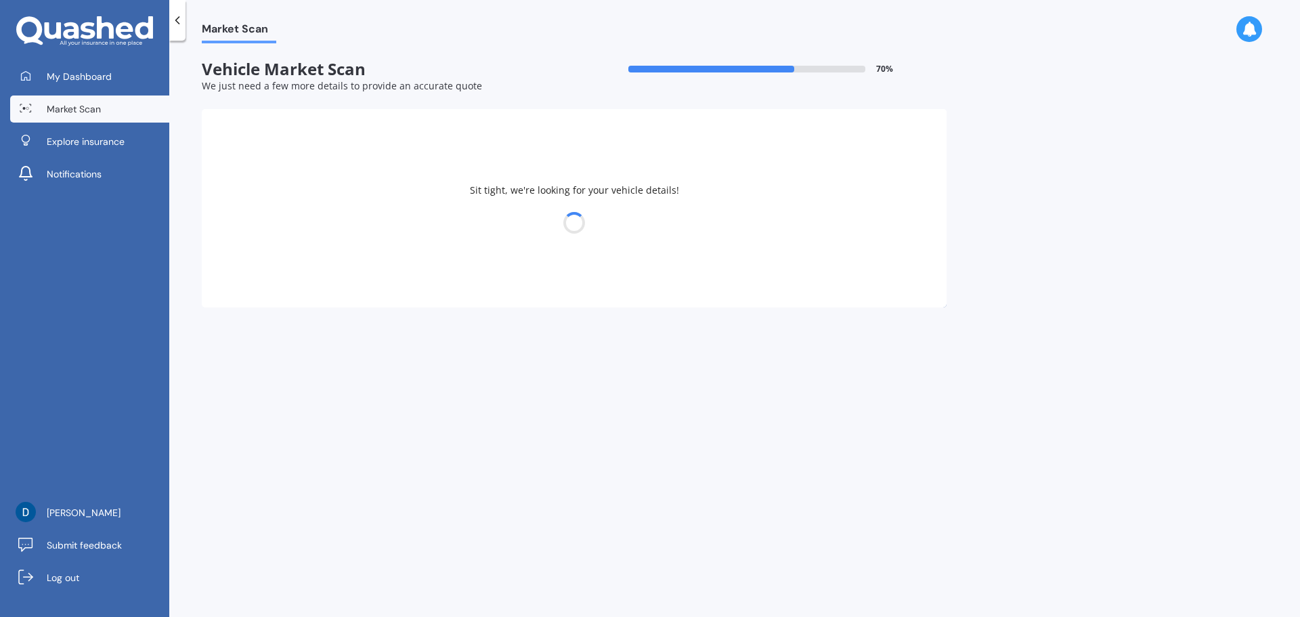
select select "MITSUBISHI"
select select "OUTLANDER"
select select "14"
select select "03"
select select "1979"
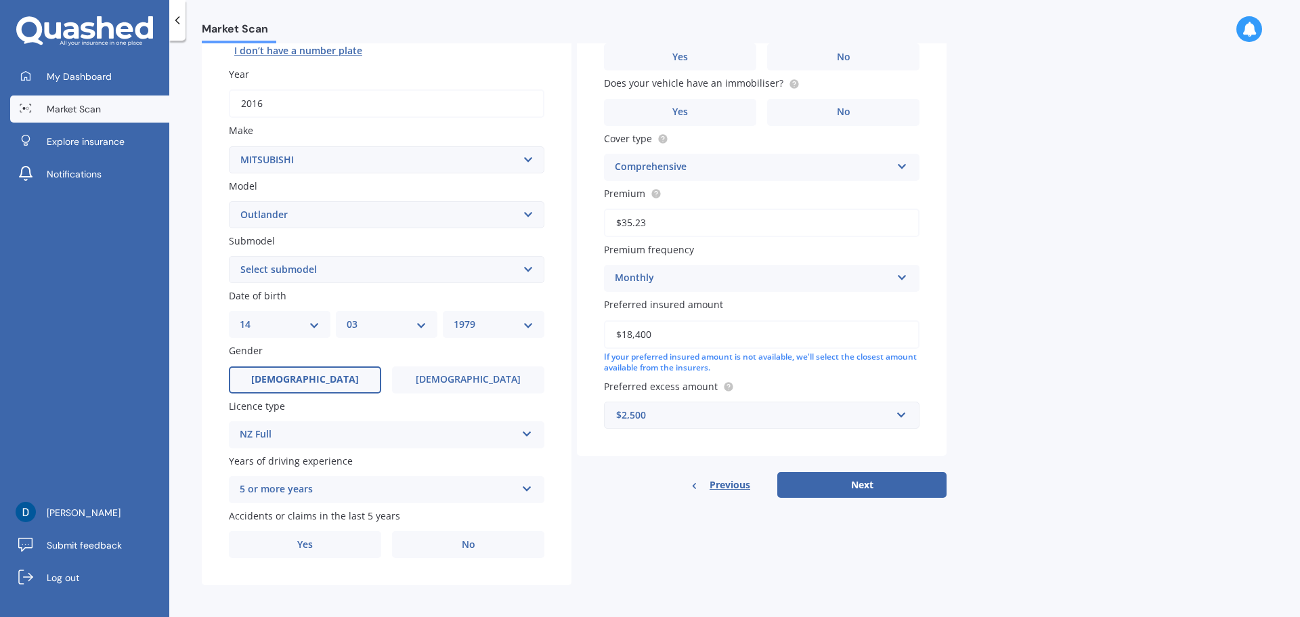
scroll to position [180, 0]
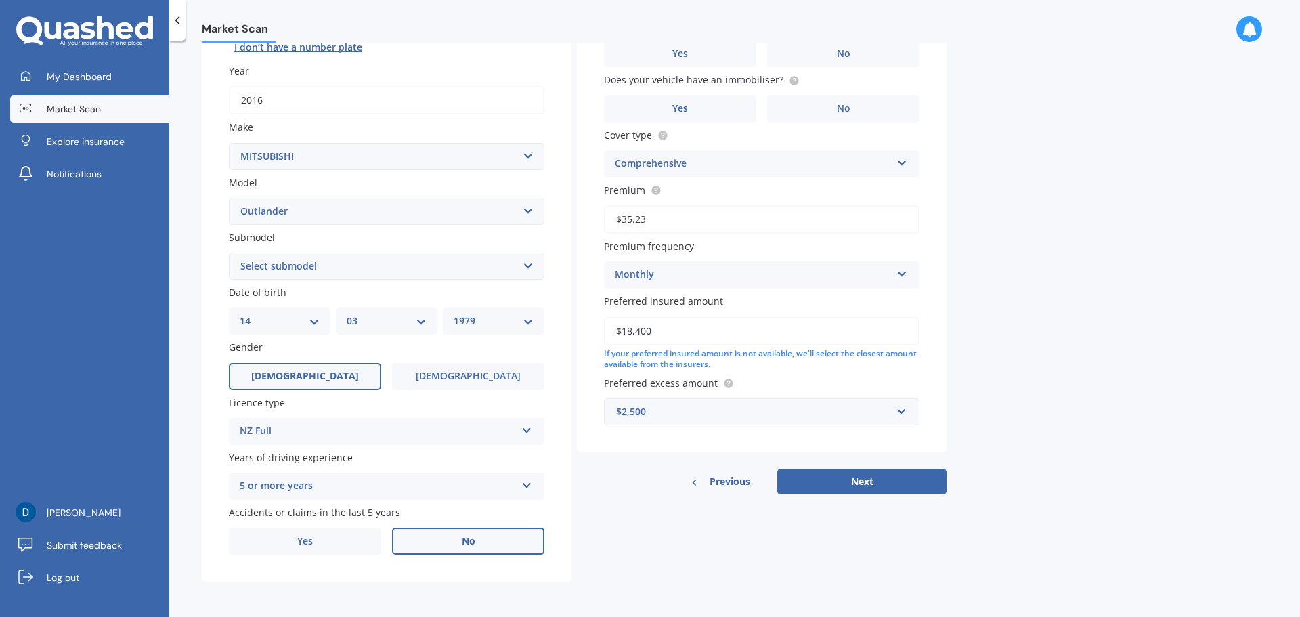
click at [449, 538] on label "No" at bounding box center [468, 541] width 152 height 27
click at [0, 0] on input "No" at bounding box center [0, 0] width 0 height 0
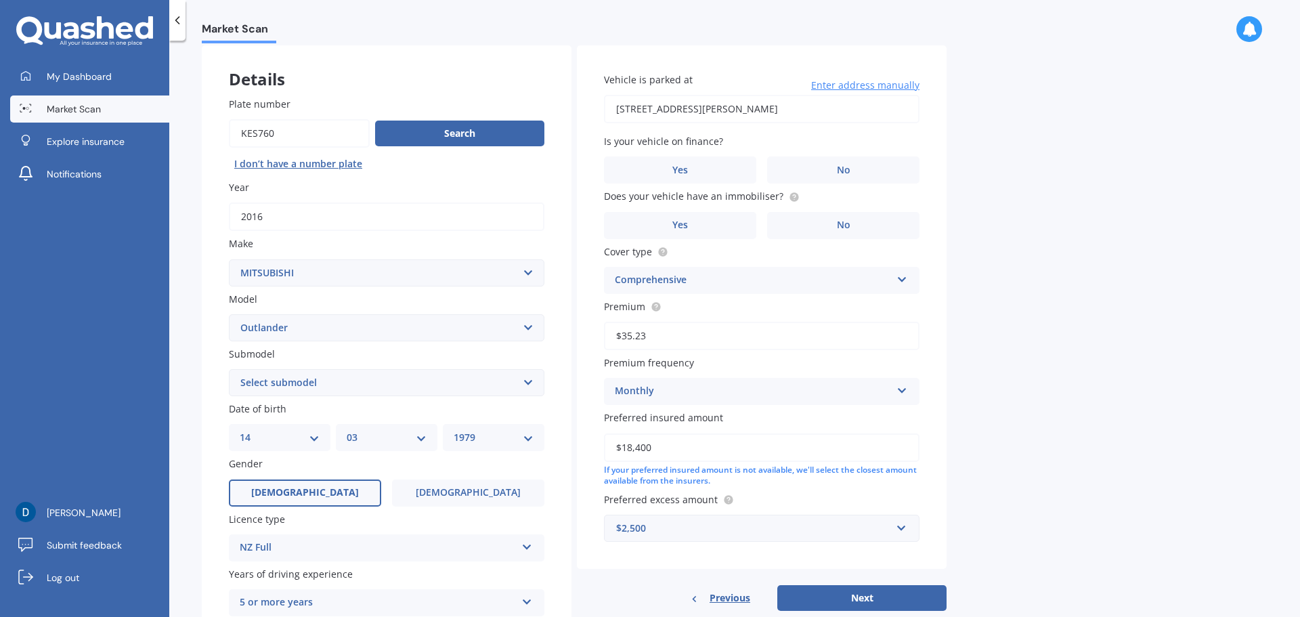
scroll to position [0, 0]
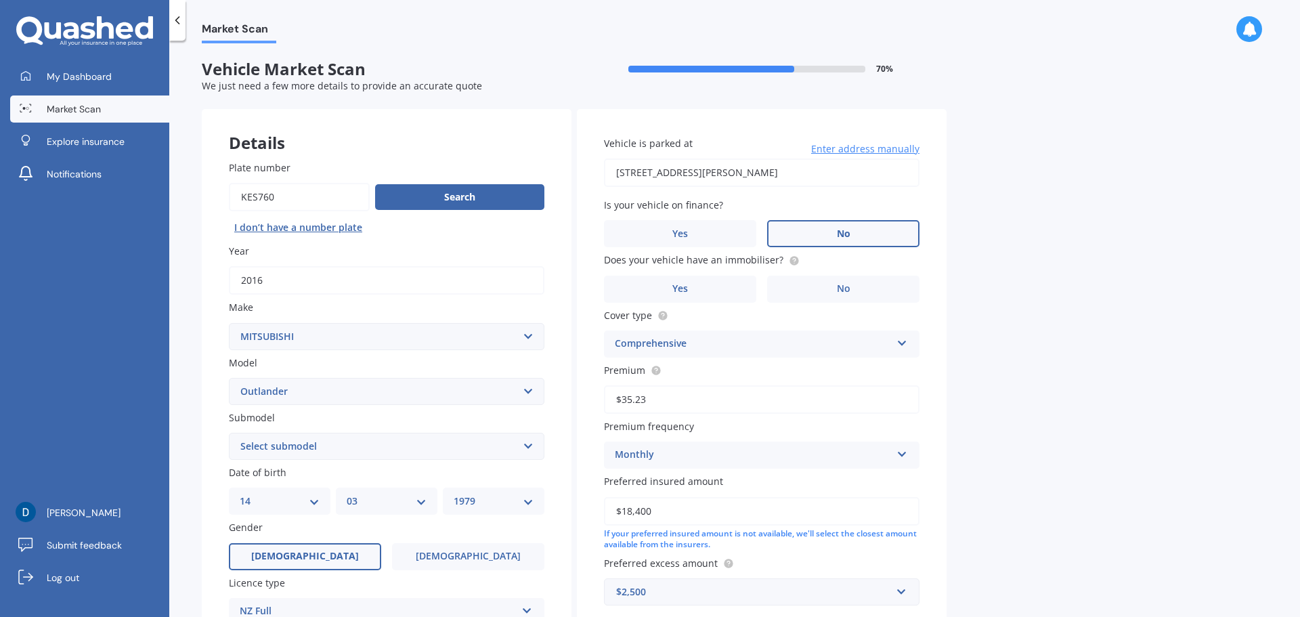
click at [851, 229] on label "No" at bounding box center [843, 233] width 152 height 27
click at [0, 0] on input "No" at bounding box center [0, 0] width 0 height 0
click at [693, 284] on label "Yes" at bounding box center [680, 289] width 152 height 27
click at [0, 0] on input "Yes" at bounding box center [0, 0] width 0 height 0
click at [687, 343] on div "Comprehensive" at bounding box center [753, 344] width 276 height 16
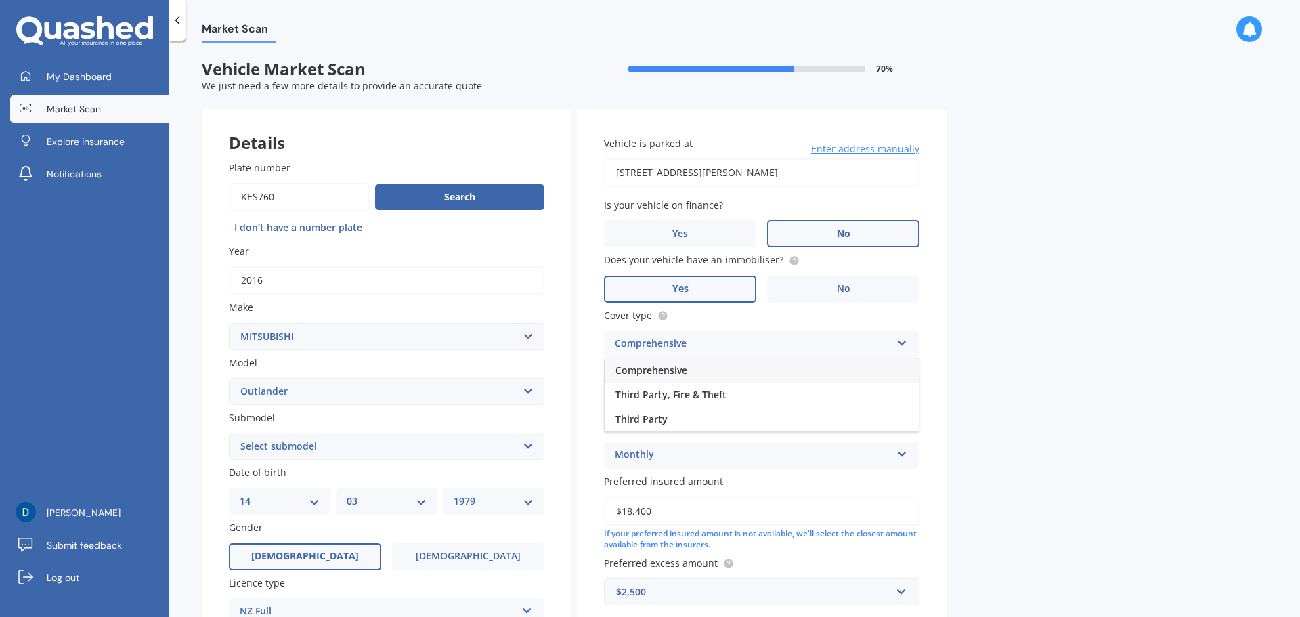
click at [687, 343] on div "Comprehensive" at bounding box center [753, 344] width 276 height 16
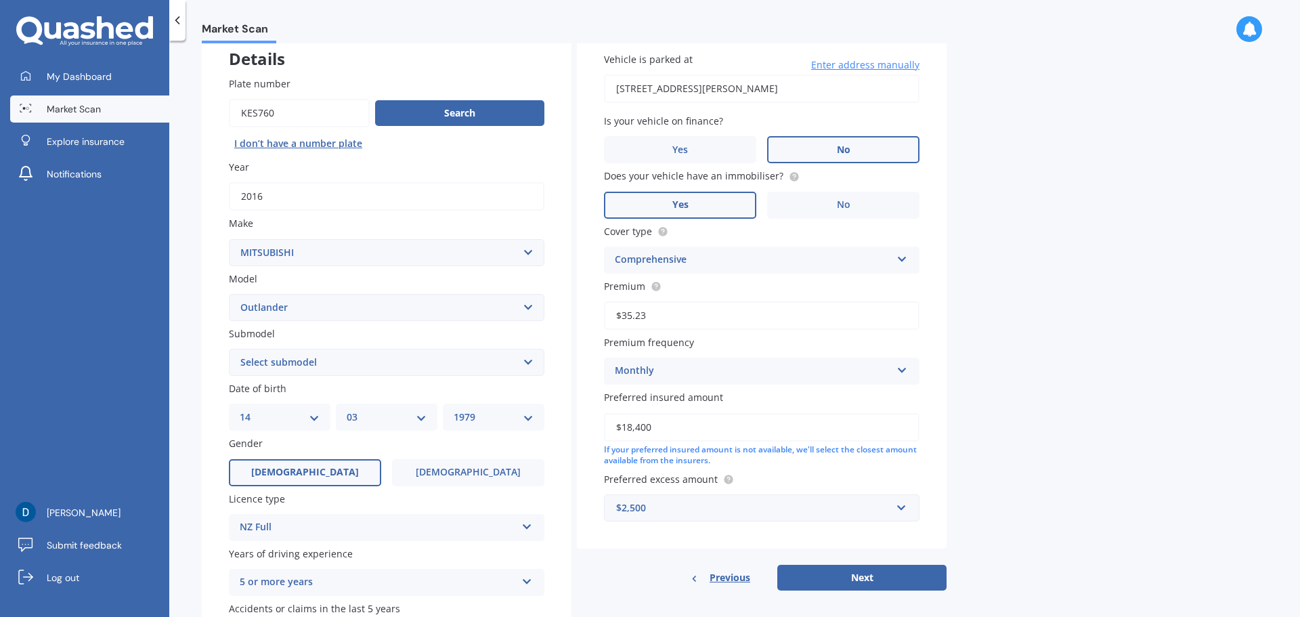
scroll to position [113, 0]
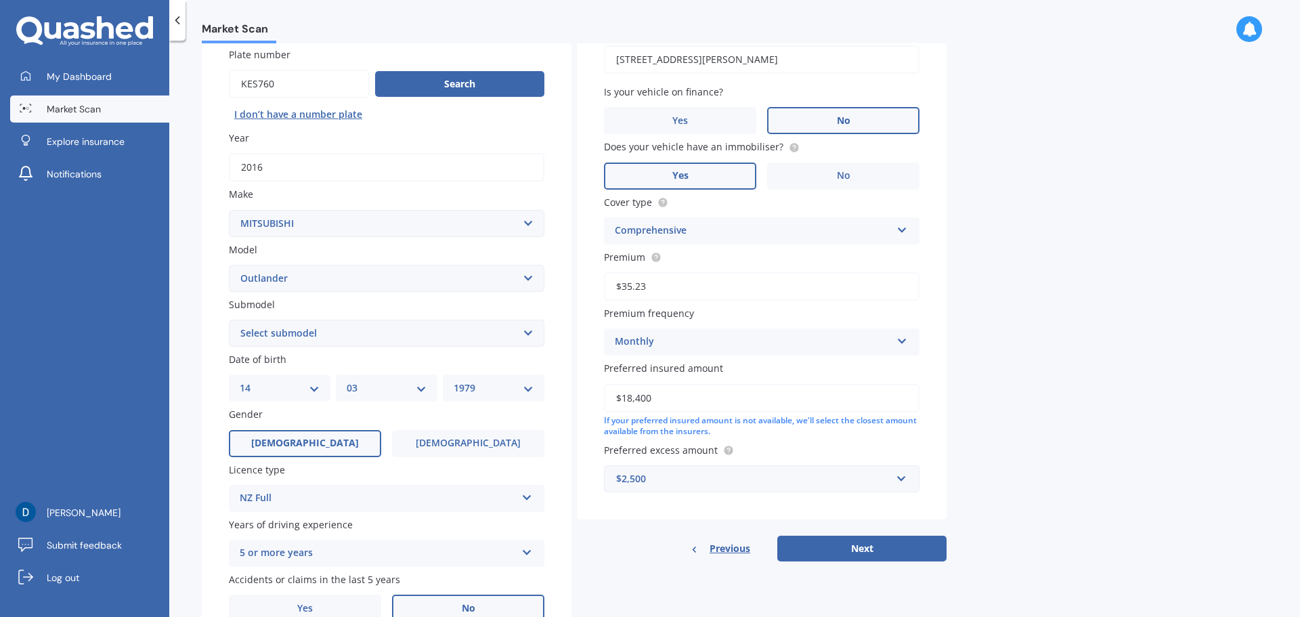
click at [695, 180] on label "Yes" at bounding box center [680, 176] width 152 height 27
click at [0, 0] on input "Yes" at bounding box center [0, 0] width 0 height 0
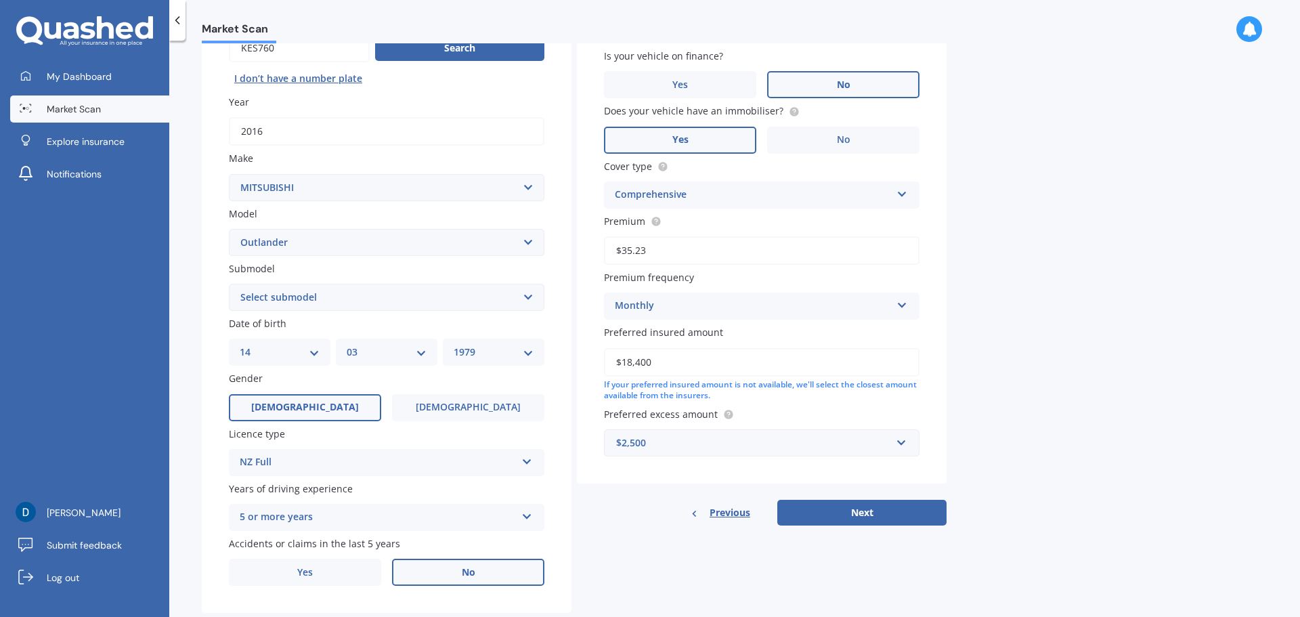
scroll to position [180, 0]
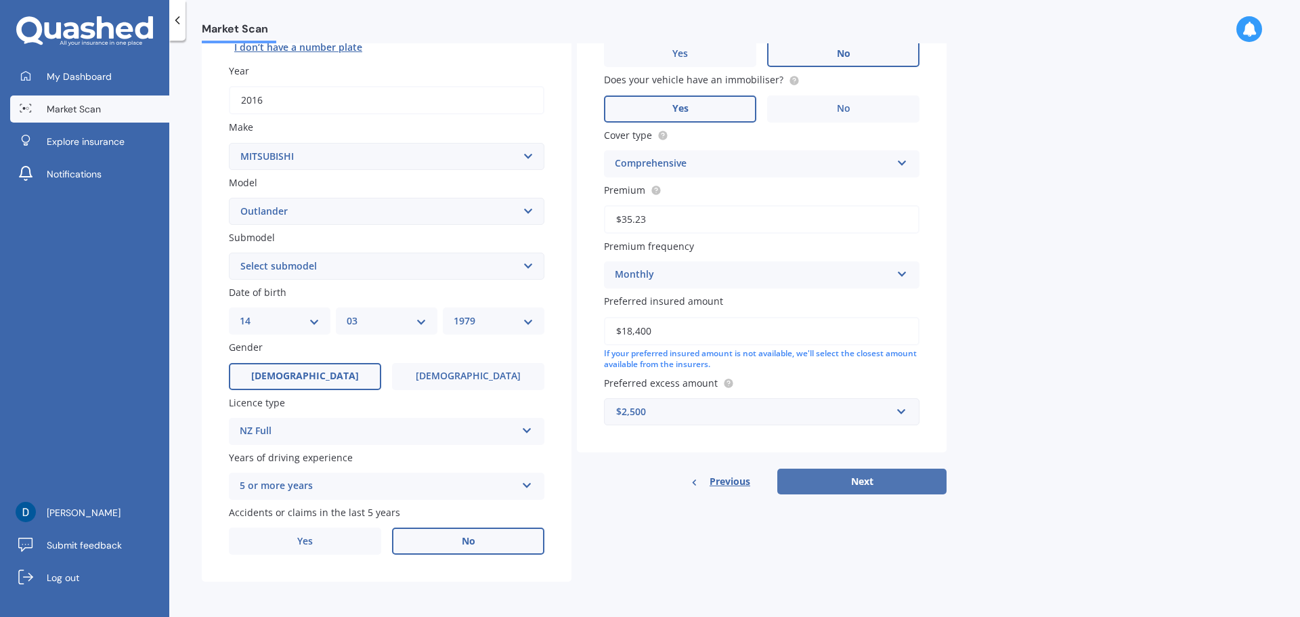
click at [869, 477] on button "Next" at bounding box center [861, 482] width 169 height 26
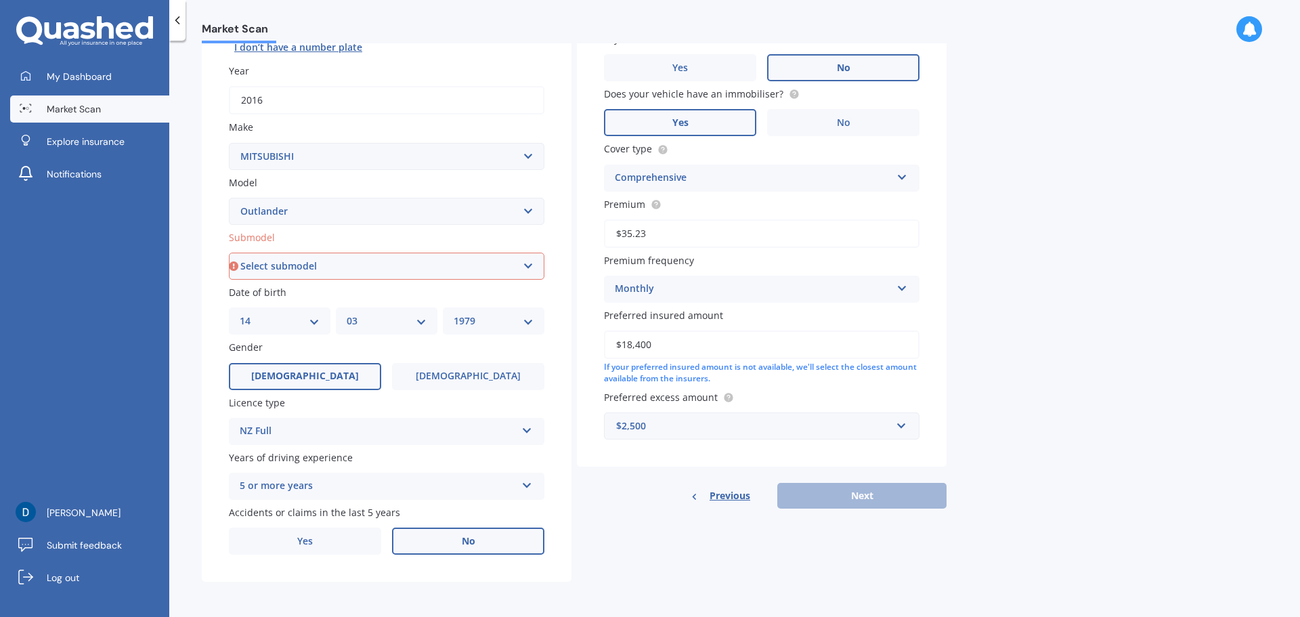
click at [285, 267] on select "Select submodel (All other) 2.4 Litre Station Wagon 3.0 Litre AWD 3.0 VRX Auto …" at bounding box center [387, 266] width 316 height 27
select select "VRX 2.5P/4WD/CVT"
click at [229, 253] on select "Select submodel (All other) 2.4 Litre Station Wagon 3.0 Litre AWD 3.0 VRX Auto …" at bounding box center [387, 266] width 316 height 27
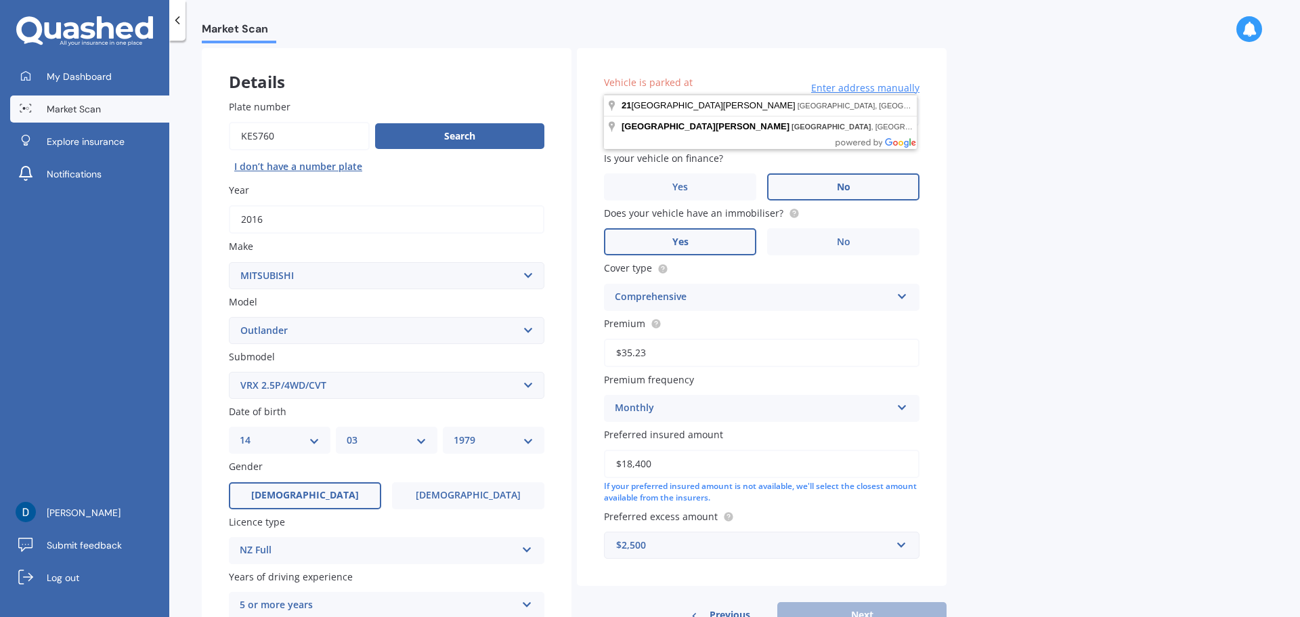
scroll to position [0, 0]
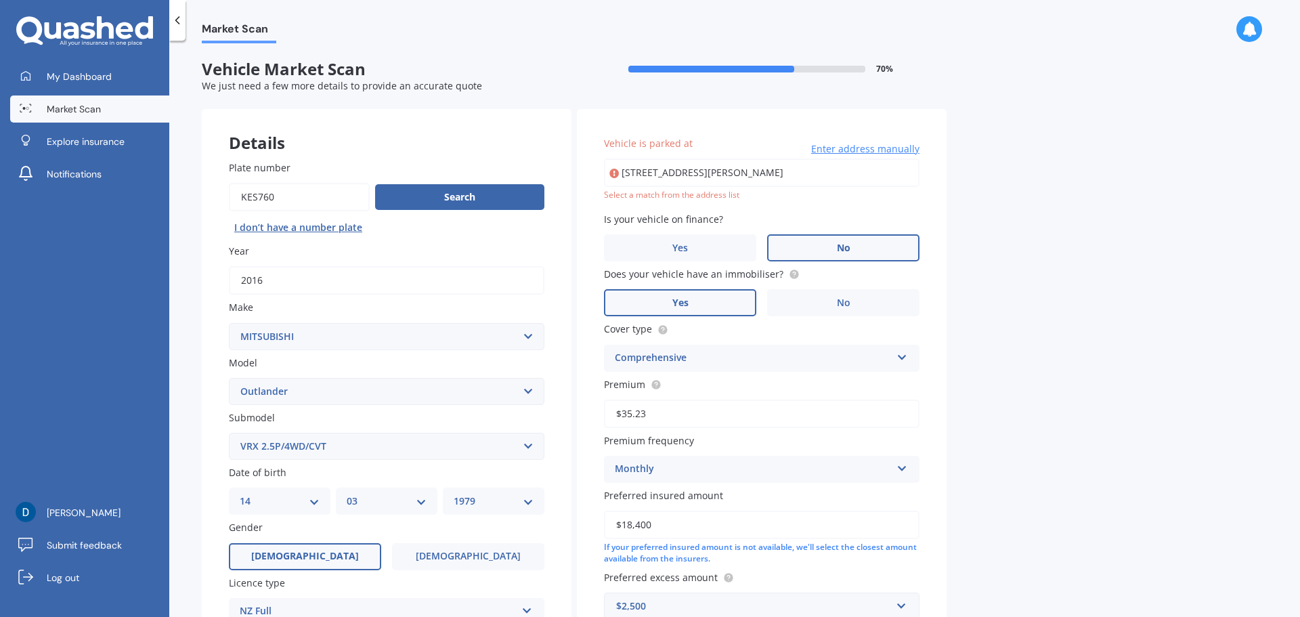
type input "21 Santa Cruz Drive, Papamoa Beach, Tauranga 3118"
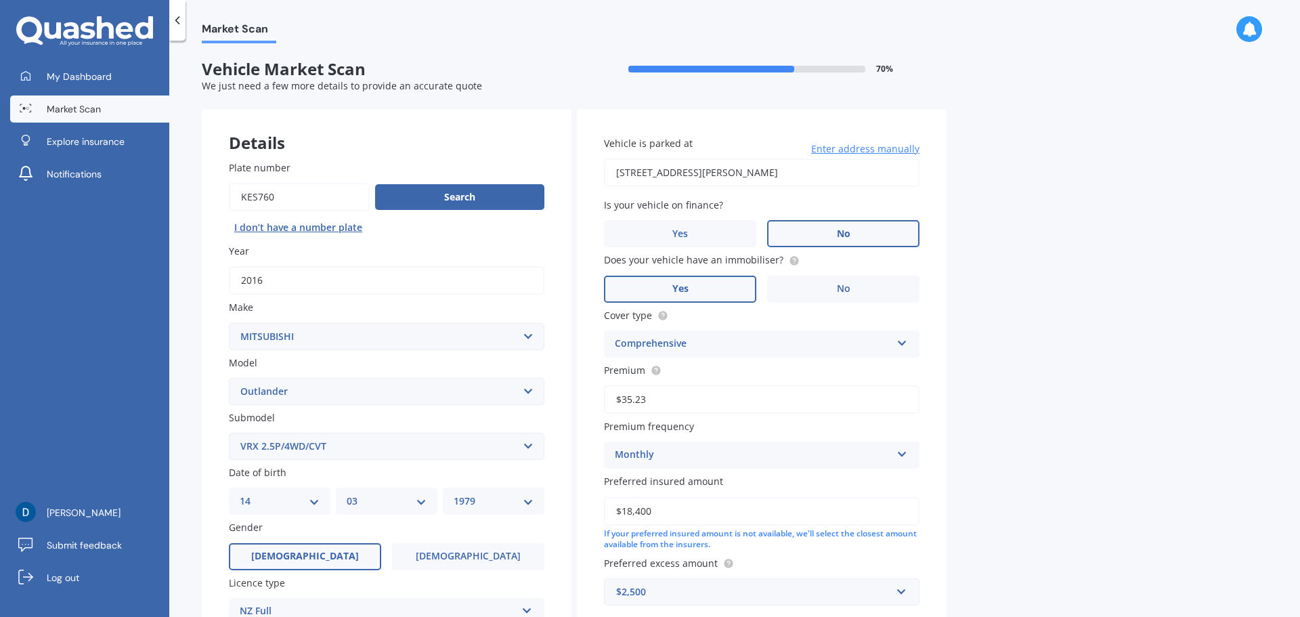
scroll to position [180, 0]
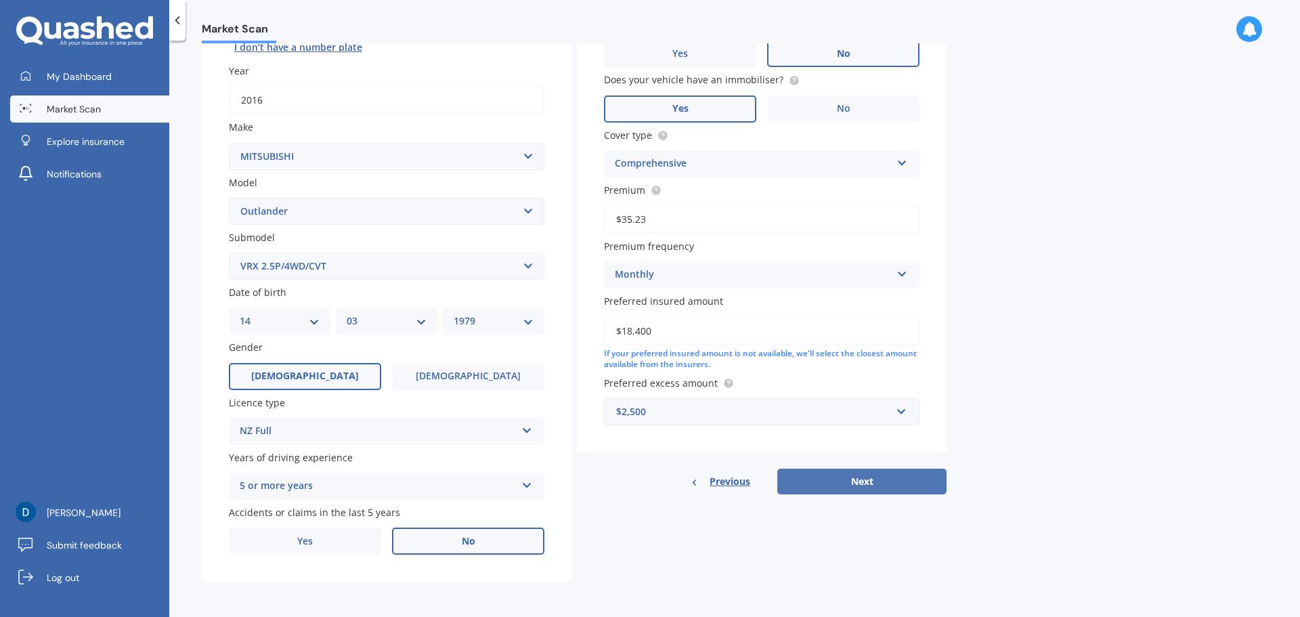
click at [877, 475] on button "Next" at bounding box center [861, 482] width 169 height 26
select select "14"
select select "03"
select select "1979"
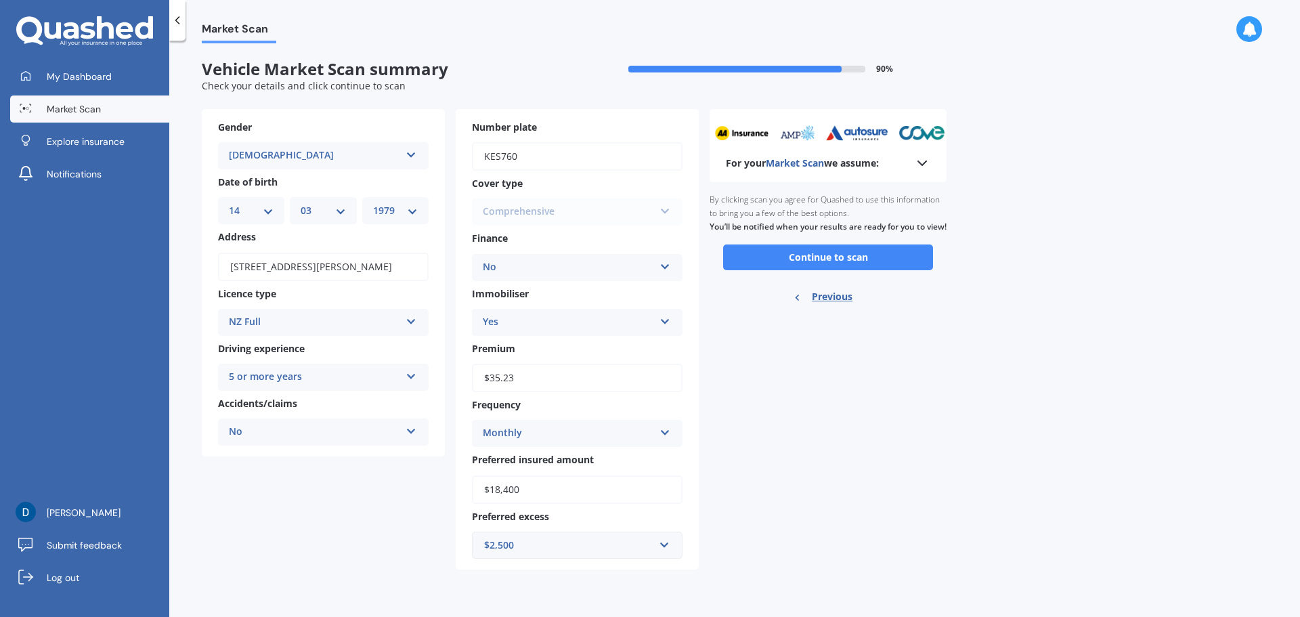
scroll to position [0, 0]
click at [856, 270] on button "Continue to scan" at bounding box center [828, 257] width 210 height 26
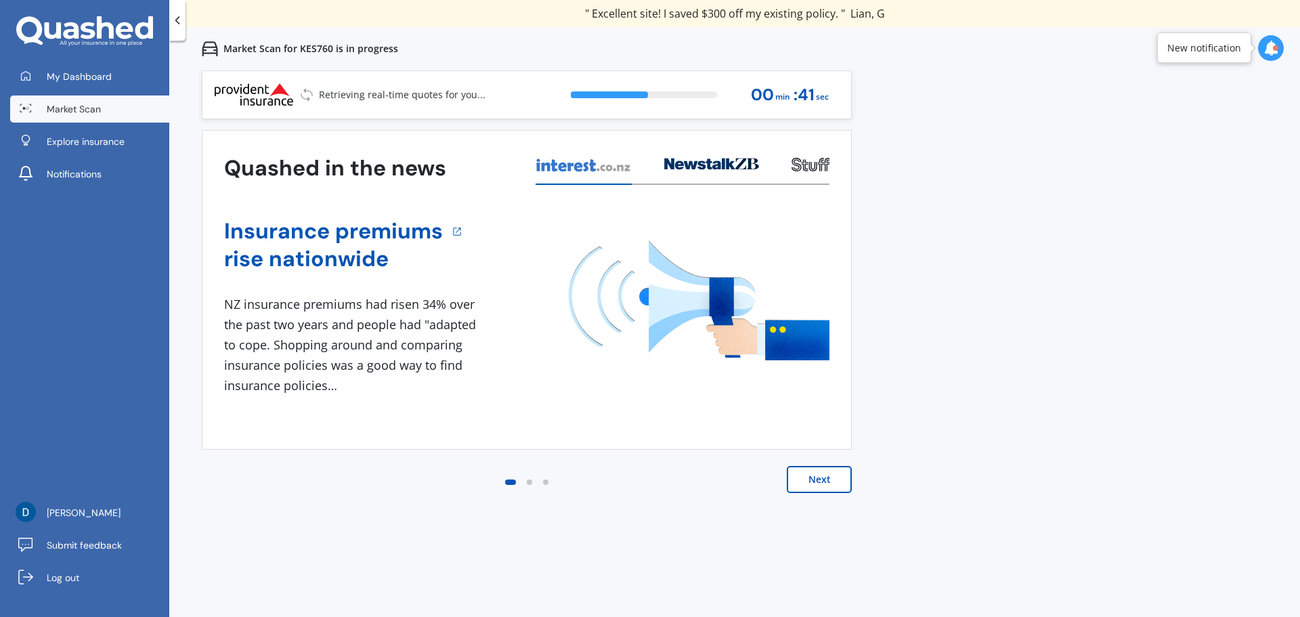
click at [821, 478] on button "Next" at bounding box center [819, 479] width 65 height 27
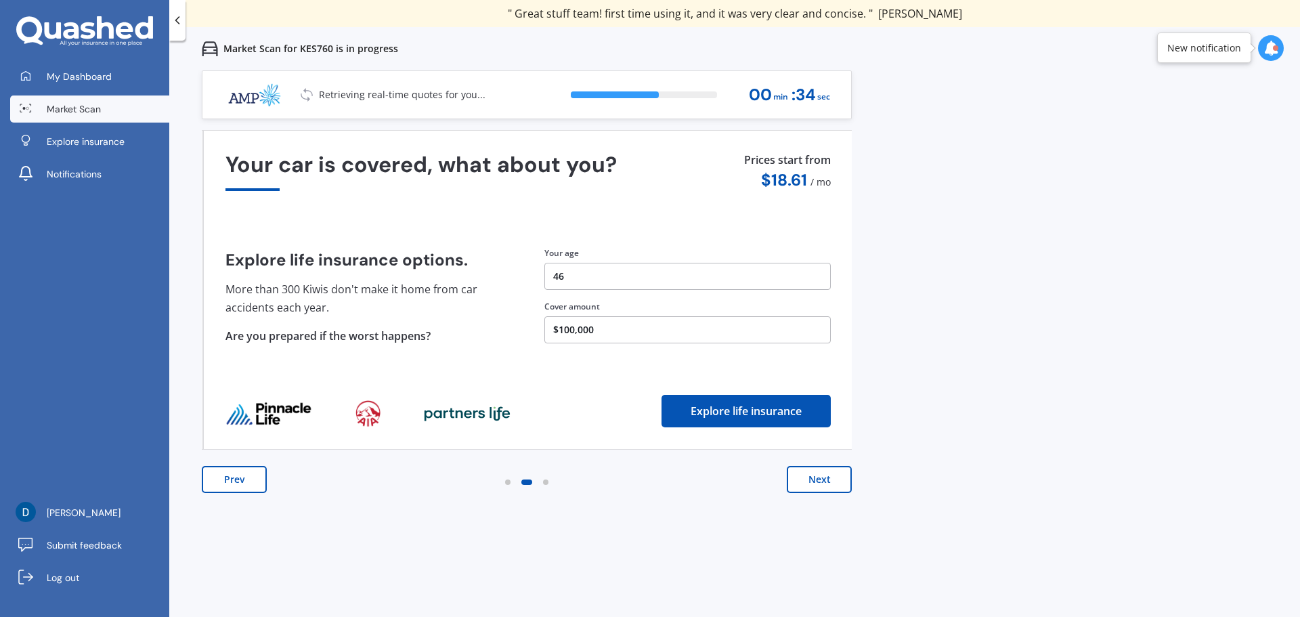
drag, startPoint x: 620, startPoint y: 328, endPoint x: 628, endPoint y: 327, distance: 8.8
click at [628, 327] on button "$100,000" at bounding box center [687, 329] width 286 height 27
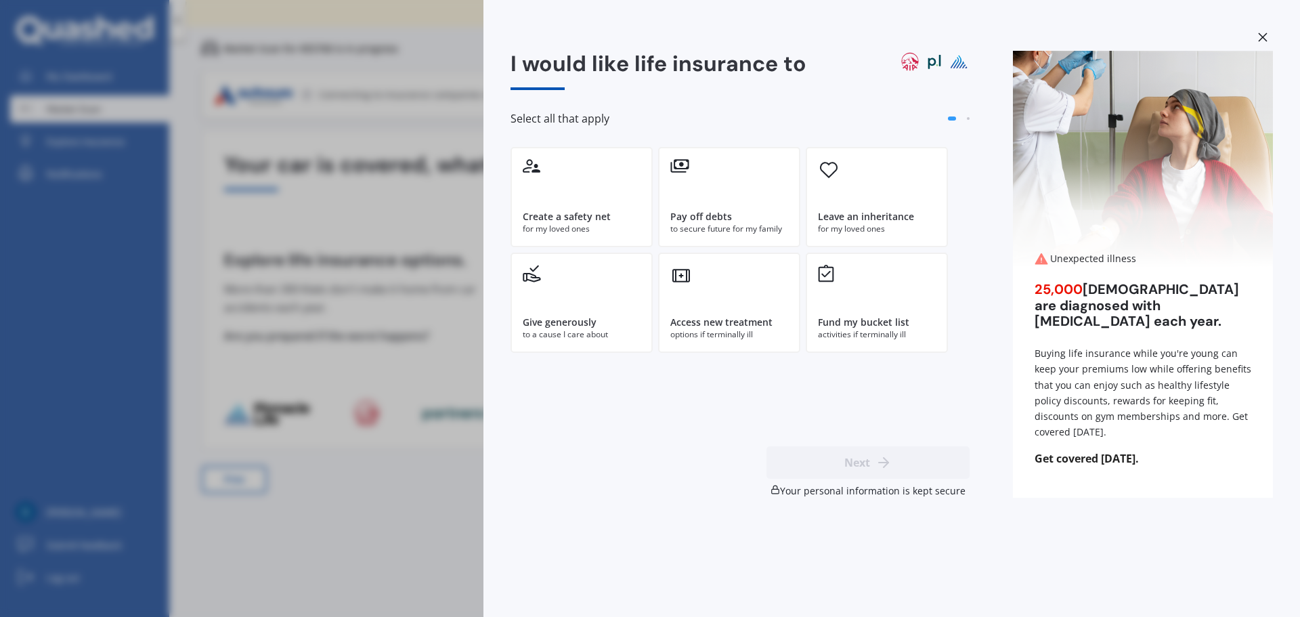
click at [1266, 33] on icon at bounding box center [1262, 37] width 9 height 9
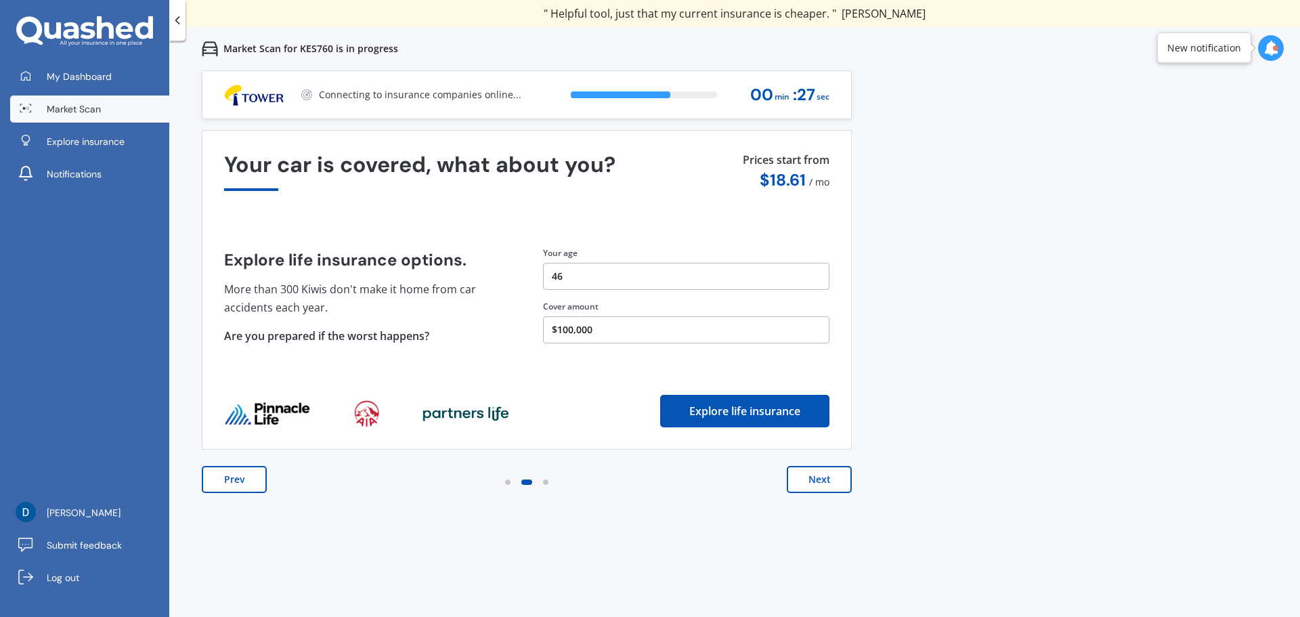
click at [620, 326] on button "$100,000" at bounding box center [686, 329] width 286 height 27
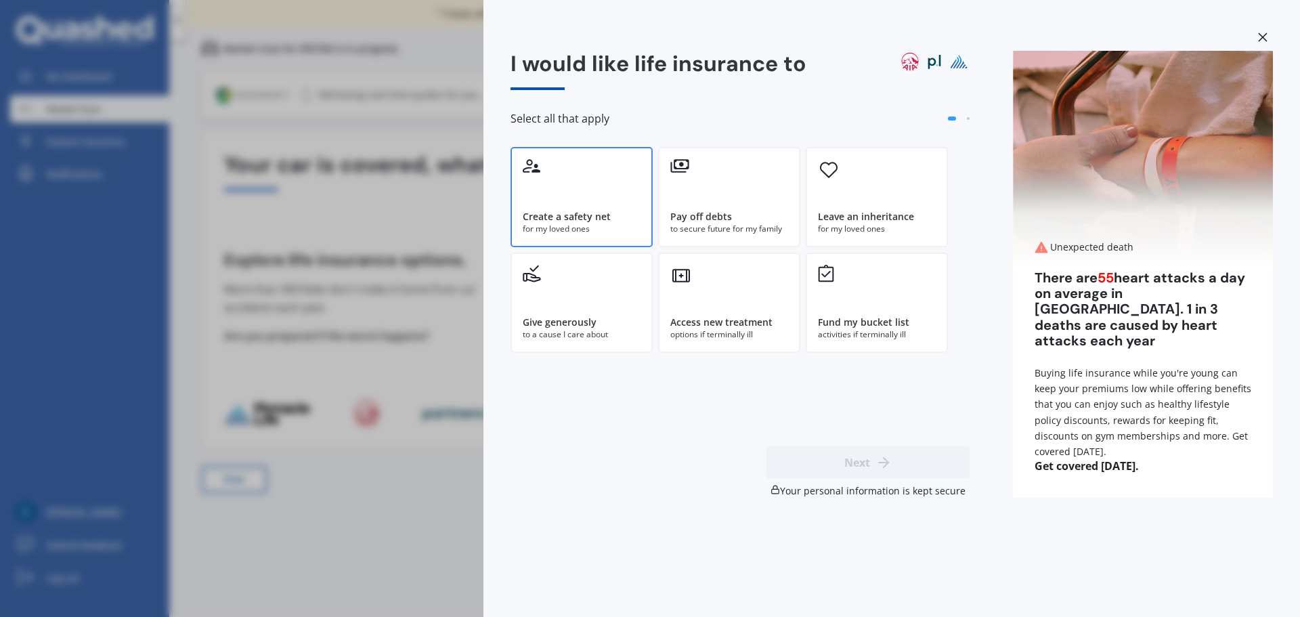
click at [613, 219] on div "Create a safety net" at bounding box center [582, 217] width 118 height 14
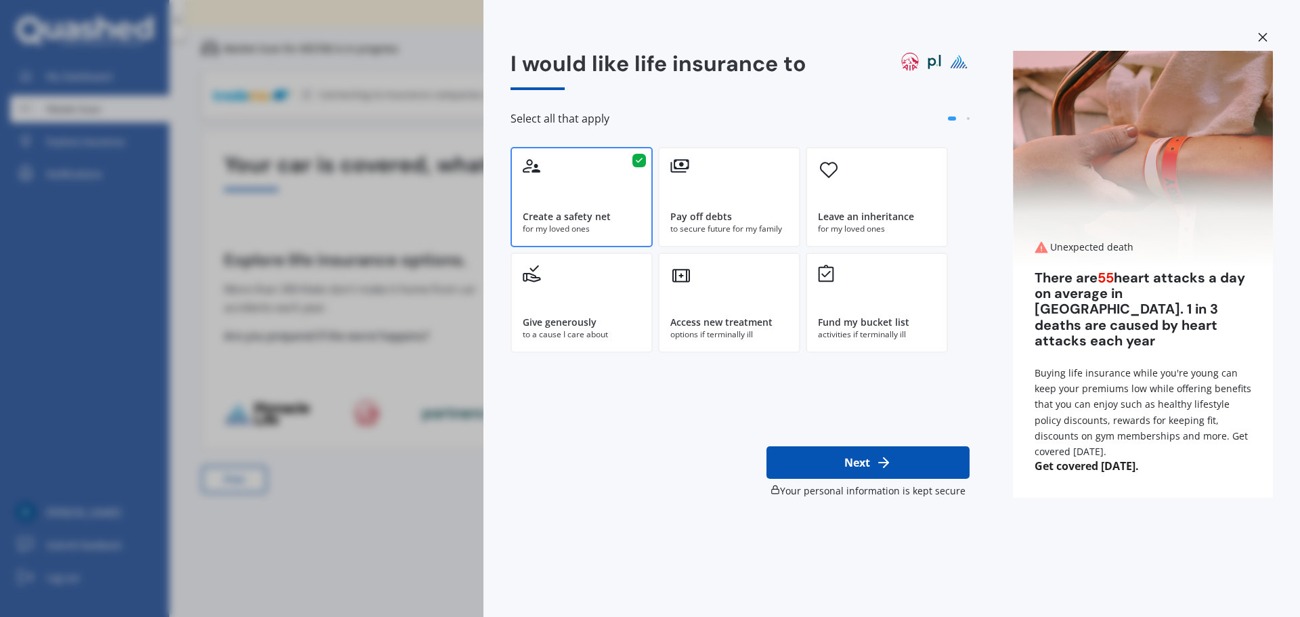
click at [871, 468] on button "Next" at bounding box center [868, 462] width 203 height 33
select select "14"
select select "03"
select select "1979"
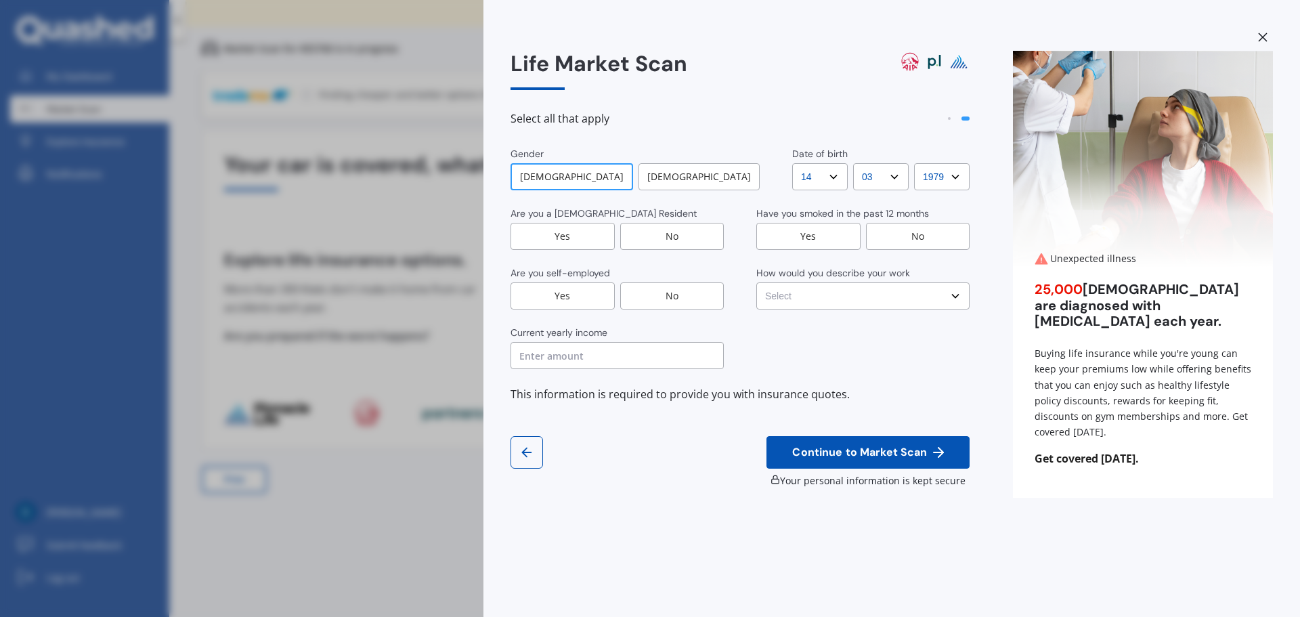
click at [583, 238] on div "Yes" at bounding box center [563, 236] width 104 height 27
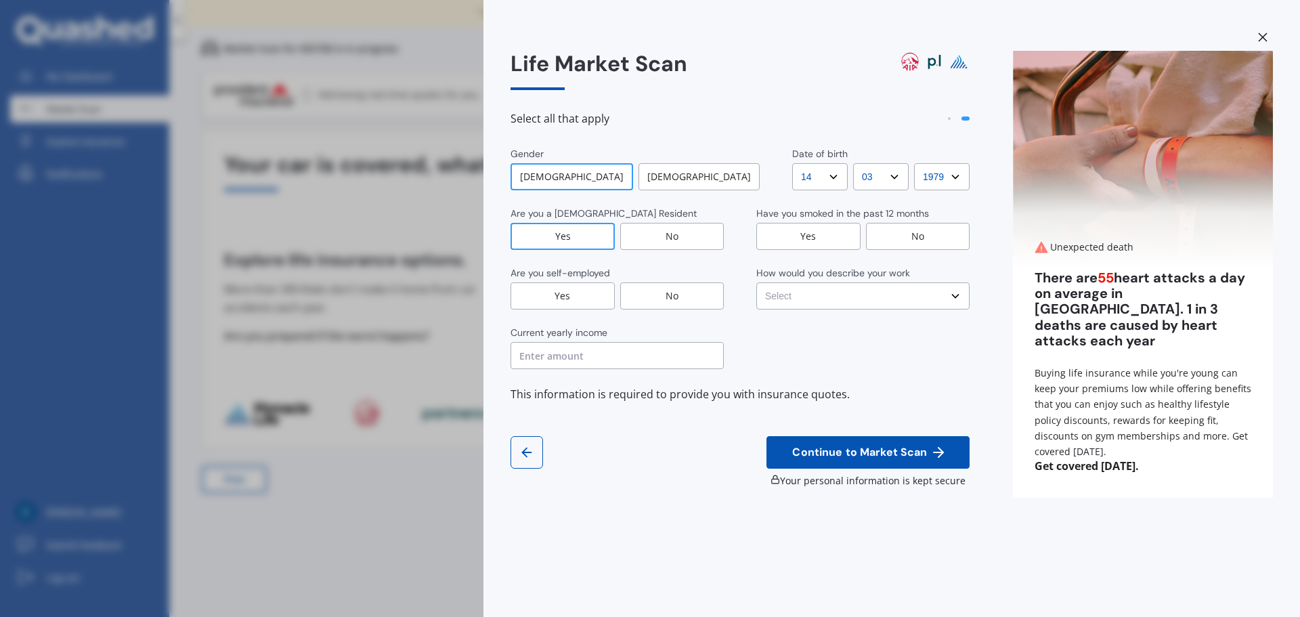
click at [665, 292] on div "No" at bounding box center [672, 295] width 104 height 27
click at [598, 361] on input "text" at bounding box center [617, 355] width 213 height 27
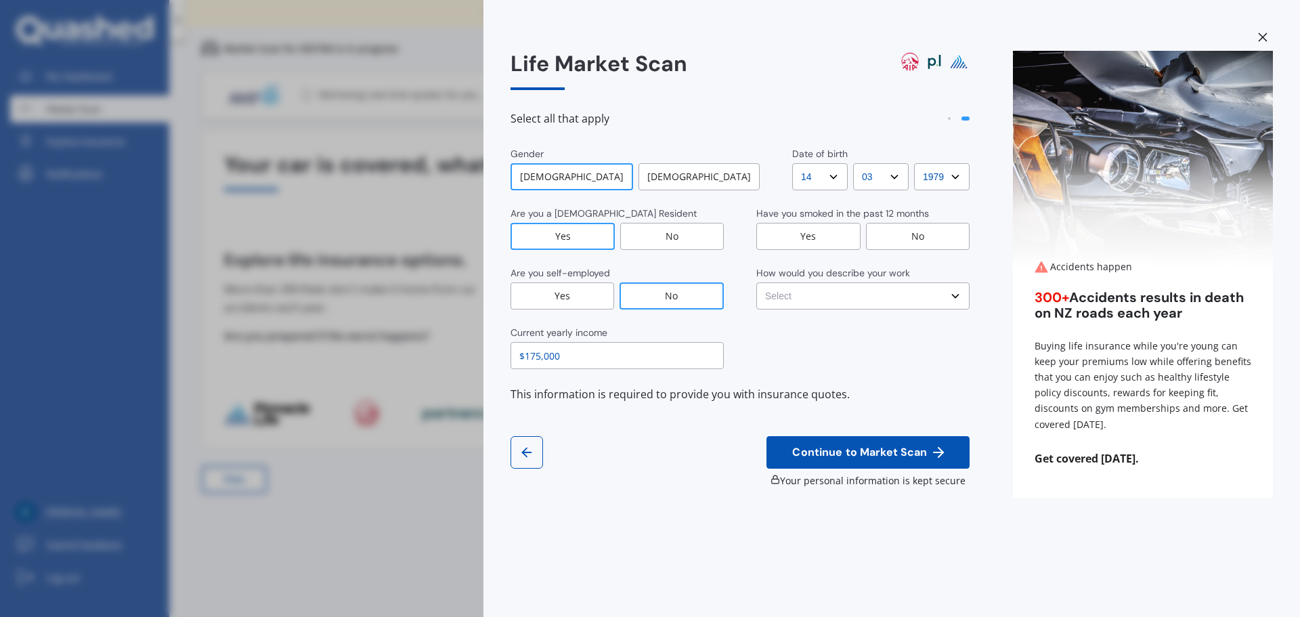
type input "$175,000"
click at [914, 235] on div "No" at bounding box center [918, 236] width 104 height 27
click at [962, 296] on select "Select No manual work e.g. lawyer, consultant, engineer Light manual work e.g. …" at bounding box center [862, 295] width 213 height 27
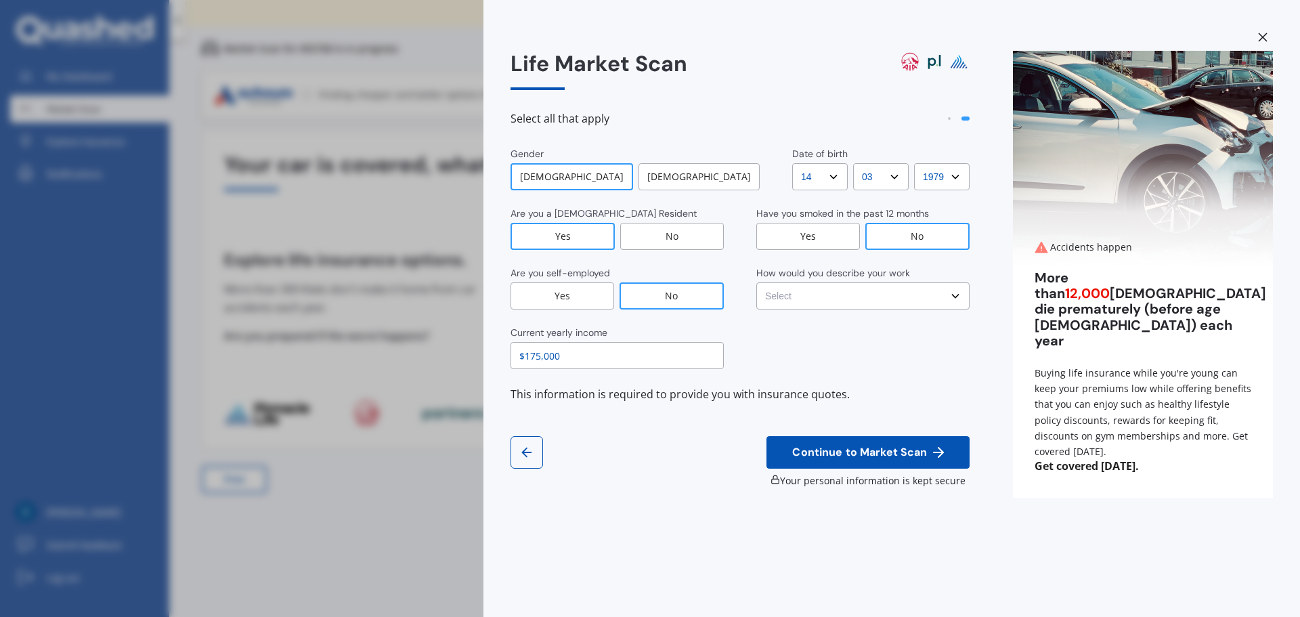
select select "No manual work e.g. lawyer, consultant, engineer"
click at [756, 282] on select "Select No manual work e.g. lawyer, consultant, engineer Light manual work e.g. …" at bounding box center [862, 295] width 213 height 27
click at [878, 453] on span "Continue to Market Scan" at bounding box center [860, 452] width 140 height 13
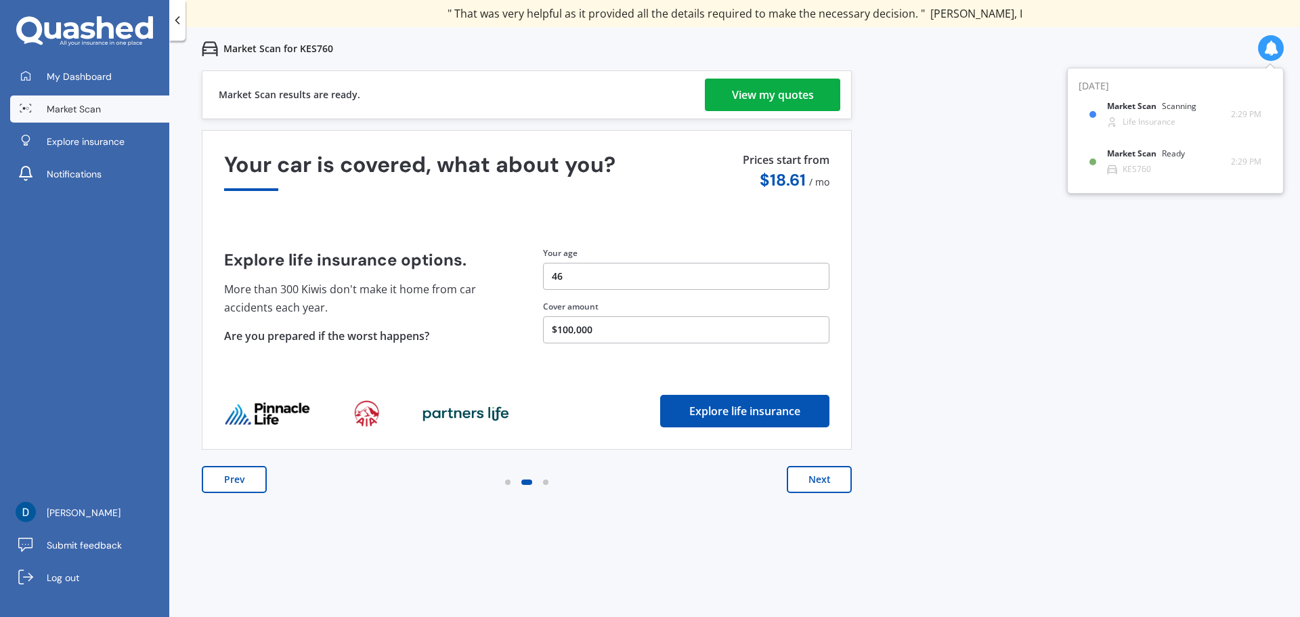
click at [824, 472] on button "Next" at bounding box center [819, 479] width 65 height 27
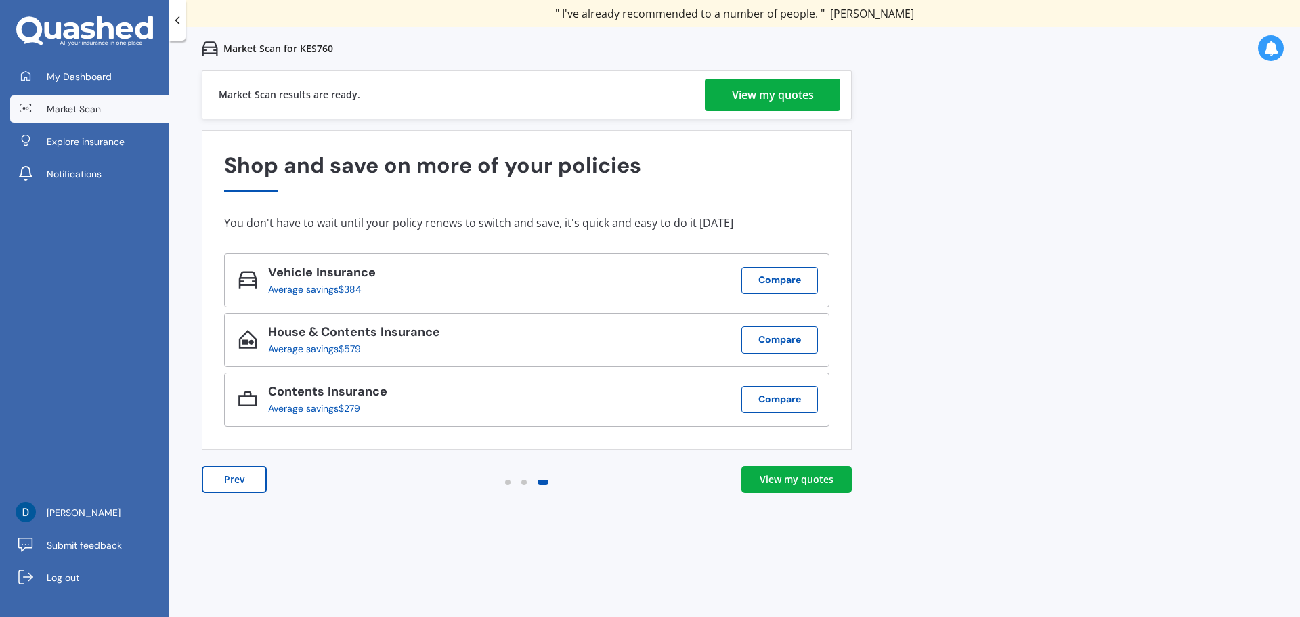
click at [754, 90] on div "View my quotes" at bounding box center [773, 95] width 82 height 33
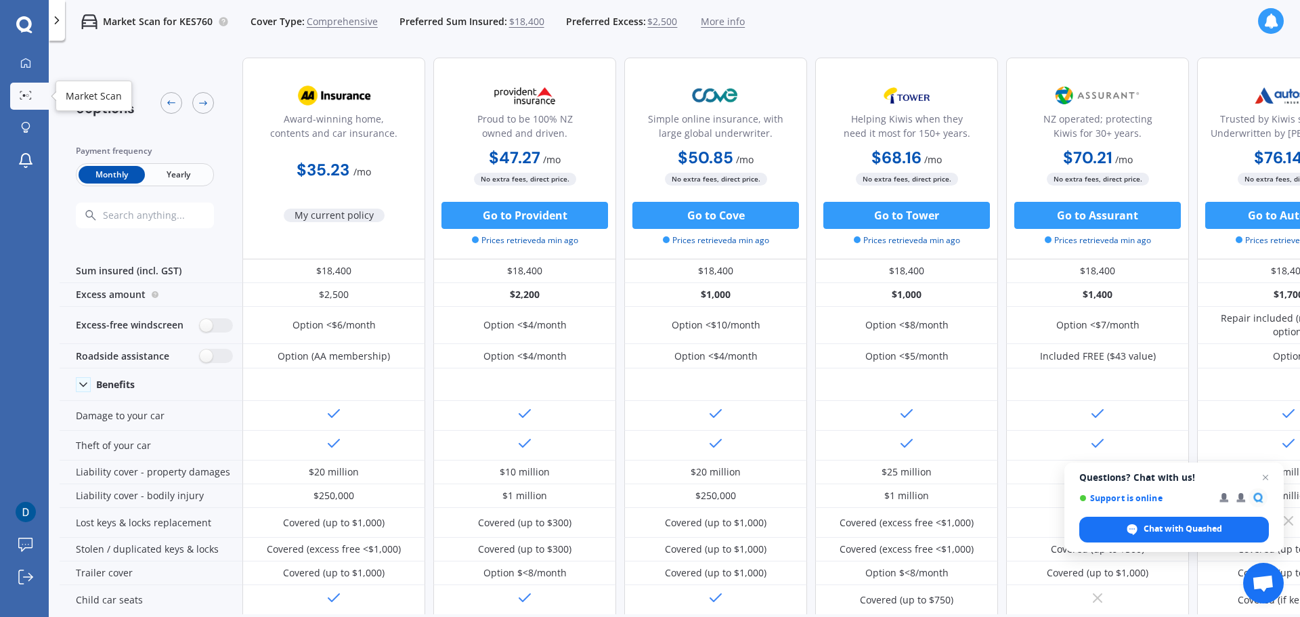
click at [26, 95] on circle at bounding box center [27, 95] width 3 height 3
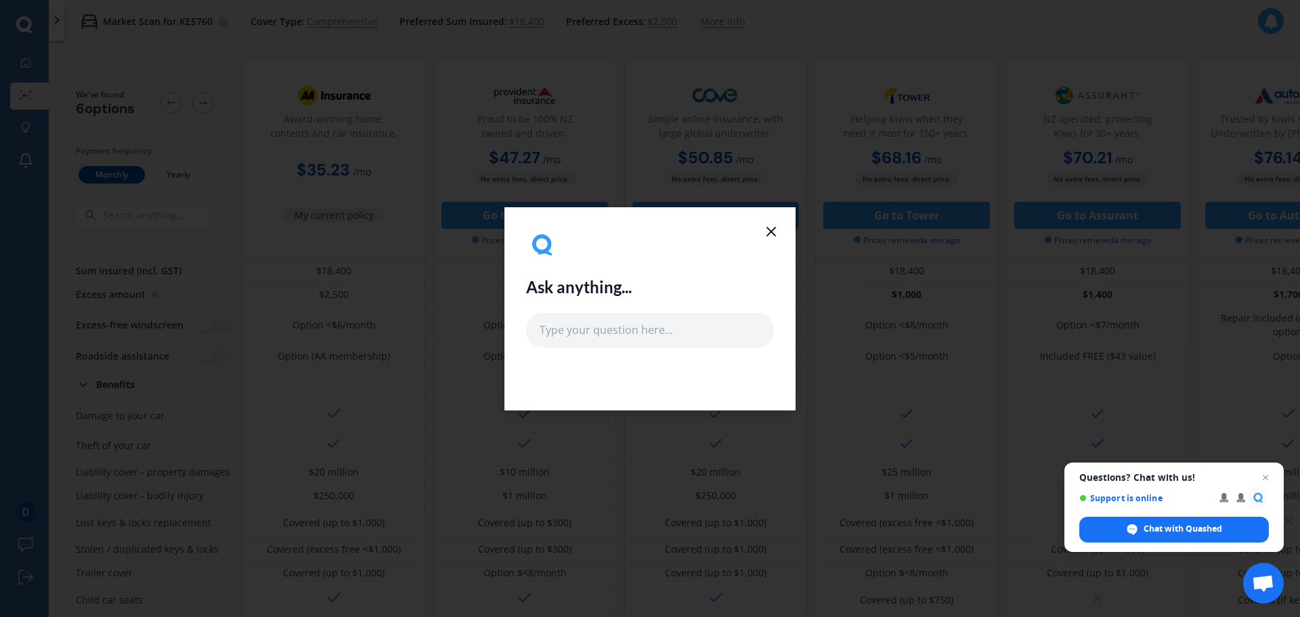
click at [771, 228] on icon at bounding box center [771, 231] width 16 height 16
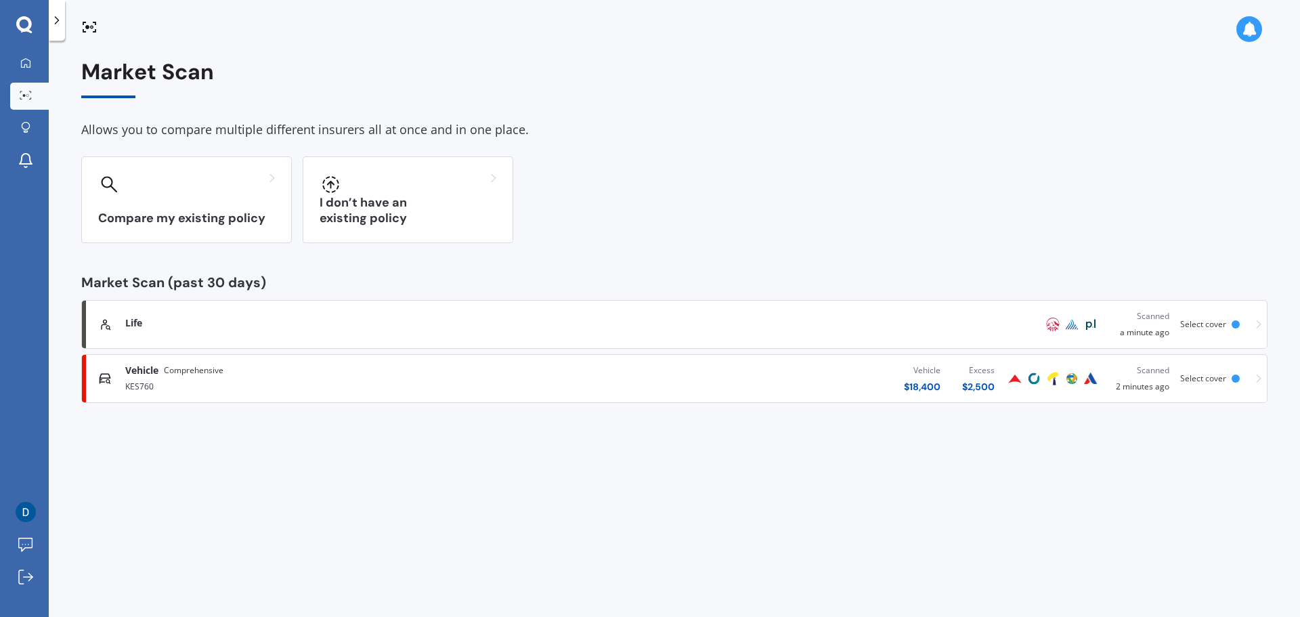
click at [56, 18] on polyline at bounding box center [57, 20] width 3 height 7
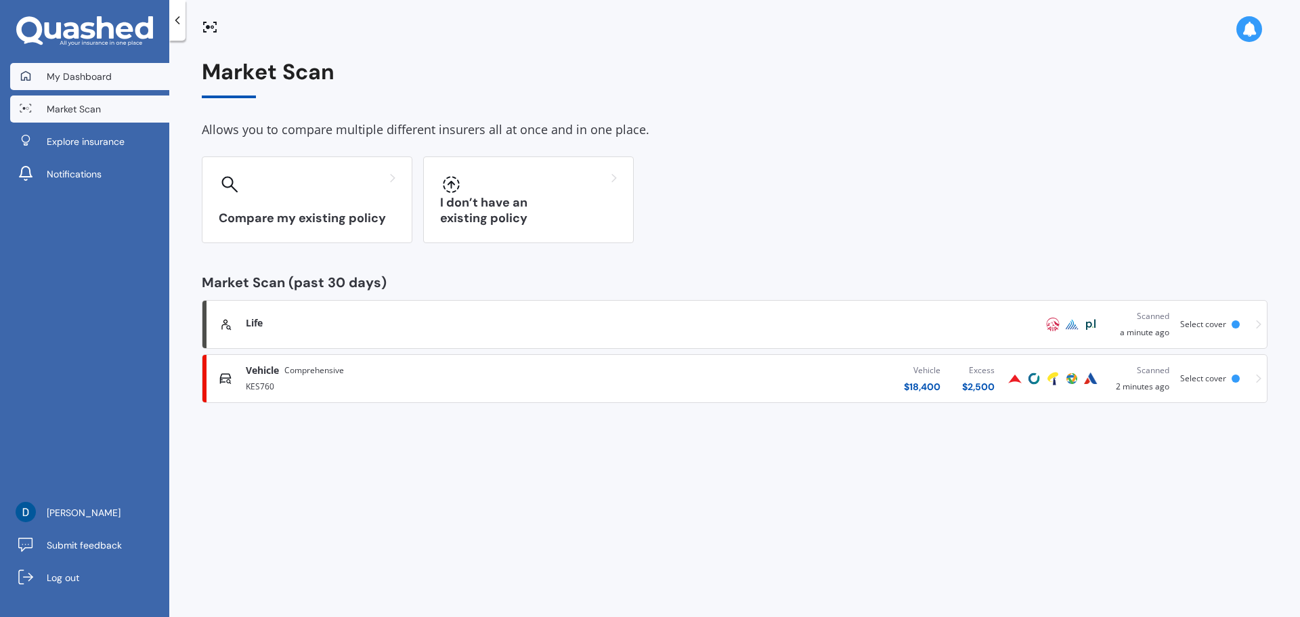
click at [68, 81] on span "My Dashboard" at bounding box center [79, 77] width 65 height 14
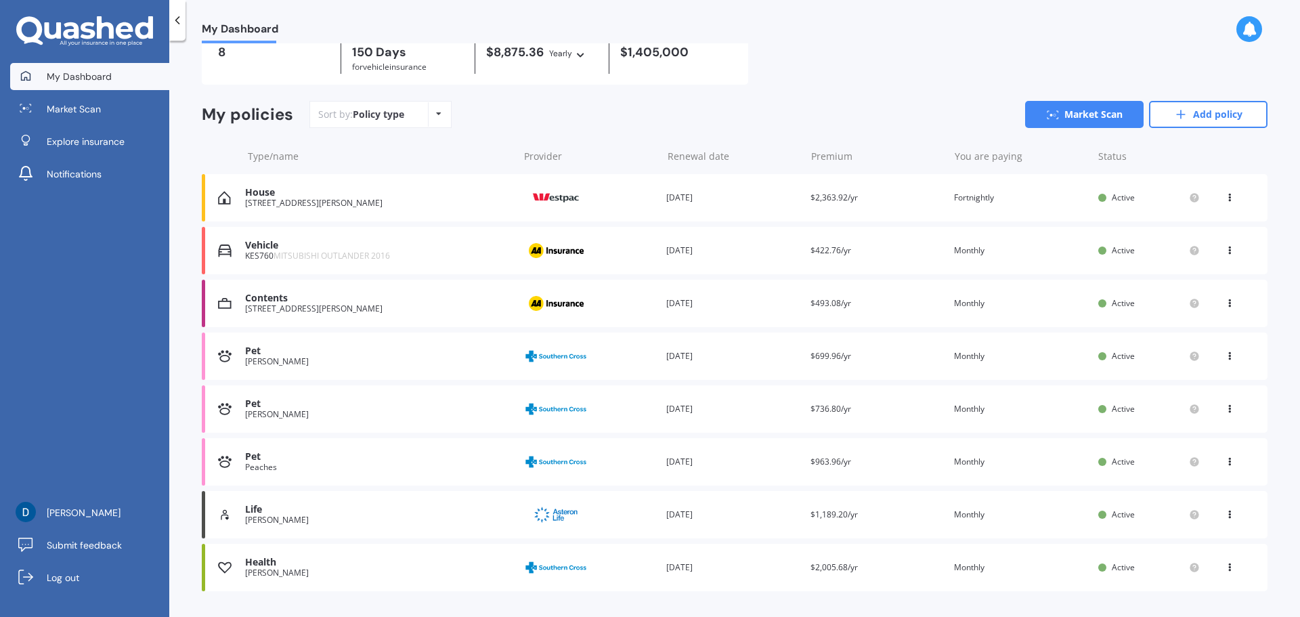
scroll to position [101, 0]
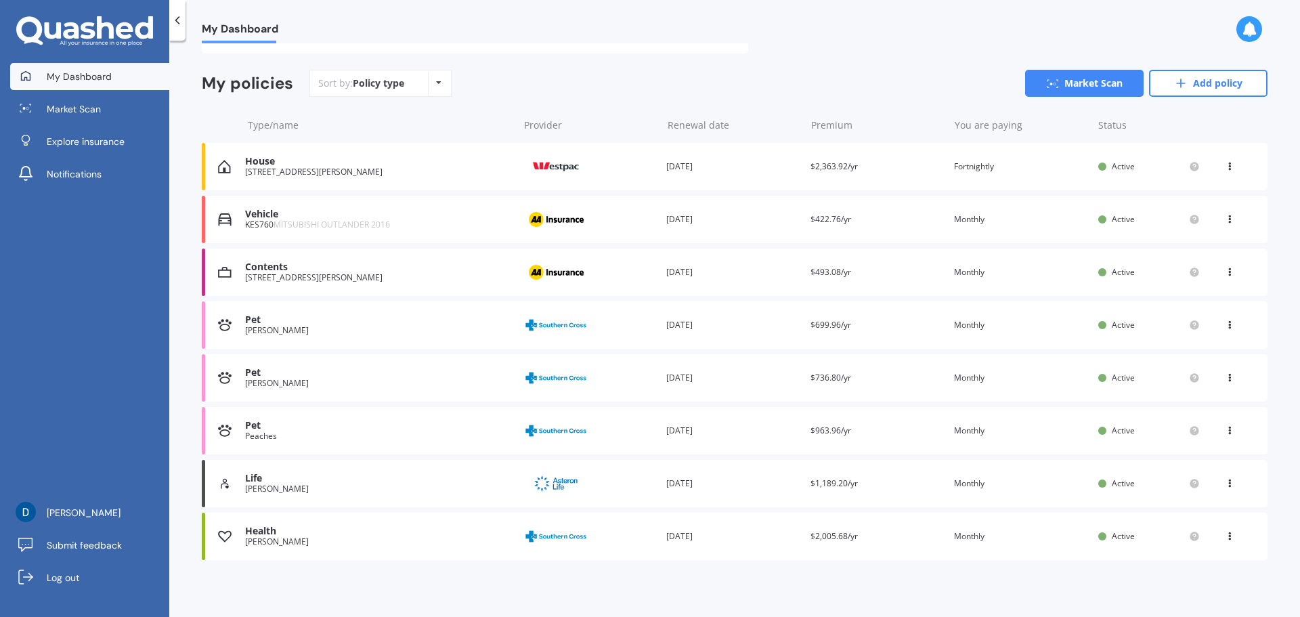
click at [383, 478] on div "Life" at bounding box center [378, 479] width 266 height 12
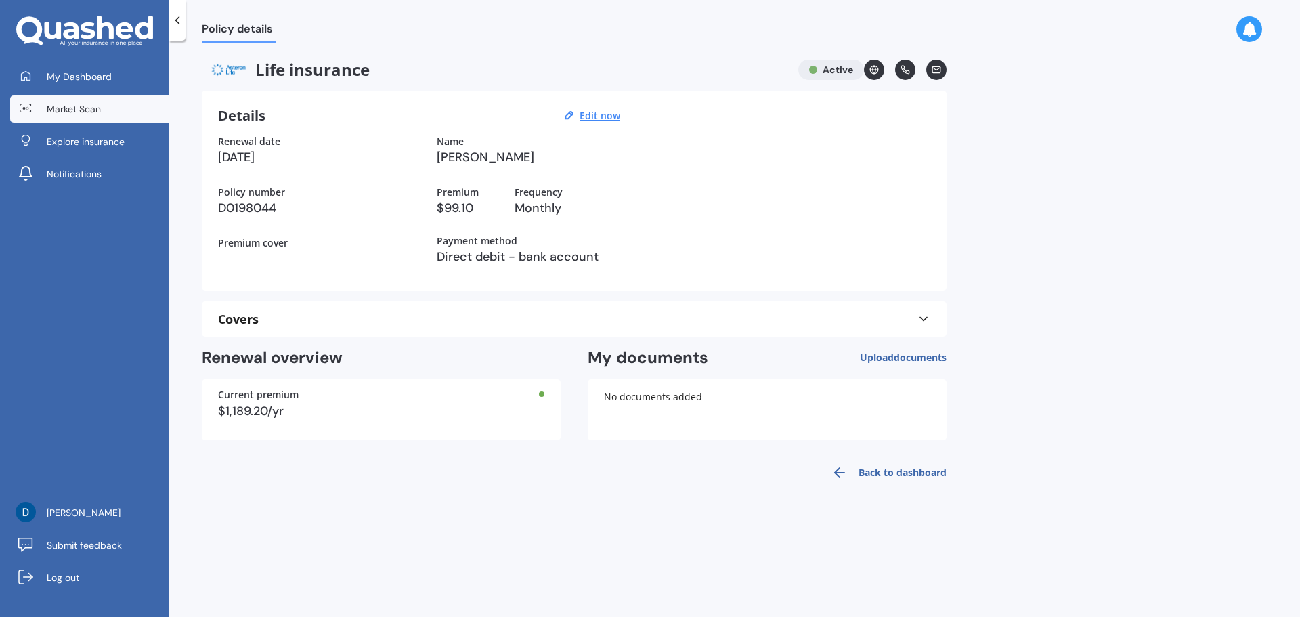
click at [61, 106] on span "Market Scan" at bounding box center [74, 109] width 54 height 14
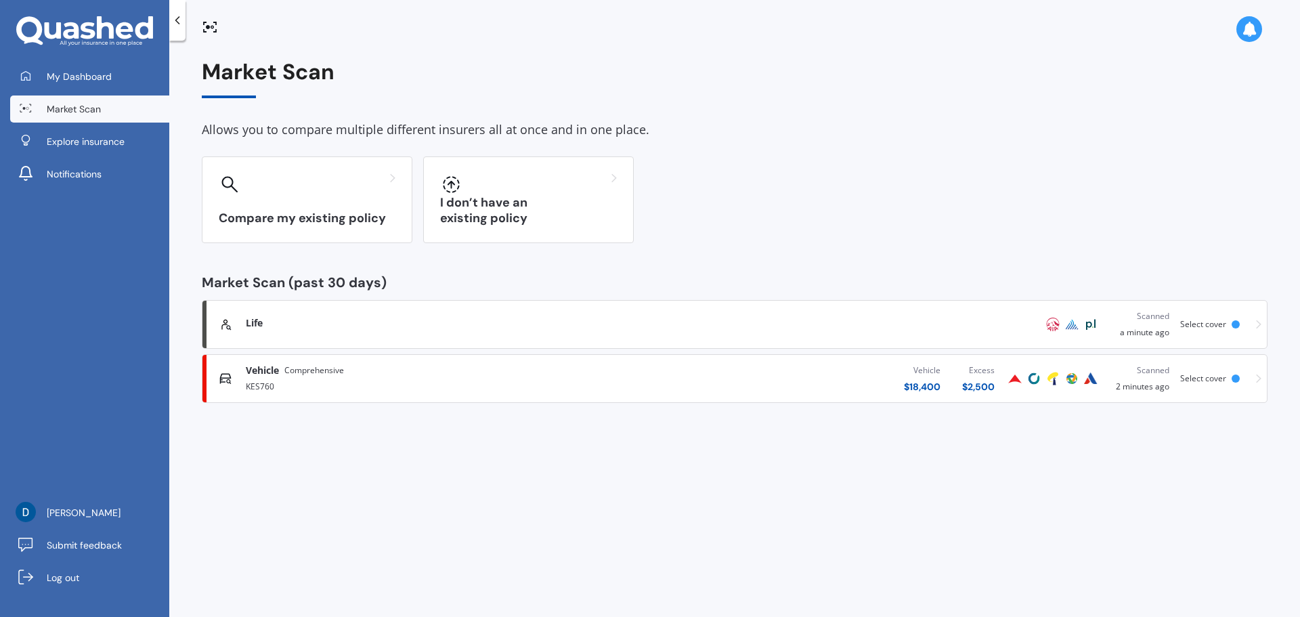
click at [1230, 326] on div "Select cover" at bounding box center [1205, 324] width 51 height 9
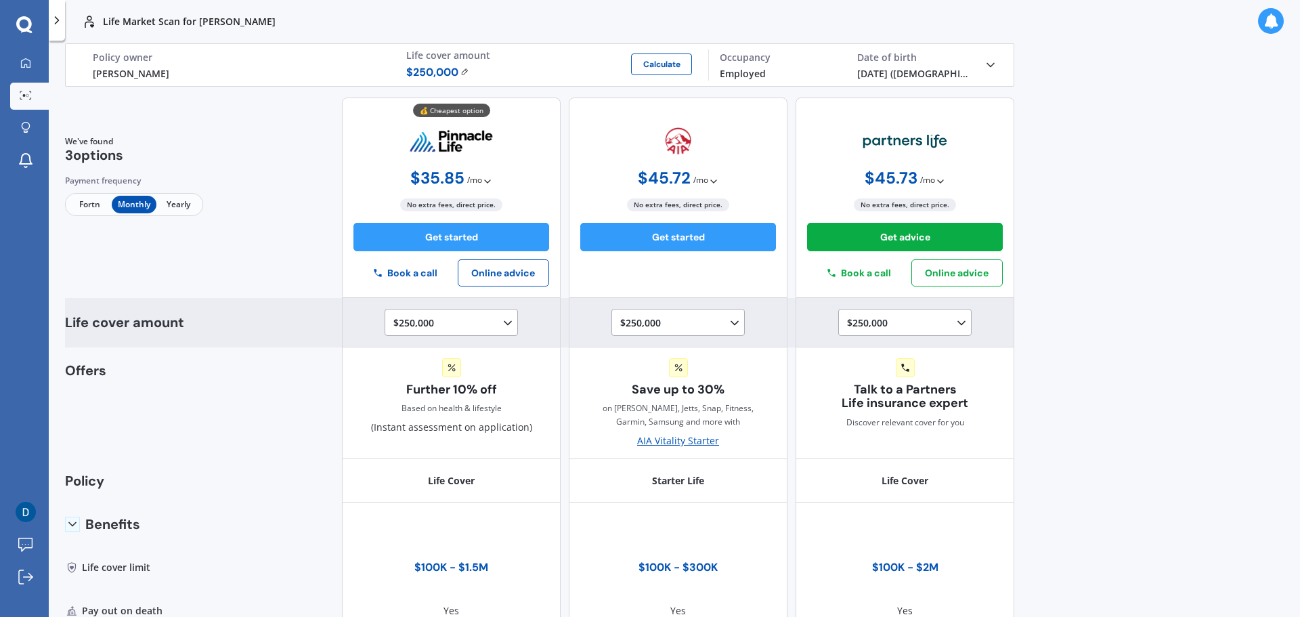
click at [501, 324] on icon at bounding box center [508, 323] width 14 height 14
click at [451, 406] on div "$500,000" at bounding box center [454, 406] width 120 height 24
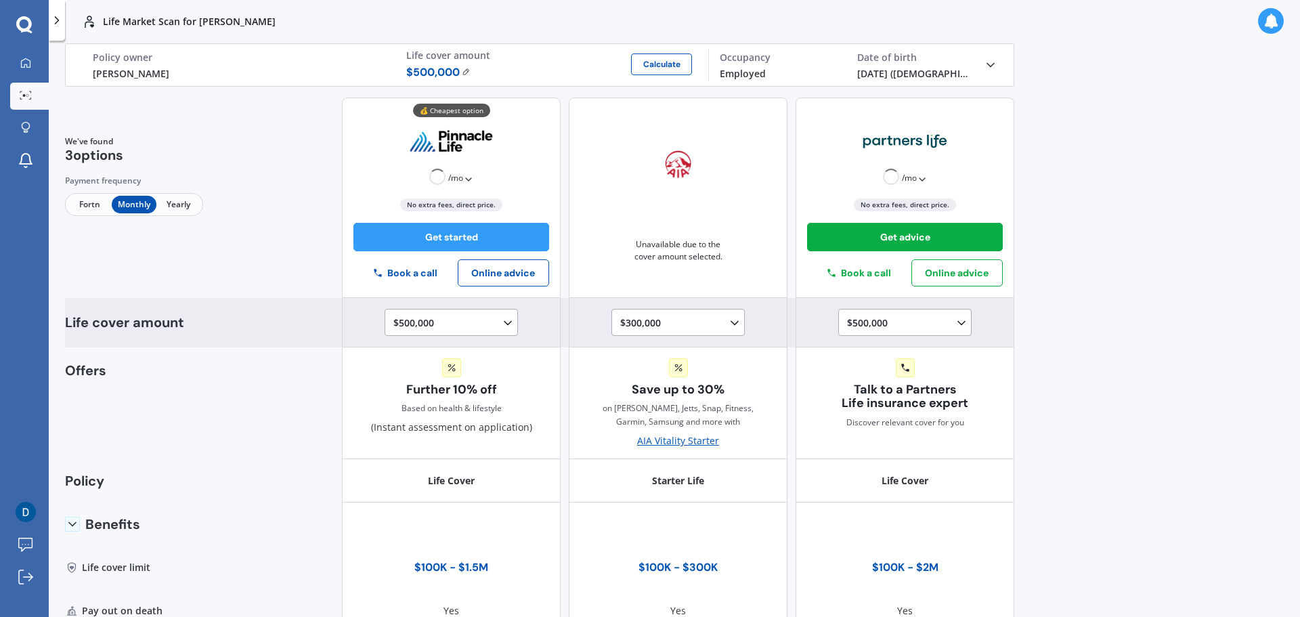
click at [720, 318] on div "$300,000 $100,000 $150,000 $200,000 $250,000 $300,000" at bounding box center [680, 323] width 121 height 16
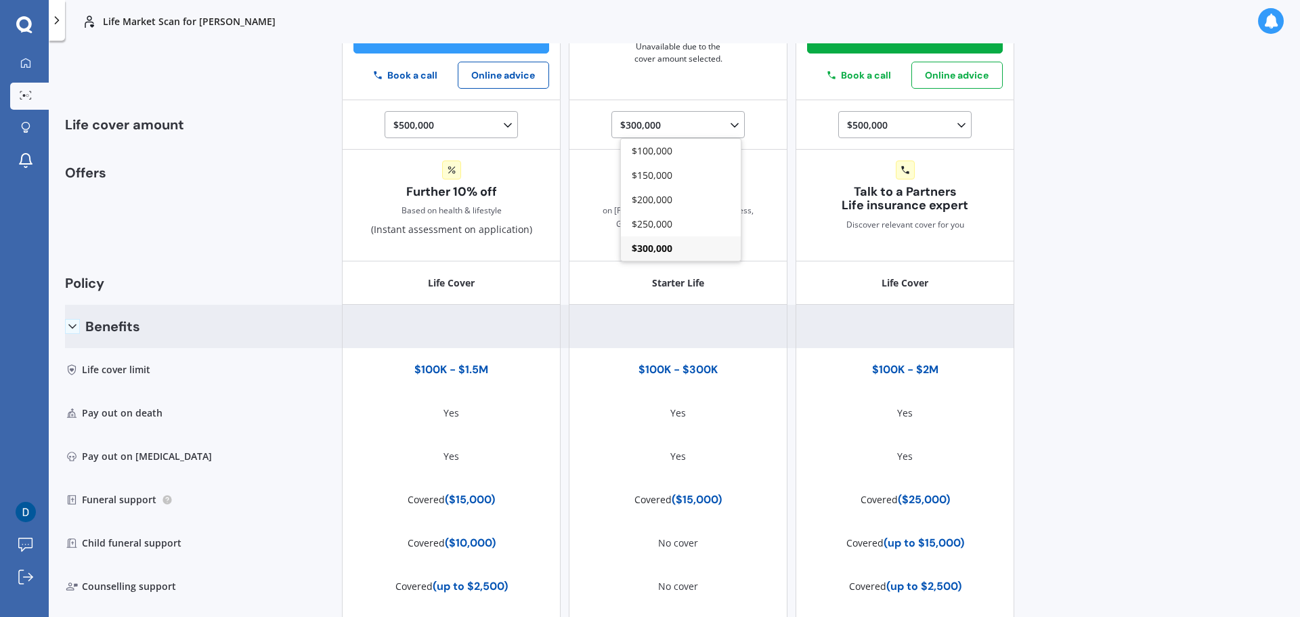
scroll to position [225, 0]
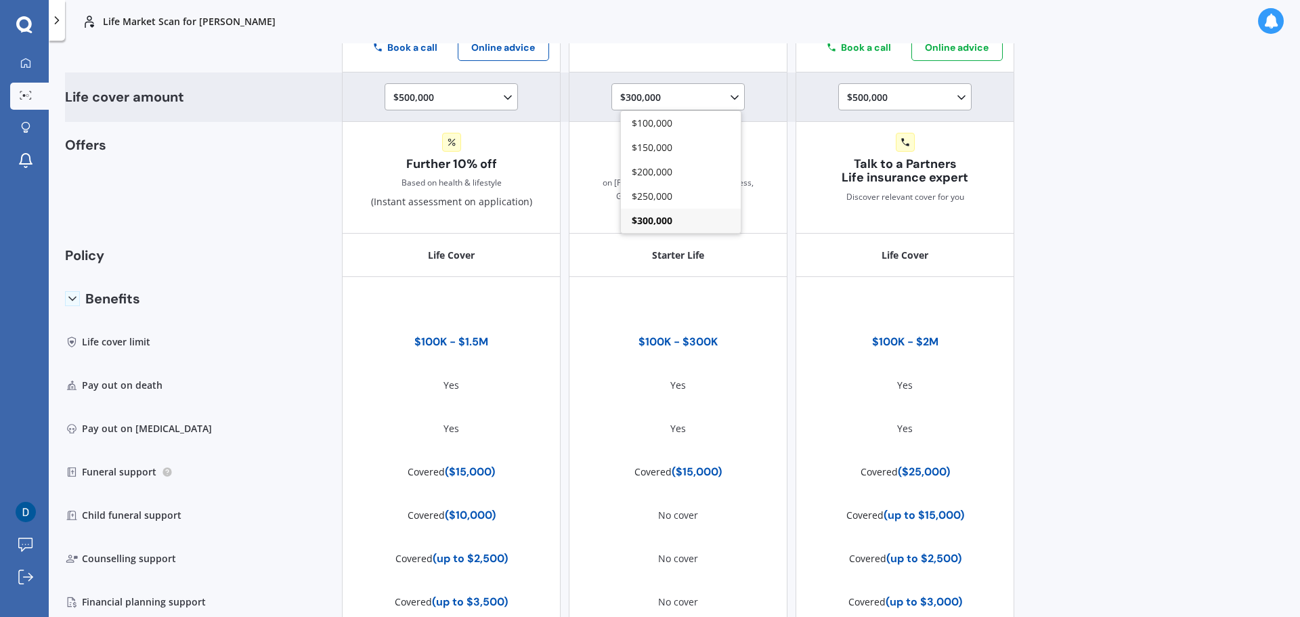
drag, startPoint x: 660, startPoint y: 226, endPoint x: 662, endPoint y: 215, distance: 11.6
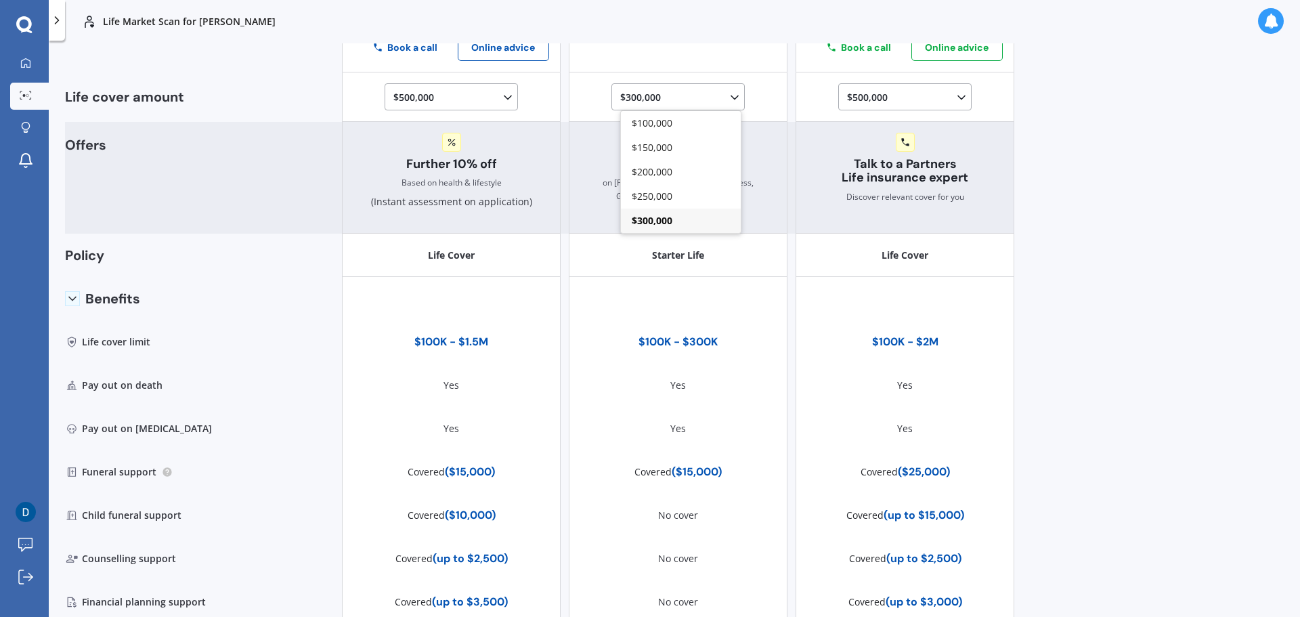
click at [660, 223] on span "$300,000" at bounding box center [652, 220] width 41 height 13
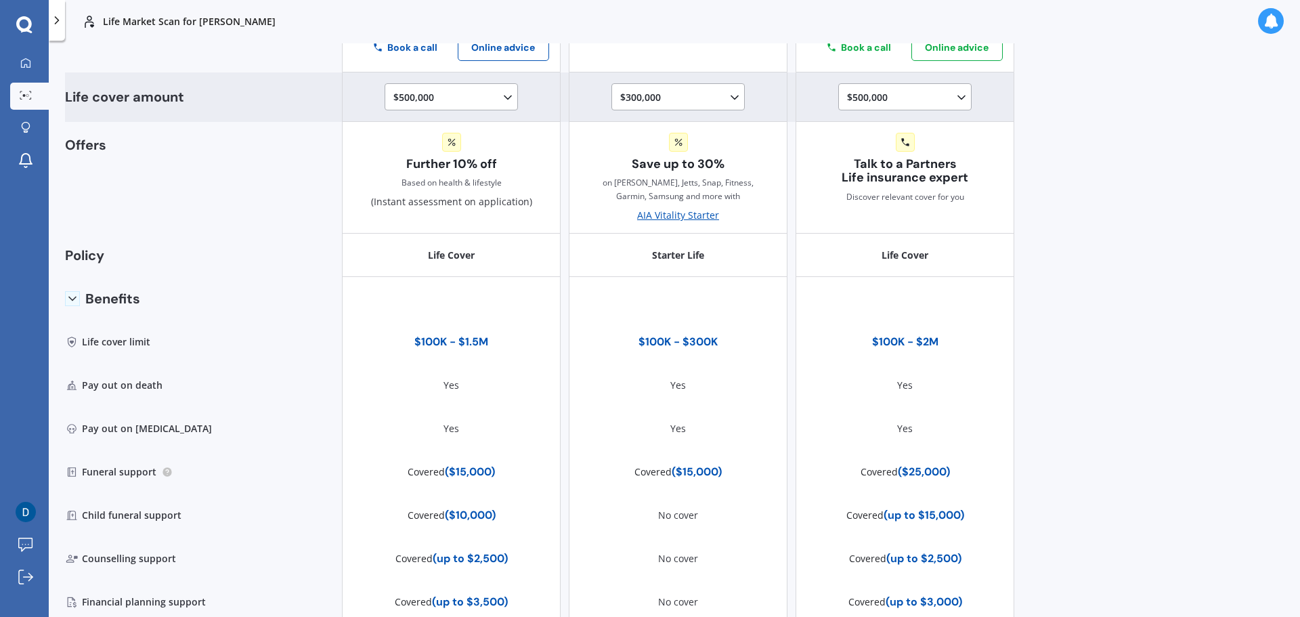
click at [955, 98] on icon at bounding box center [962, 98] width 14 height 14
click at [884, 232] on span "$500,000" at bounding box center [879, 232] width 41 height 13
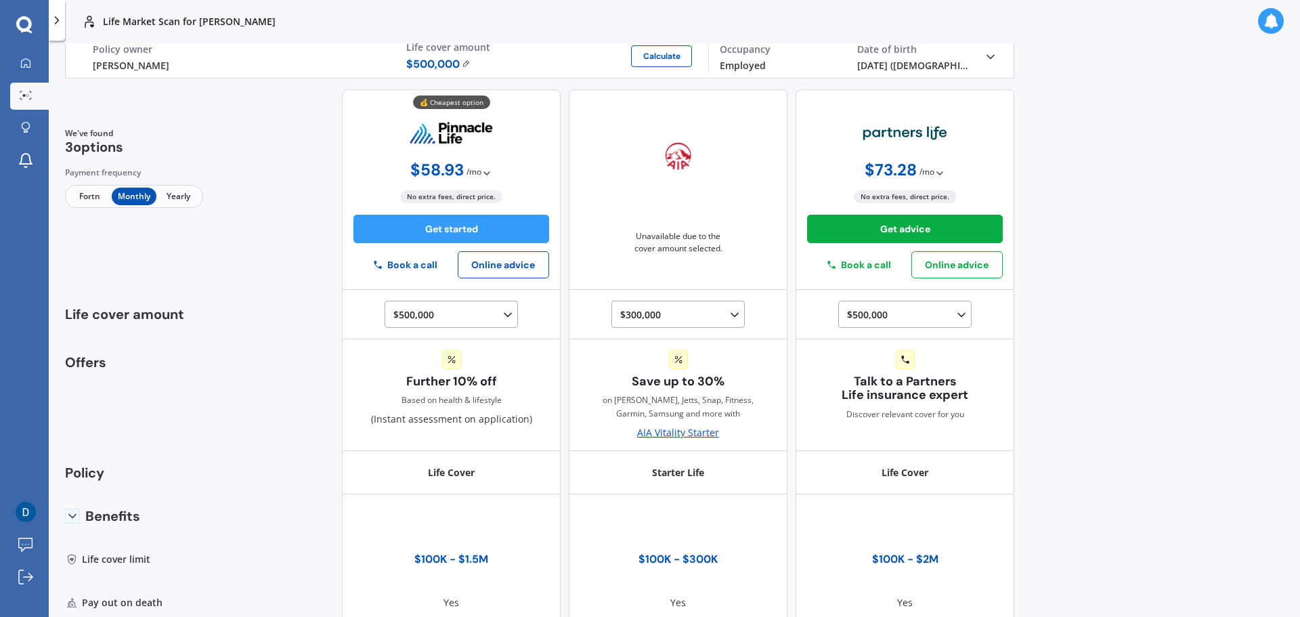
scroll to position [0, 0]
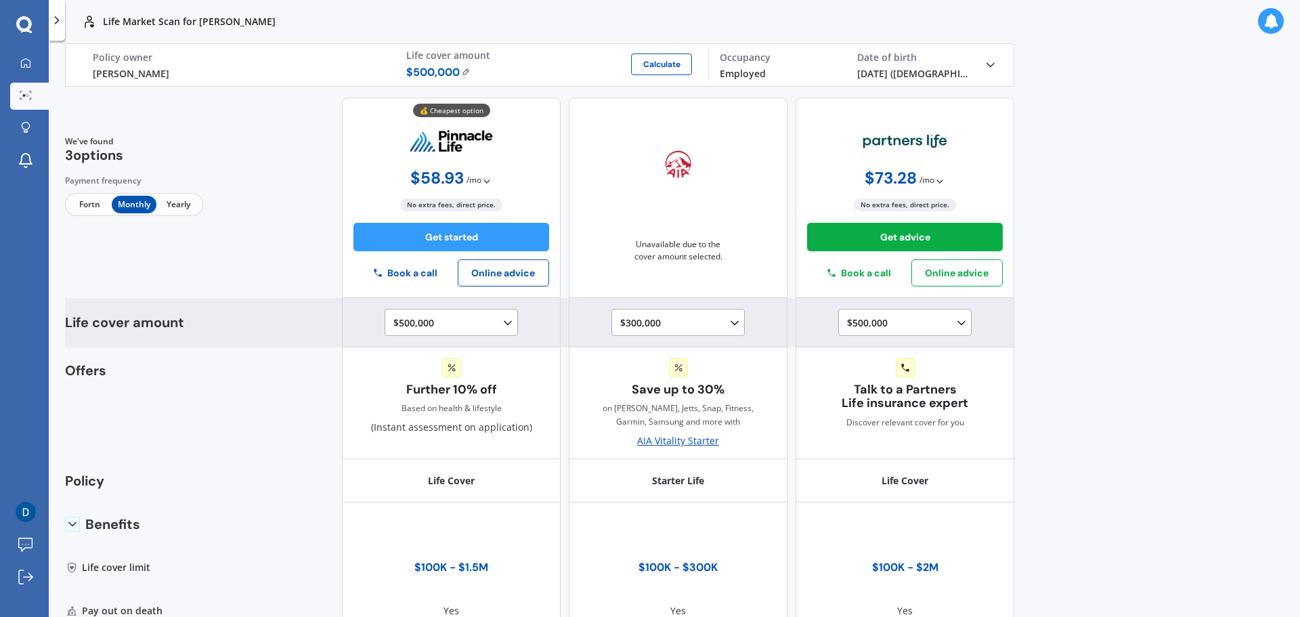
click at [648, 318] on div "$300,000 $100,000 $150,000 $200,000 $250,000 $300,000" at bounding box center [680, 323] width 121 height 16
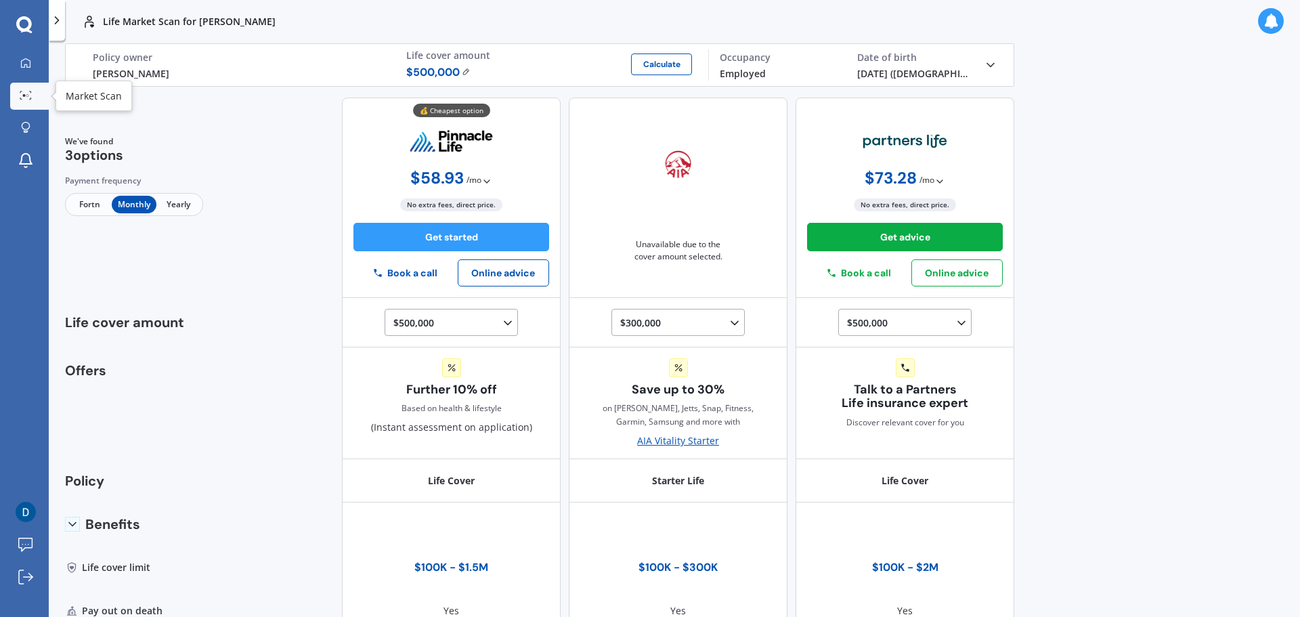
click at [17, 93] on div at bounding box center [26, 96] width 20 height 10
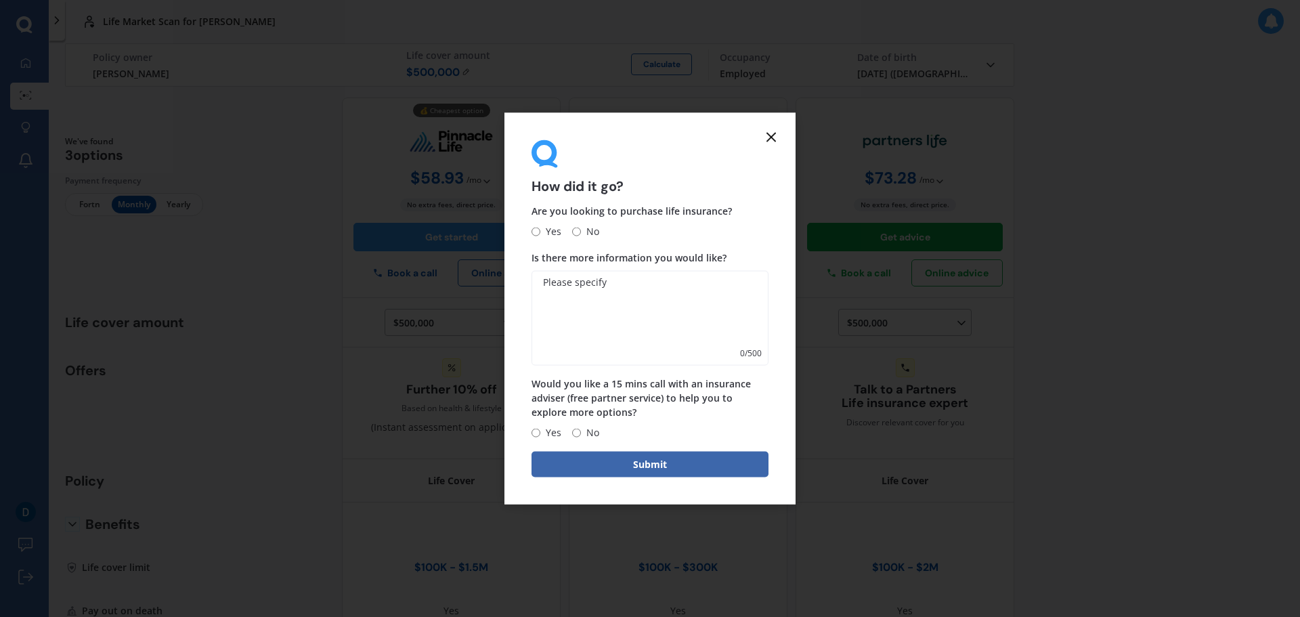
click at [769, 137] on icon at bounding box center [771, 137] width 16 height 16
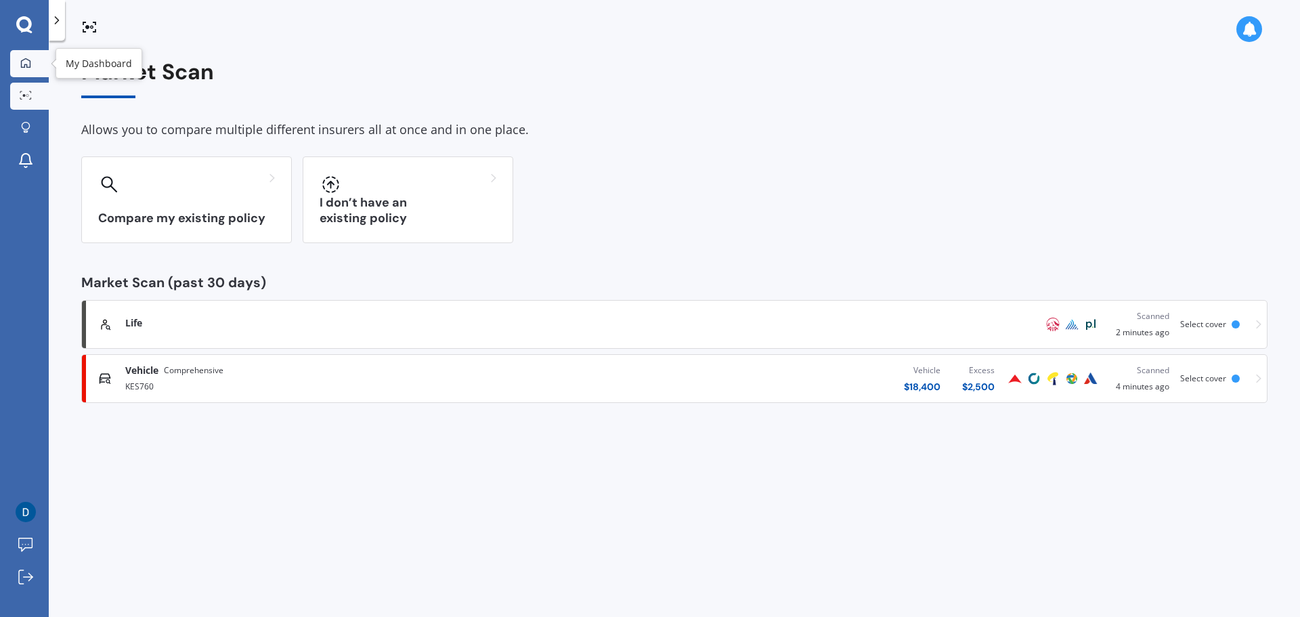
click at [26, 61] on icon at bounding box center [25, 63] width 11 height 11
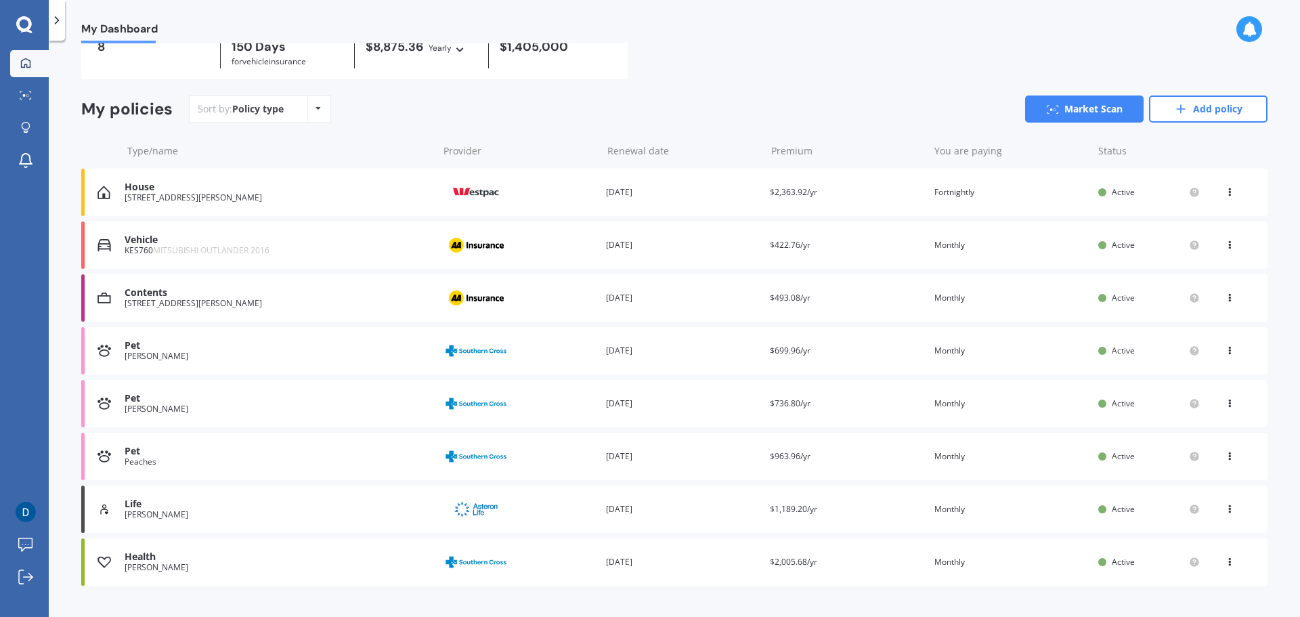
scroll to position [101, 0]
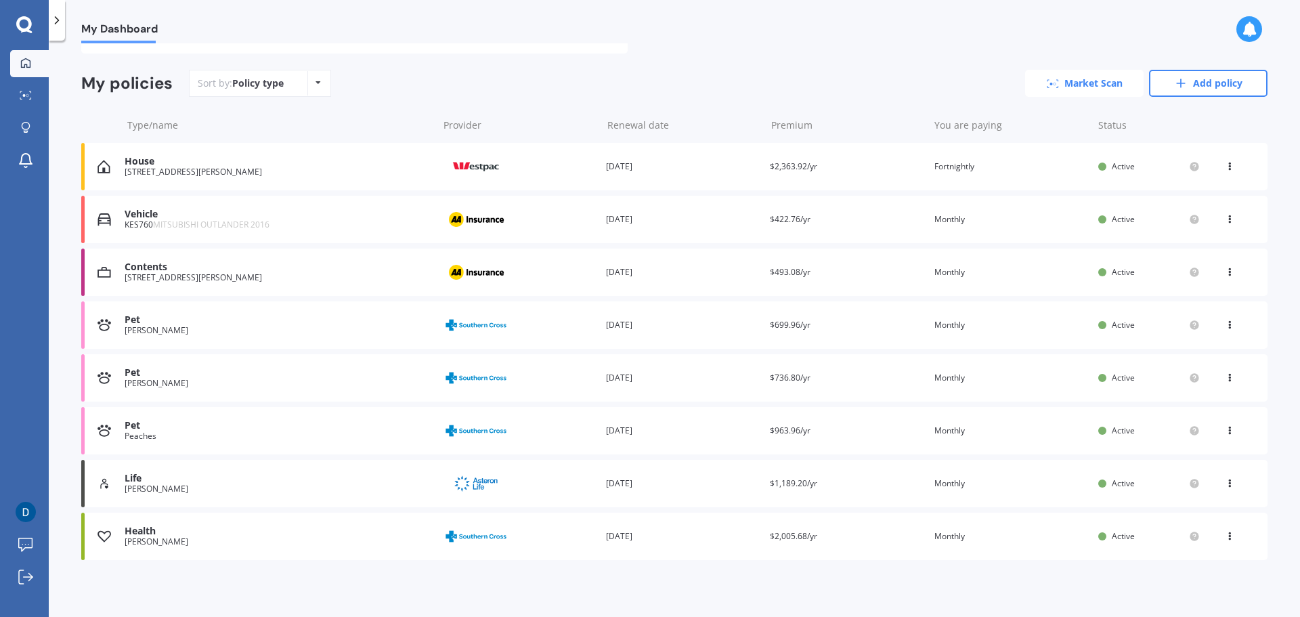
click at [1100, 83] on link "Market Scan" at bounding box center [1084, 83] width 119 height 27
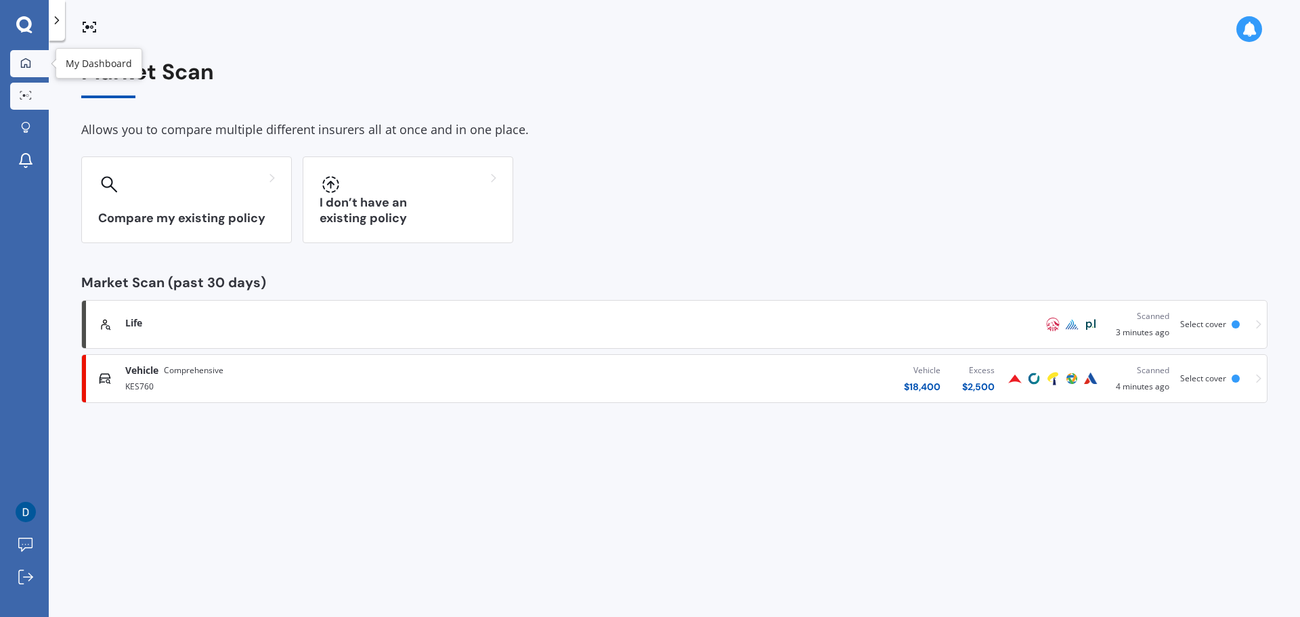
click at [28, 65] on icon at bounding box center [25, 63] width 11 height 11
